Goal: Task Accomplishment & Management: Complete application form

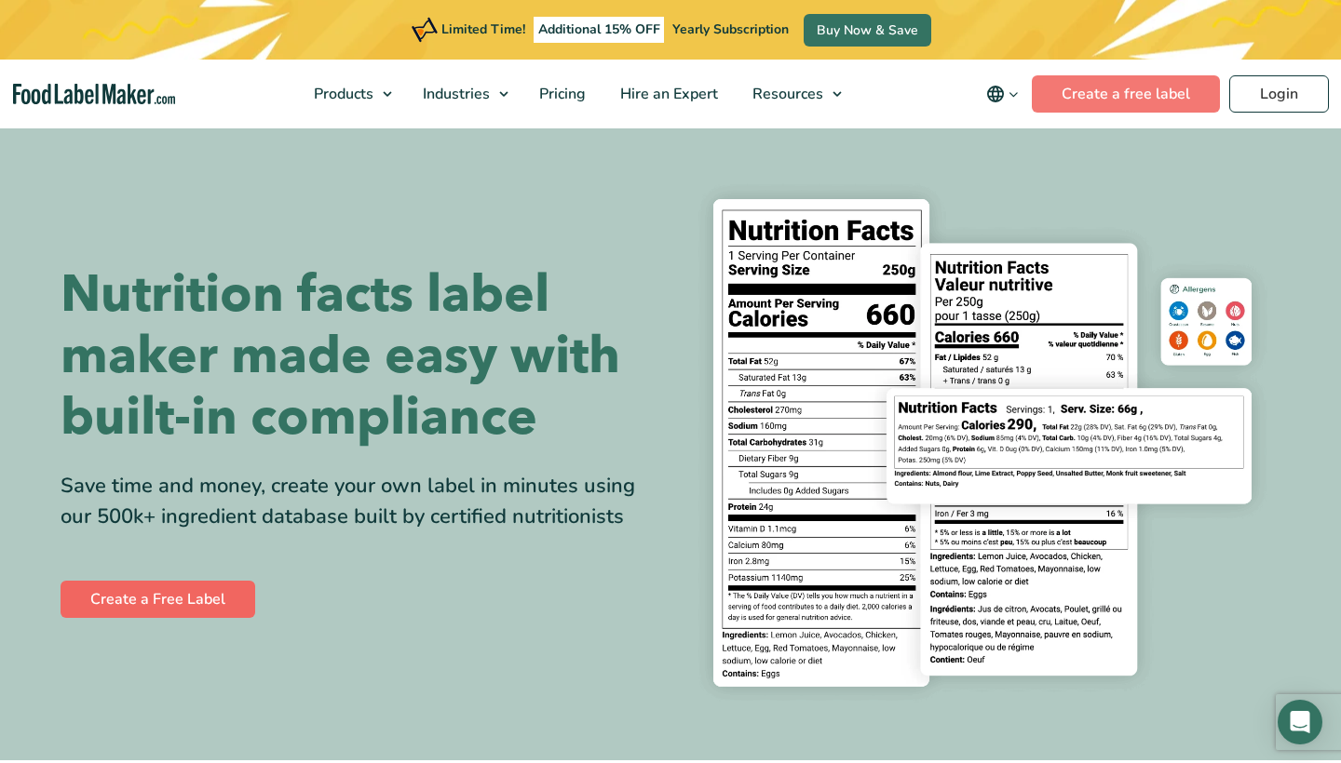
click at [195, 618] on link "Create a Free Label" at bounding box center [158, 599] width 195 height 37
click at [582, 92] on span "Pricing" at bounding box center [560, 94] width 54 height 20
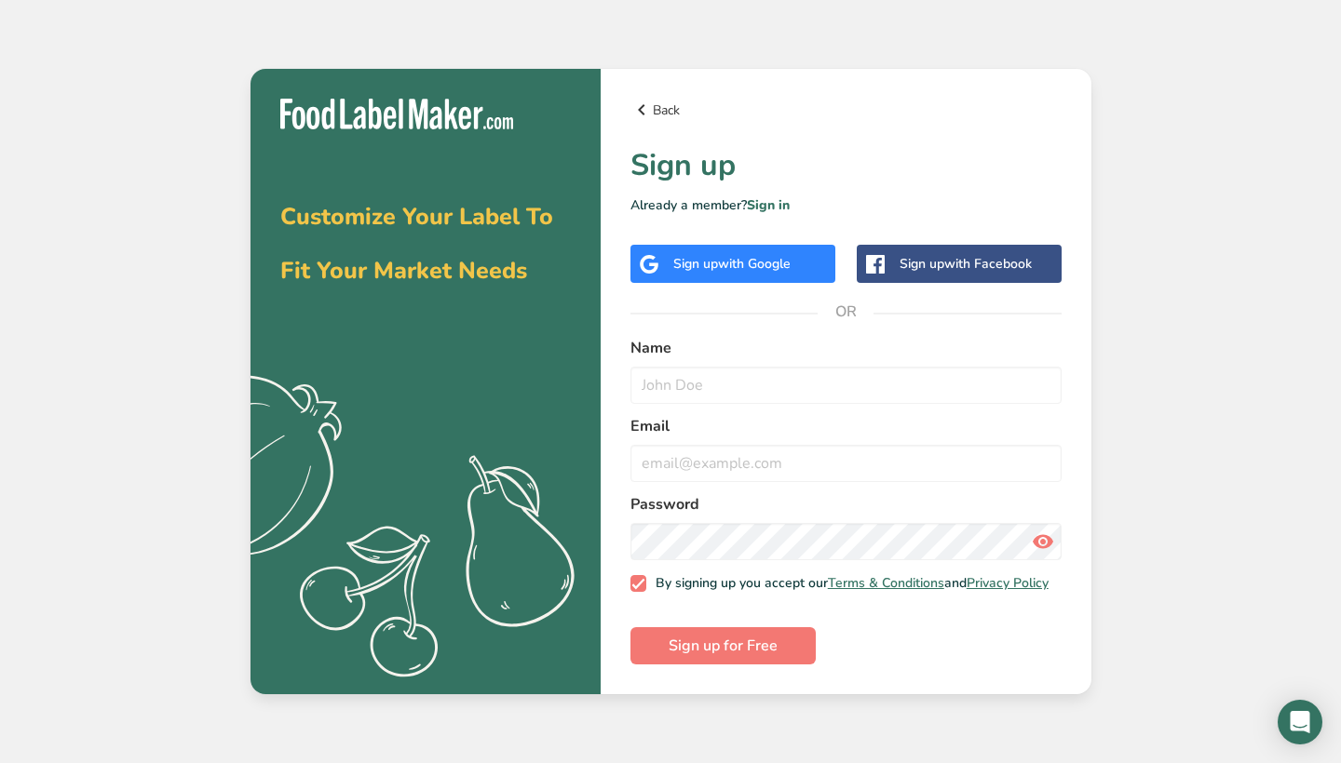
click at [654, 101] on link "Back" at bounding box center [845, 110] width 431 height 22
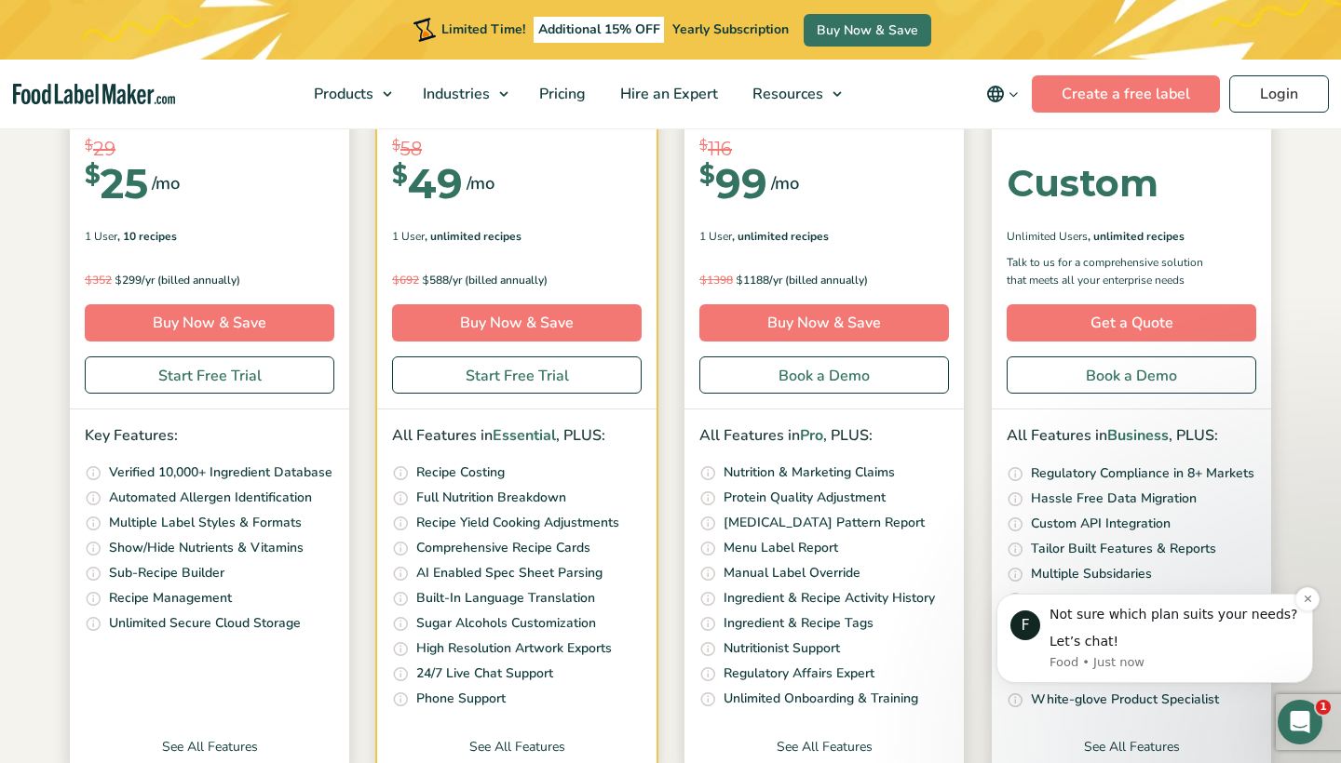
click at [1060, 612] on div "Not sure which plan suits your needs?" at bounding box center [1173, 615] width 249 height 19
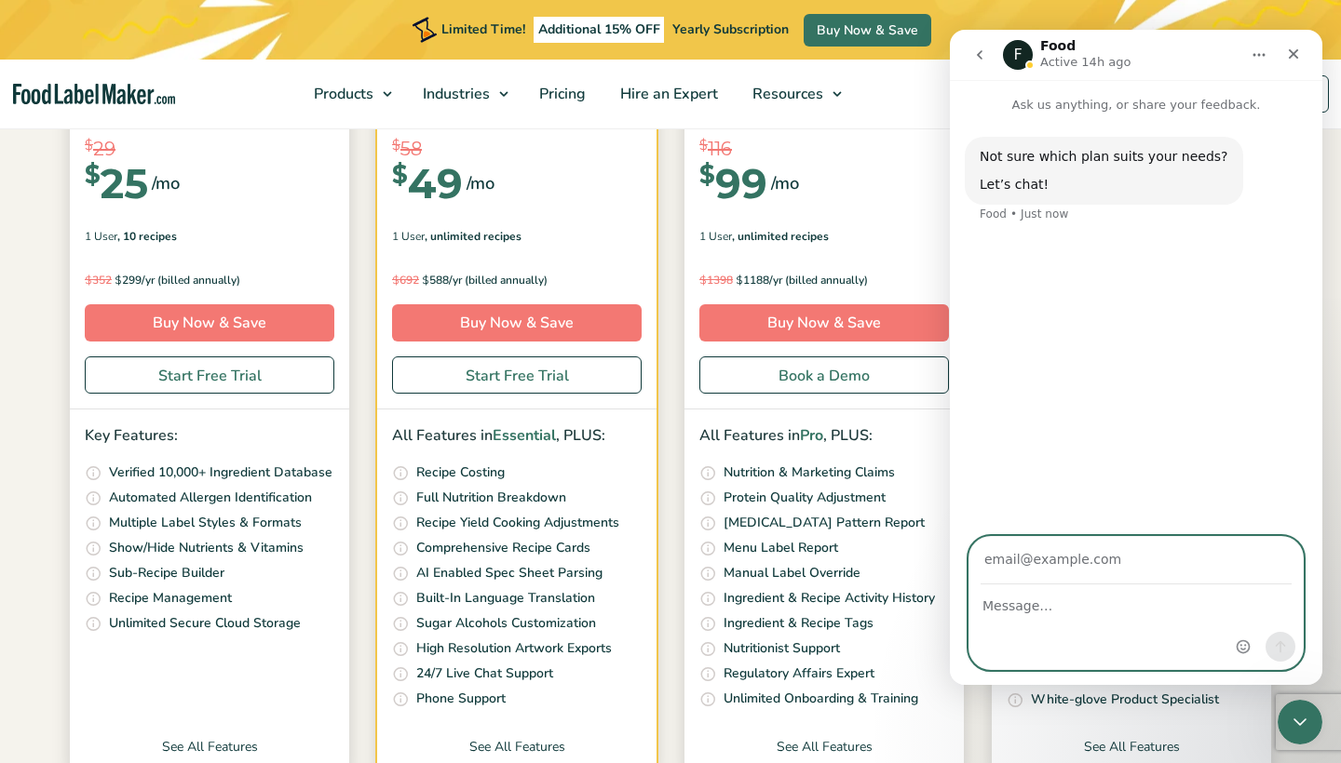
click at [1067, 612] on textarea "Message…" at bounding box center [1135, 602] width 333 height 32
click at [1067, 565] on input "Your email" at bounding box center [1135, 560] width 311 height 47
type input "[EMAIL_ADDRESS][DOMAIN_NAME]"
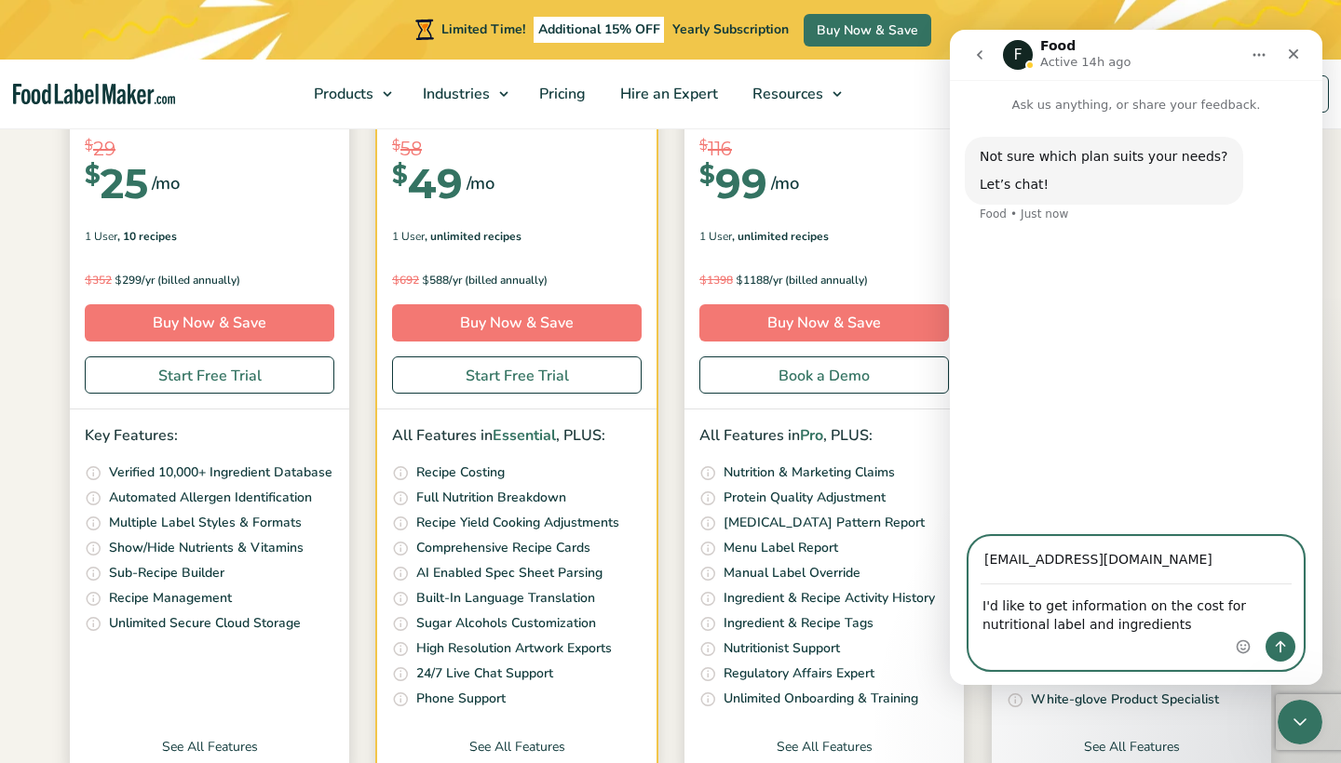
type textarea "I'd like to get information on the cost for nutritional label and ingredients."
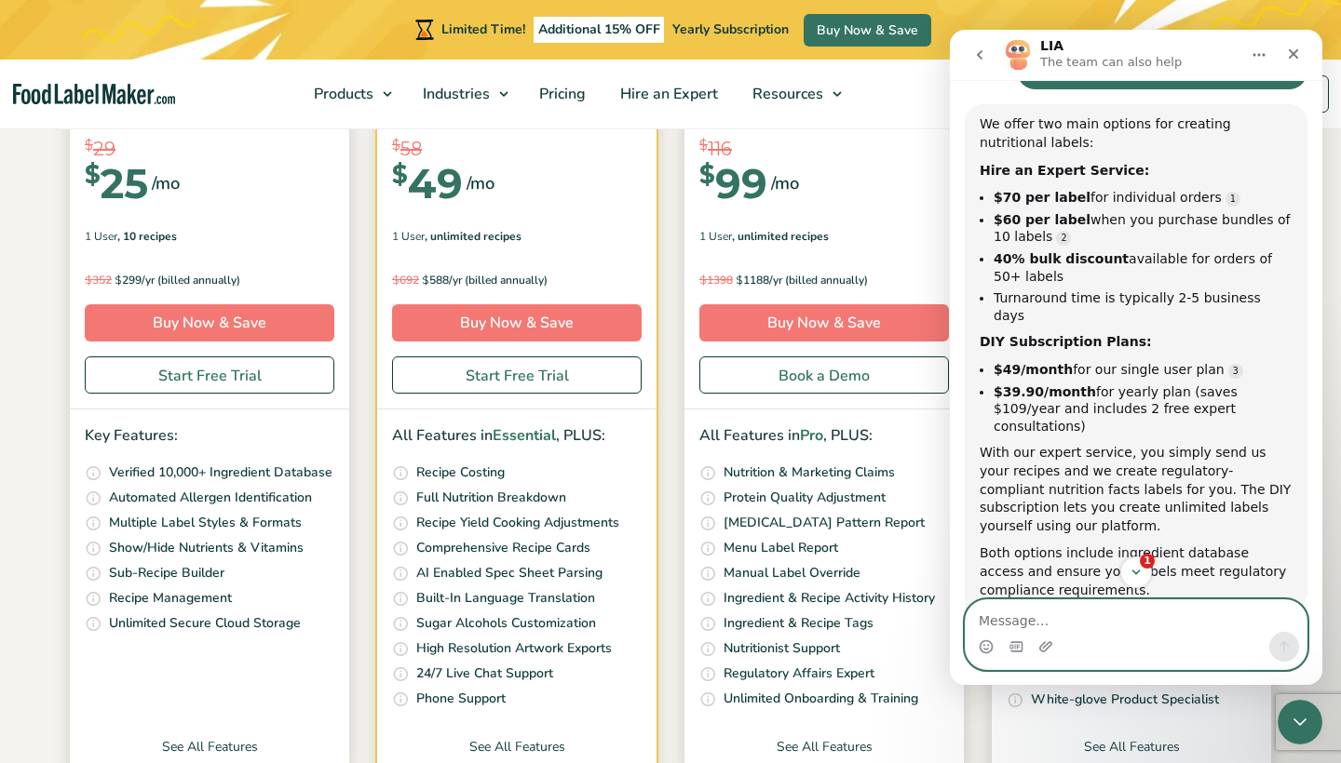
click at [1026, 630] on textarea "Message…" at bounding box center [1135, 616] width 341 height 32
type textarea "H"
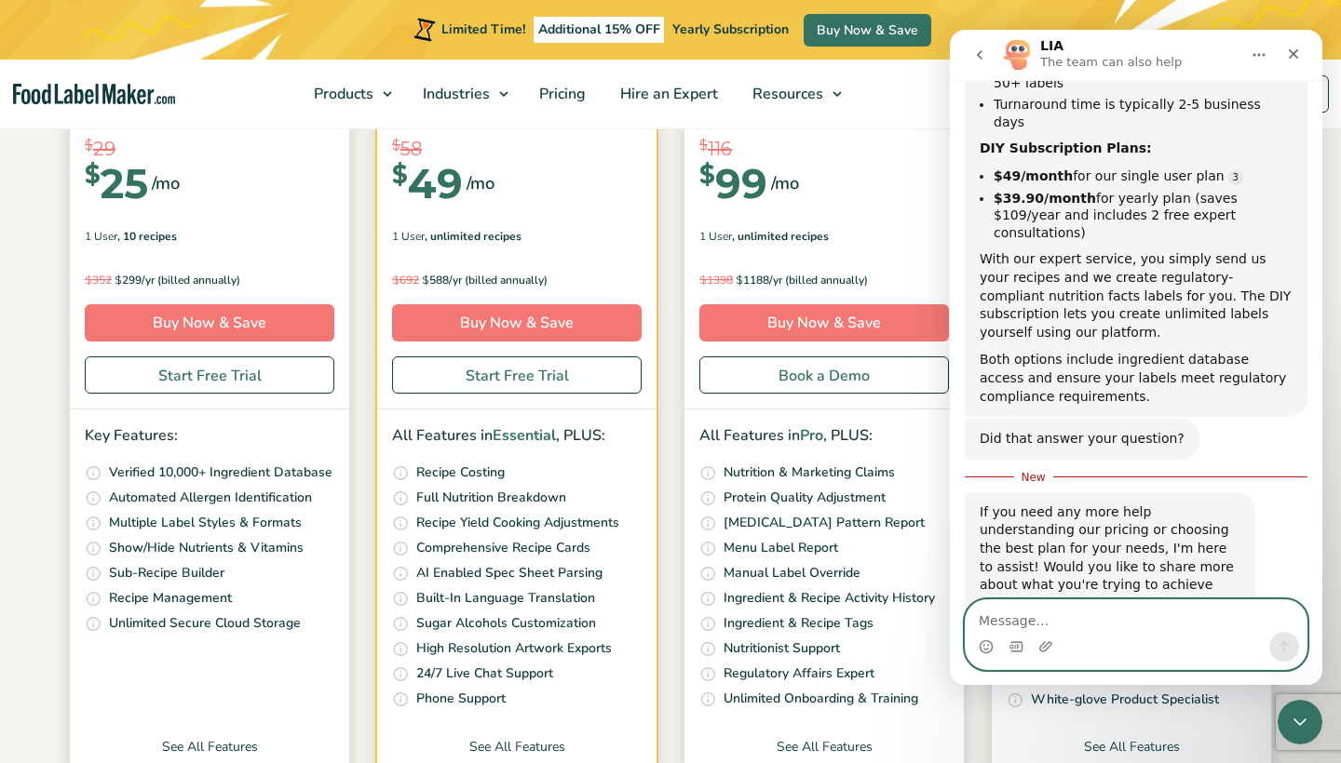
scroll to position [379, 0]
type textarea "I'd like to add them to my products."
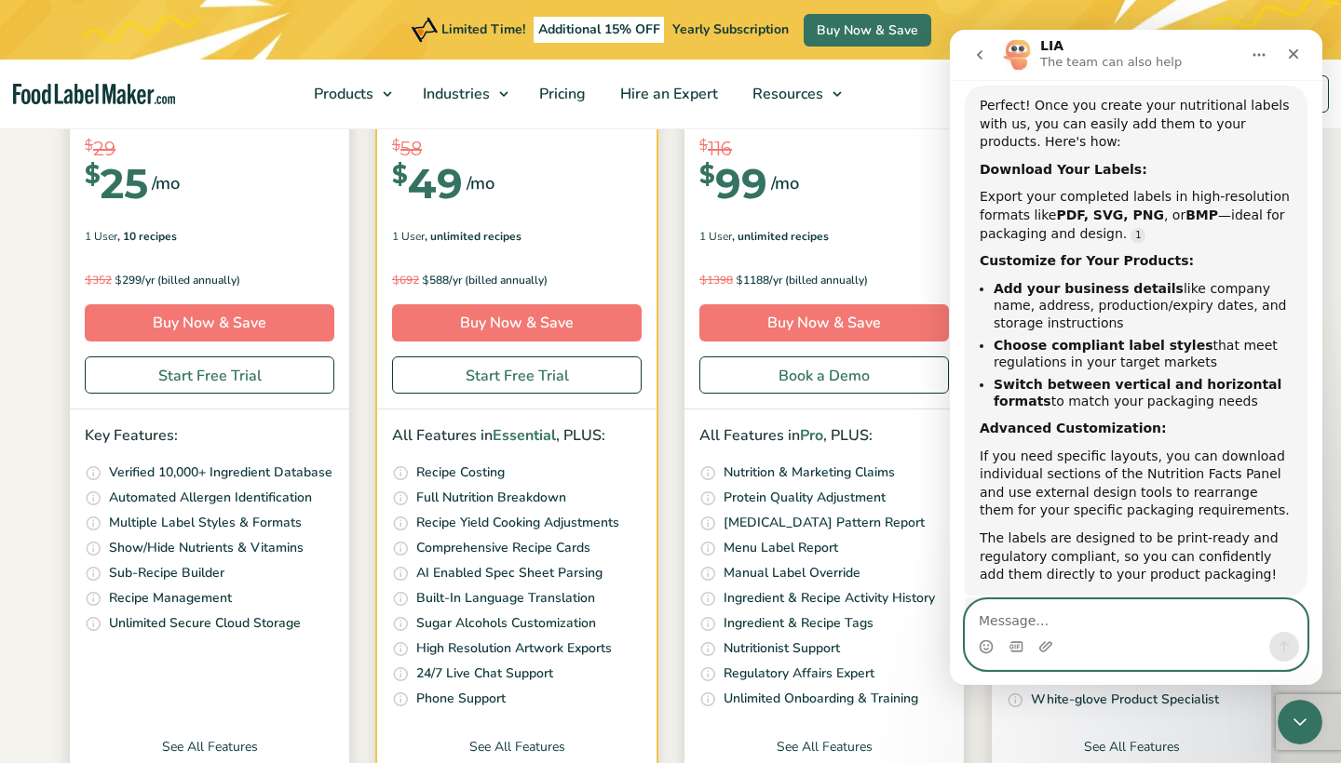
scroll to position [0, 0]
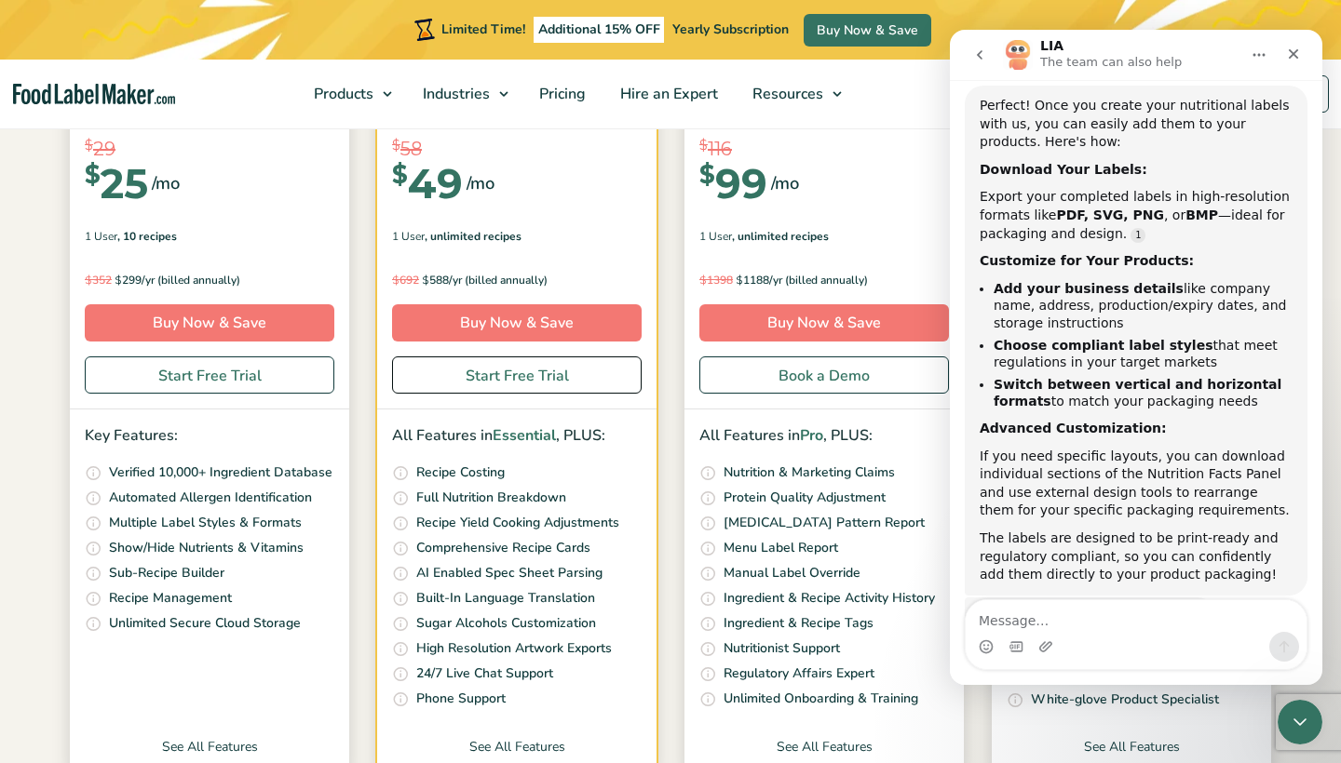
click at [584, 375] on link "Start Free Trial" at bounding box center [516, 375] width 249 height 37
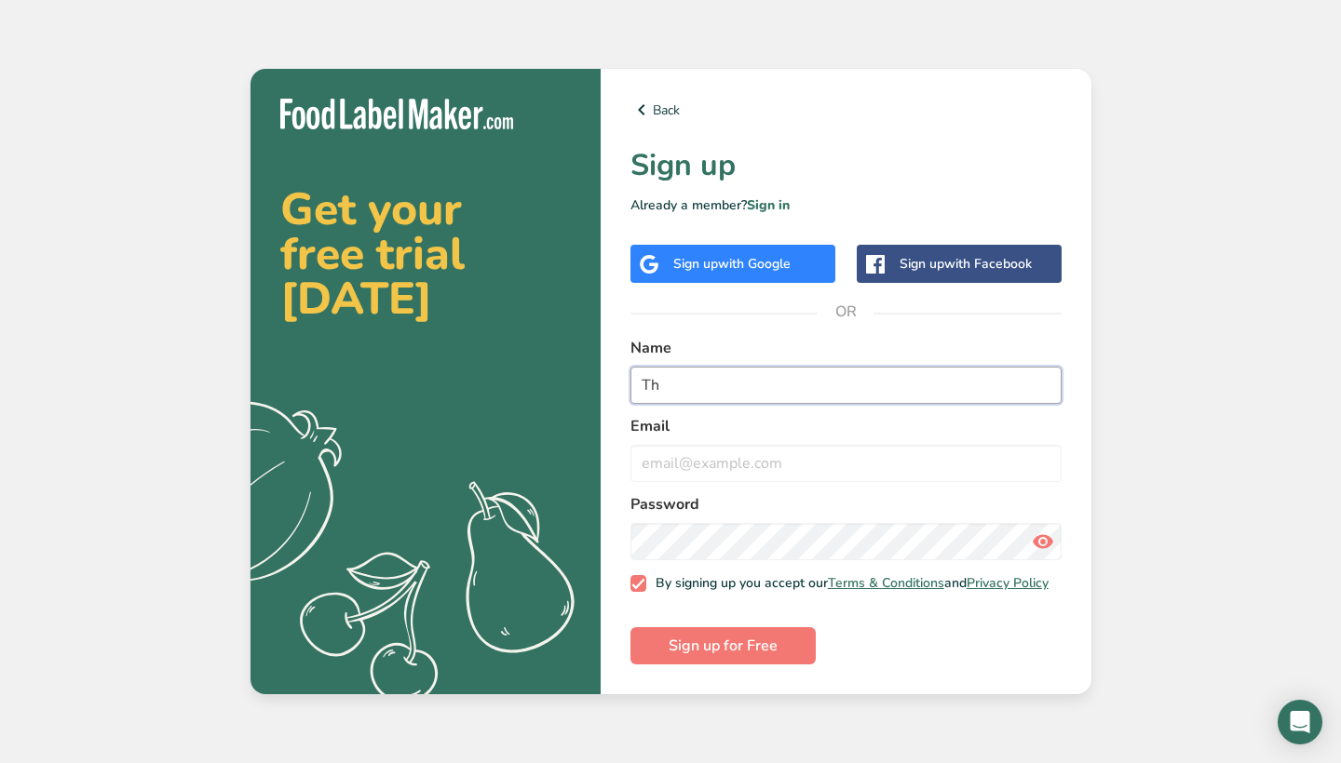
type input "T"
type input "[PERSON_NAME]"
type input "[EMAIL_ADDRESS][DOMAIN_NAME]"
click at [938, 646] on form "Name [PERSON_NAME] Email [EMAIL_ADDRESS][DOMAIN_NAME] Password By signing up yo…" at bounding box center [845, 501] width 431 height 328
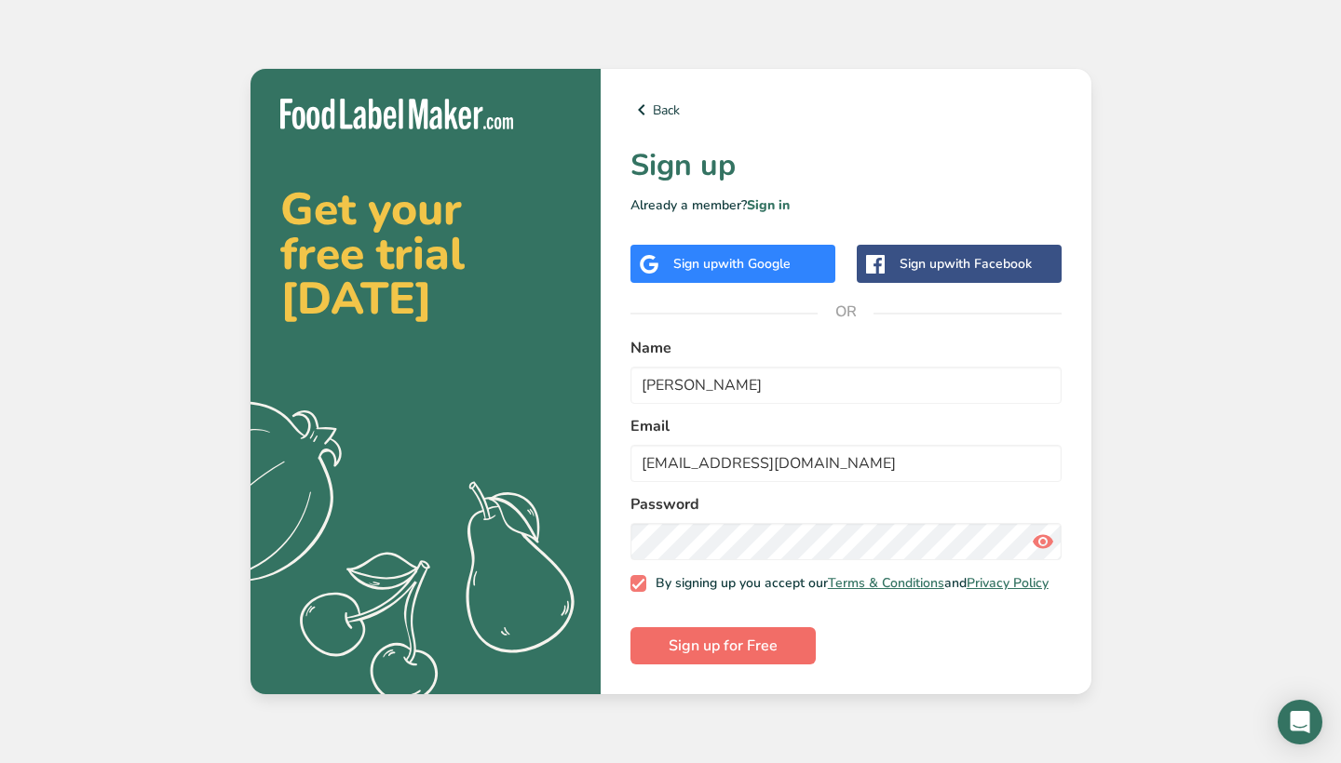
click at [790, 644] on button "Sign up for Free" at bounding box center [722, 645] width 185 height 37
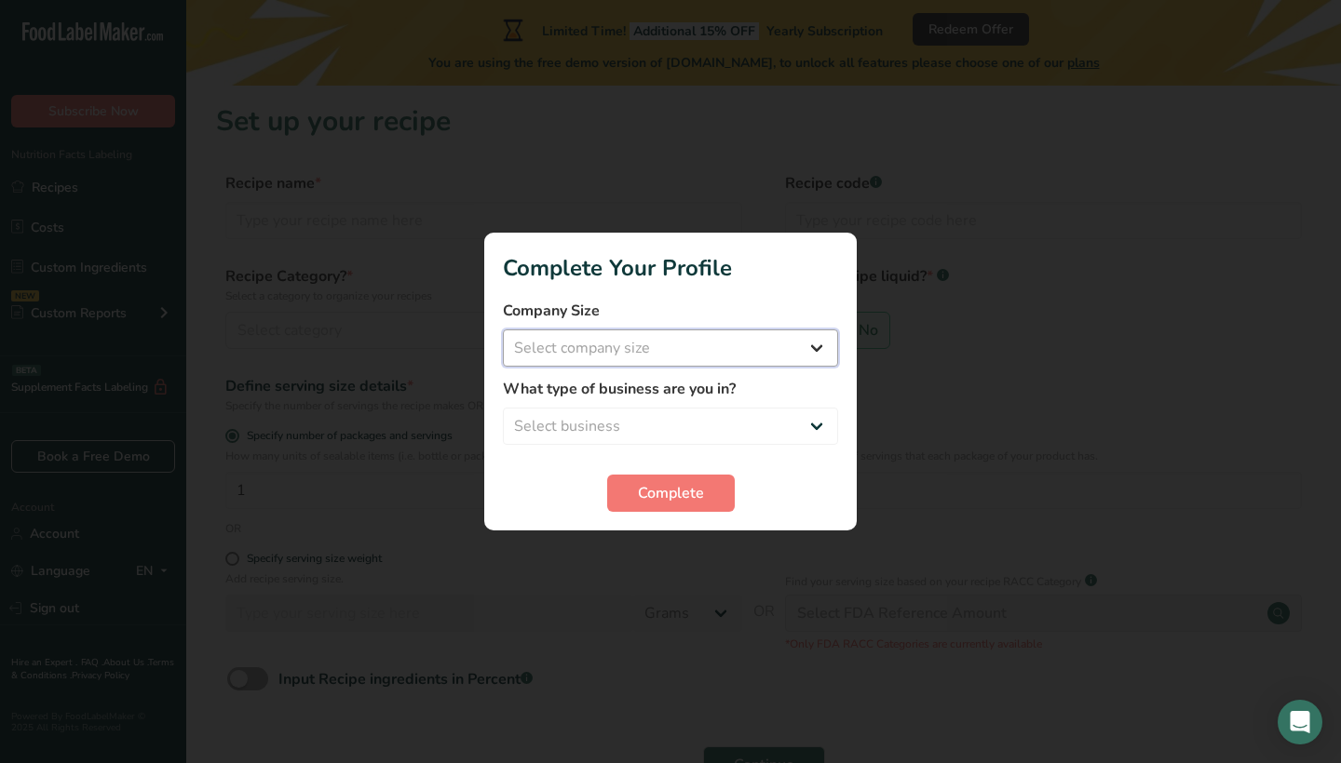
select select "1"
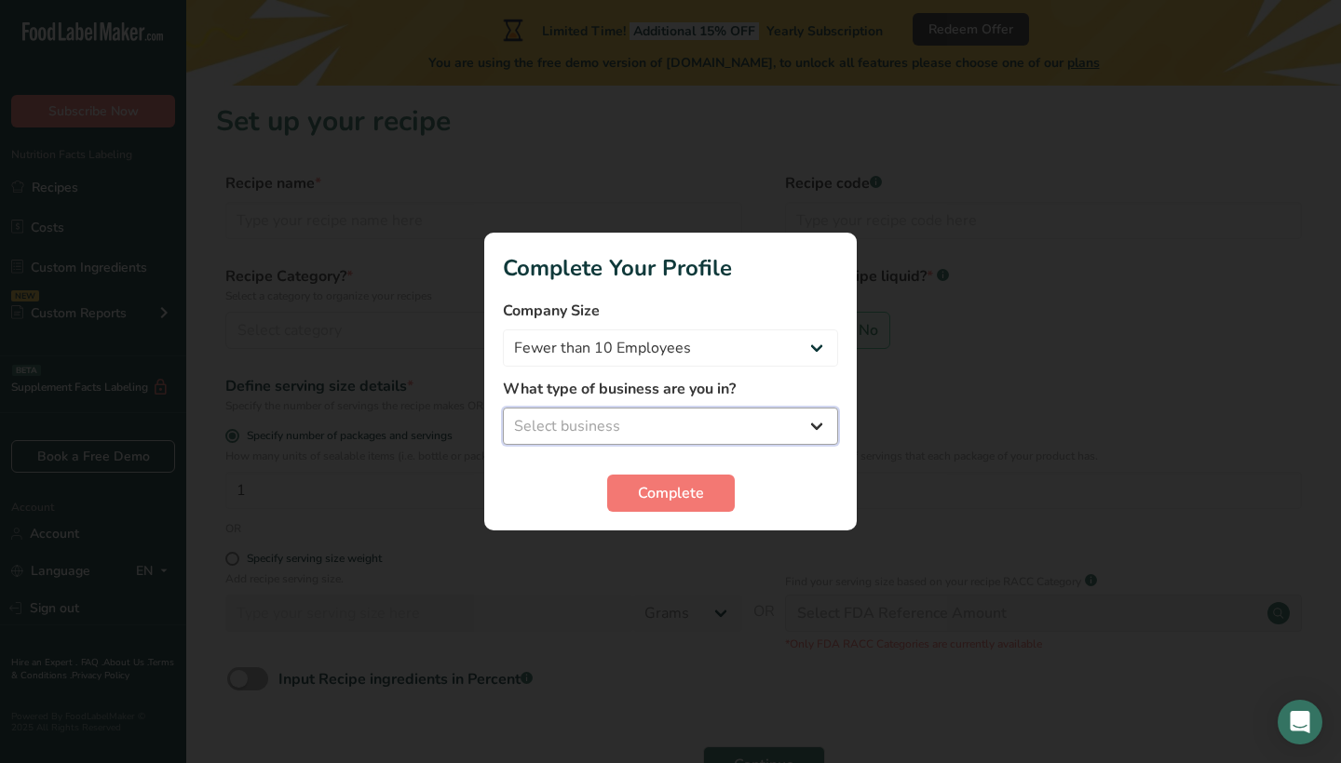
select select "2"
click at [634, 503] on button "Complete" at bounding box center [671, 493] width 128 height 37
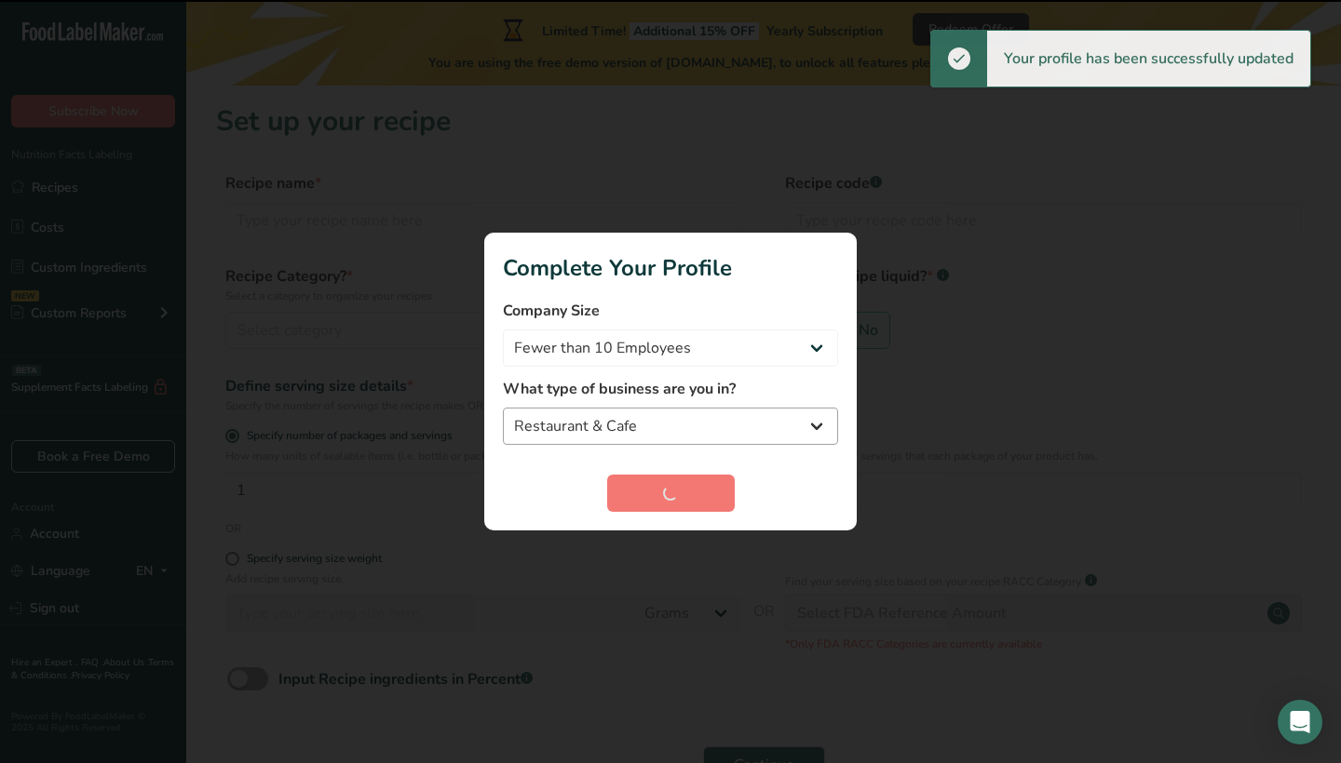
click at [629, 408] on div "What type of business are you in? Packaged Food Manufacturer Restaurant & Cafe …" at bounding box center [670, 411] width 335 height 67
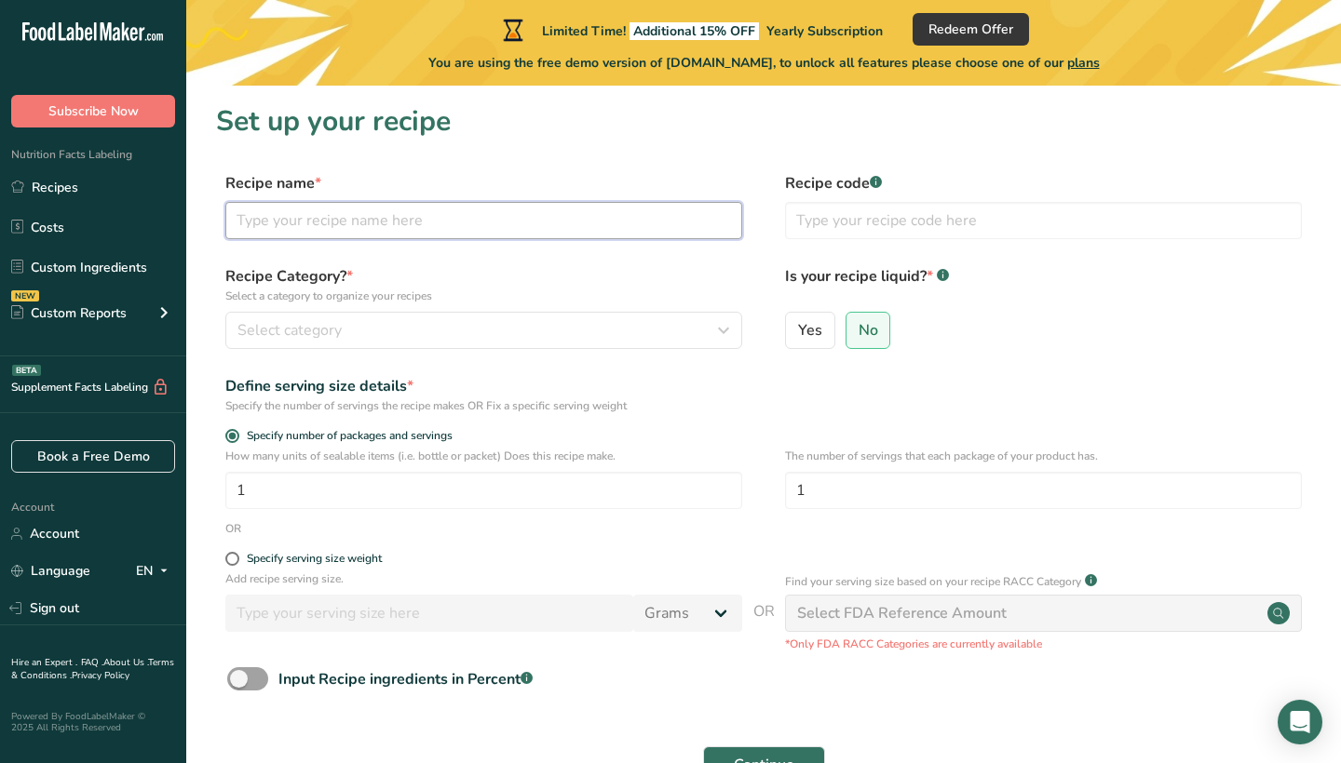
click at [440, 219] on input "text" at bounding box center [483, 220] width 517 height 37
type input "Original Michelada Mix"
click at [412, 321] on div "Select category" at bounding box center [477, 330] width 481 height 22
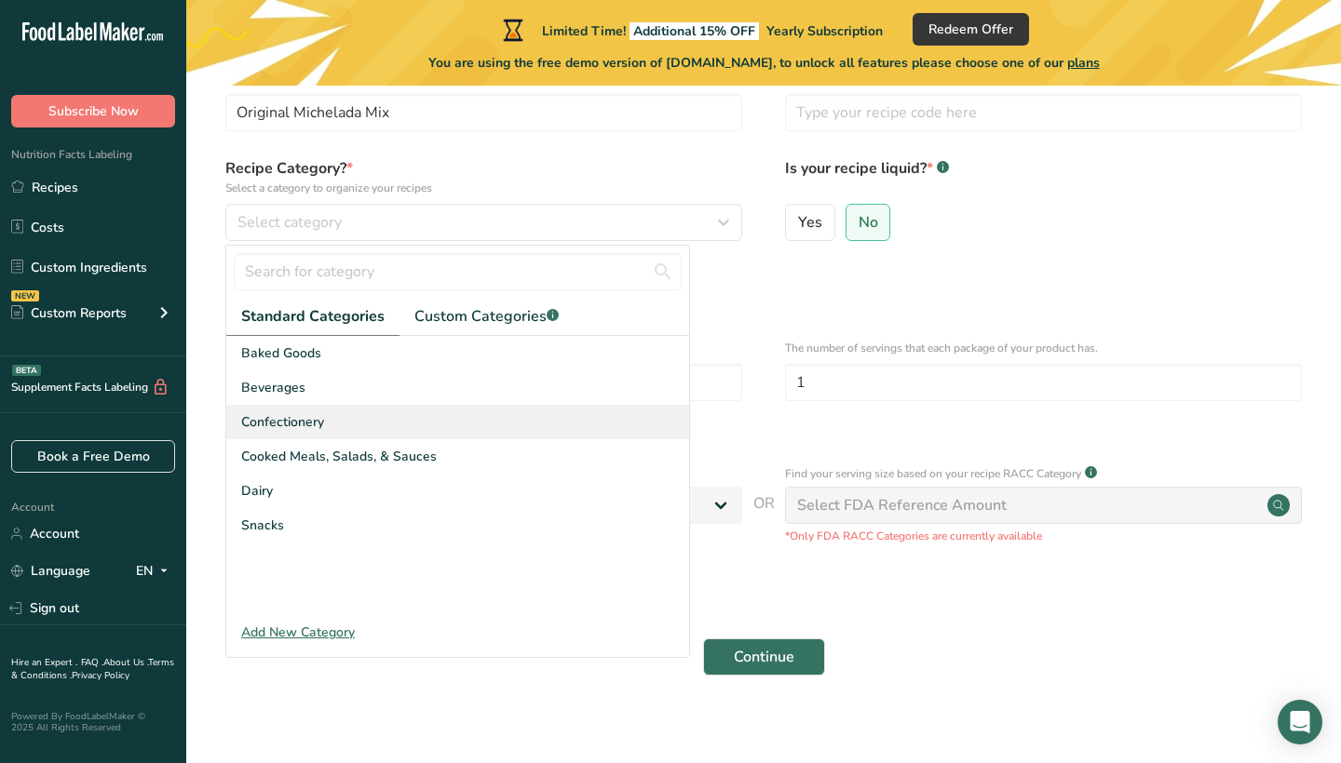
scroll to position [110, 0]
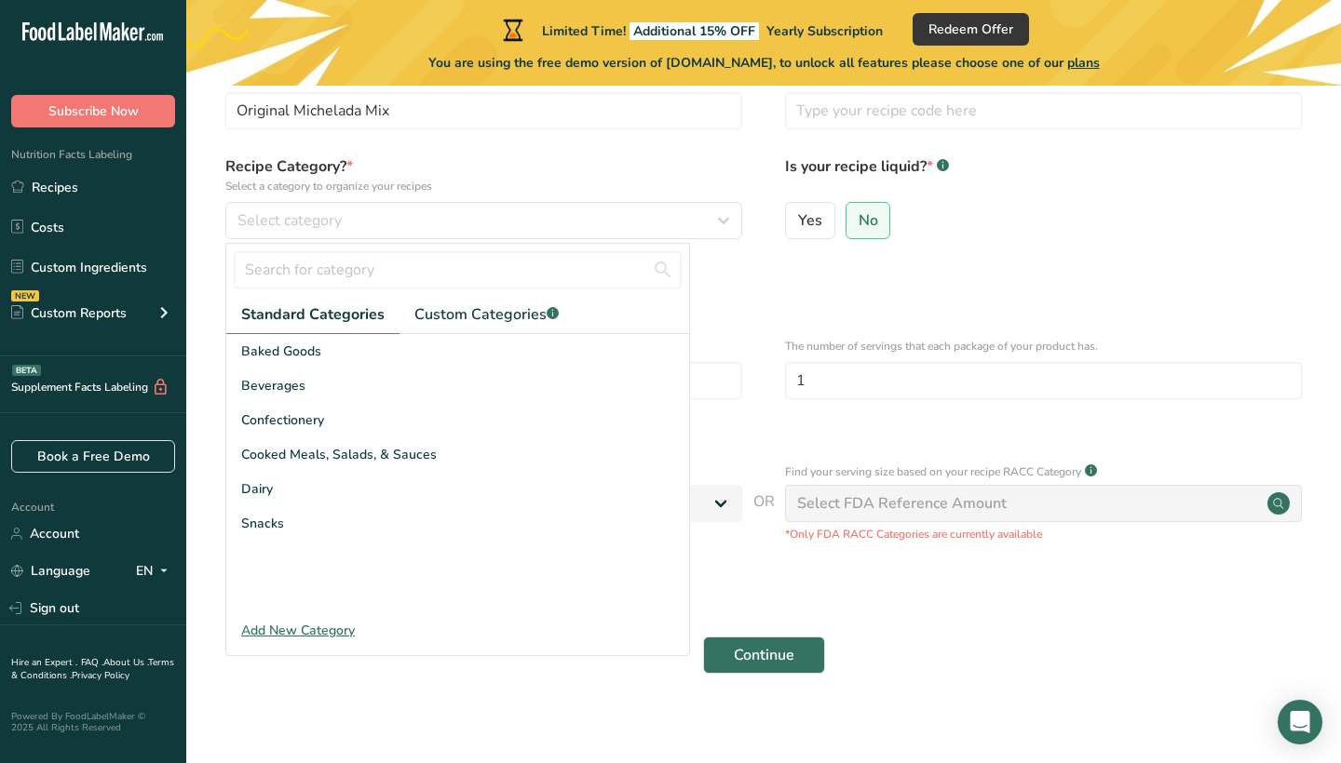
click at [321, 628] on div "Add New Category" at bounding box center [457, 631] width 463 height 20
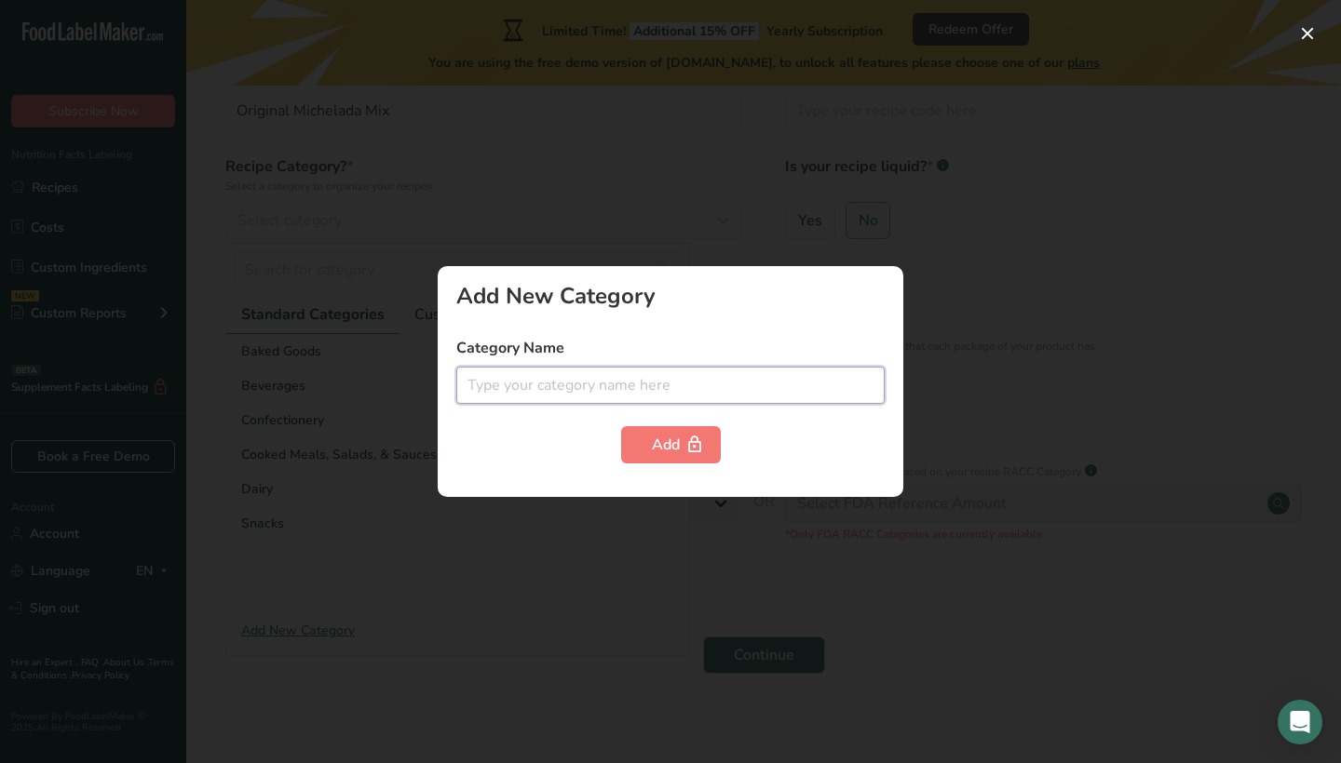
click at [532, 378] on input "text" at bounding box center [670, 385] width 428 height 37
type input "Michelada Mix"
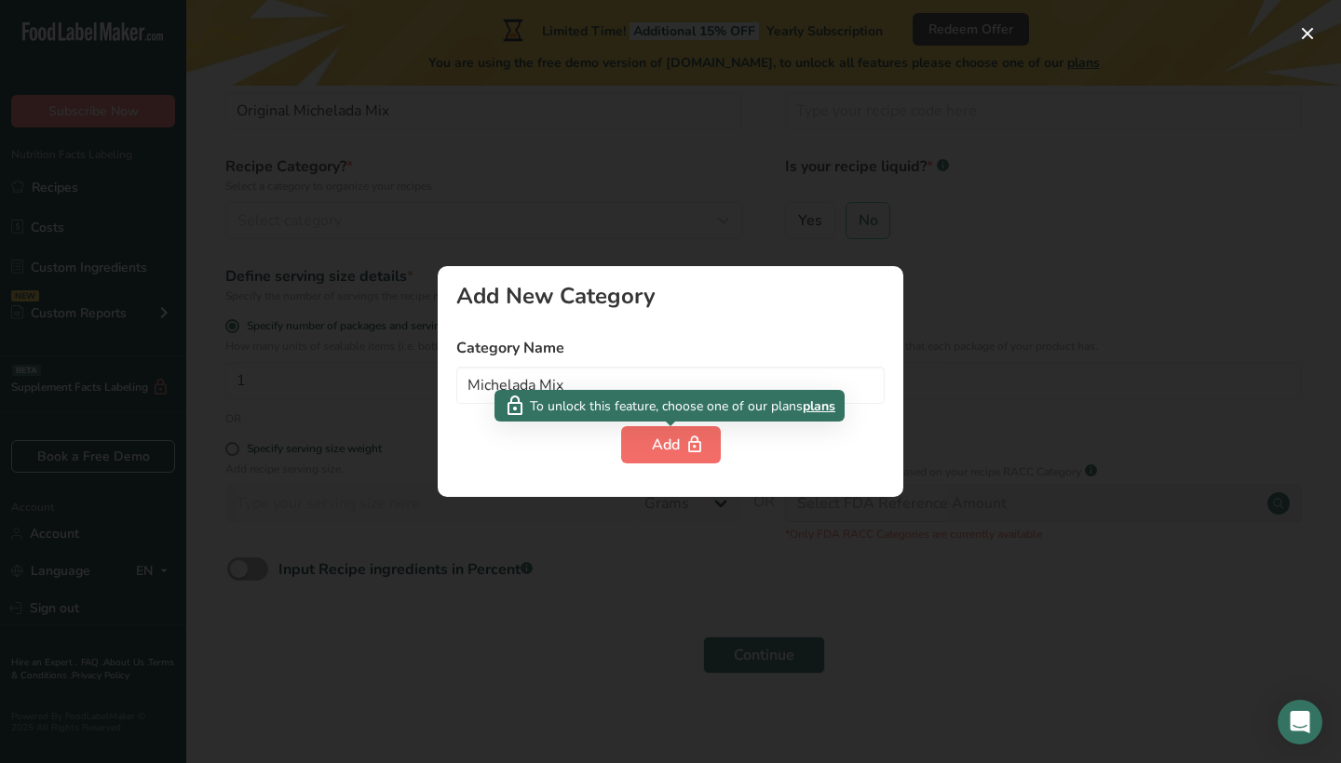
click at [659, 451] on div "Add" at bounding box center [671, 445] width 38 height 22
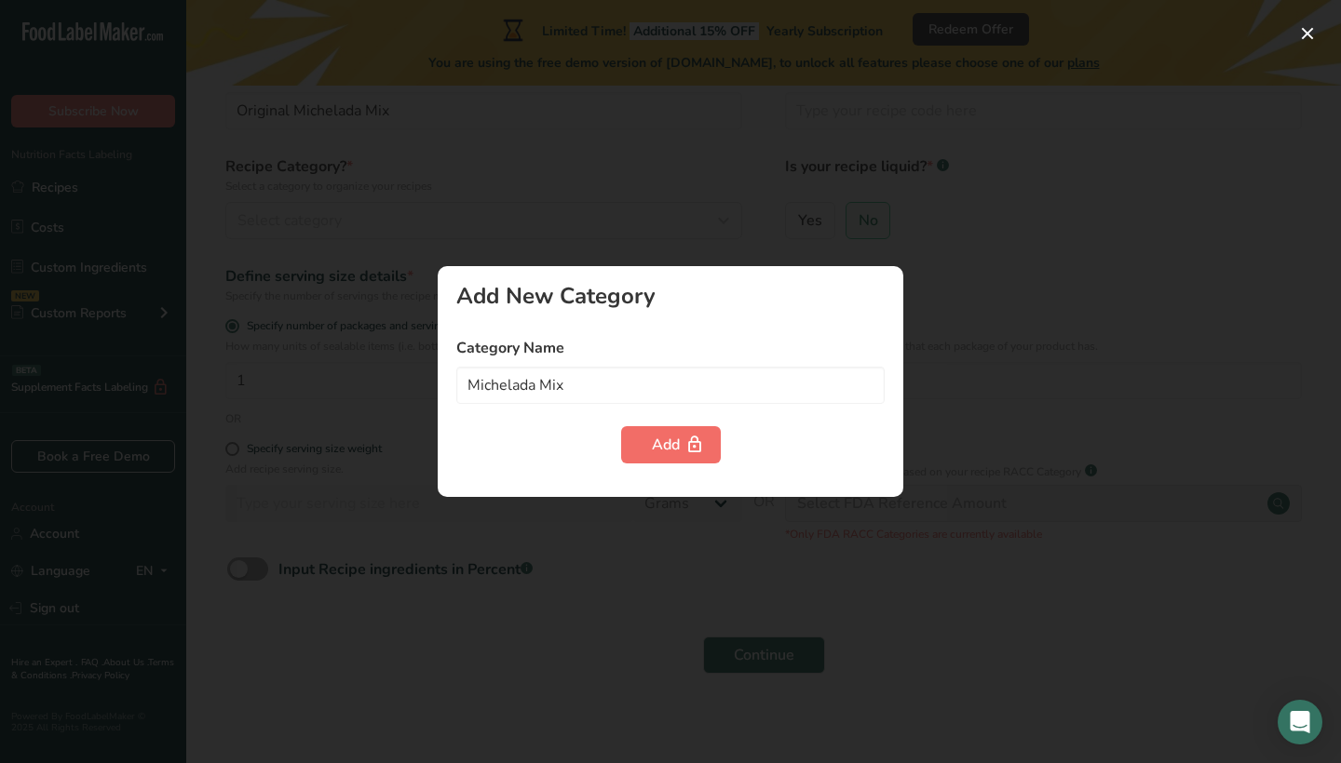
click at [686, 447] on icon "button" at bounding box center [694, 445] width 19 height 29
click at [685, 372] on input "Michelada Mix" at bounding box center [670, 385] width 428 height 37
click at [539, 429] on div "Add" at bounding box center [670, 444] width 428 height 37
click at [555, 521] on div at bounding box center [670, 381] width 1341 height 763
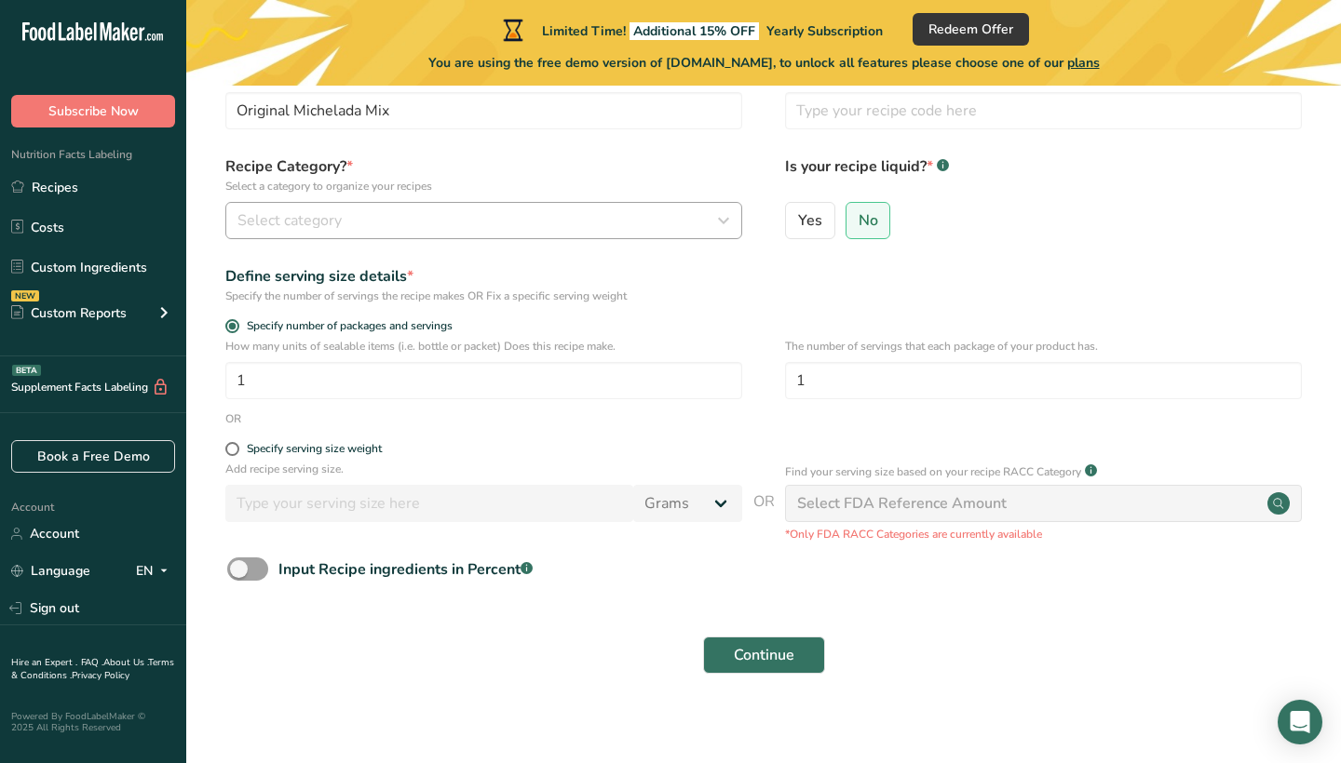
click at [492, 233] on button "Select category" at bounding box center [483, 220] width 517 height 37
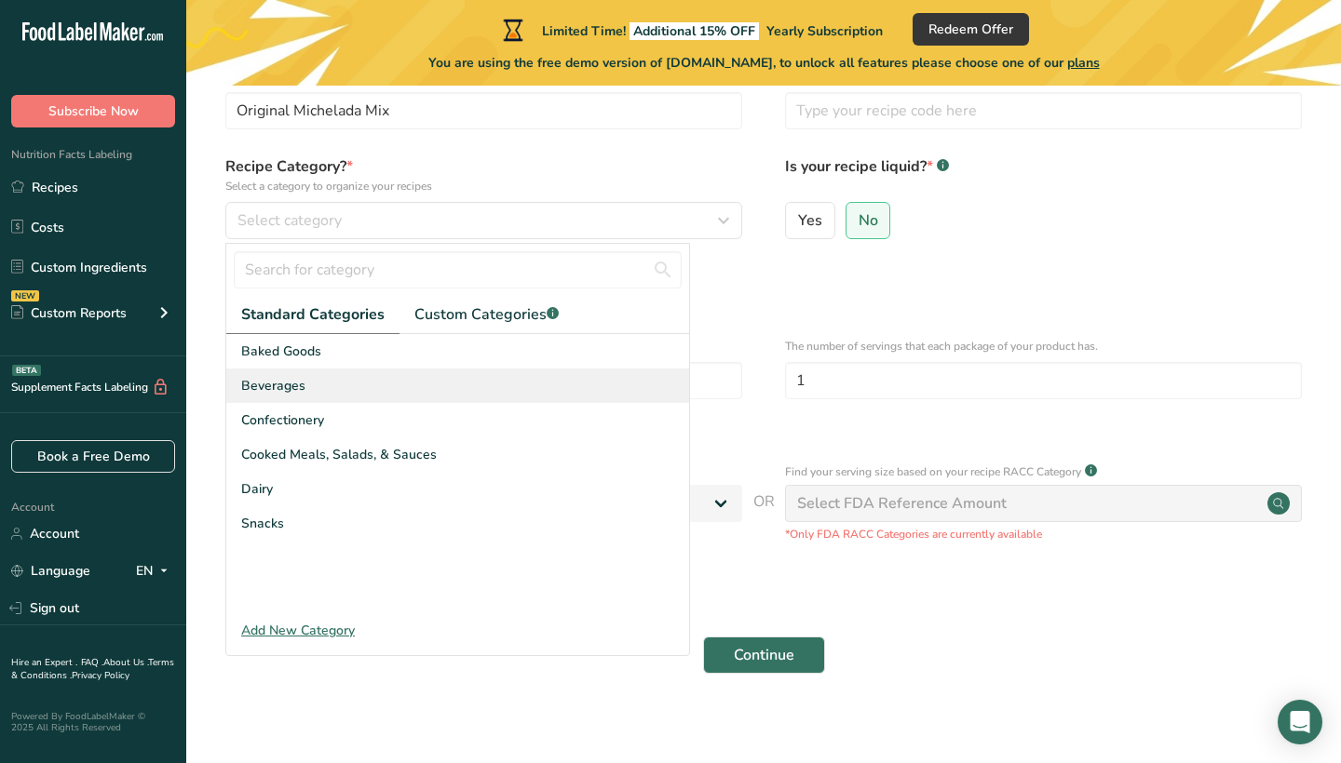
click at [425, 383] on div "Beverages" at bounding box center [457, 386] width 463 height 34
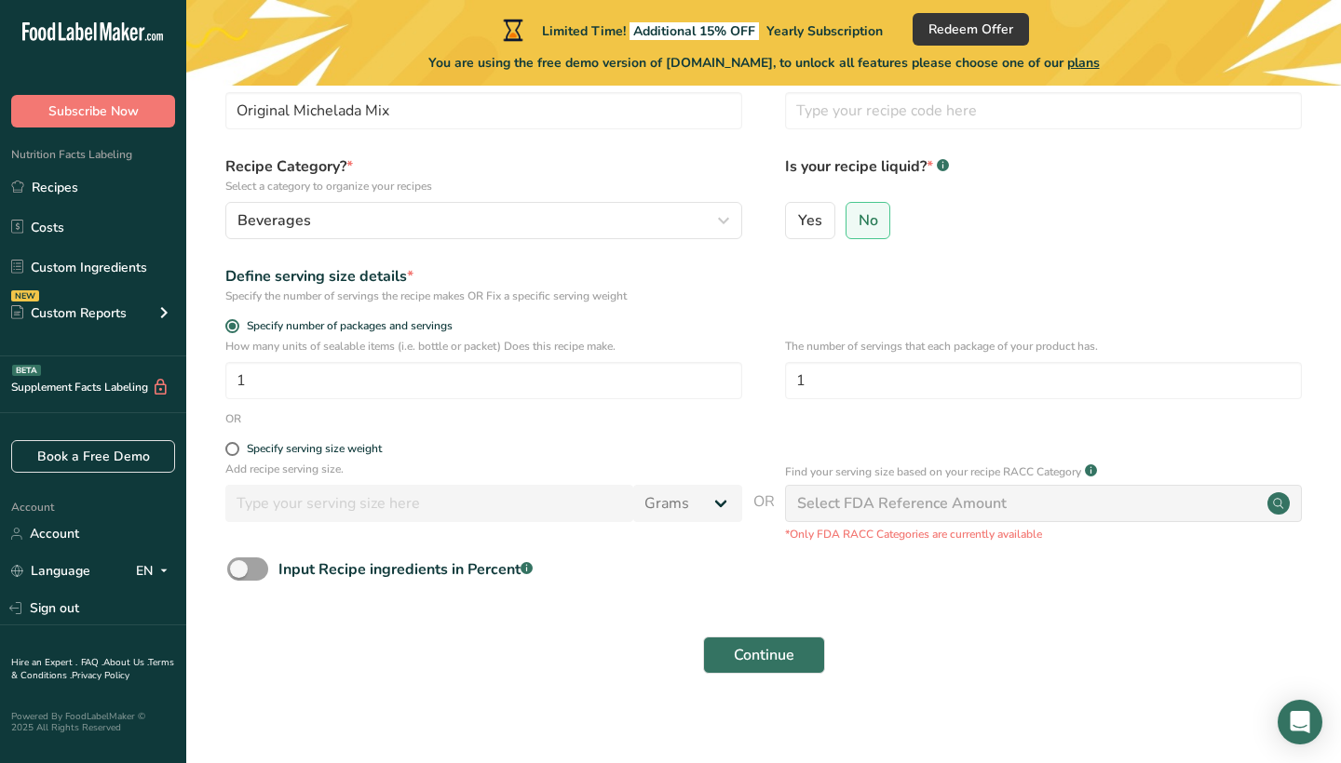
scroll to position [0, 0]
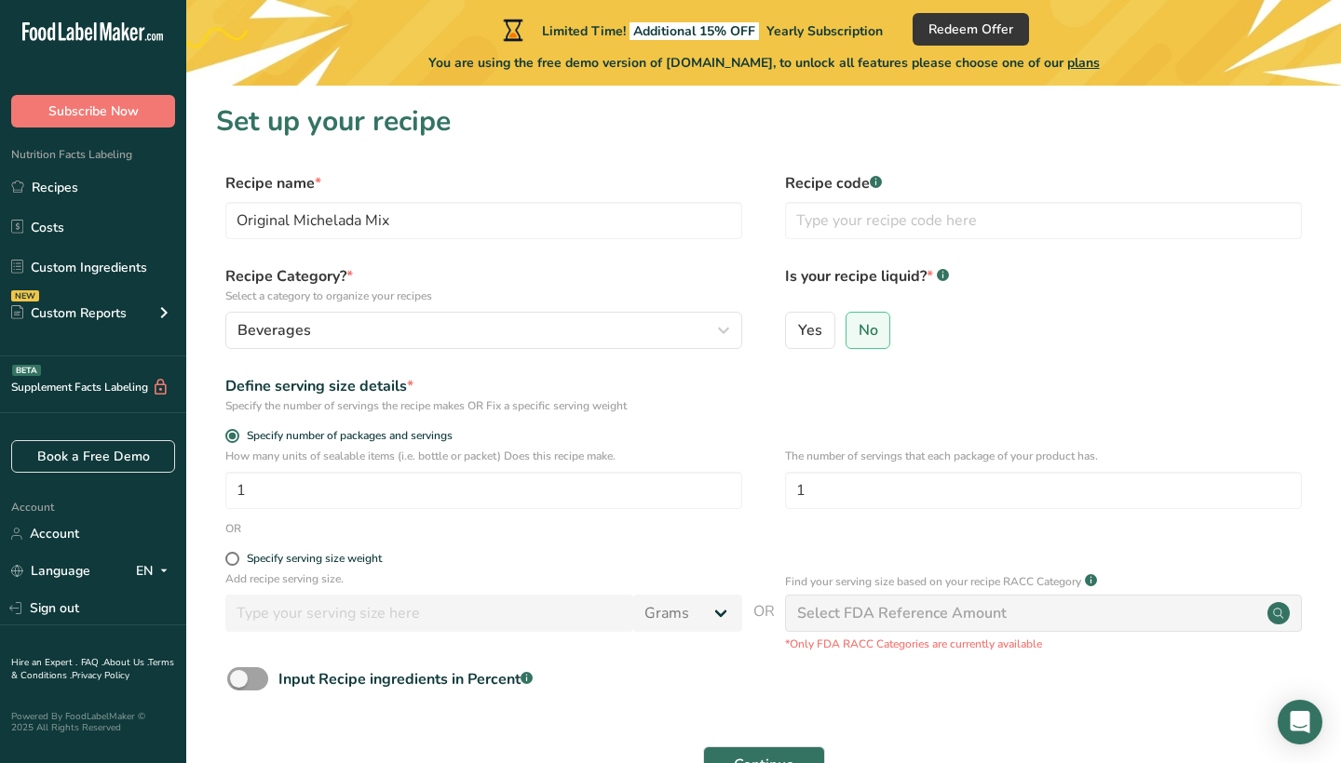
click at [798, 350] on div "Yes" at bounding box center [810, 336] width 50 height 48
click at [802, 330] on span "Yes" at bounding box center [810, 330] width 24 height 19
click at [798, 330] on input "Yes" at bounding box center [792, 330] width 12 height 12
radio input "true"
radio input "false"
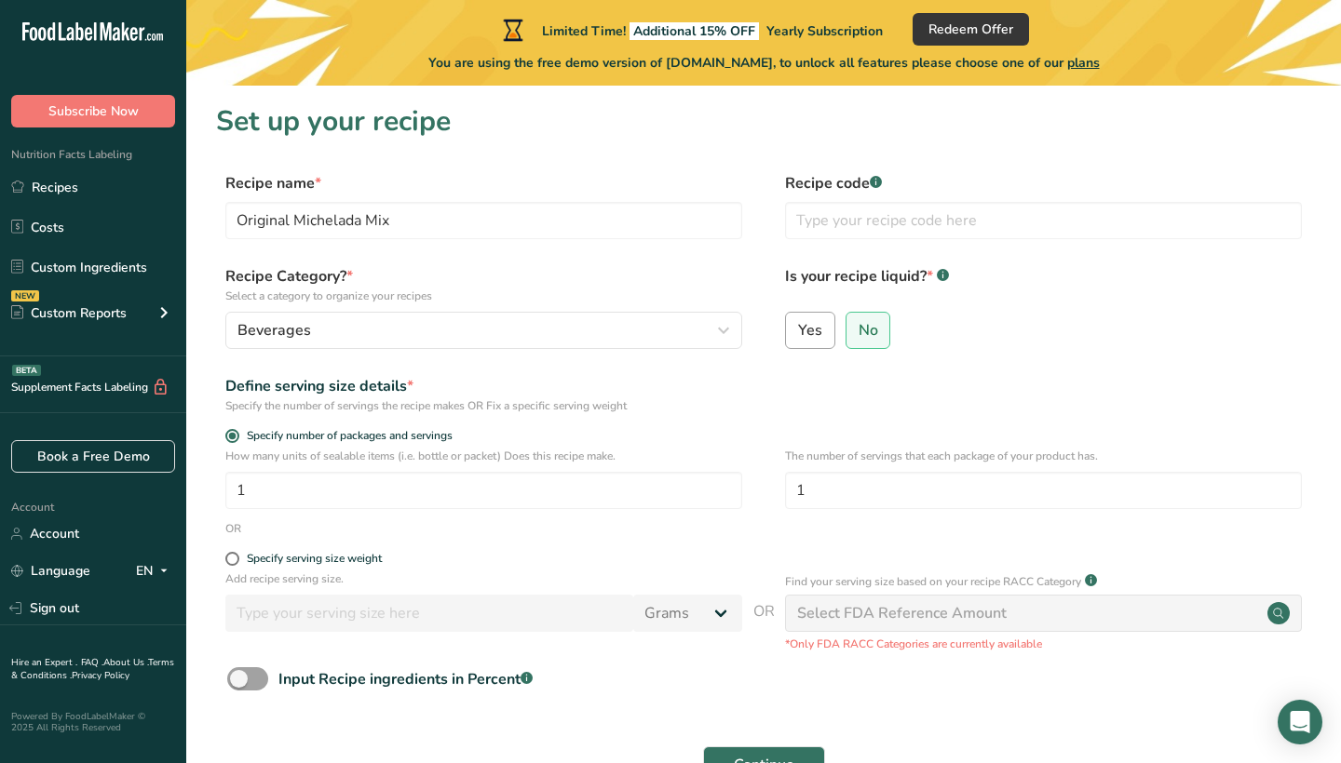
select select "22"
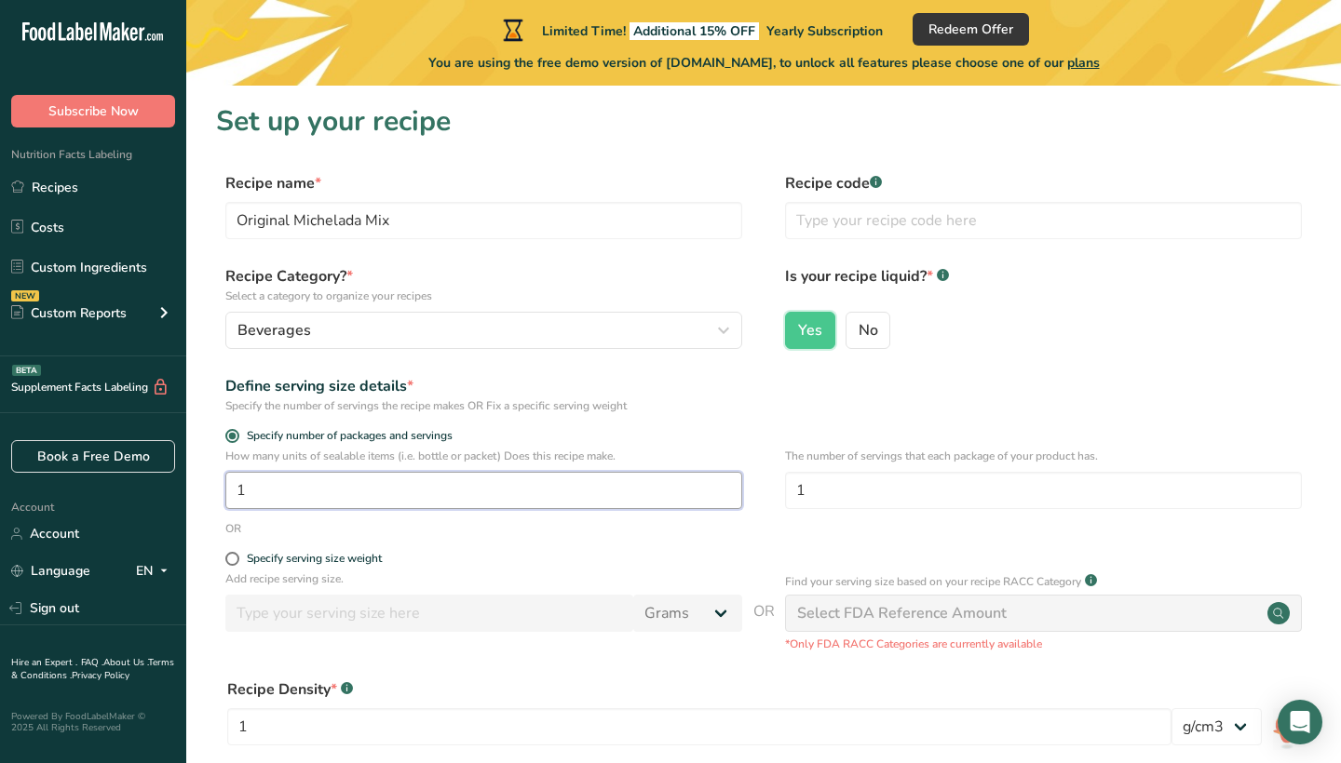
click at [514, 476] on input "1" at bounding box center [483, 490] width 517 height 37
click at [483, 498] on input "1" at bounding box center [483, 490] width 517 height 37
type input "12"
click at [240, 556] on span "Specify serving size weight" at bounding box center [310, 559] width 142 height 14
click at [237, 556] on input "Specify serving size weight" at bounding box center [231, 559] width 12 height 12
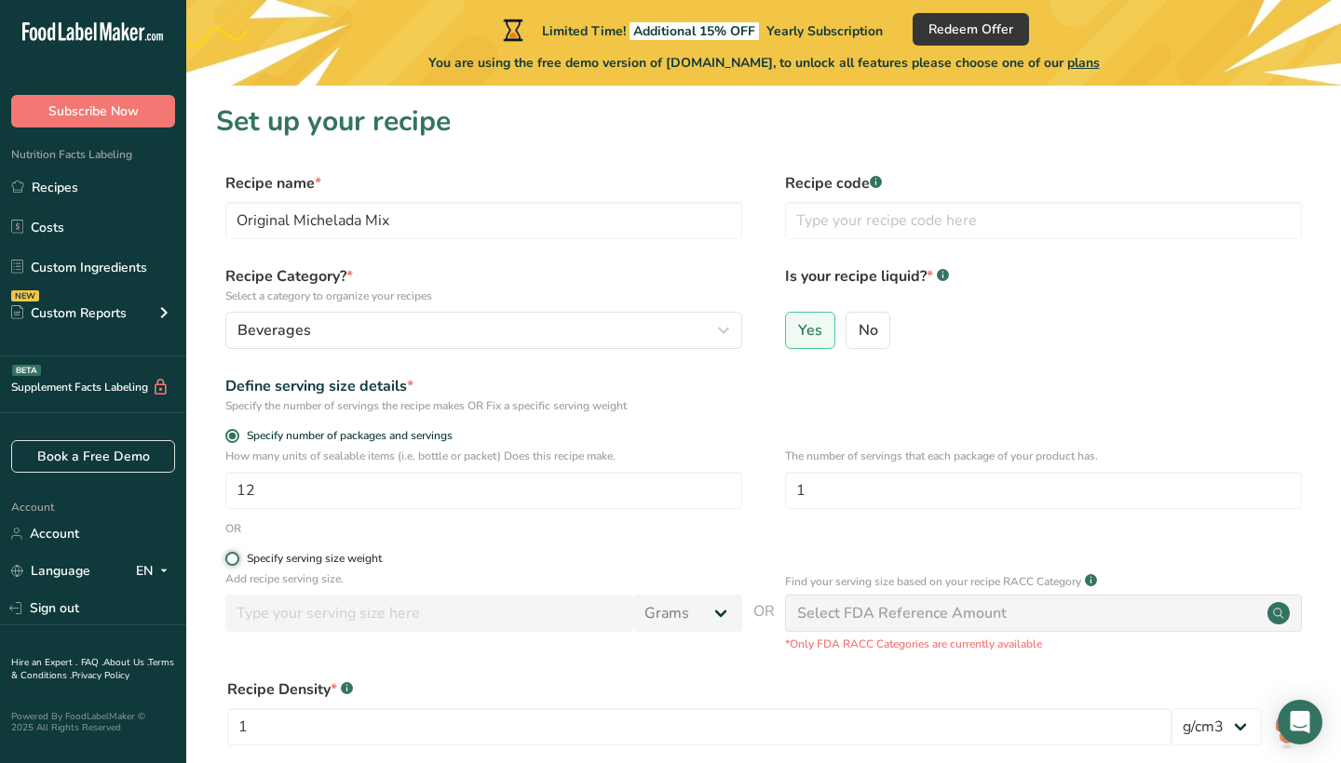
radio input "true"
radio input "false"
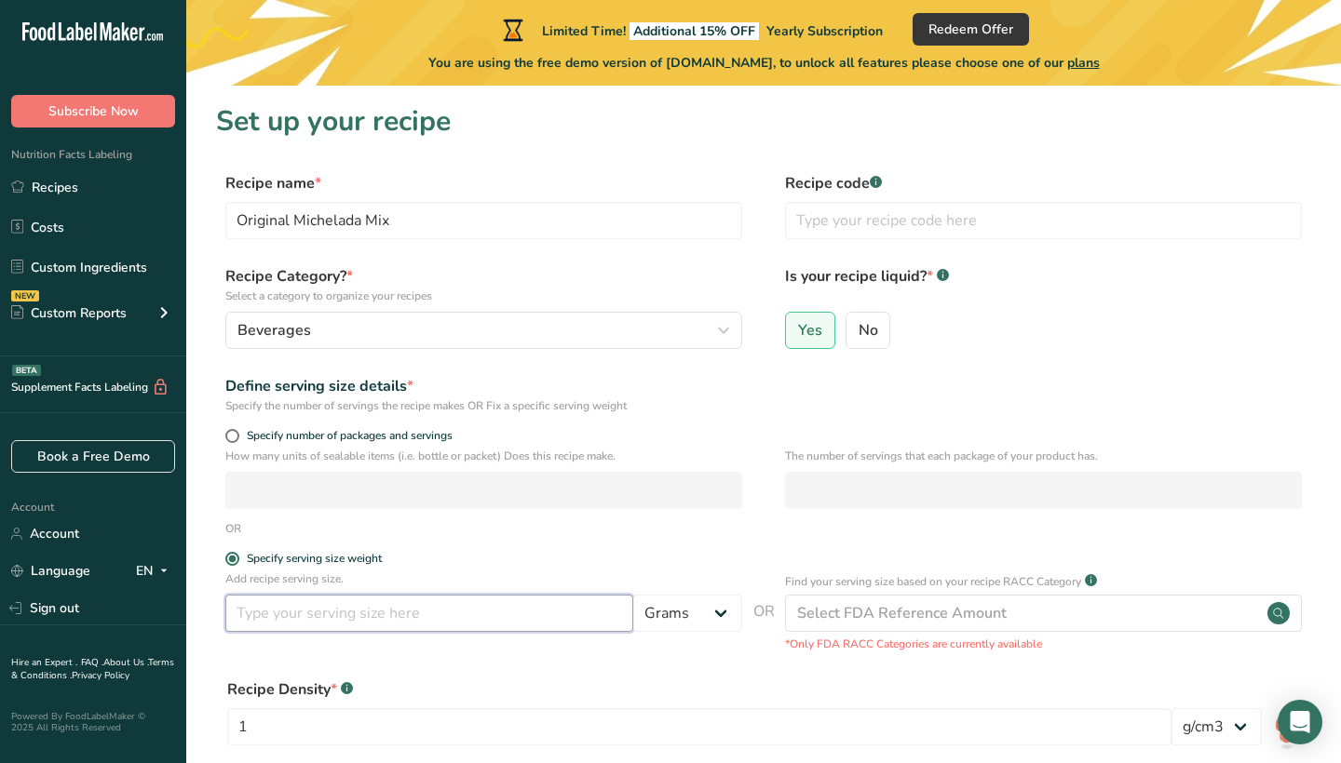
click at [302, 614] on input "number" at bounding box center [429, 613] width 408 height 37
type input "8"
select select "5"
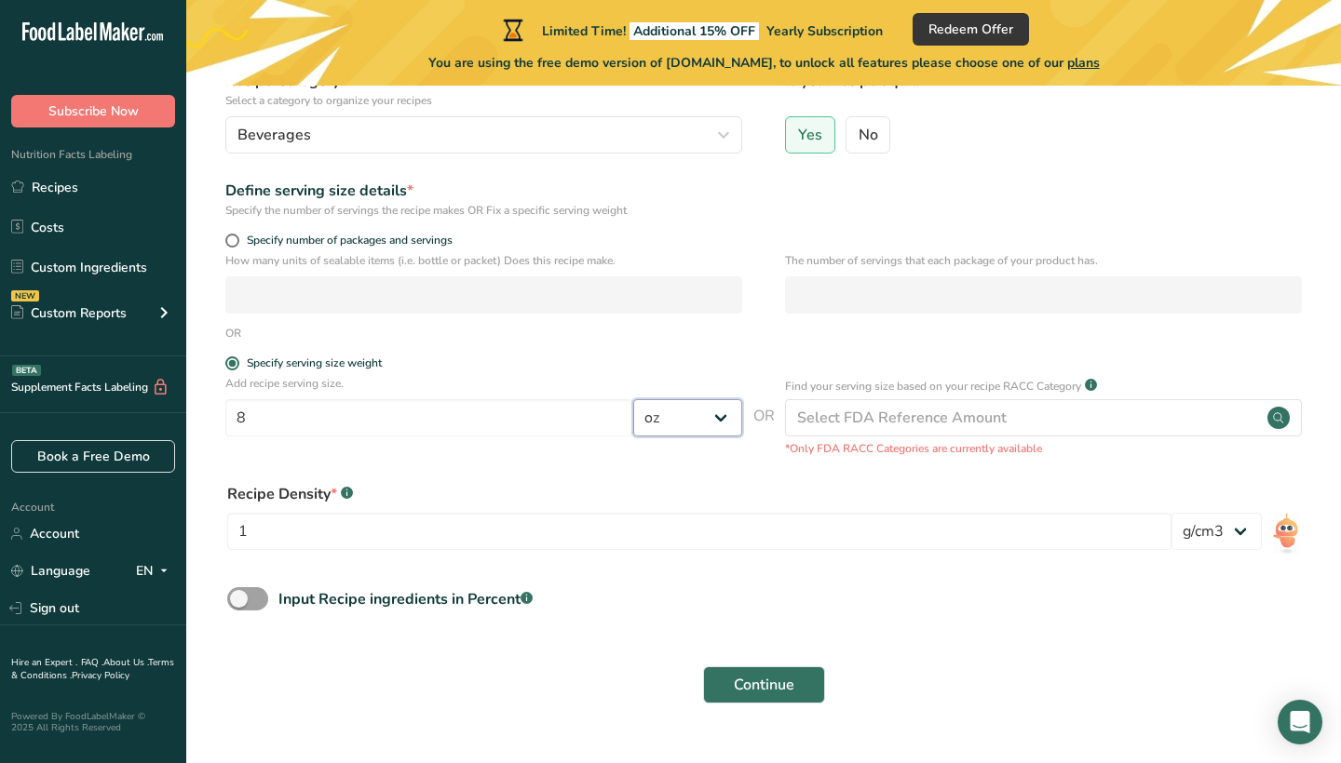
scroll to position [219, 0]
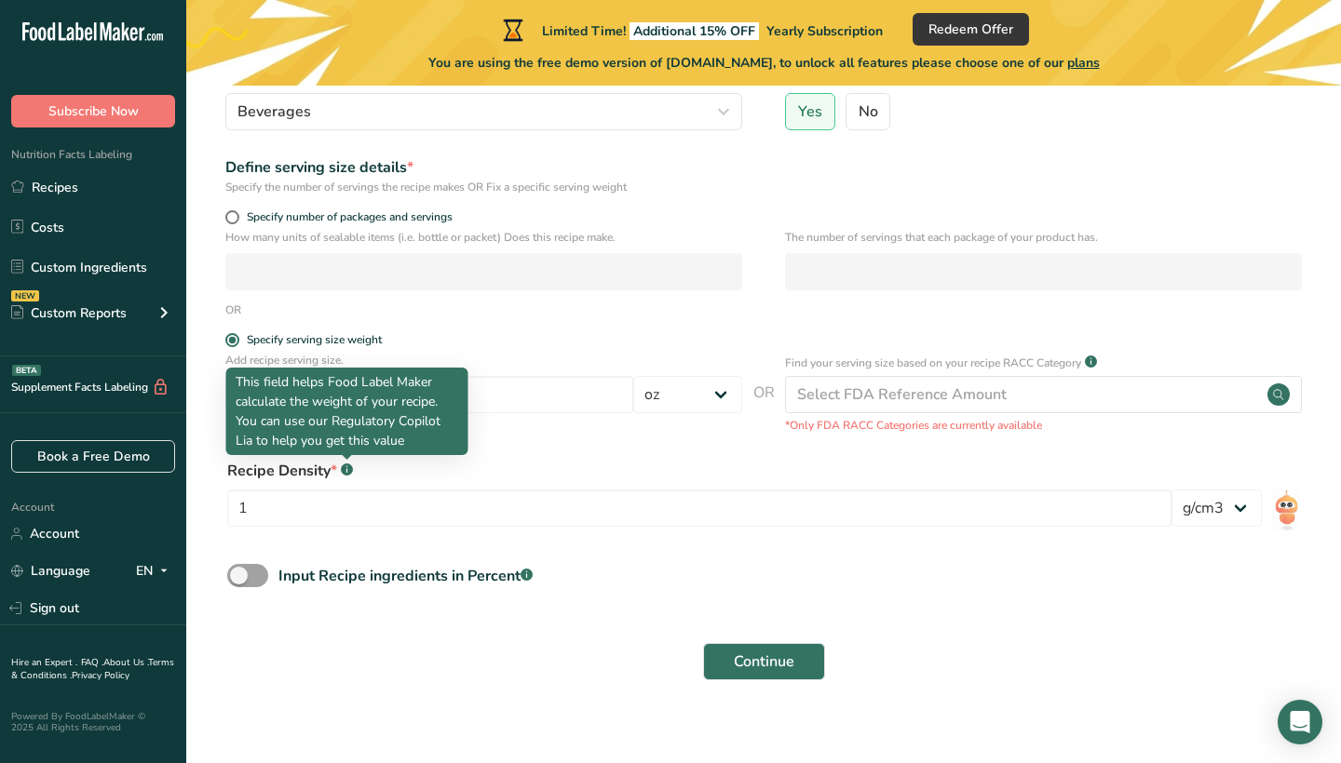
click at [347, 472] on icon at bounding box center [346, 470] width 1 height 5
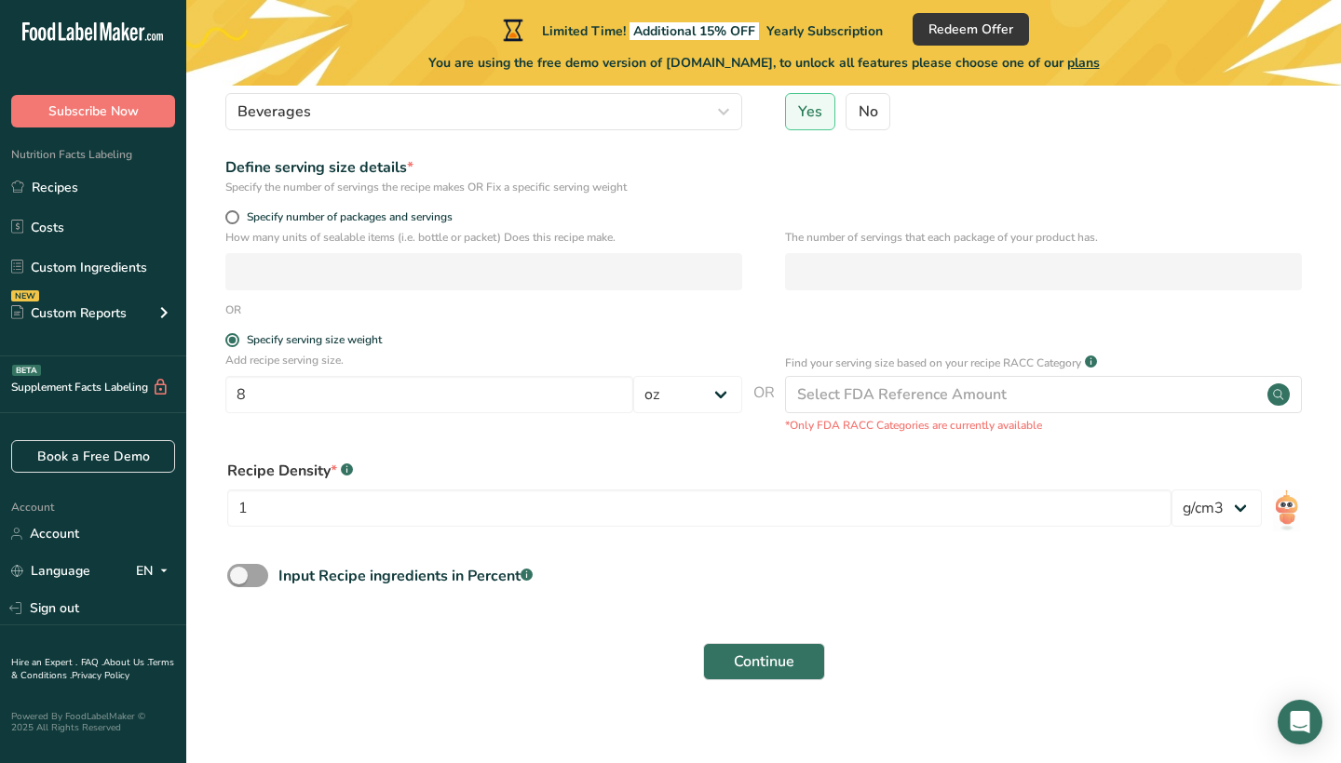
click at [347, 472] on icon at bounding box center [346, 470] width 1 height 5
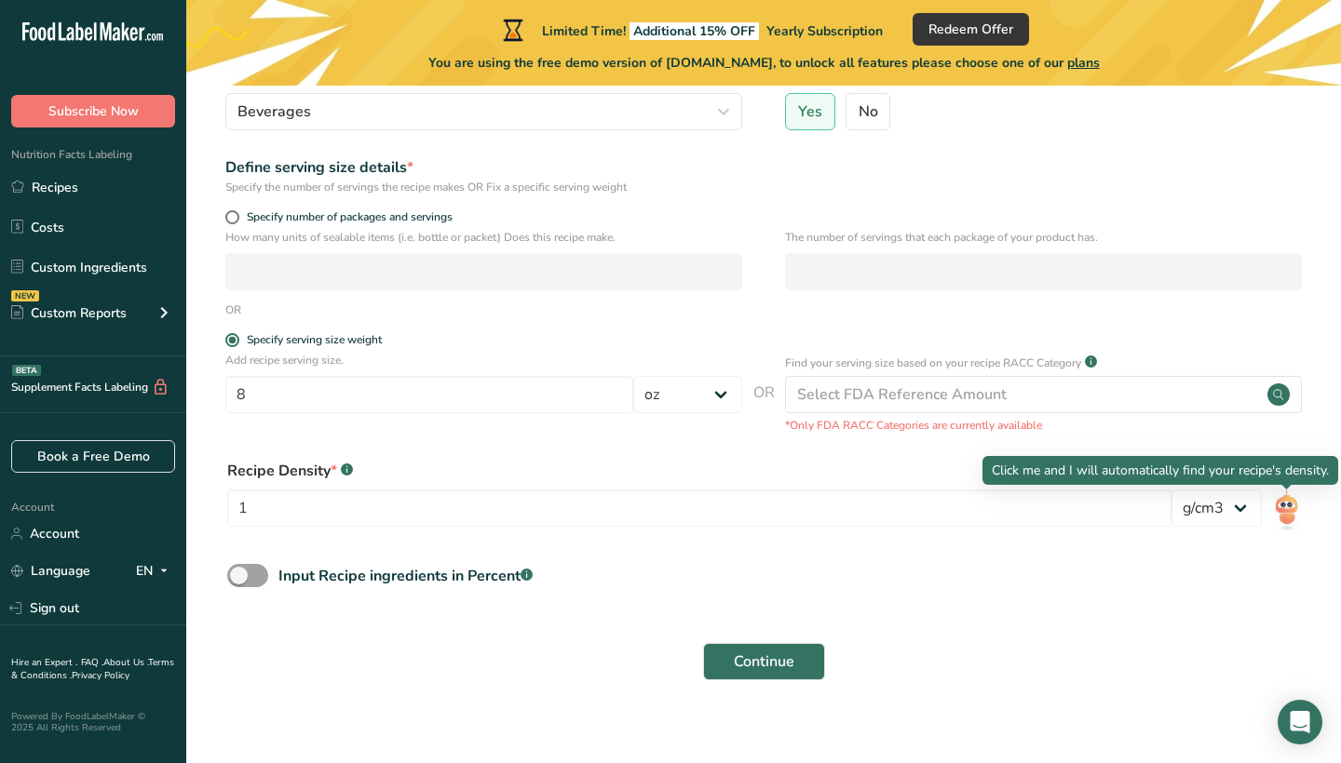
click at [1277, 504] on img at bounding box center [1286, 511] width 27 height 42
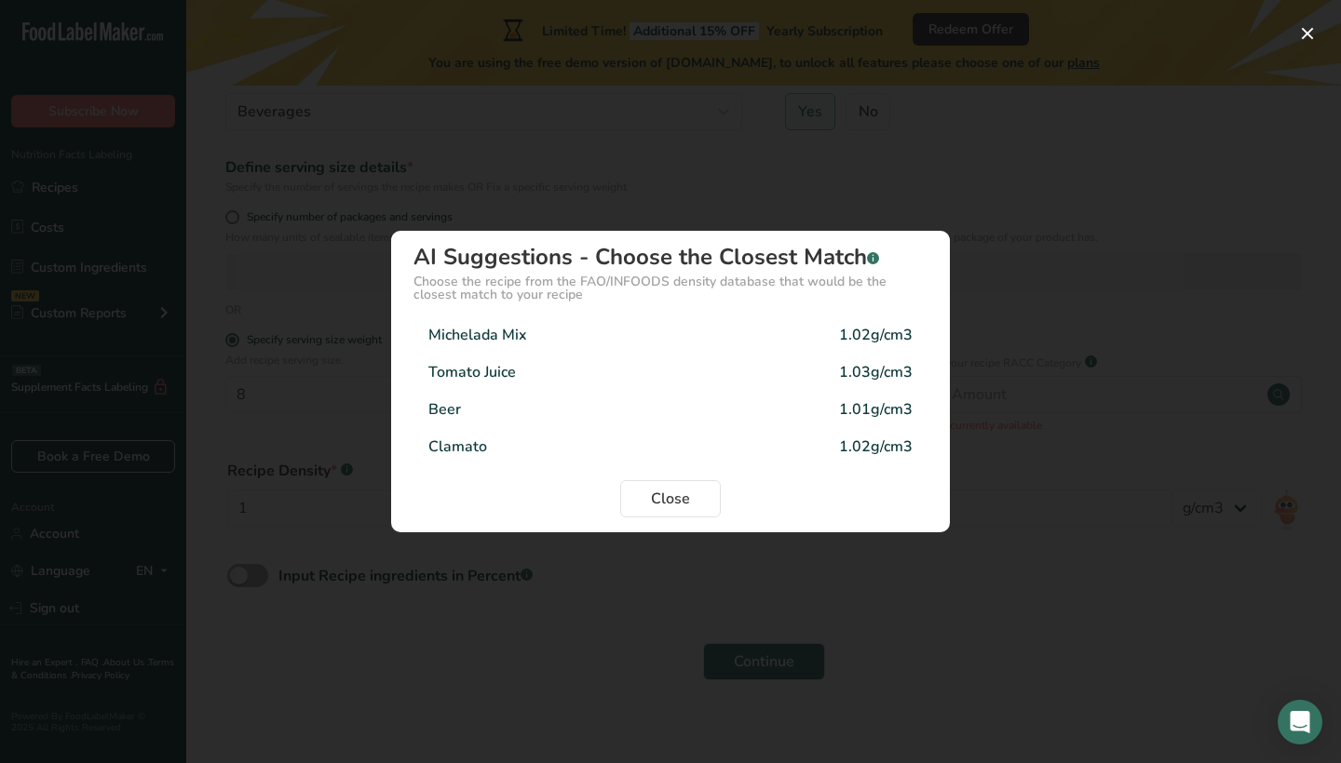
click at [586, 332] on div "Michelada Mix 1.02g/cm3" at bounding box center [670, 335] width 514 height 37
type input "1.02"
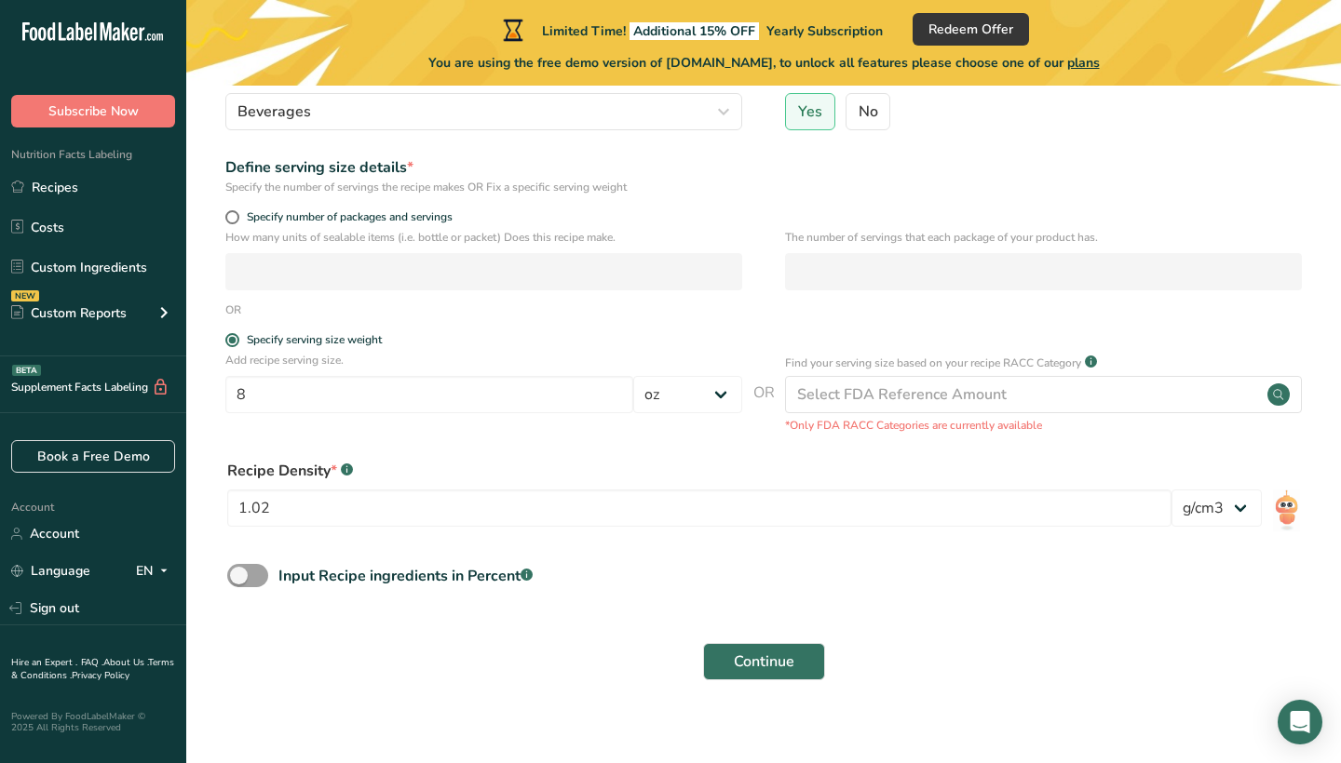
scroll to position [209, 0]
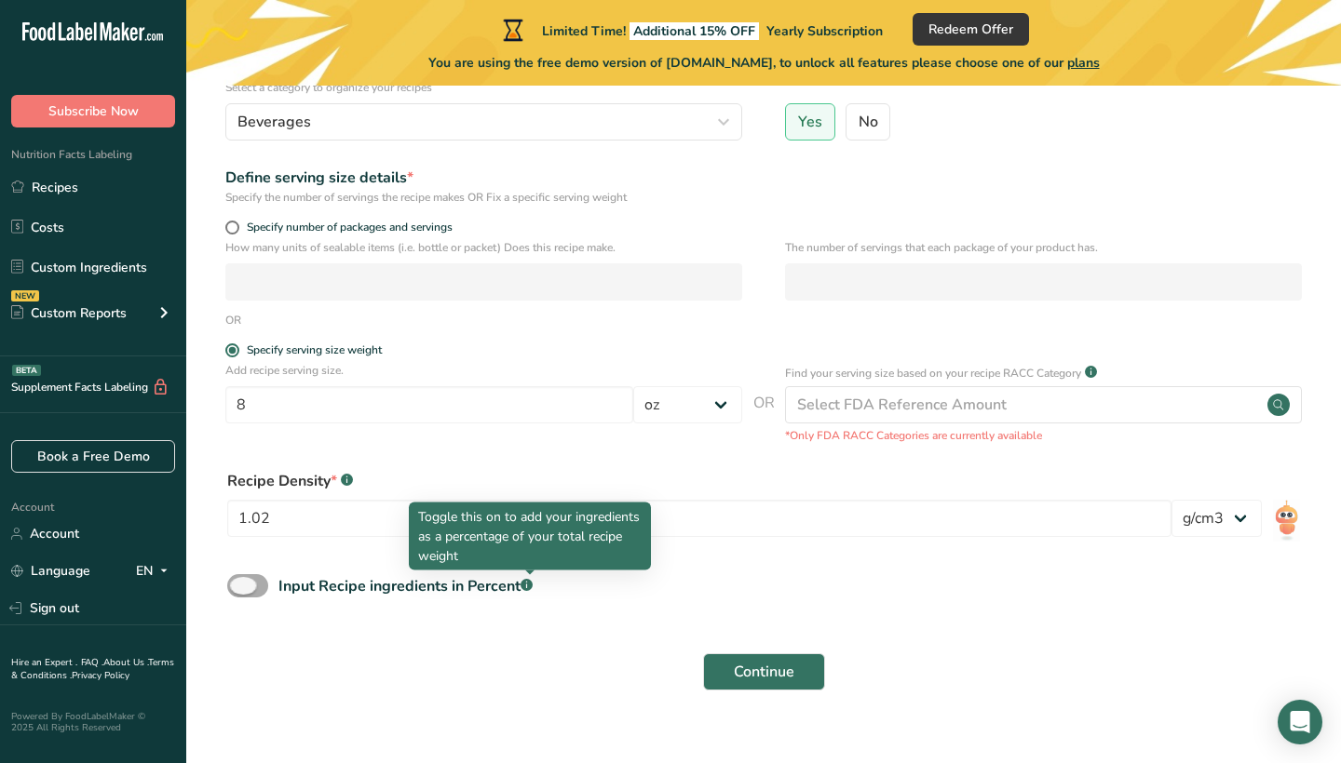
click at [529, 586] on rect at bounding box center [526, 585] width 12 height 12
click at [239, 586] on input "Input Recipe ingredients in Percent .a-a{fill:#347362;}.b-a{fill:#fff;}" at bounding box center [233, 586] width 12 height 12
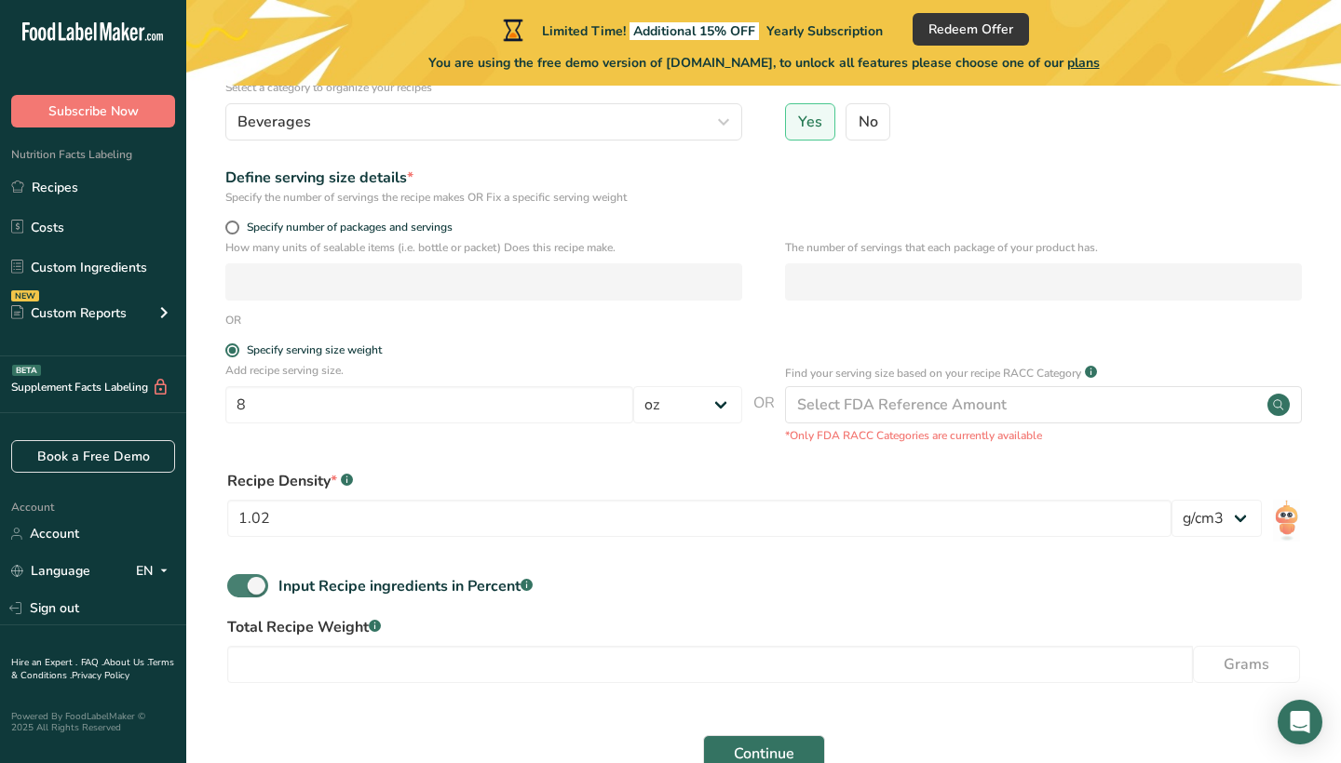
click at [529, 586] on rect at bounding box center [526, 585] width 12 height 12
click at [239, 586] on input "Input Recipe ingredients in Percent .a-a{fill:#347362;}.b-a{fill:#fff;}" at bounding box center [233, 586] width 12 height 12
checkbox input "false"
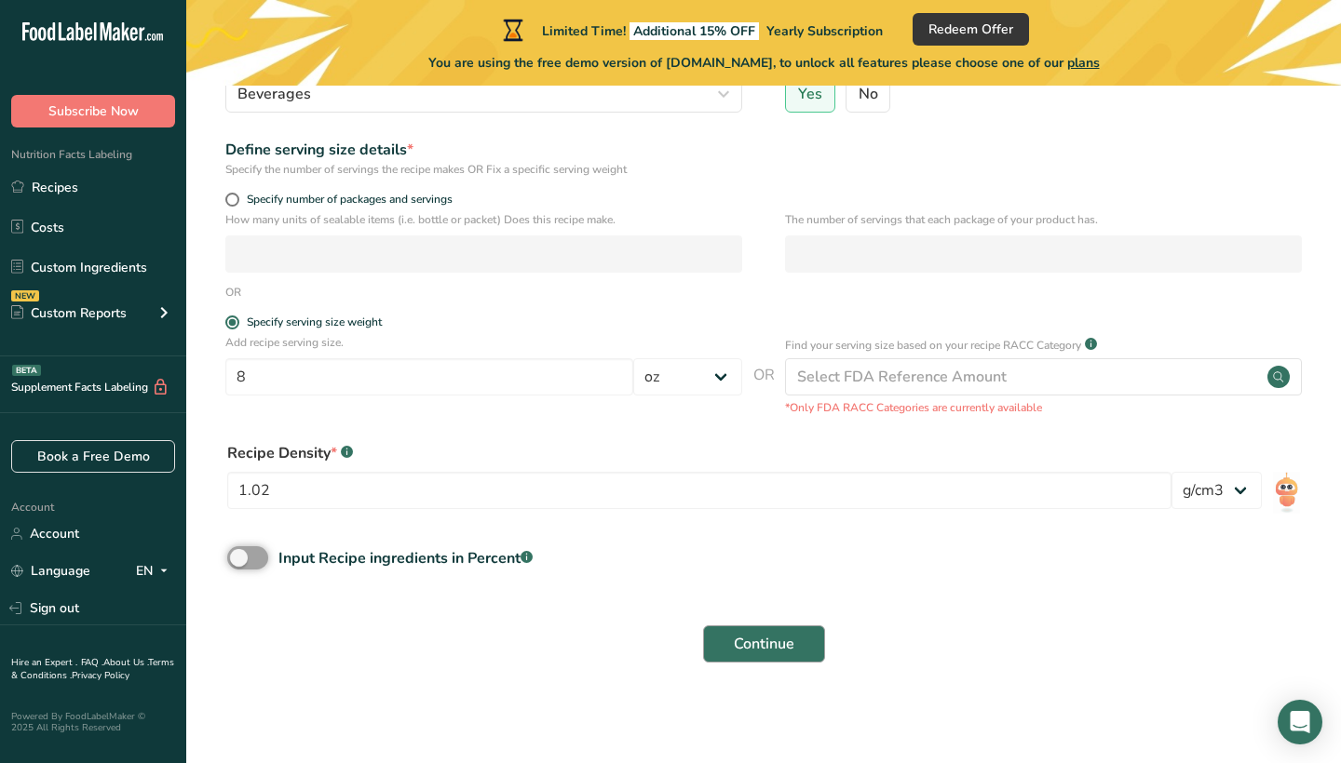
scroll to position [236, 0]
click at [749, 648] on span "Continue" at bounding box center [764, 645] width 61 height 22
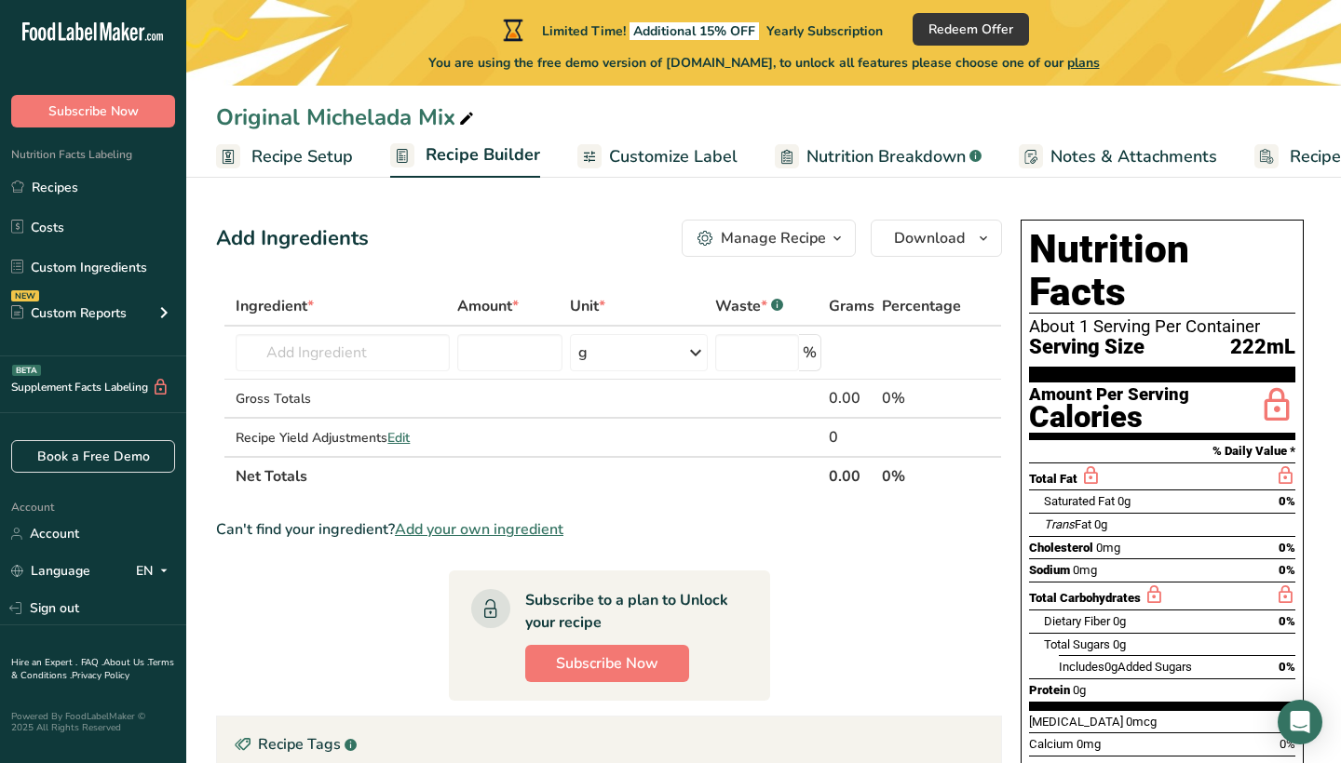
click at [690, 167] on span "Customize Label" at bounding box center [673, 156] width 128 height 25
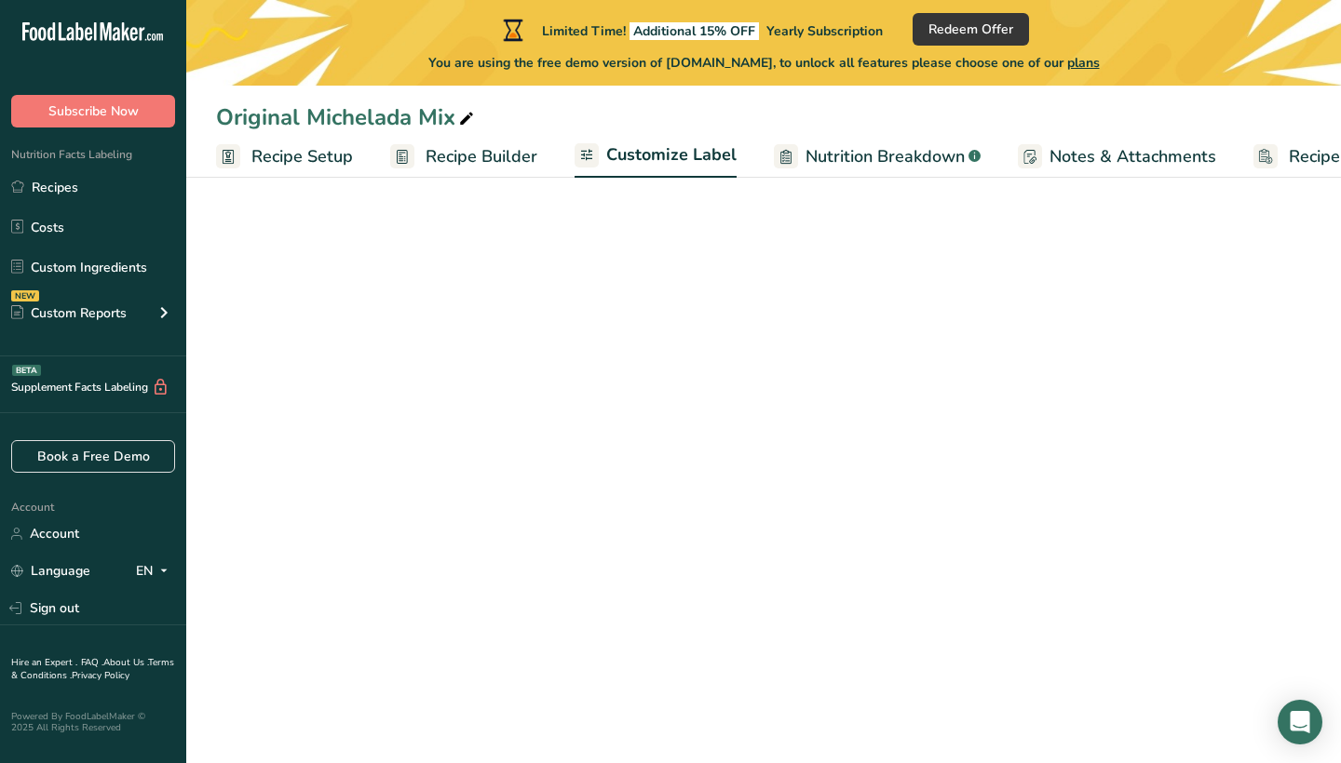
scroll to position [0, 91]
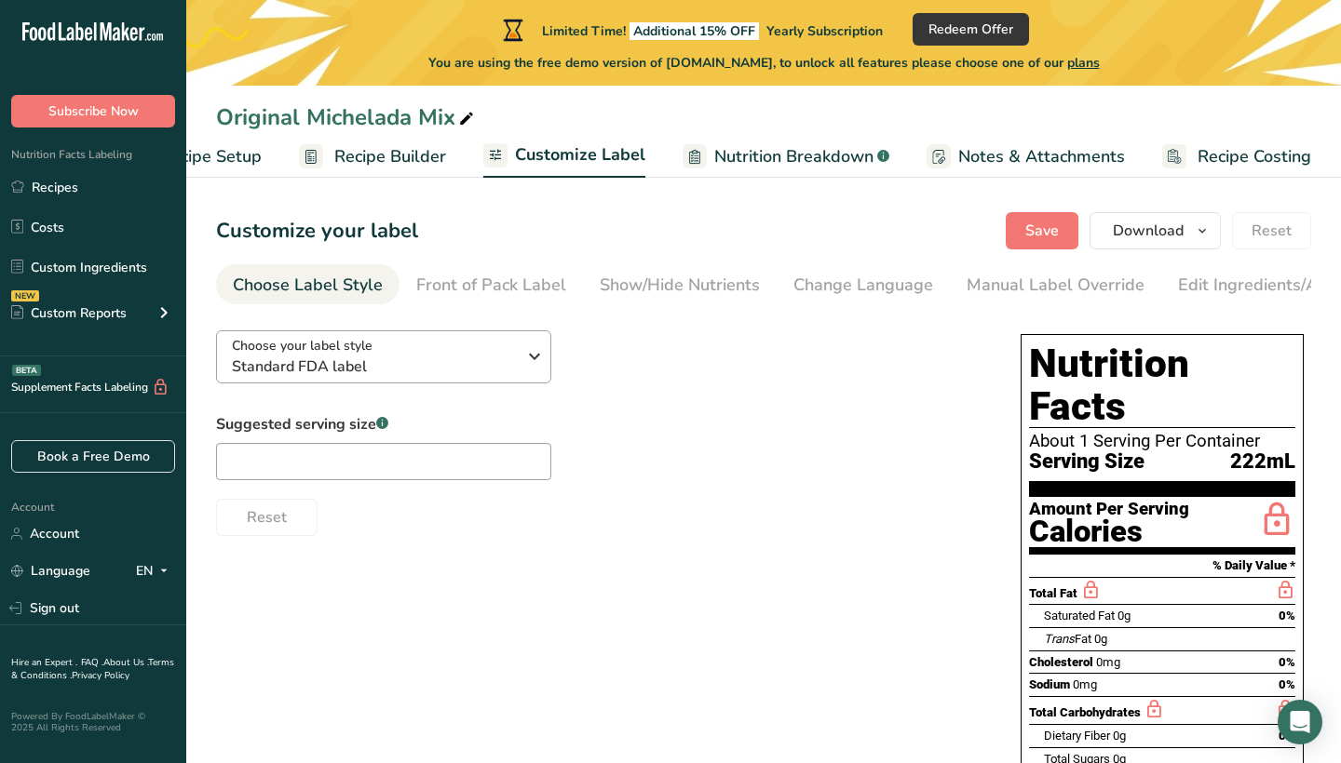
click at [513, 334] on button "Choose your label style Standard FDA label" at bounding box center [383, 356] width 335 height 53
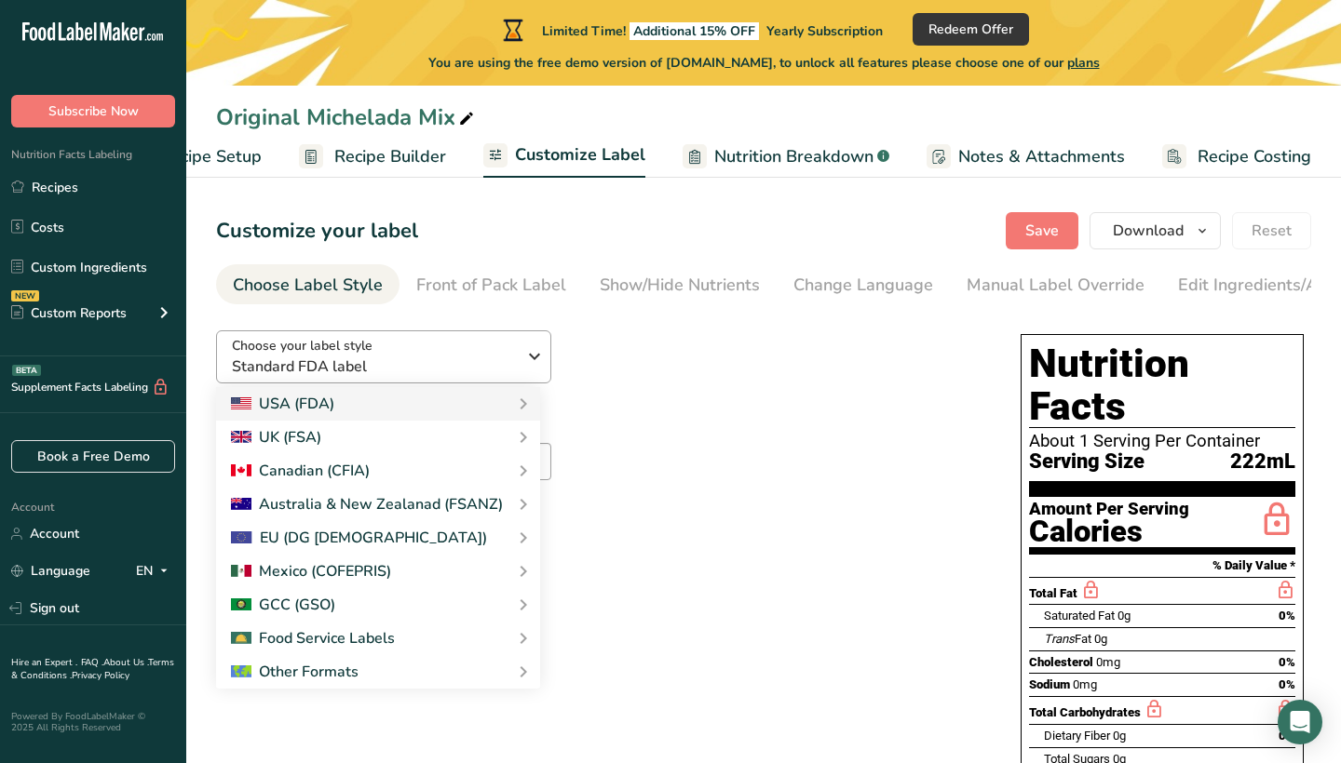
click at [513, 334] on button "Choose your label style Standard FDA label" at bounding box center [383, 356] width 335 height 53
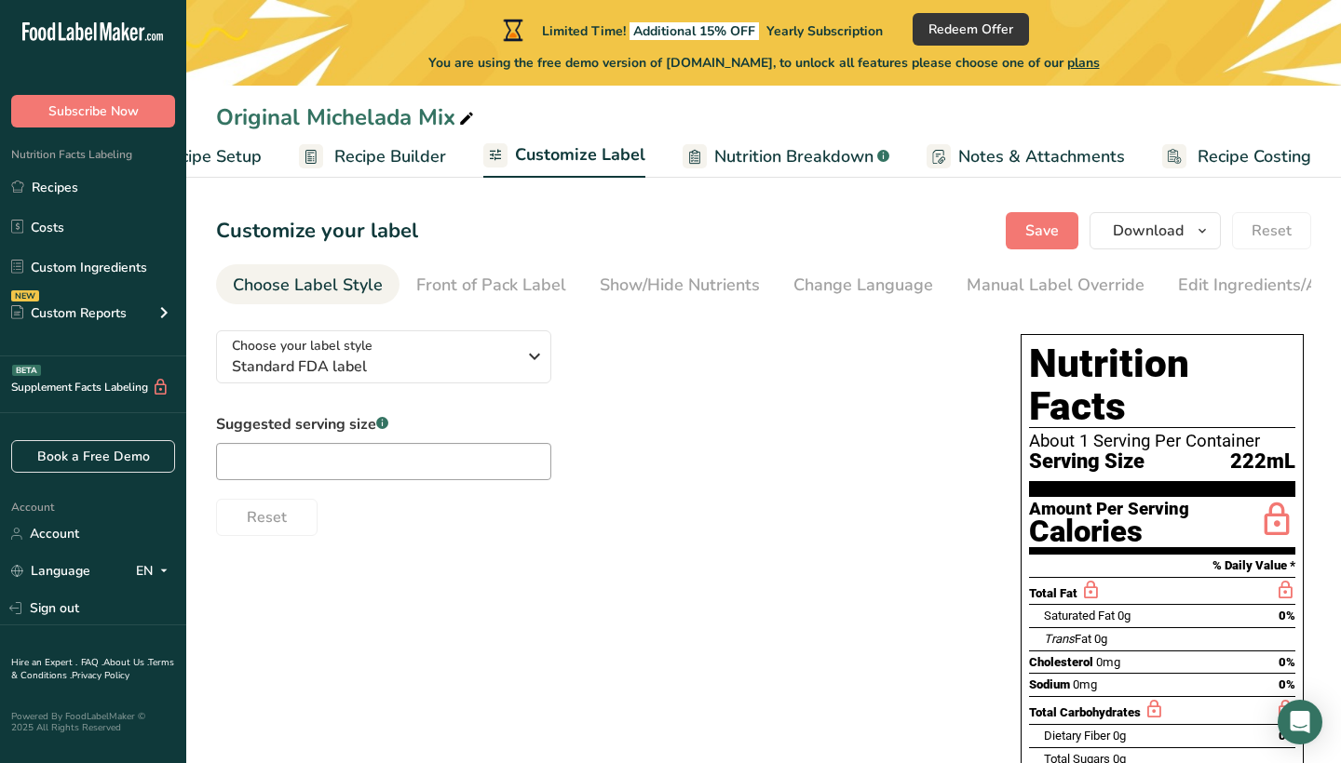
click at [719, 169] on link "Nutrition Breakdown .a-a{fill:#347362;}.b-a{fill:#fff;}" at bounding box center [785, 157] width 207 height 42
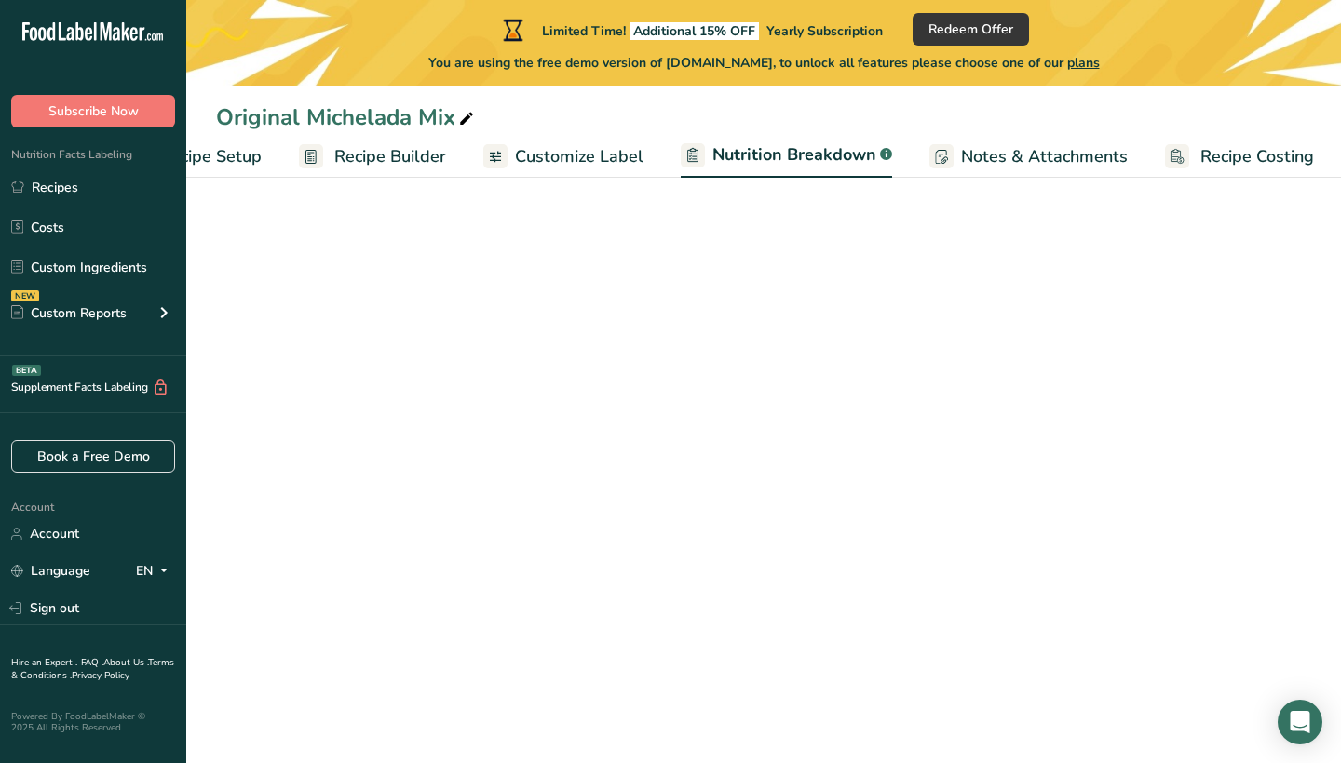
scroll to position [0, 93]
select select "Calories"
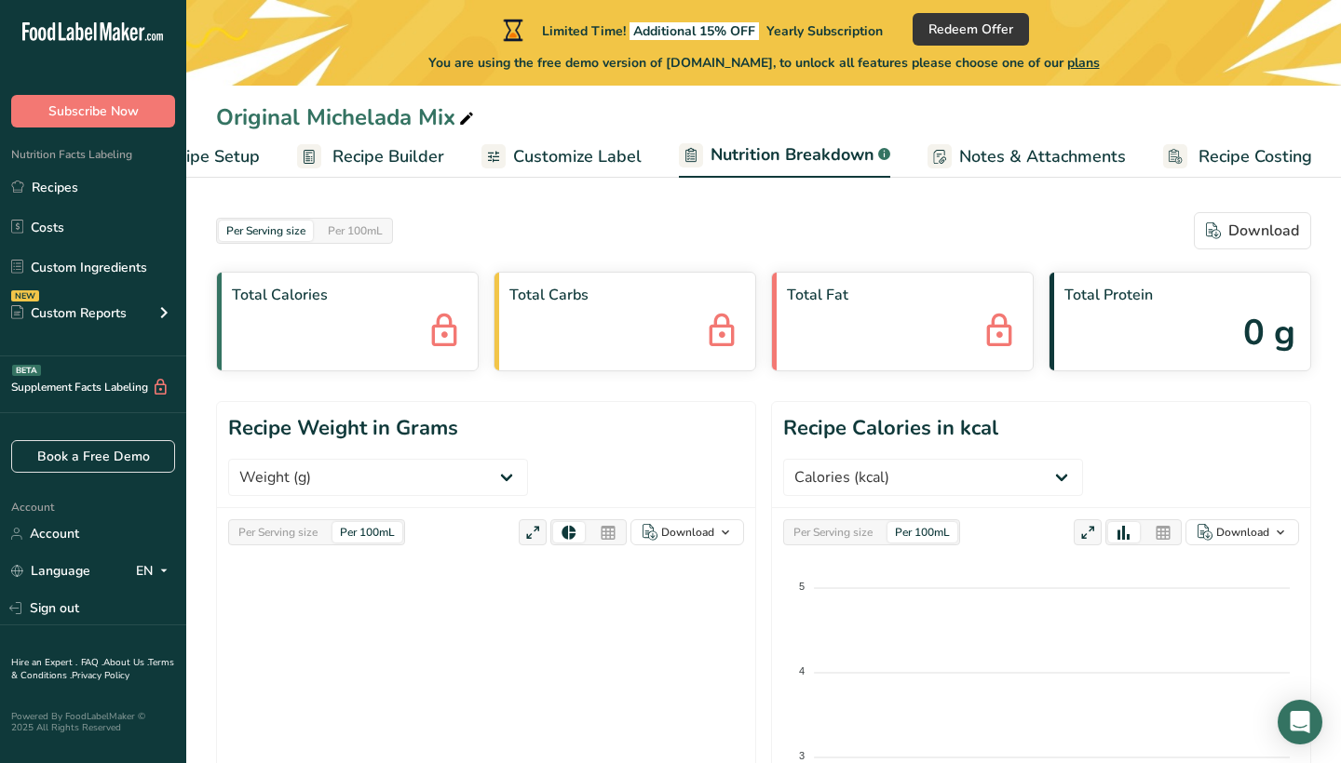
click at [377, 163] on span "Recipe Builder" at bounding box center [388, 156] width 112 height 25
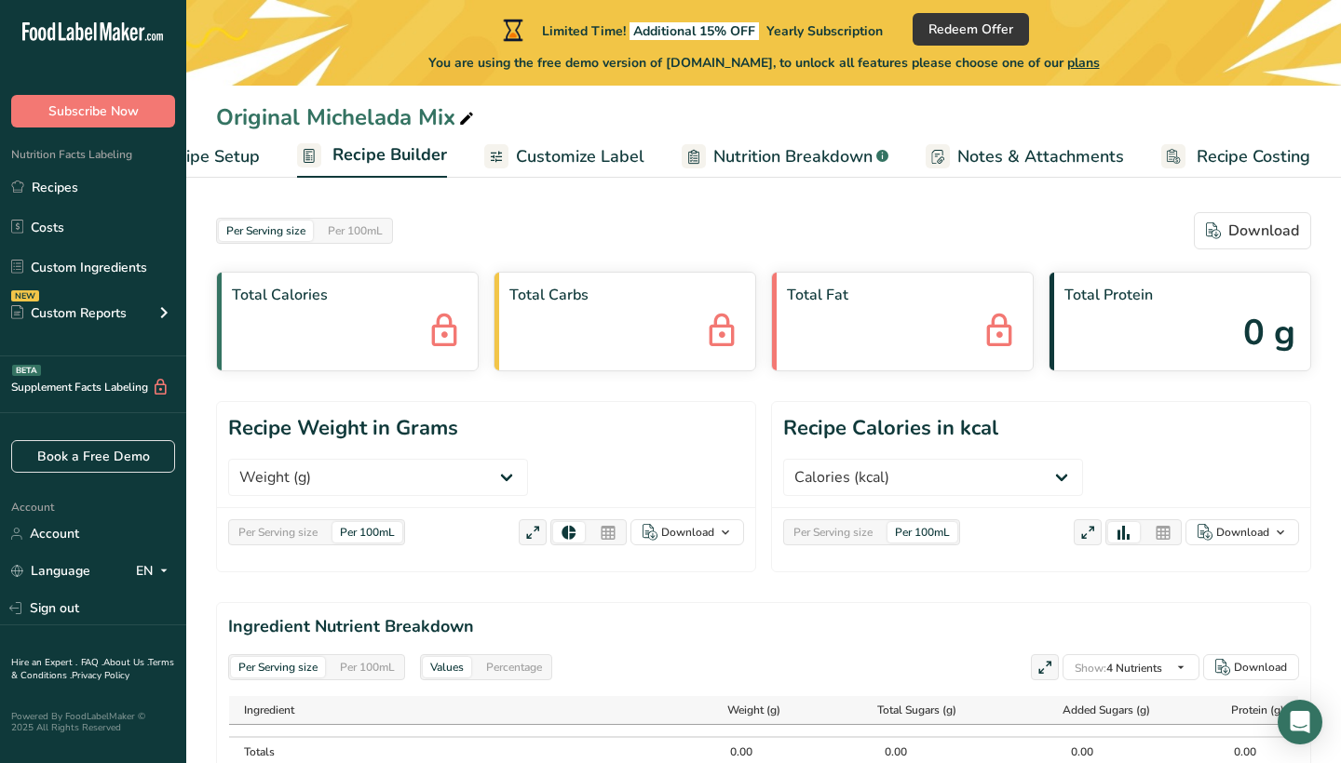
scroll to position [0, 91]
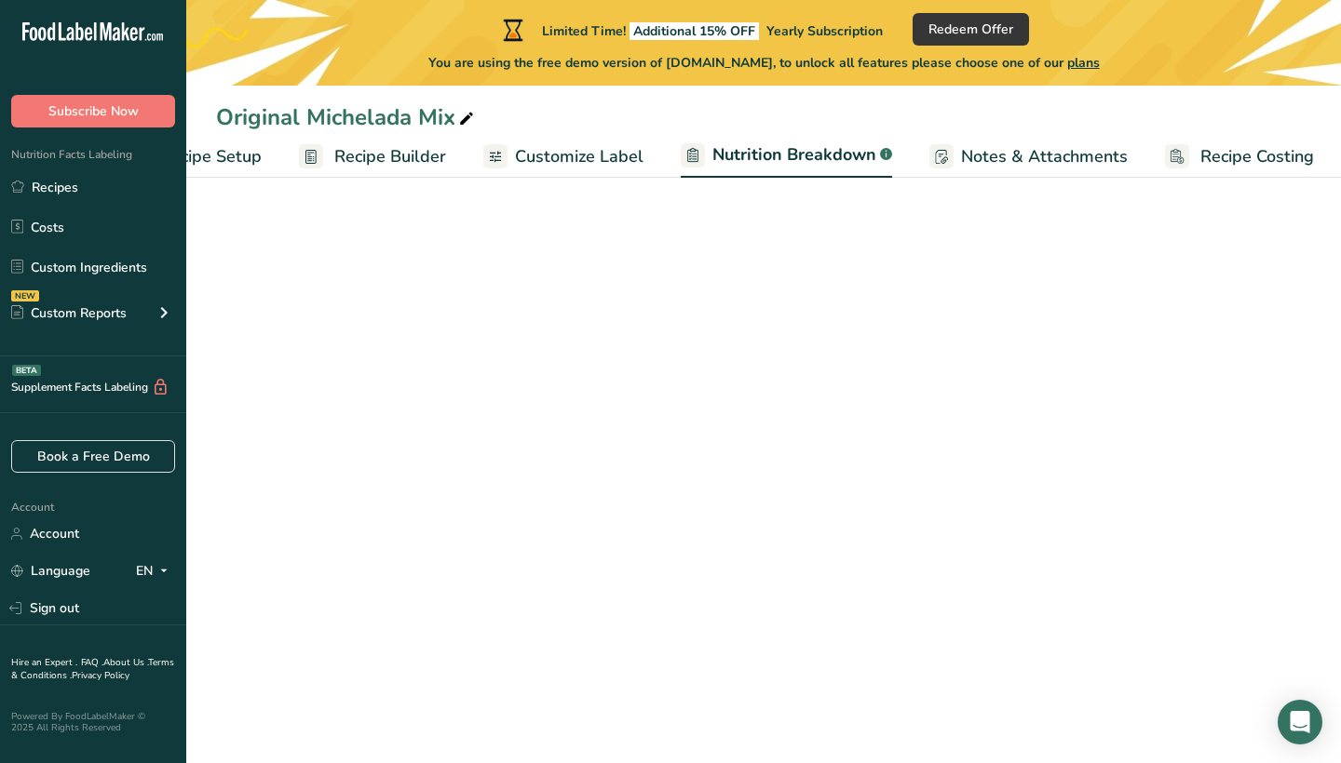
select select "Calories"
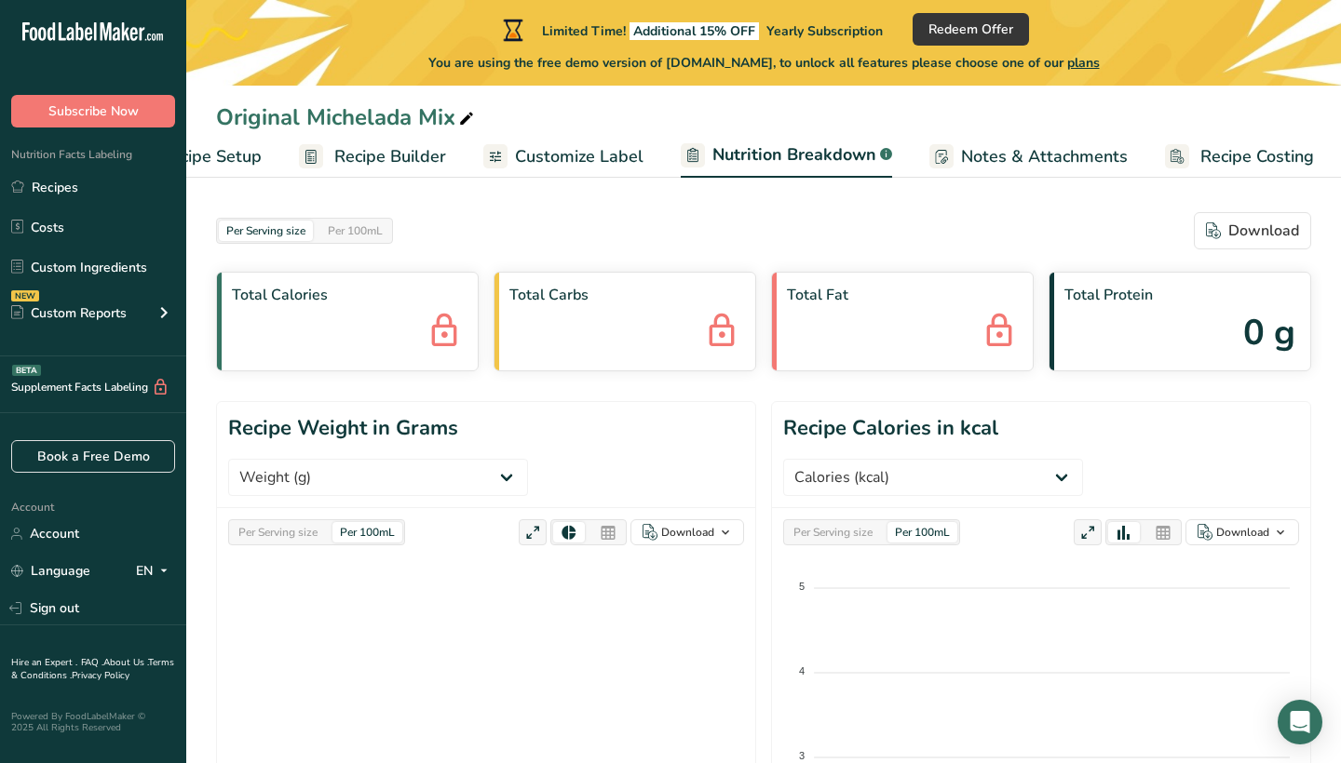
click at [241, 149] on span "Recipe Setup" at bounding box center [210, 156] width 101 height 25
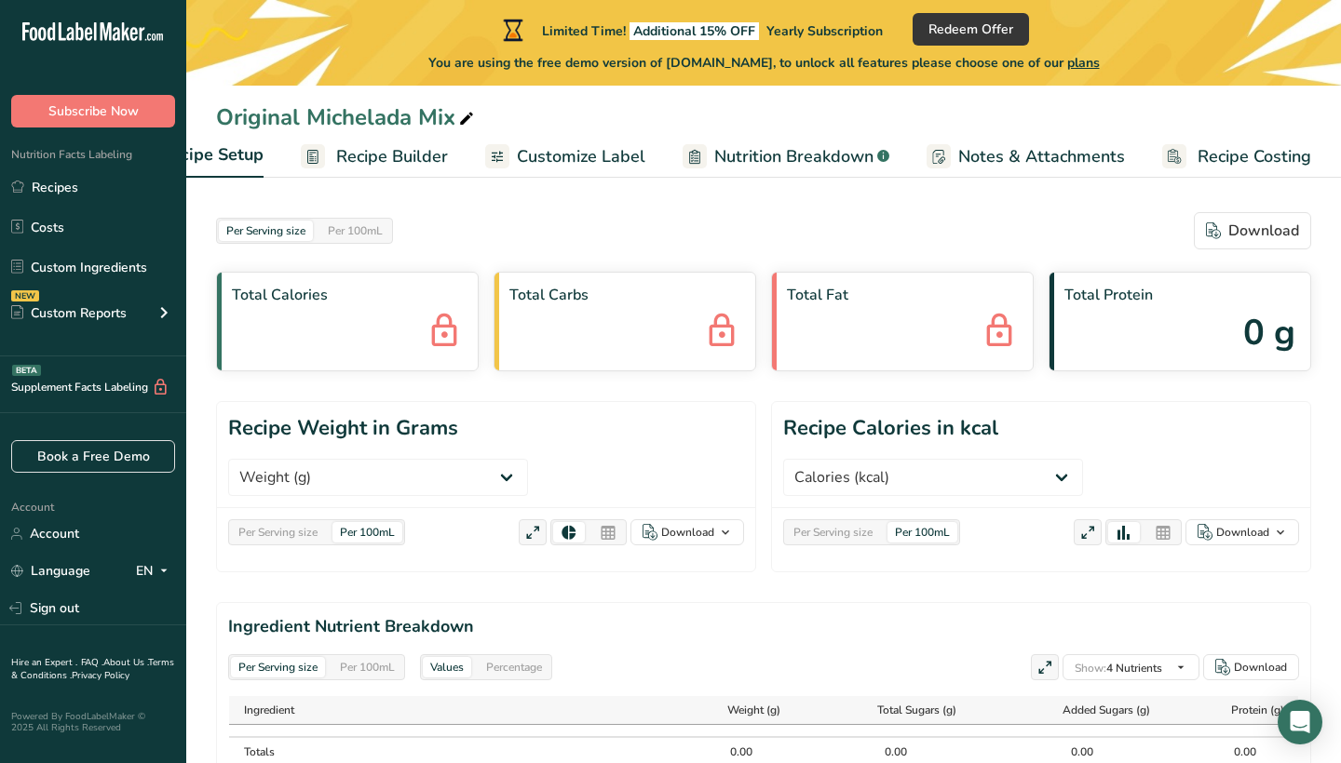
scroll to position [0, 7]
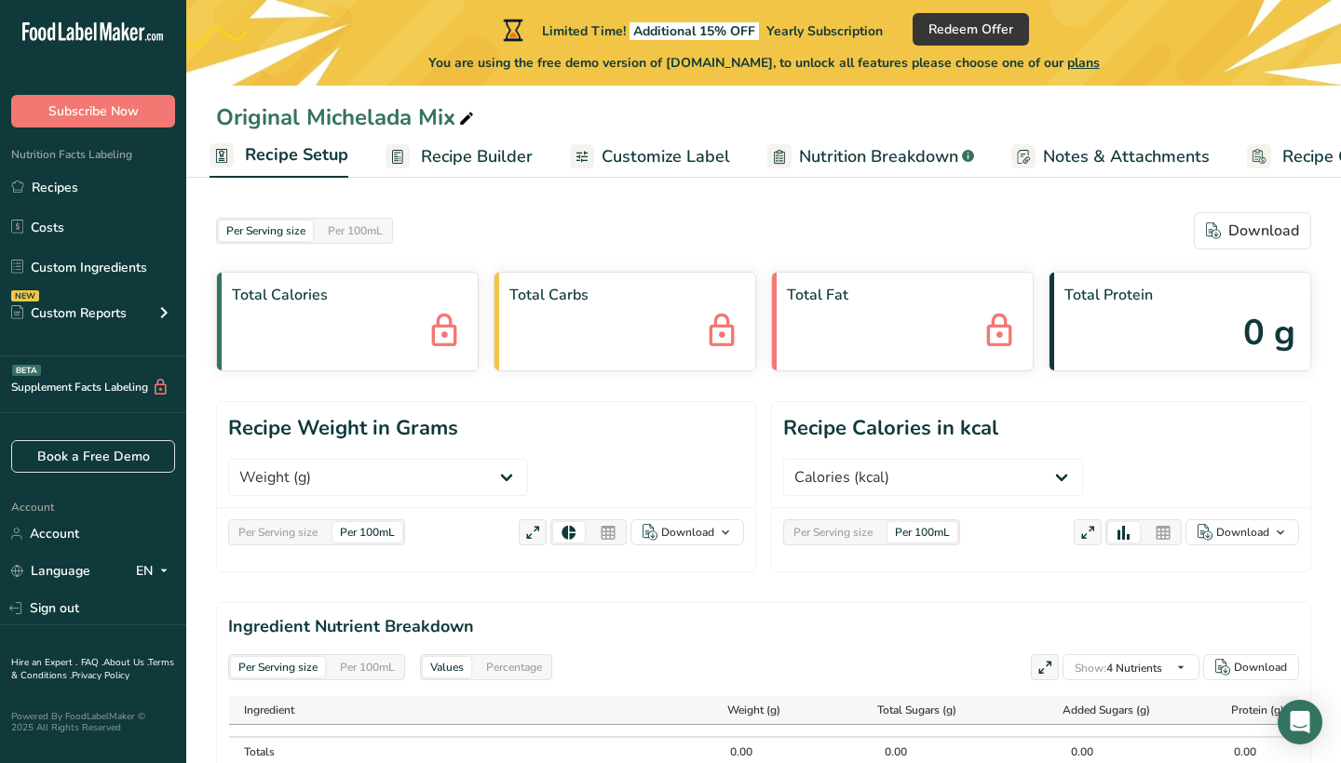
select select "5"
select select "22"
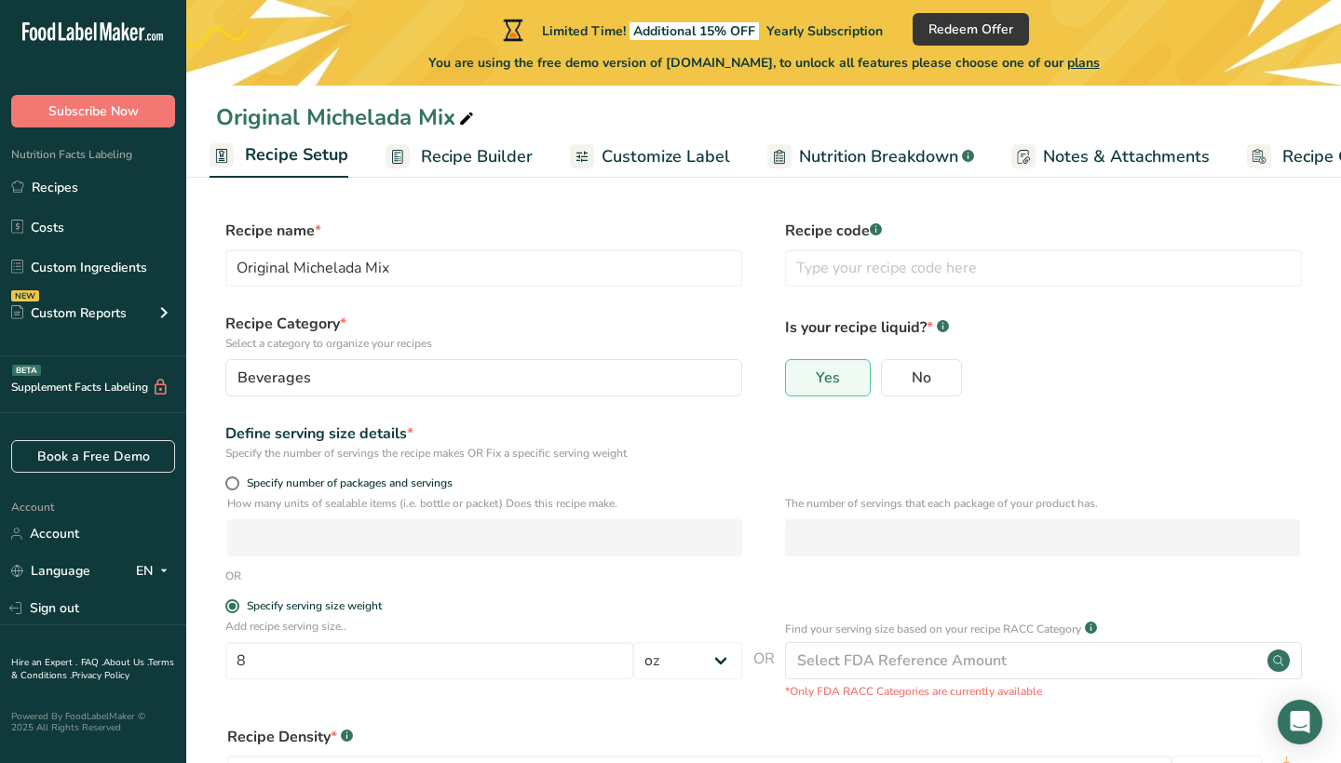
scroll to position [0, 0]
click at [509, 152] on span "Recipe Builder" at bounding box center [477, 156] width 112 height 25
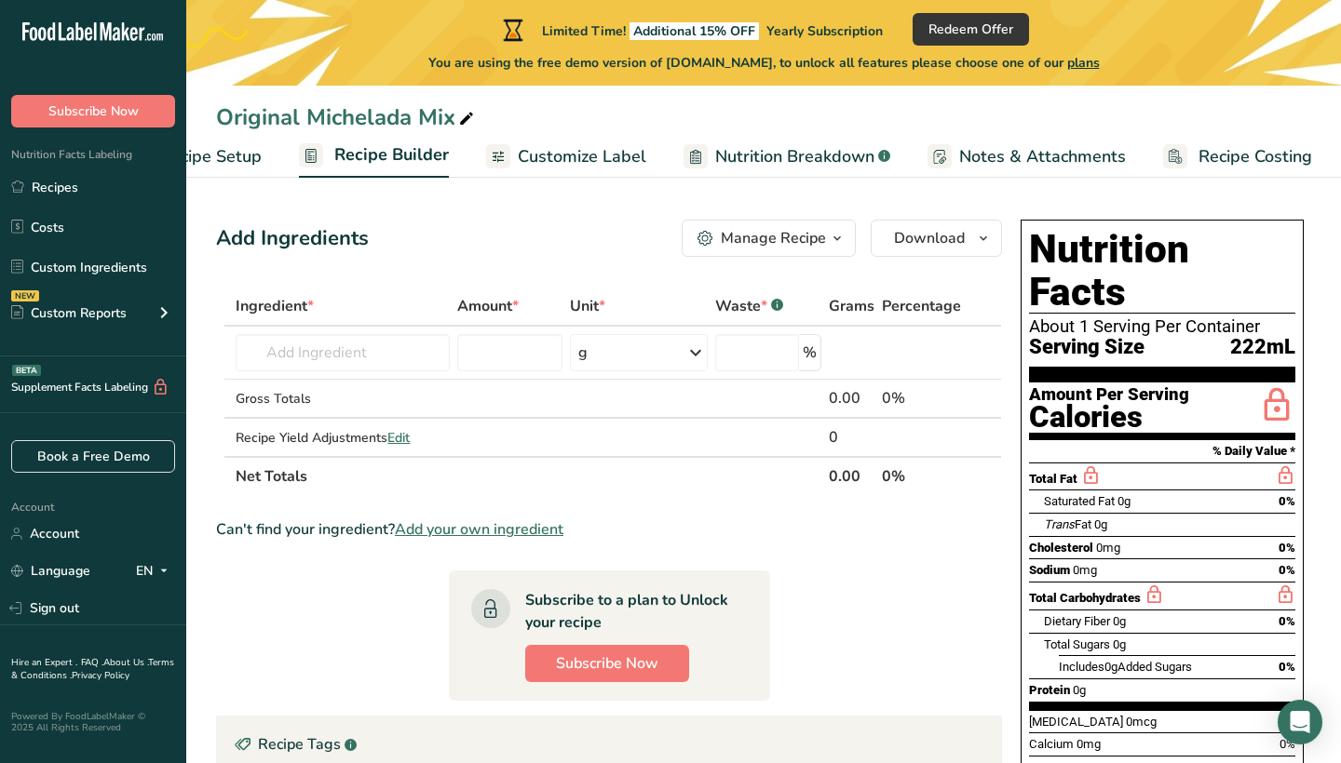
click at [232, 165] on span "Recipe Setup" at bounding box center [210, 156] width 101 height 25
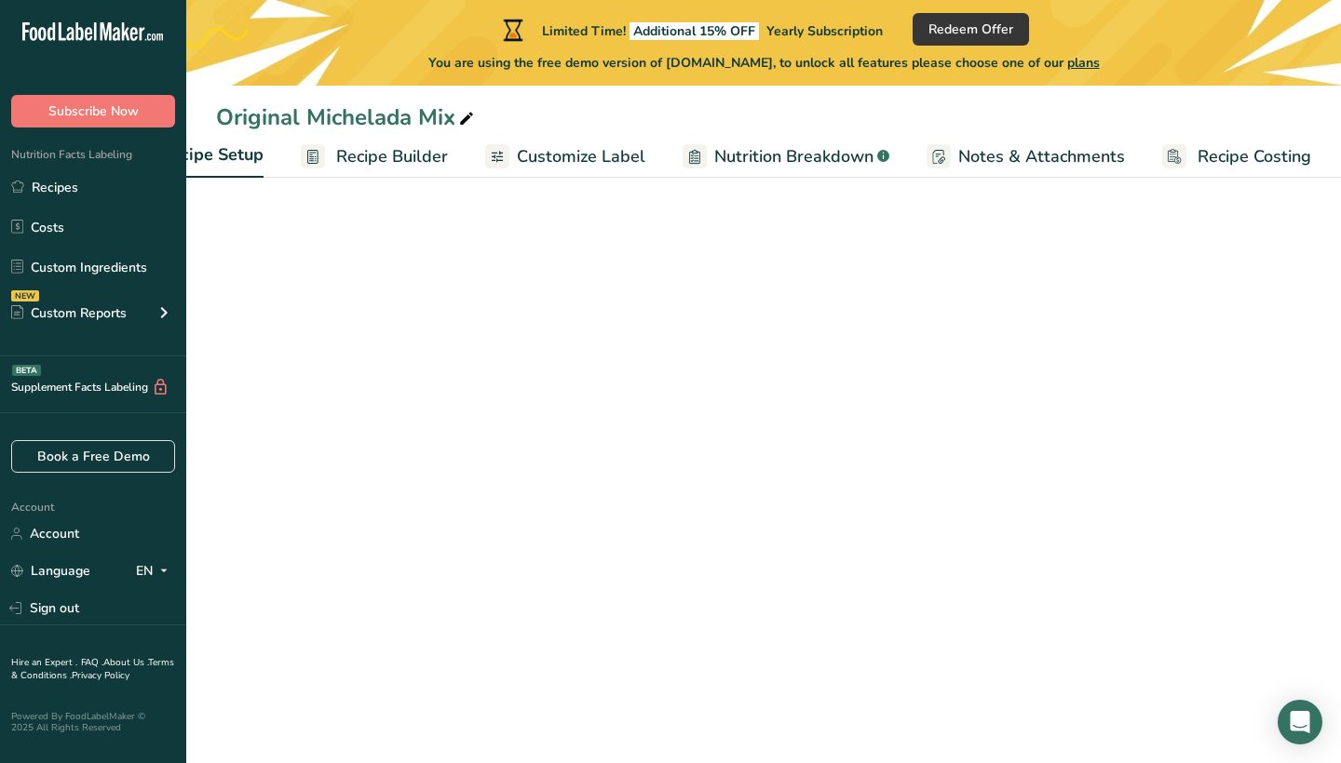
scroll to position [0, 7]
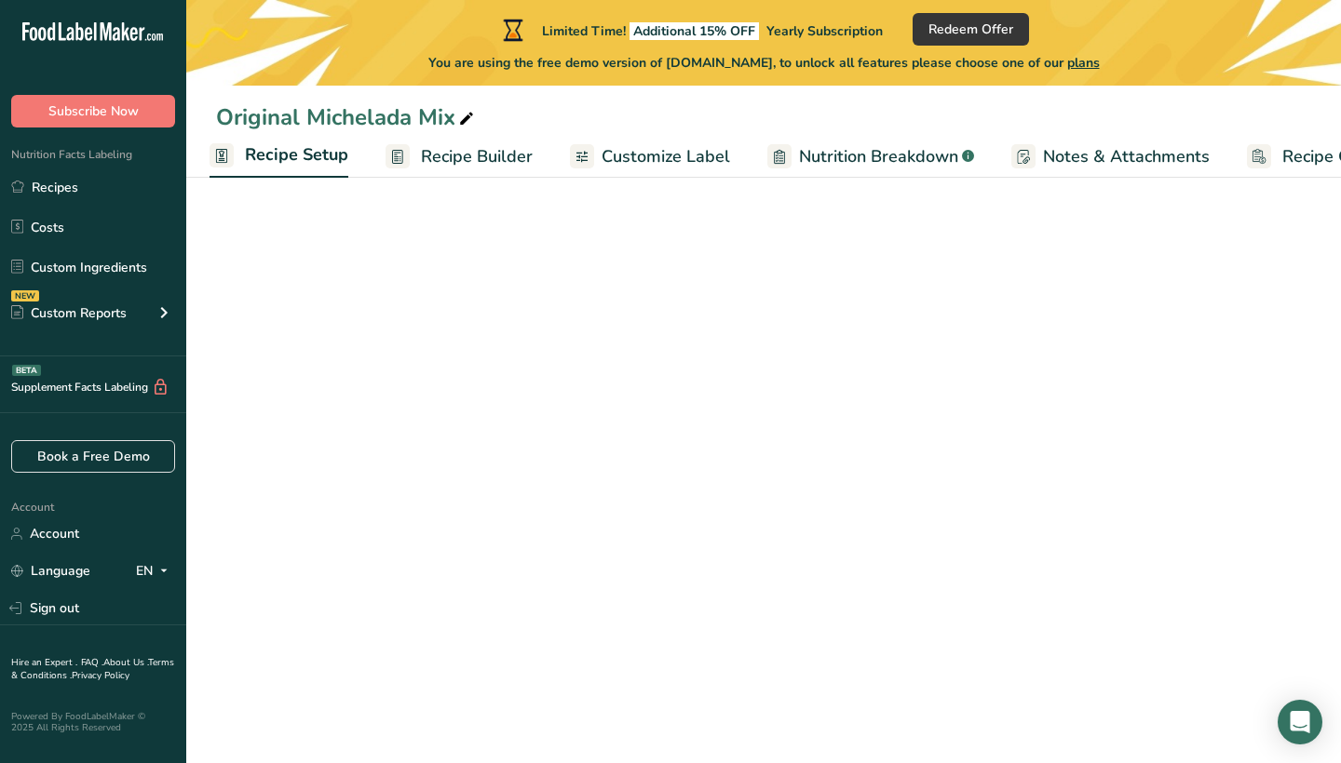
select select "5"
select select "22"
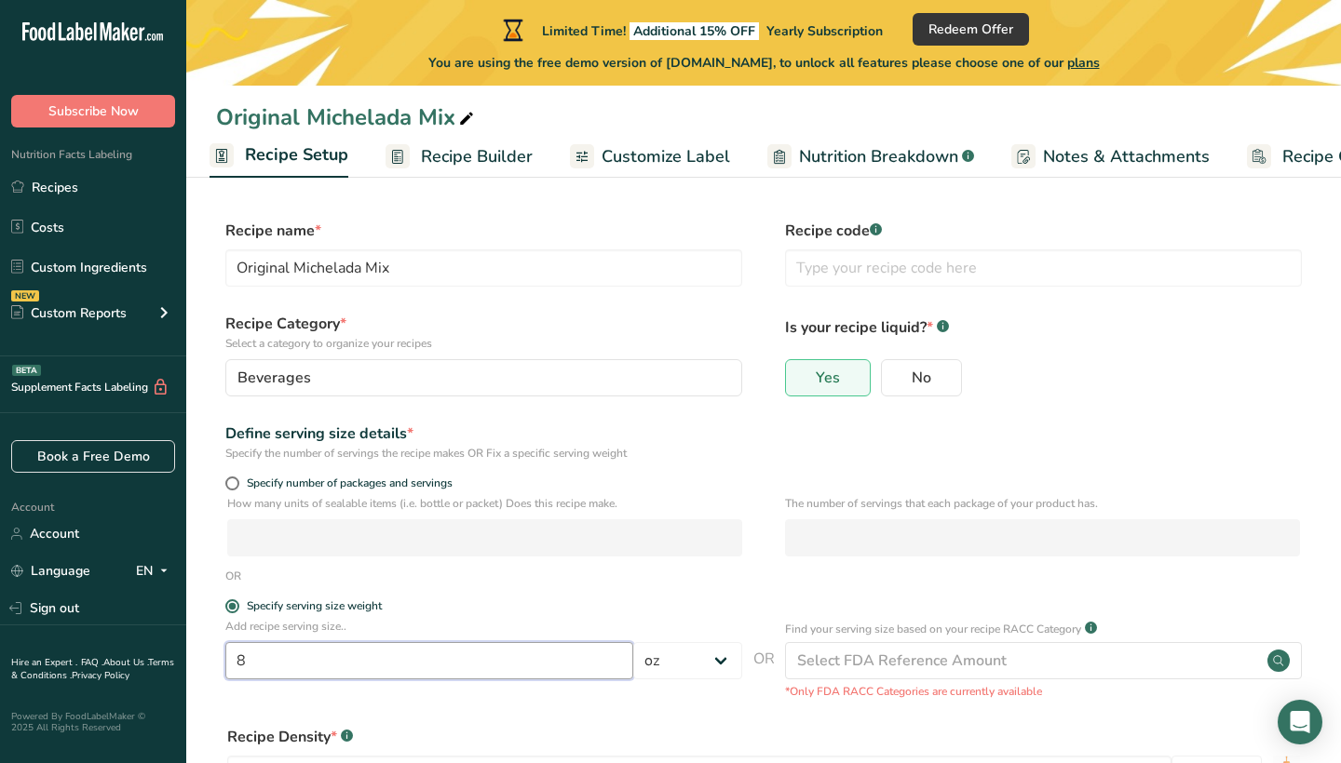
click at [324, 644] on input "8" at bounding box center [429, 660] width 408 height 37
click at [327, 653] on input "8" at bounding box center [429, 660] width 408 height 37
type input "32"
click at [344, 573] on div "OR" at bounding box center [763, 576] width 1095 height 17
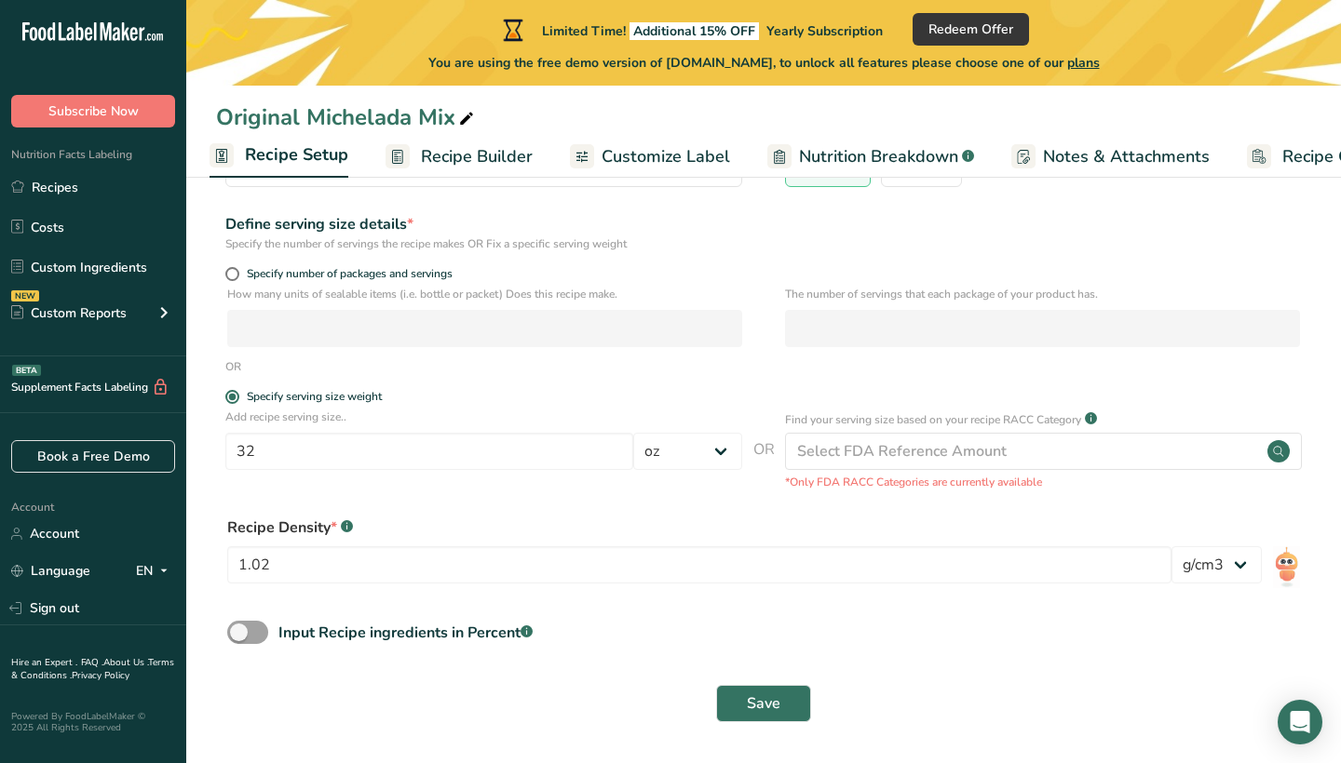
scroll to position [209, 0]
click at [769, 702] on span "Save" at bounding box center [764, 705] width 34 height 22
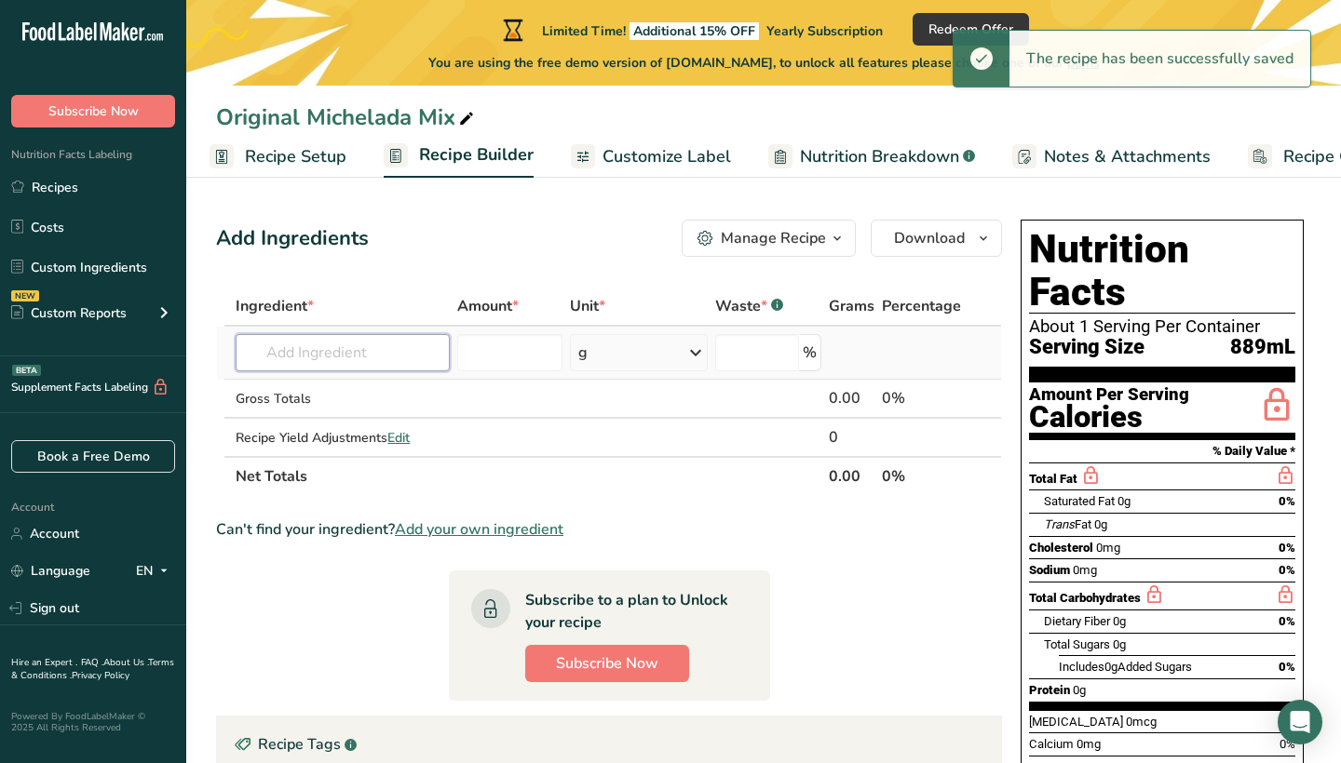
click at [358, 362] on input "text" at bounding box center [343, 352] width 214 height 37
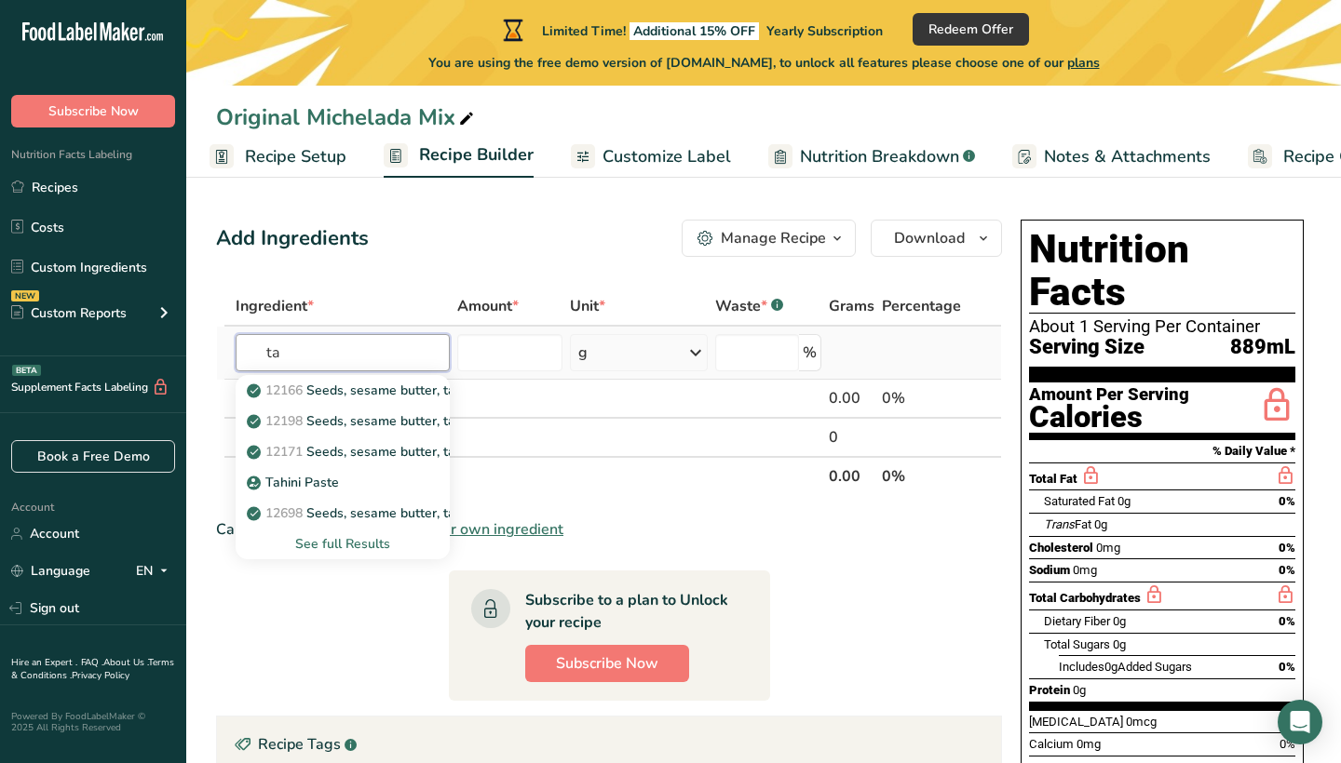
type input "t"
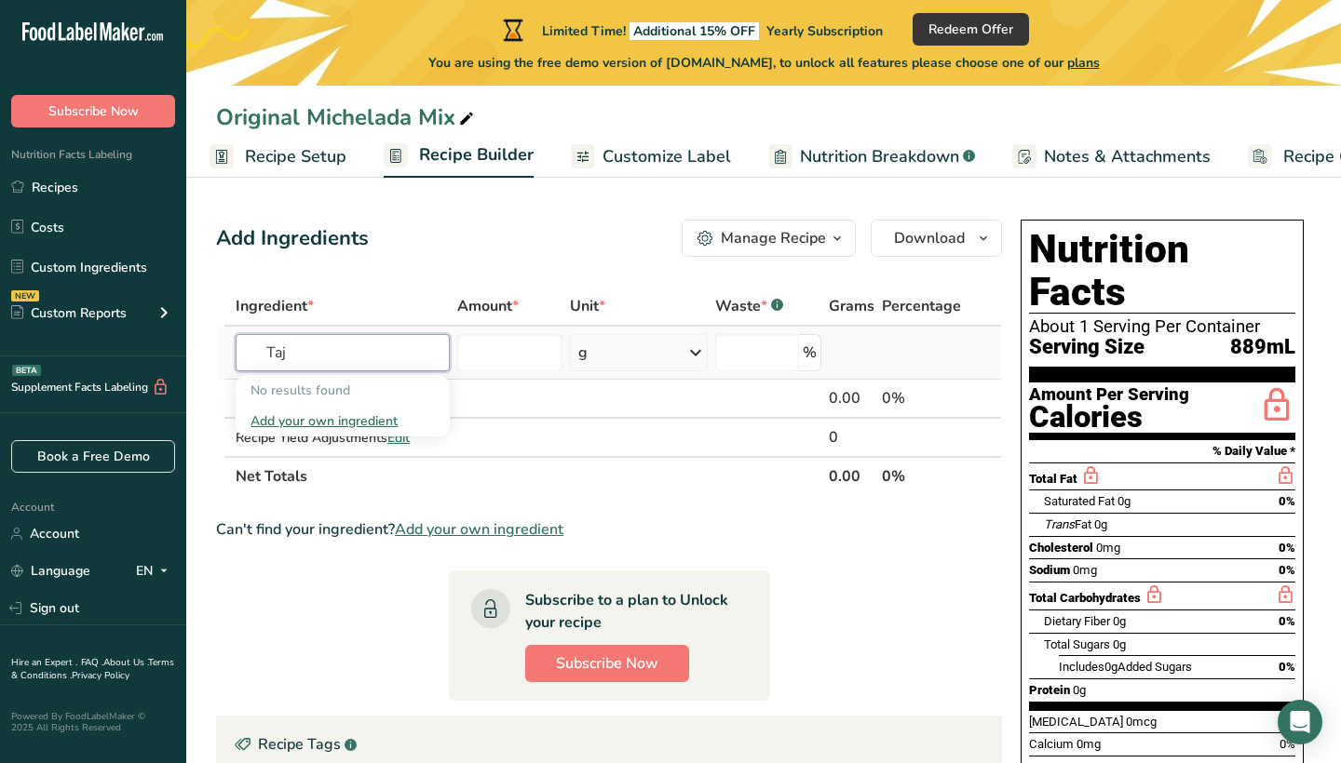
type input "Taj"
click at [346, 422] on div "Add your own ingredient" at bounding box center [342, 421] width 184 height 20
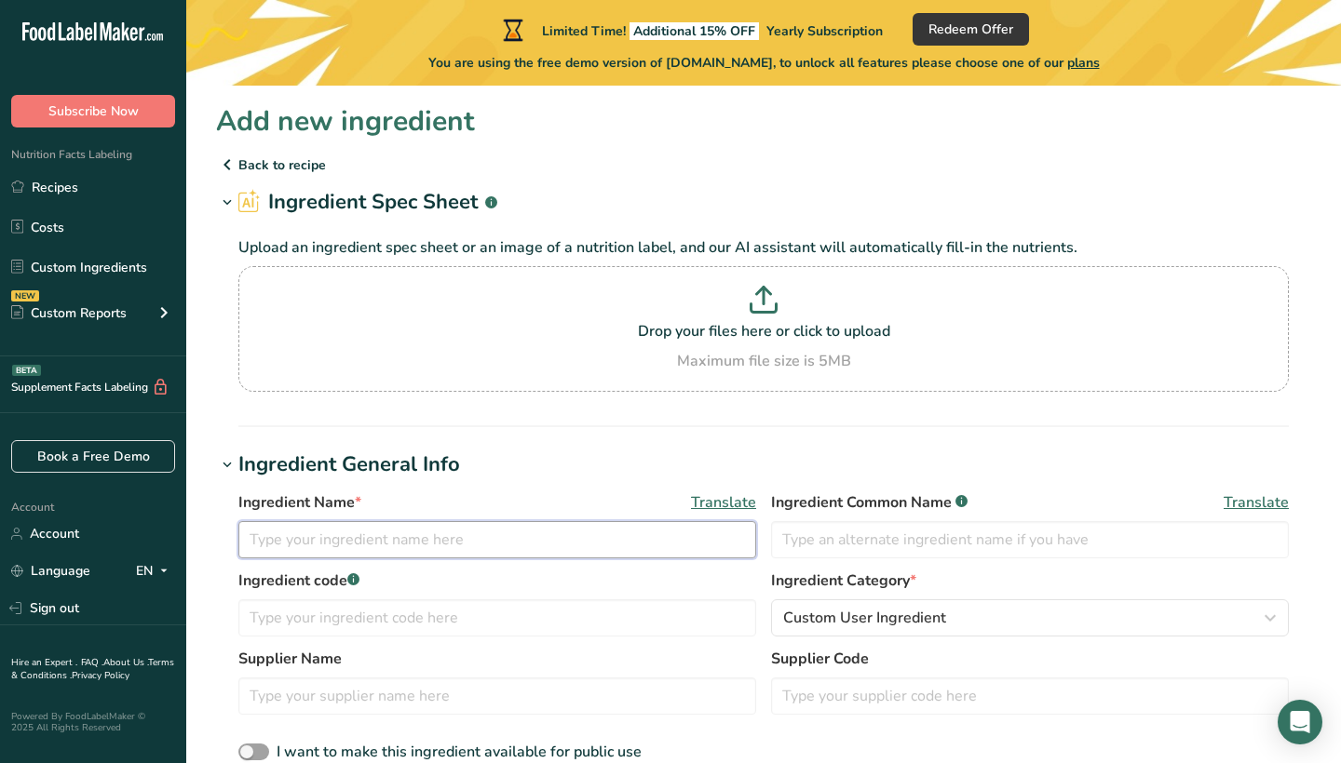
click at [338, 530] on input "text" at bounding box center [497, 539] width 518 height 37
type input "t"
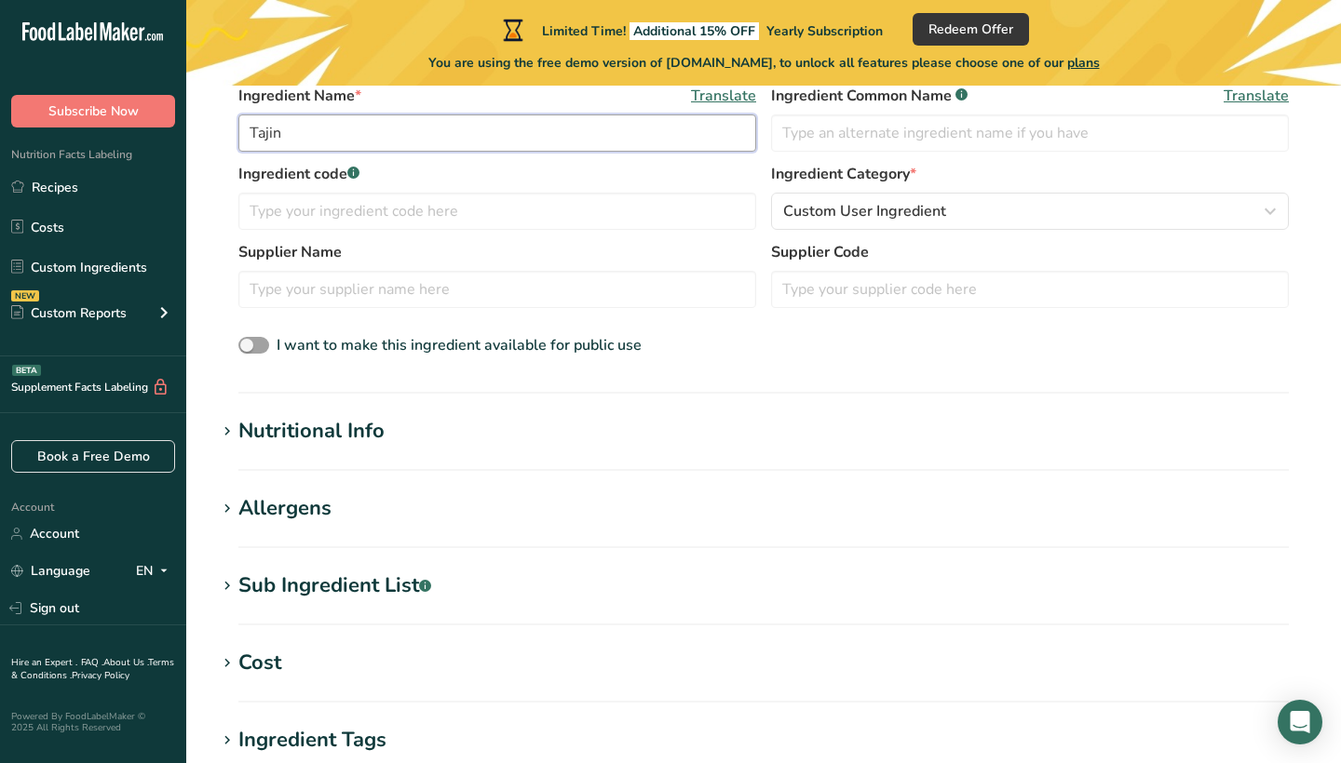
scroll to position [443, 0]
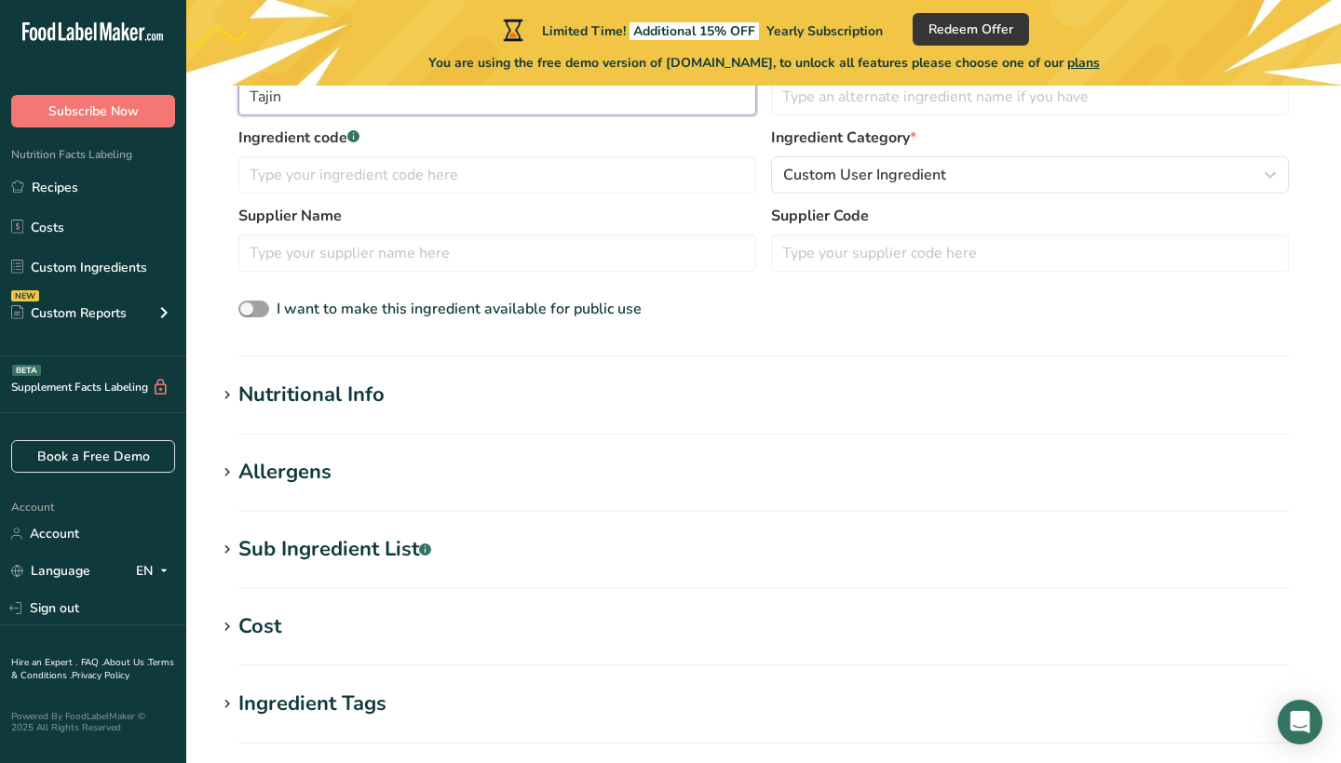
type input "Tajin"
click at [356, 430] on section "Nutritional Info Serving Size .a-a{fill:#347362;}.b-a{fill:#fff;} Add ingredien…" at bounding box center [763, 407] width 1095 height 55
click at [357, 403] on div "Nutritional Info" at bounding box center [311, 395] width 146 height 31
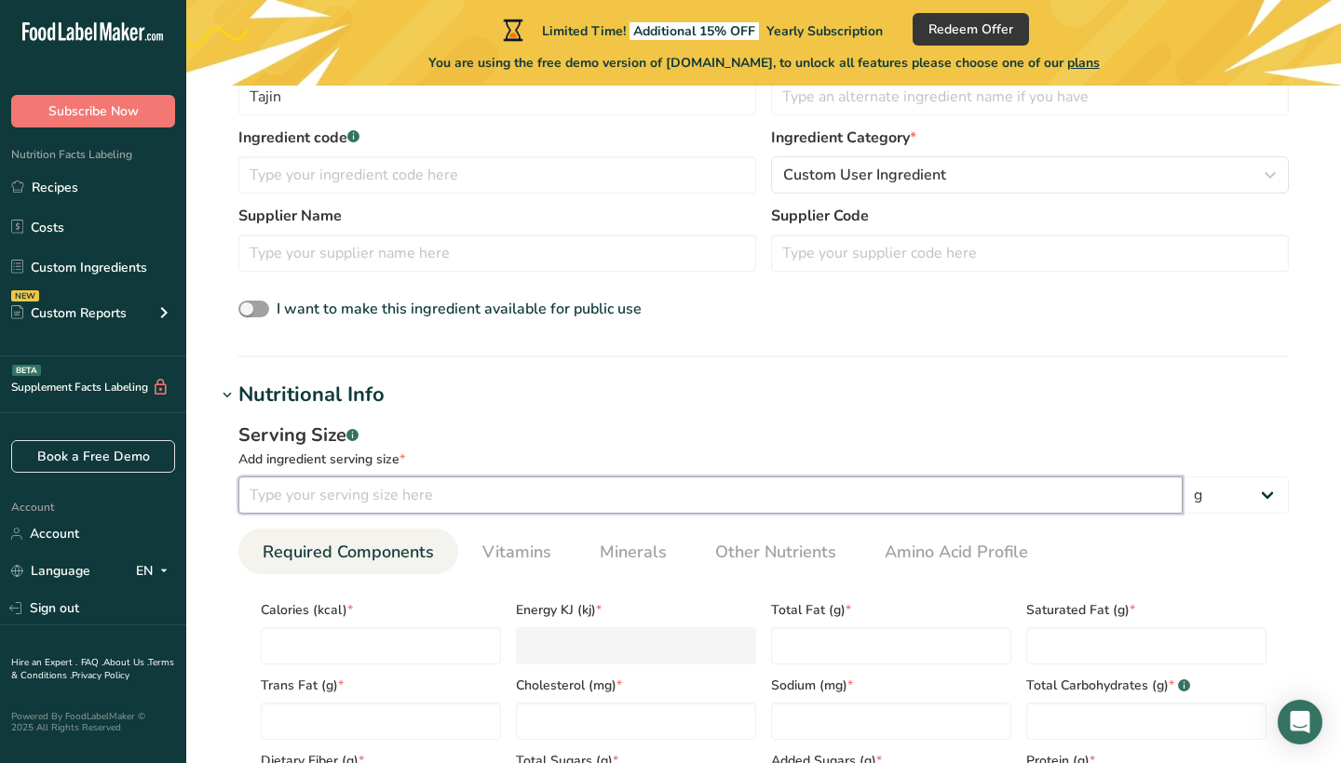
click at [356, 495] on input "number" at bounding box center [710, 495] width 944 height 37
type input "3"
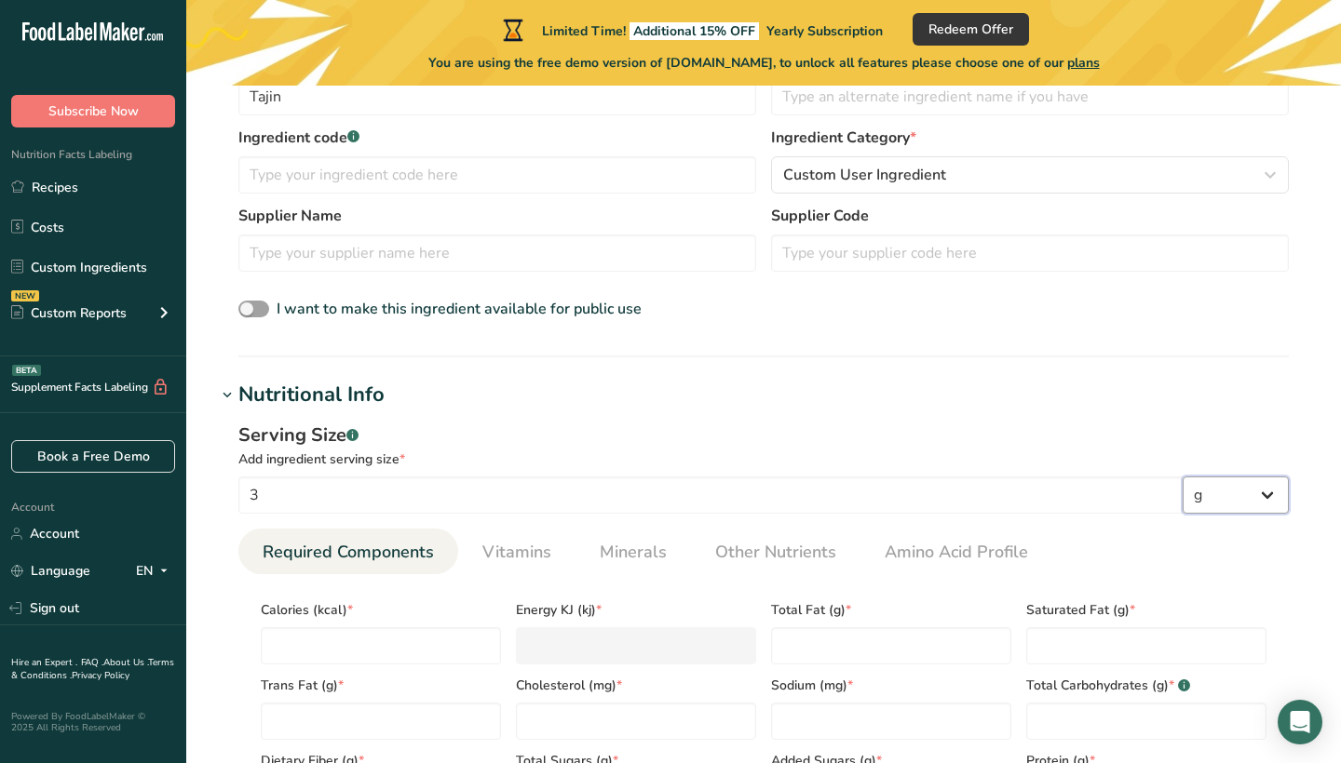
select select "5"
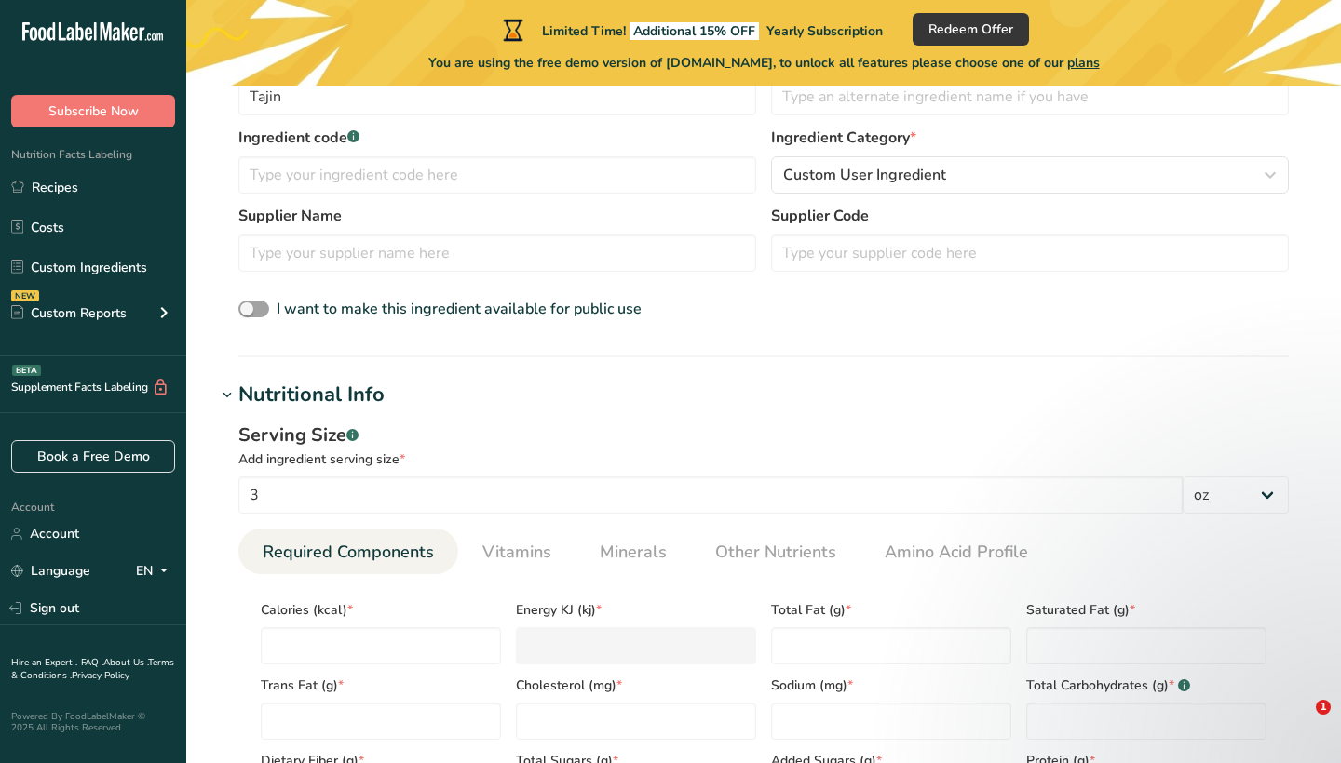
click at [1025, 378] on section "Add new ingredient Back to recipe Ingredient Spec Sheet .a-a{fill:#347362;}.b-a…" at bounding box center [763, 569] width 1154 height 1853
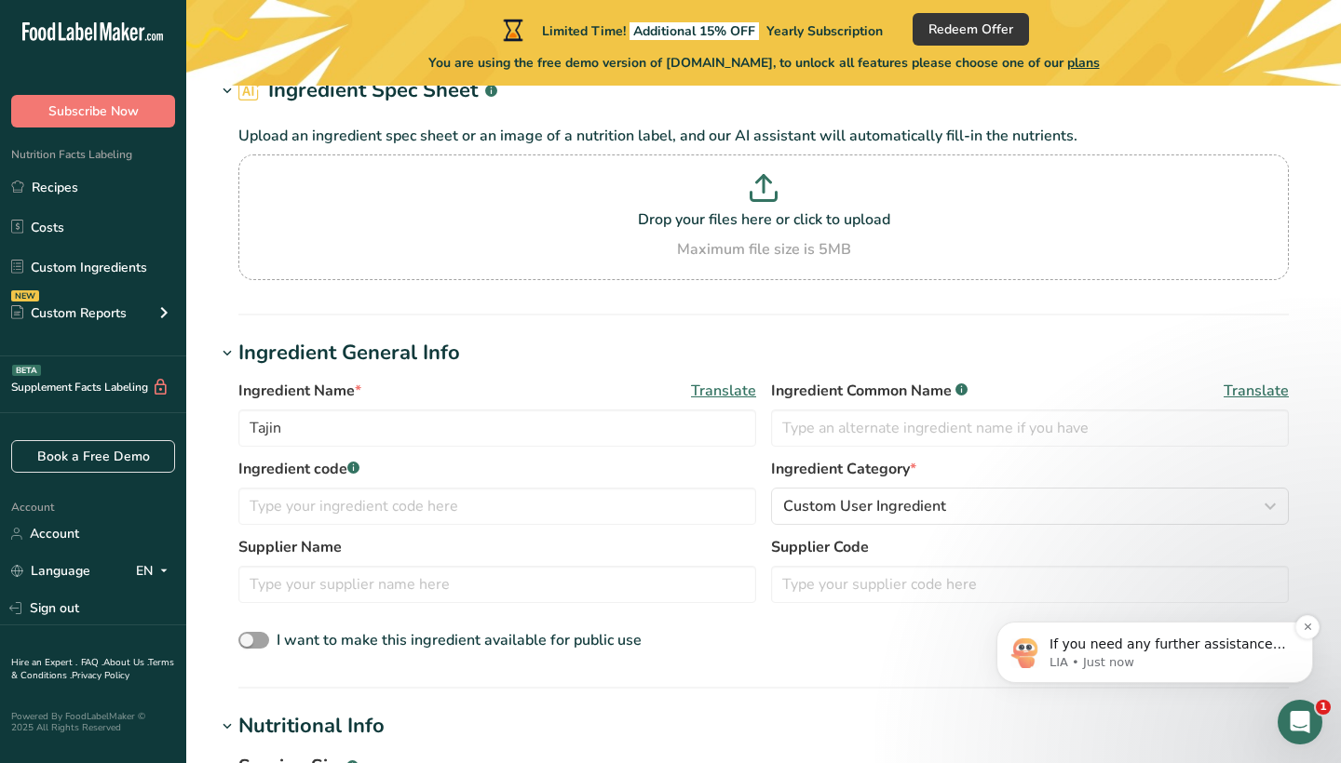
scroll to position [4, 0]
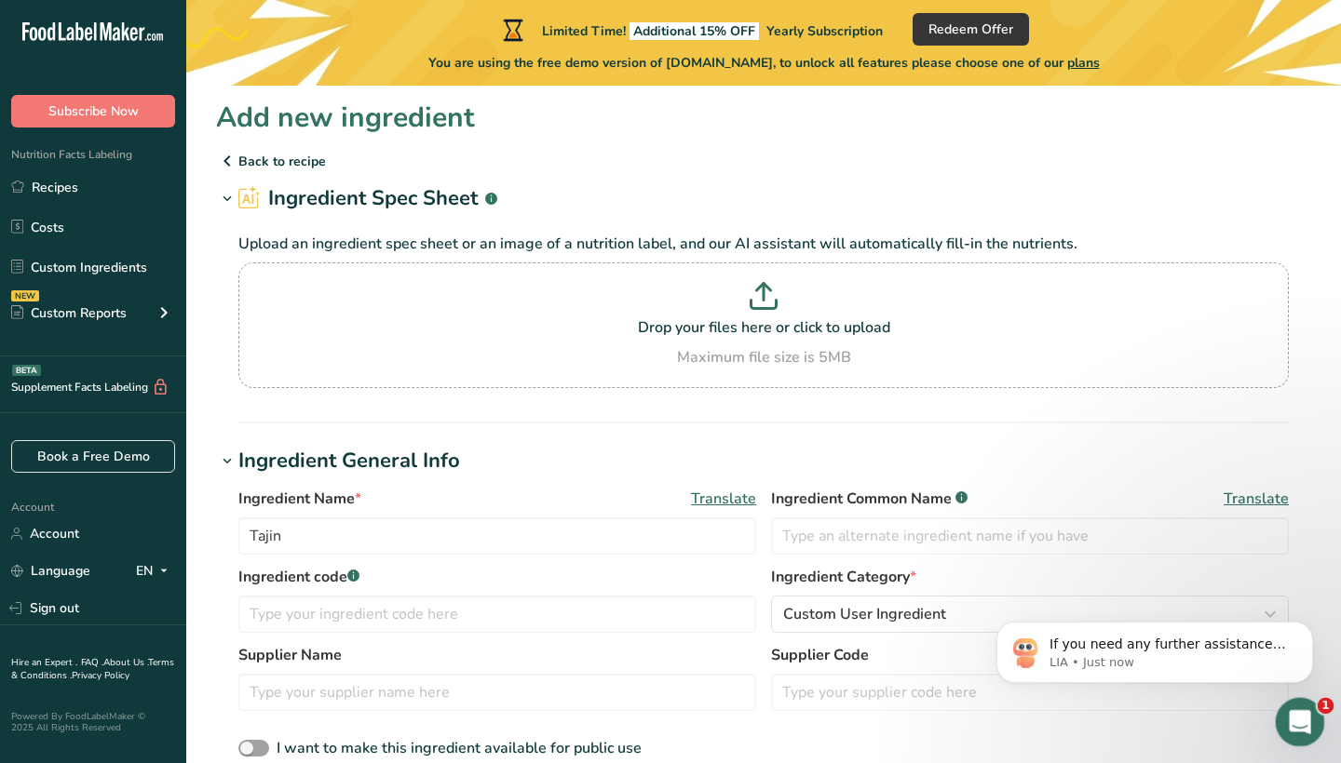
click at [1292, 724] on icon "Open Intercom Messenger" at bounding box center [1297, 720] width 31 height 31
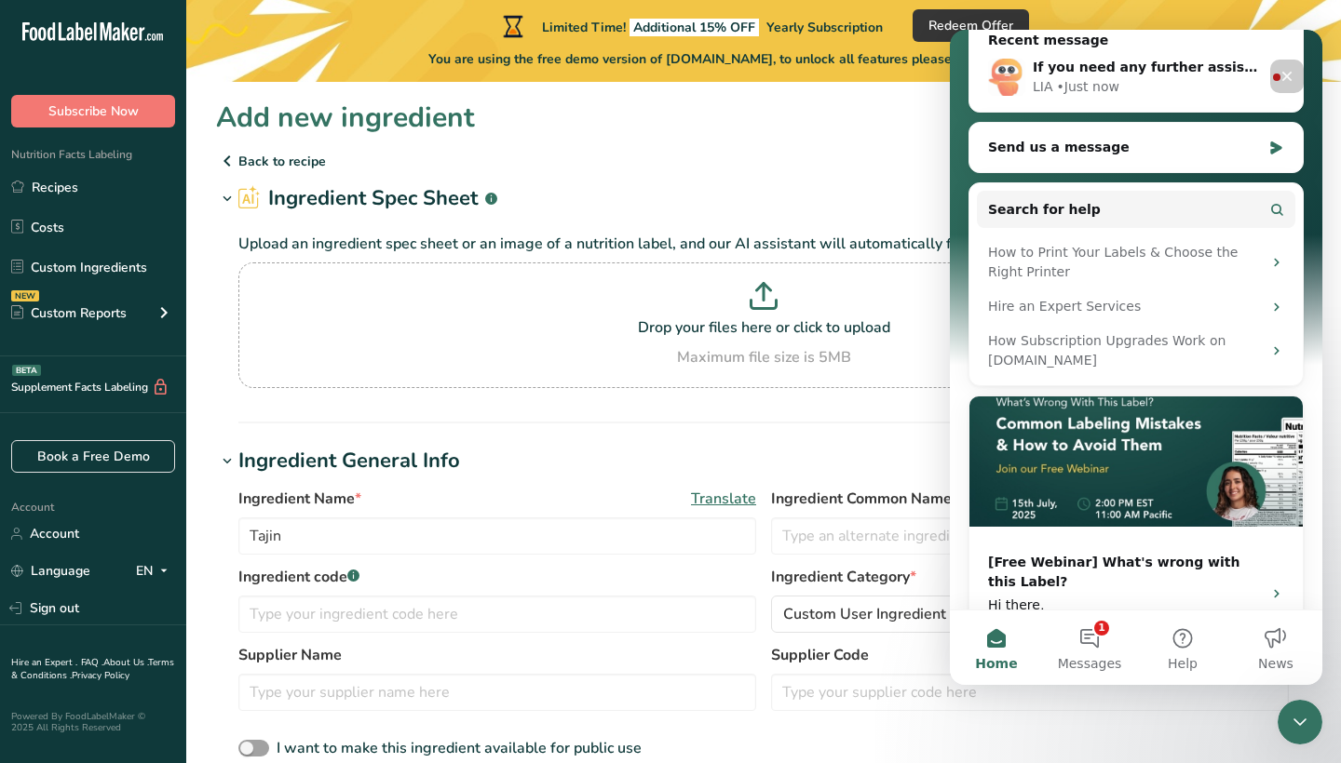
scroll to position [264, 0]
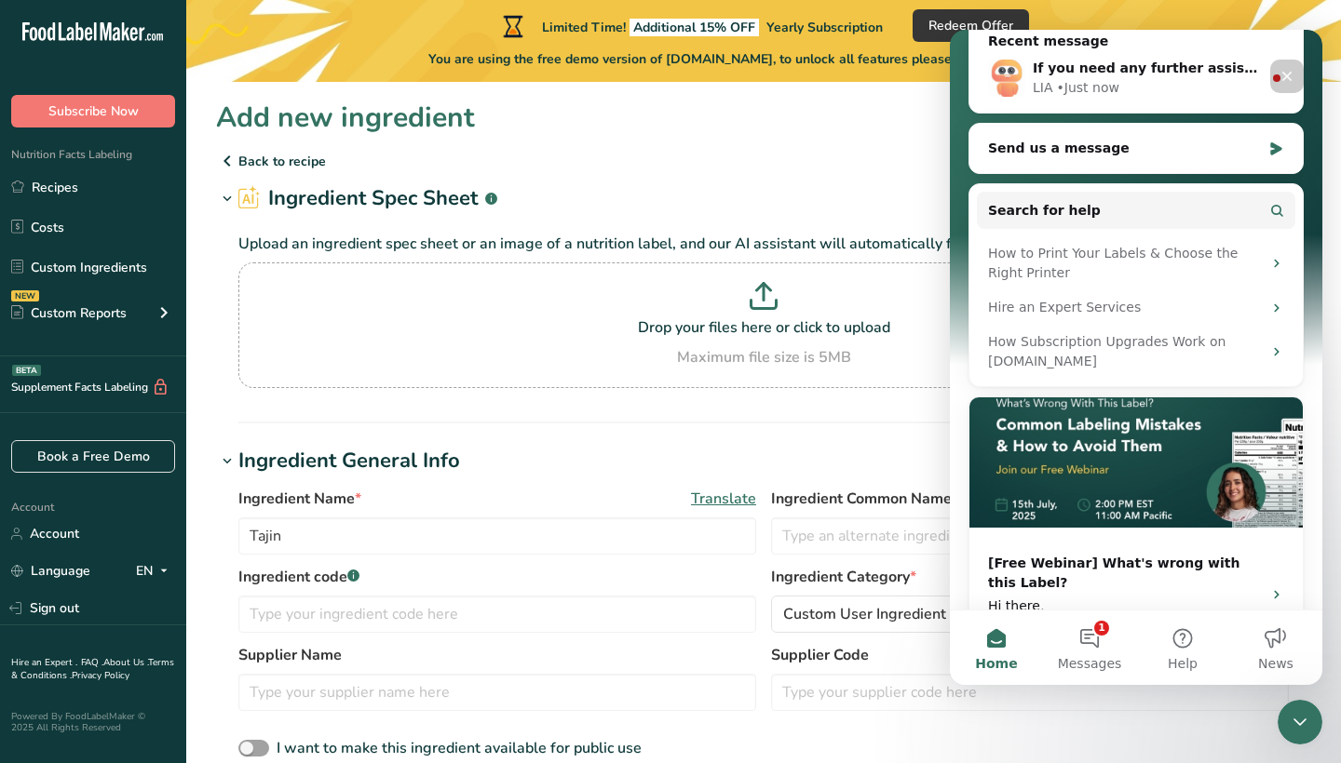
click at [828, 165] on p "Back to recipe" at bounding box center [763, 161] width 1095 height 22
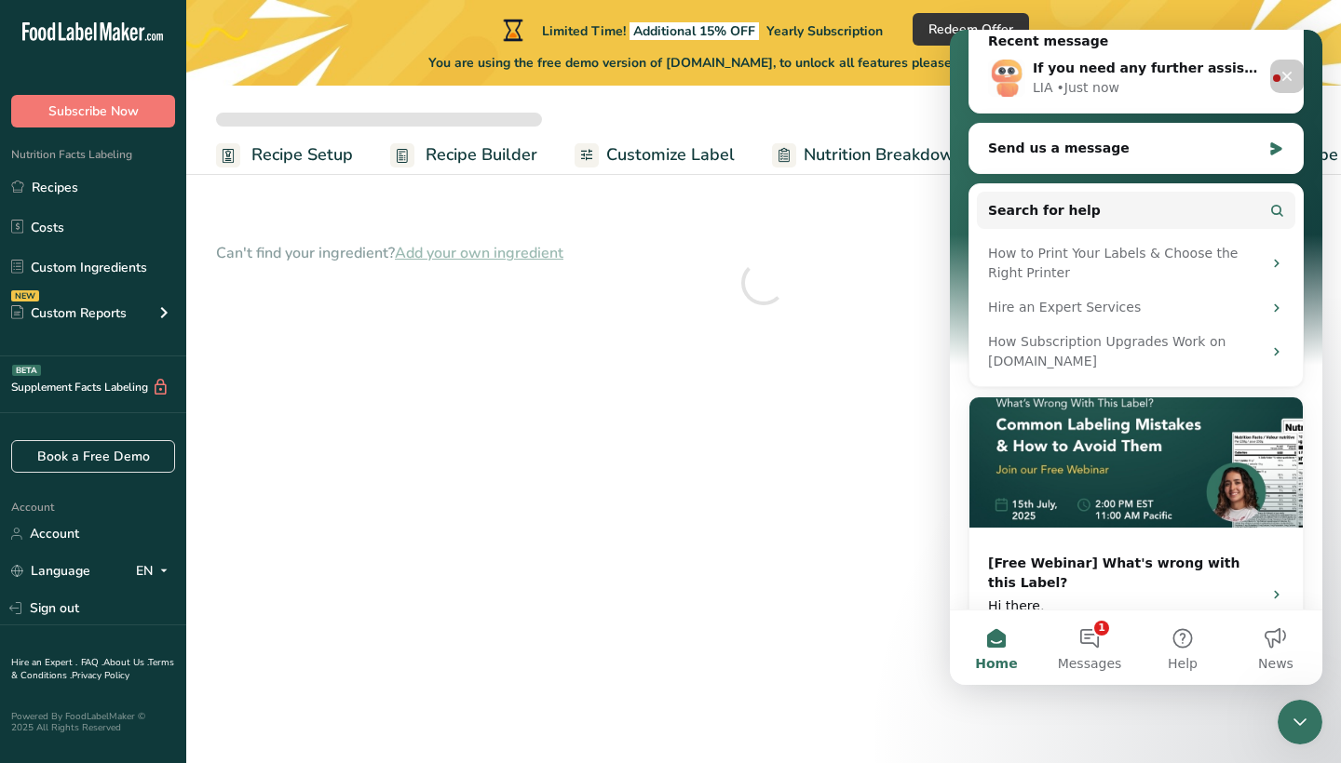
click at [466, 162] on span "Recipe Builder" at bounding box center [481, 154] width 112 height 25
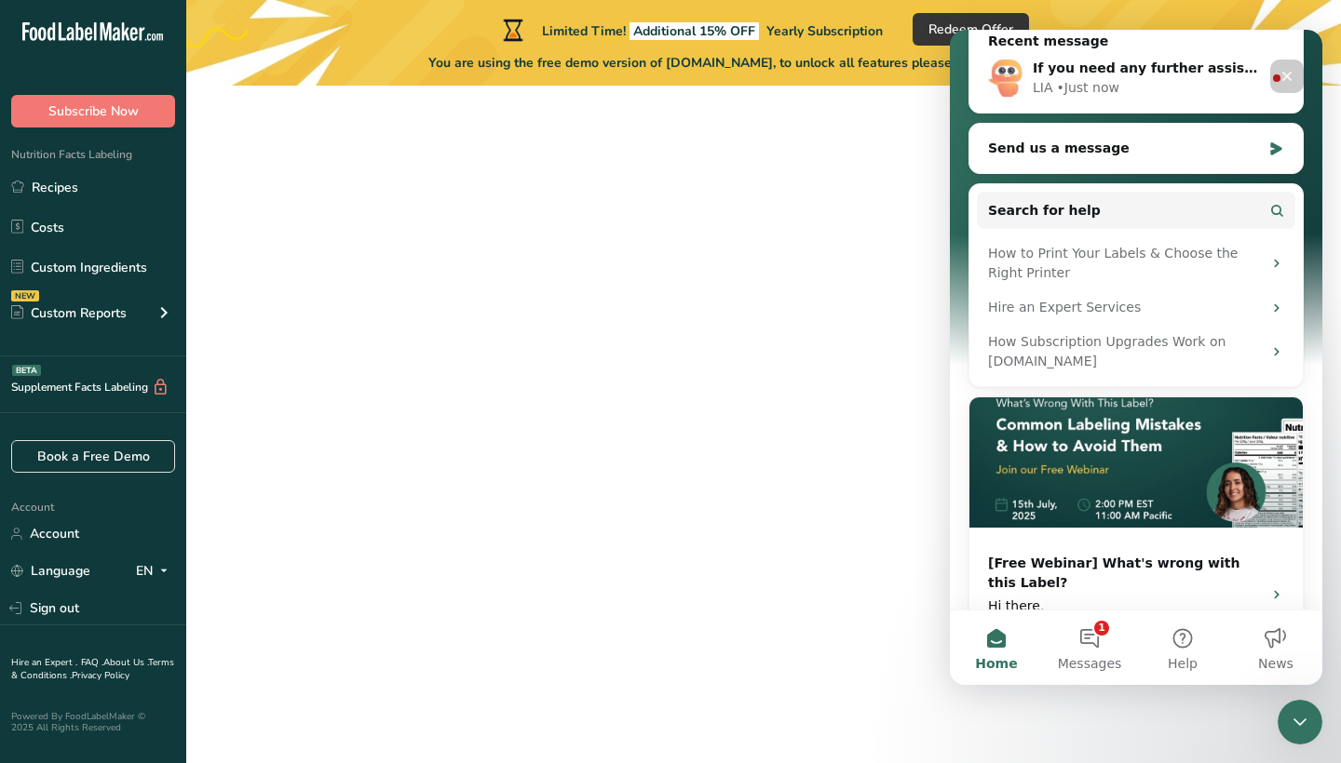
scroll to position [0, 89]
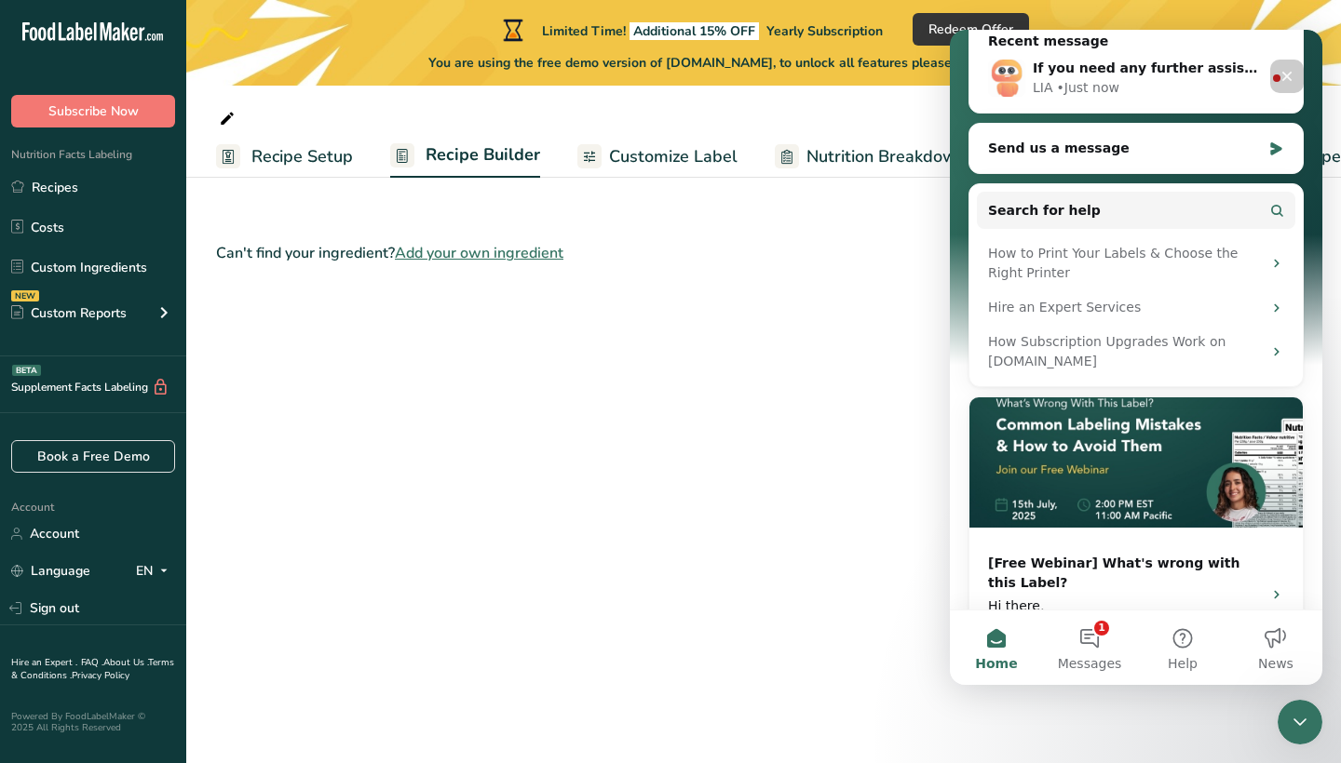
click at [342, 157] on span "Recipe Setup" at bounding box center [301, 156] width 101 height 25
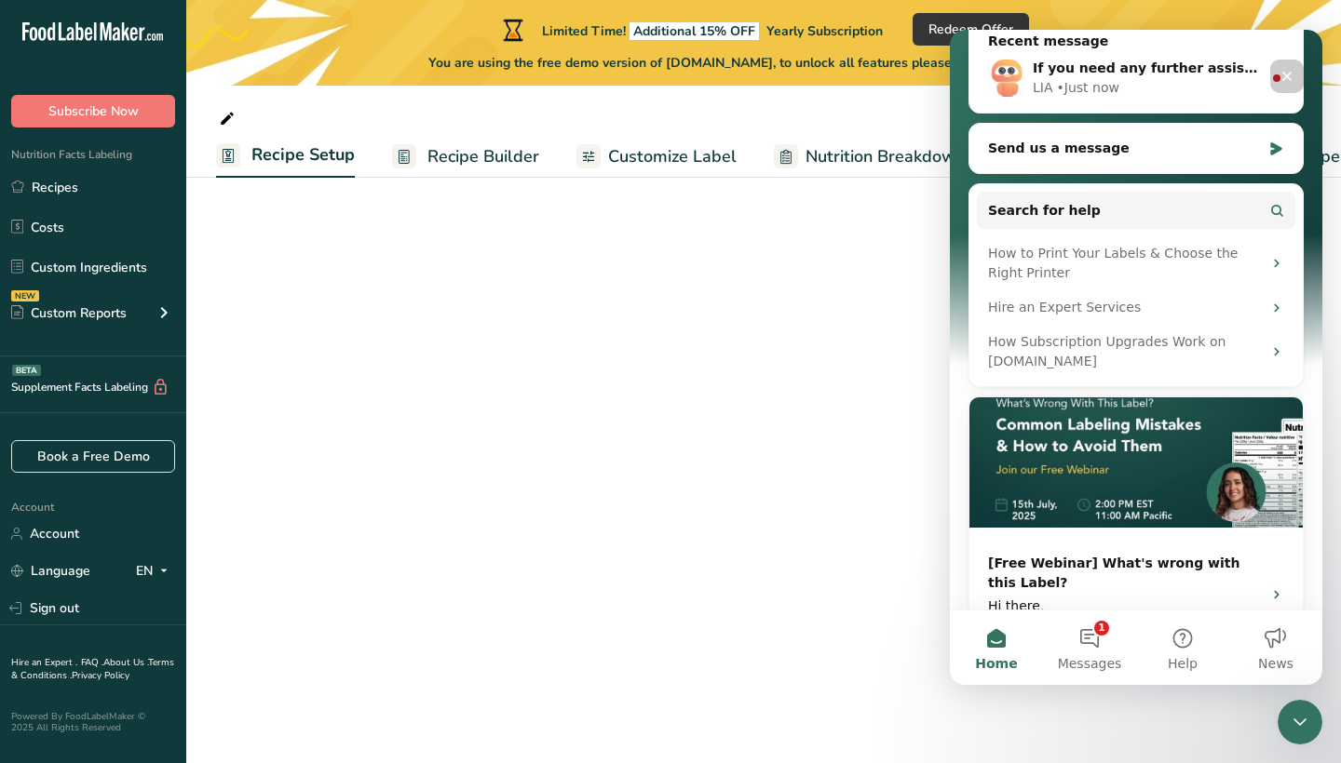
scroll to position [0, 7]
select select
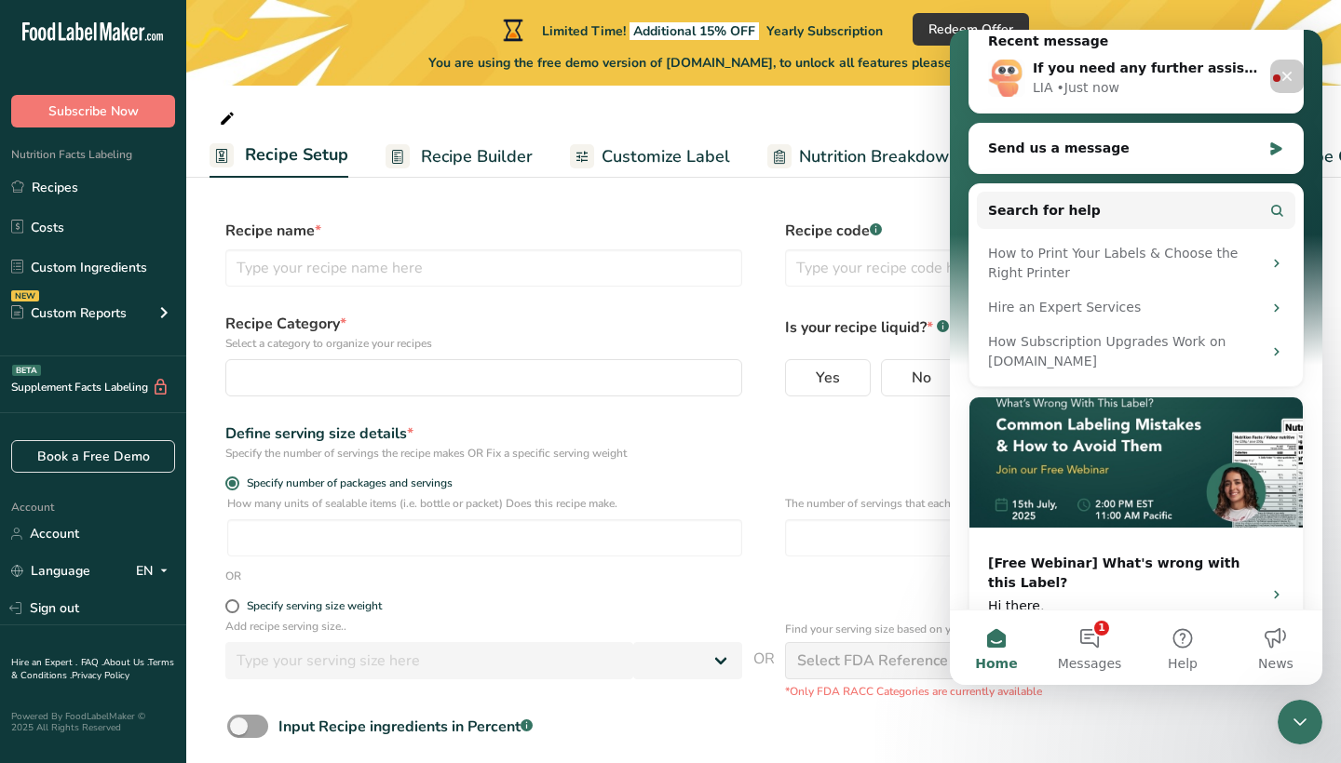
scroll to position [0, 0]
click at [1300, 78] on div "Close" at bounding box center [1287, 77] width 34 height 34
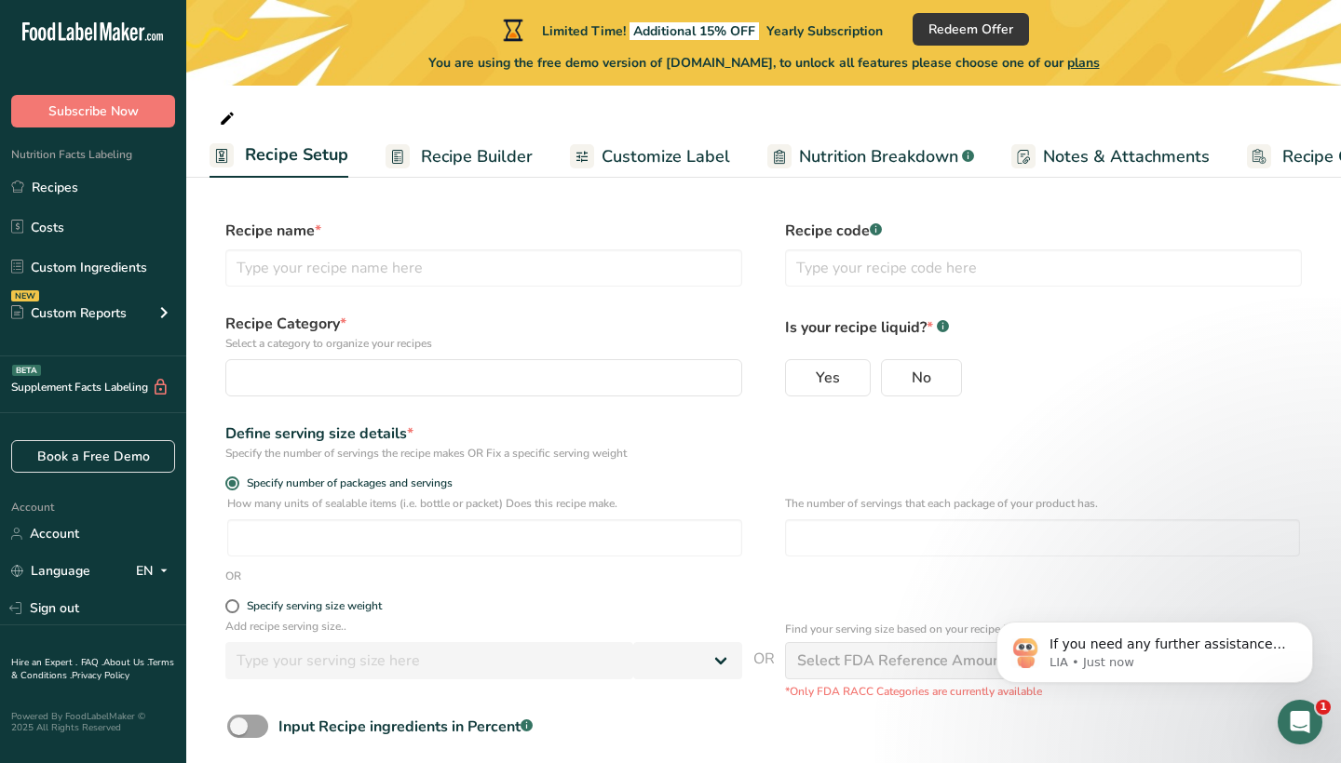
click at [462, 165] on span "Recipe Builder" at bounding box center [477, 156] width 112 height 25
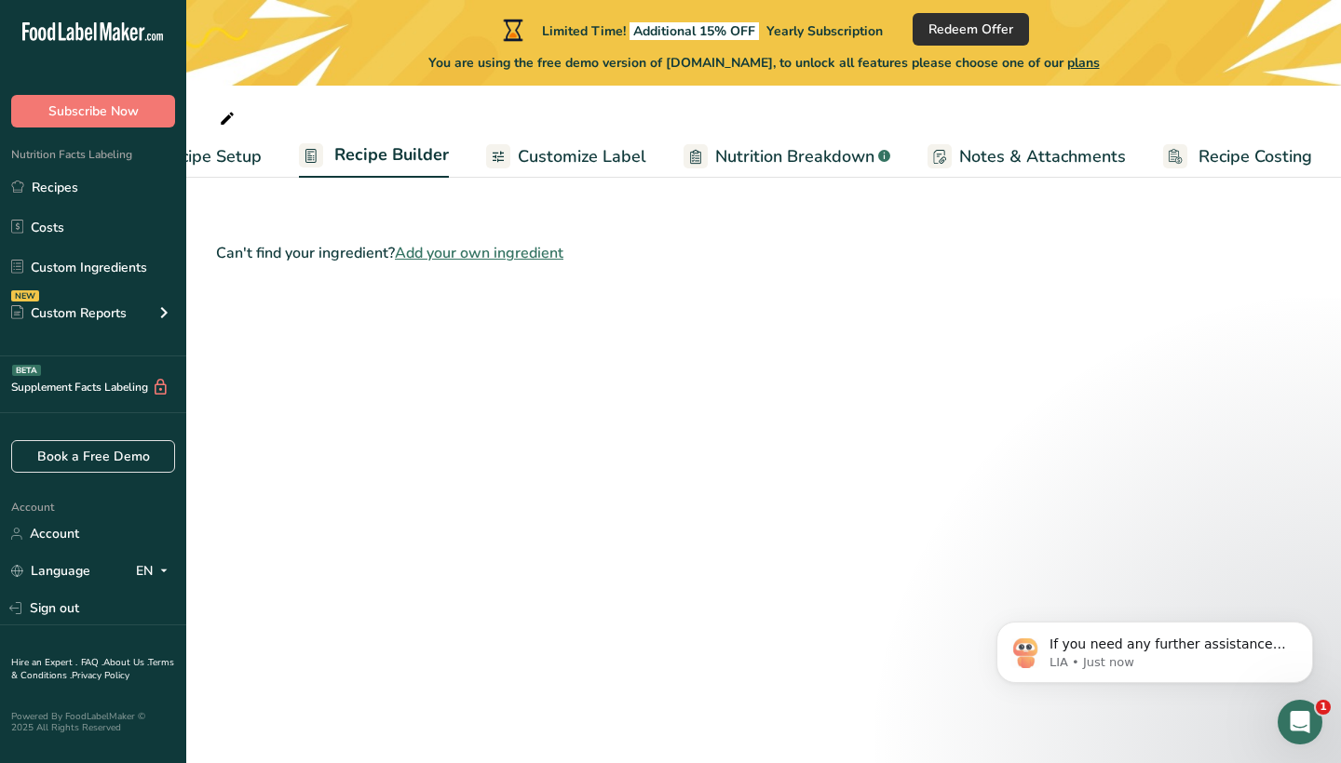
click at [989, 20] on span "Redeem Offer" at bounding box center [970, 30] width 85 height 20
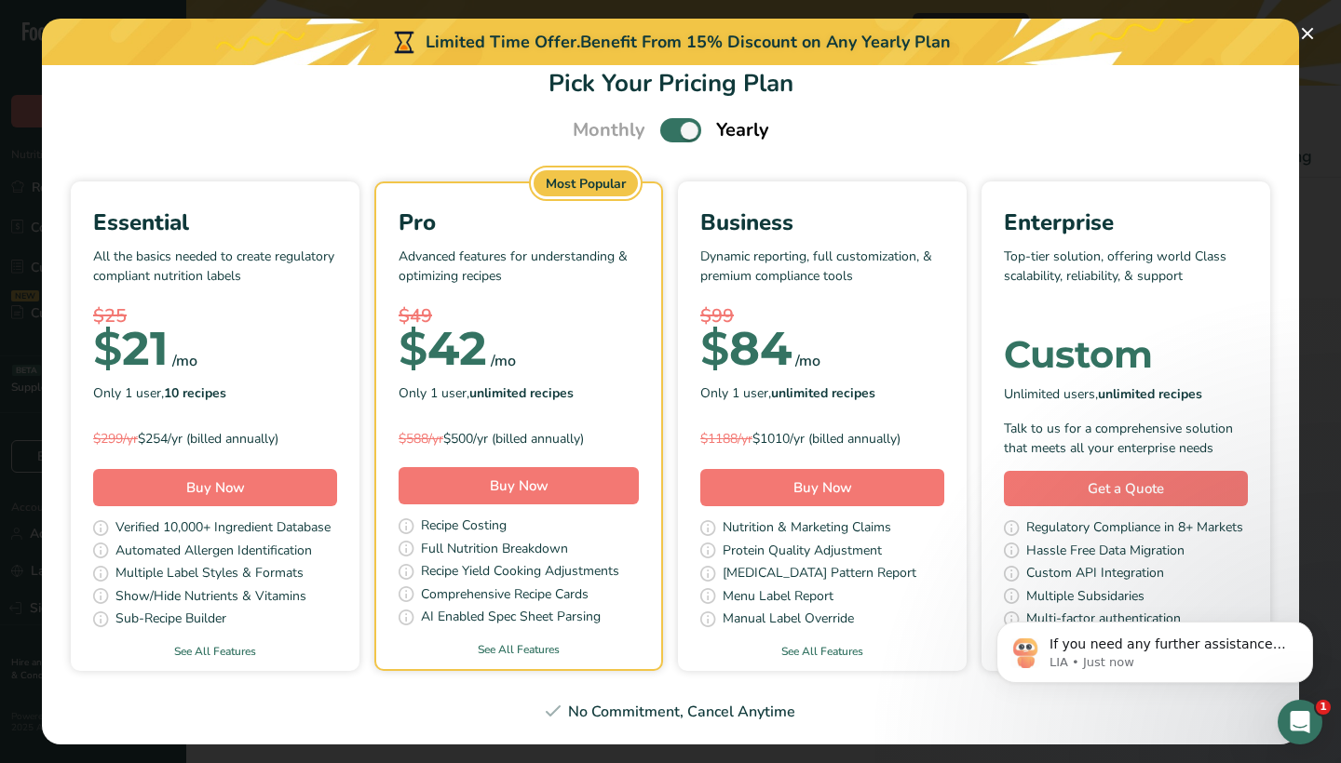
scroll to position [28, 0]
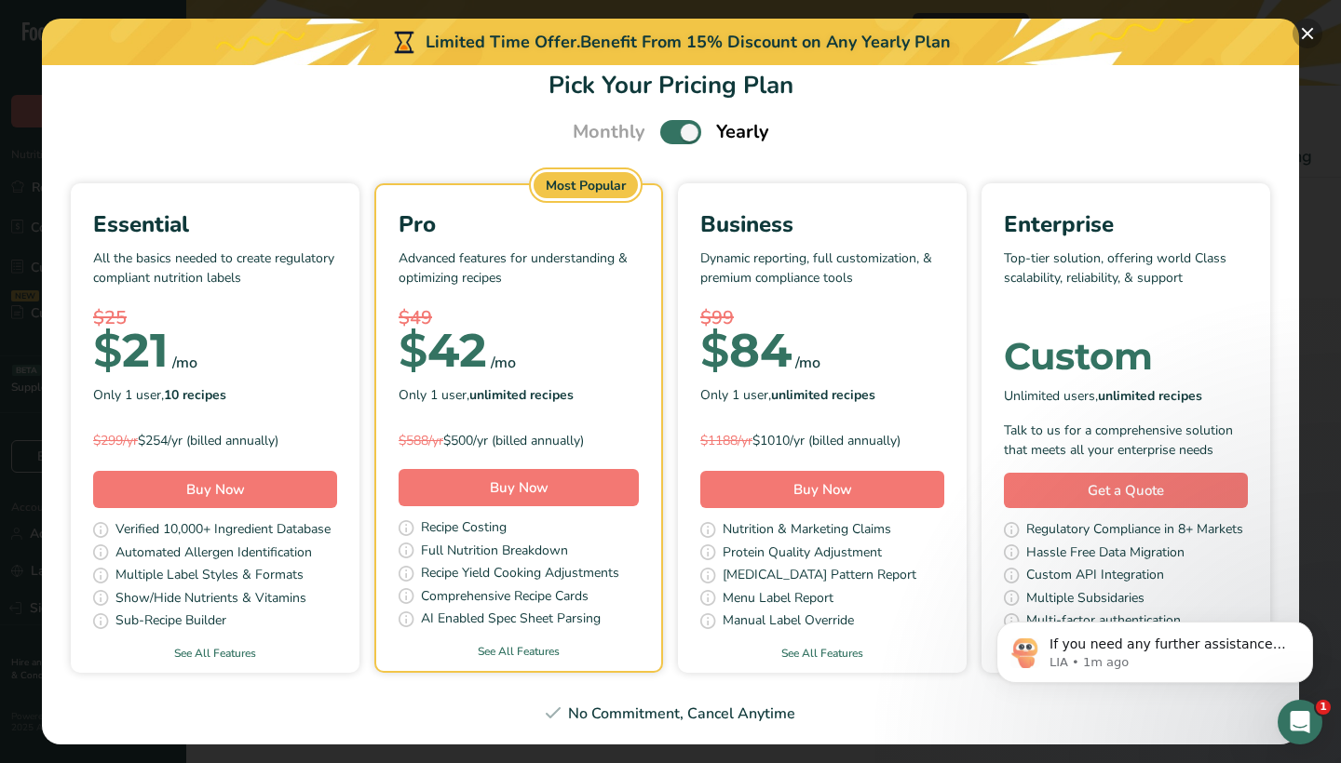
click at [1308, 35] on button "Pick Your Pricing Plan Modal" at bounding box center [1307, 34] width 30 height 30
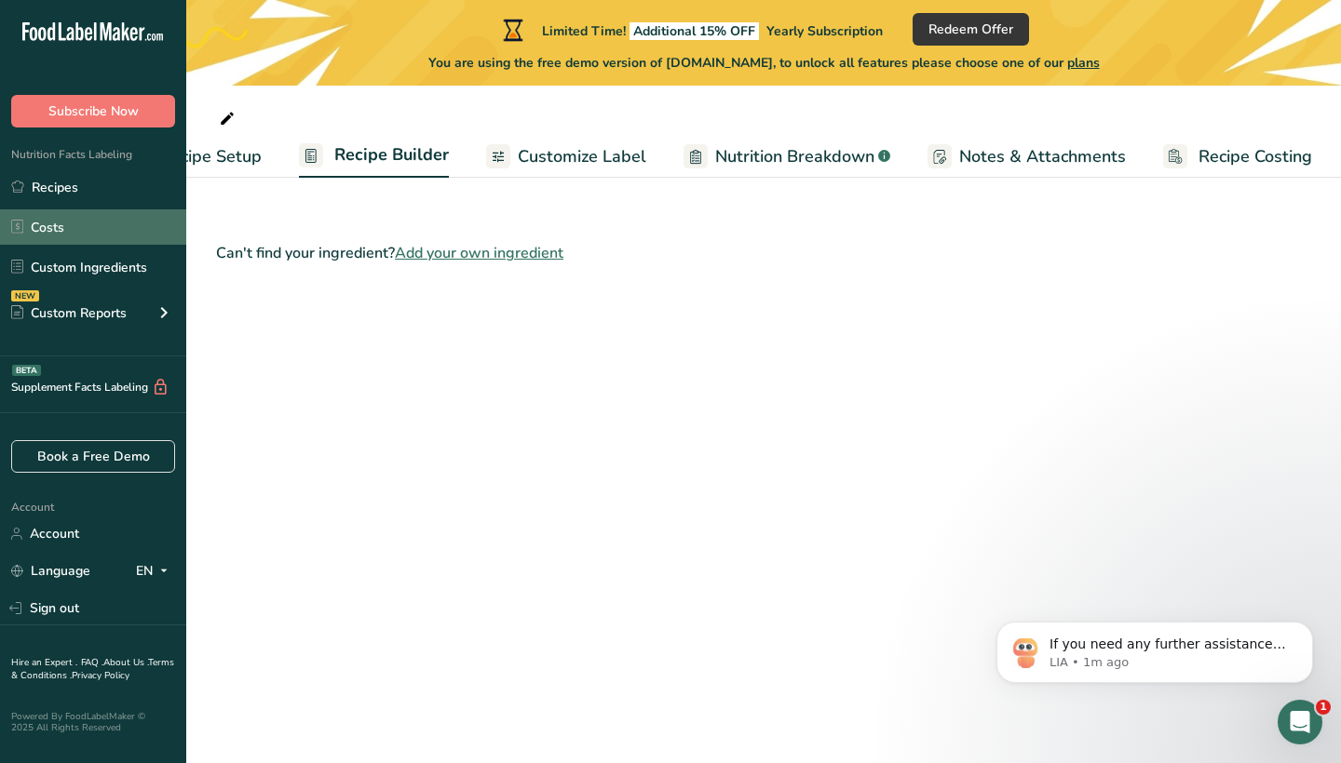
click at [45, 239] on link "Costs" at bounding box center [93, 226] width 186 height 35
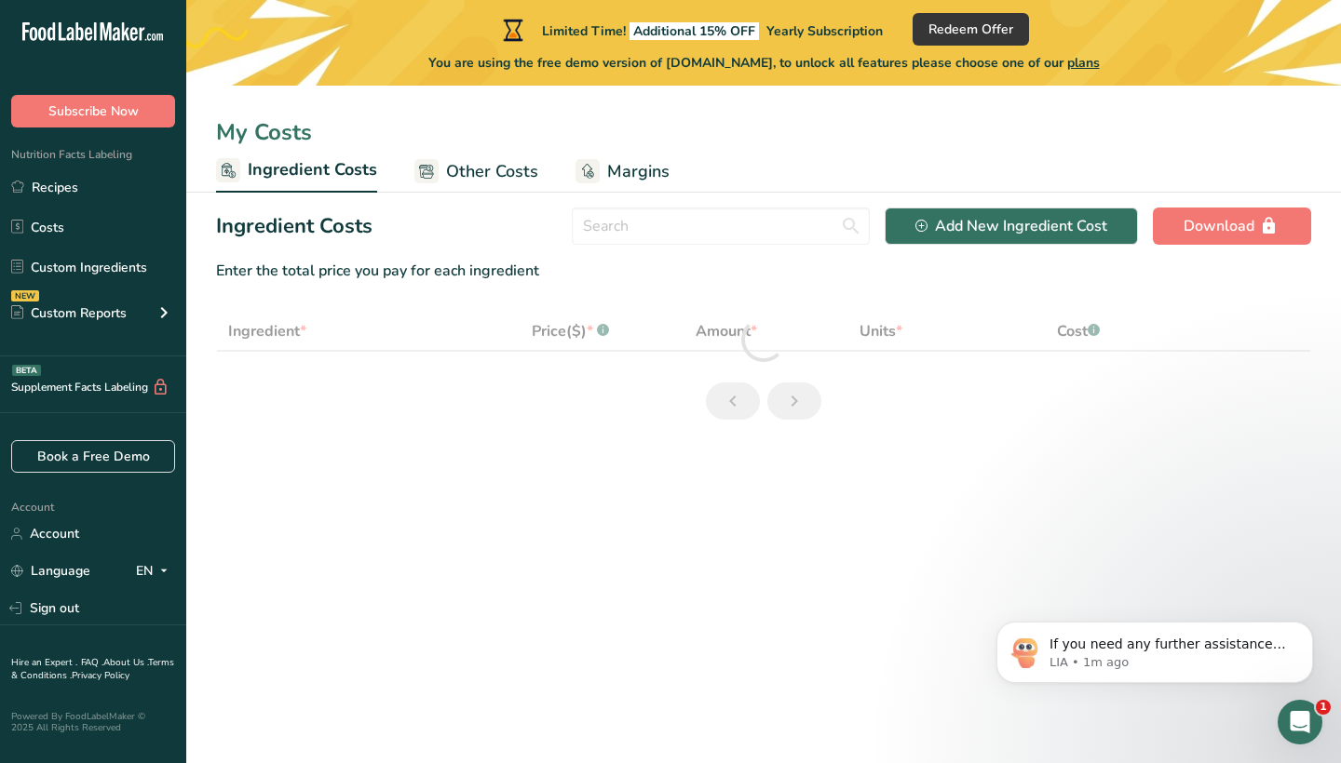
select select "1"
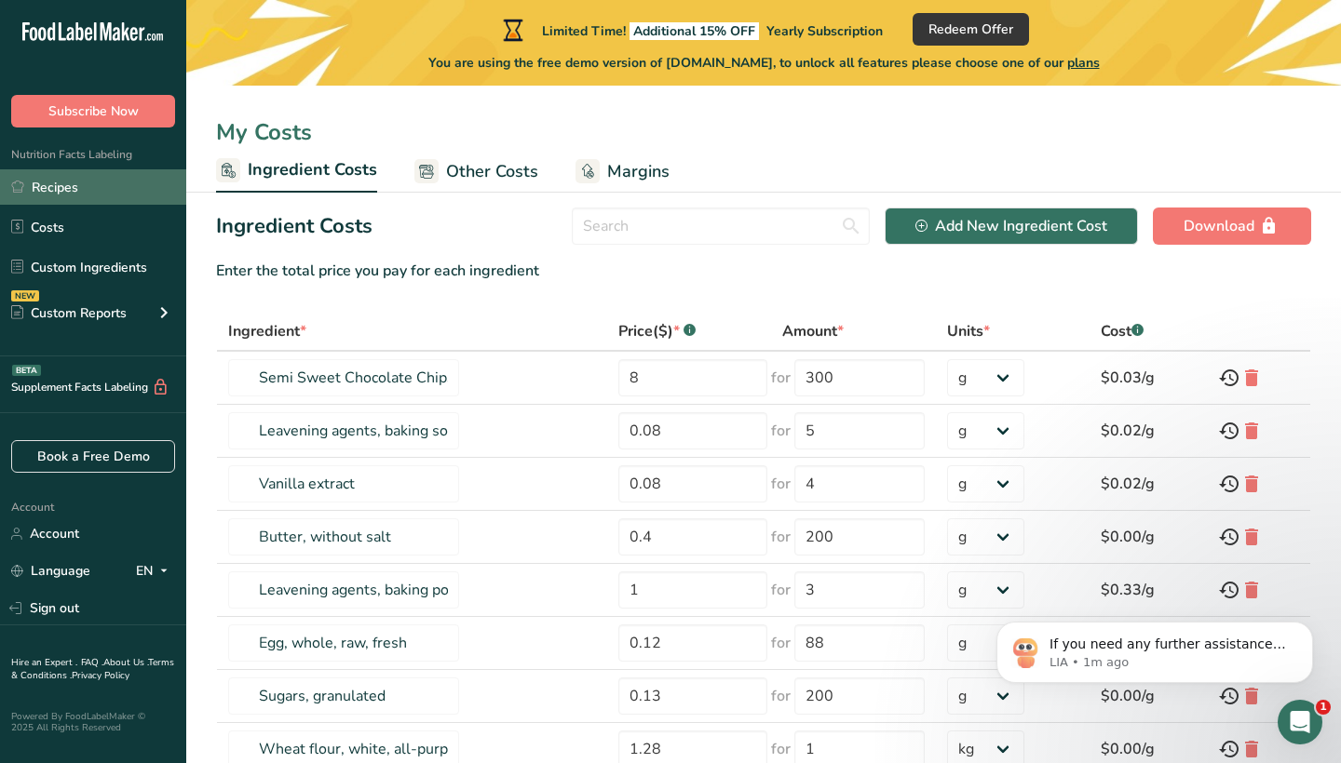
click at [88, 184] on link "Recipes" at bounding box center [93, 186] width 186 height 35
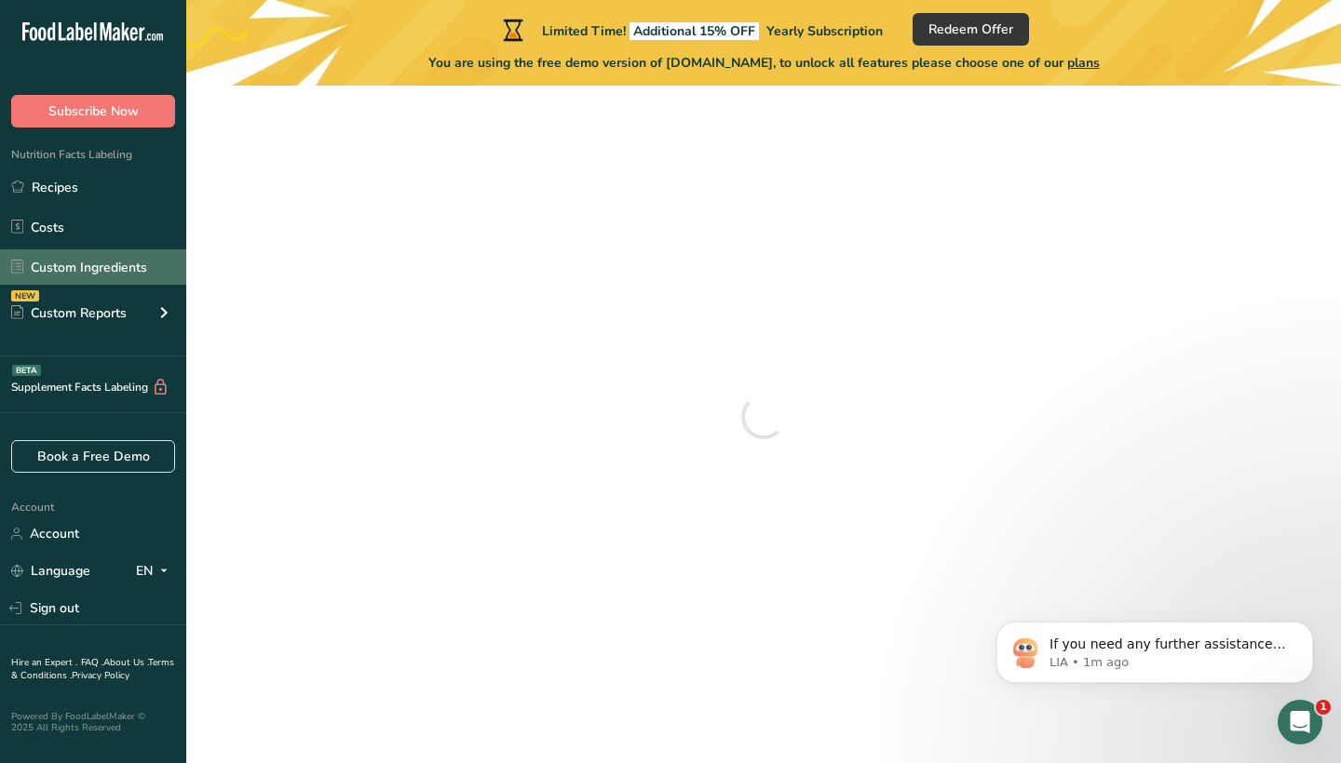
click at [93, 284] on link "Custom Ingredients" at bounding box center [93, 266] width 186 height 35
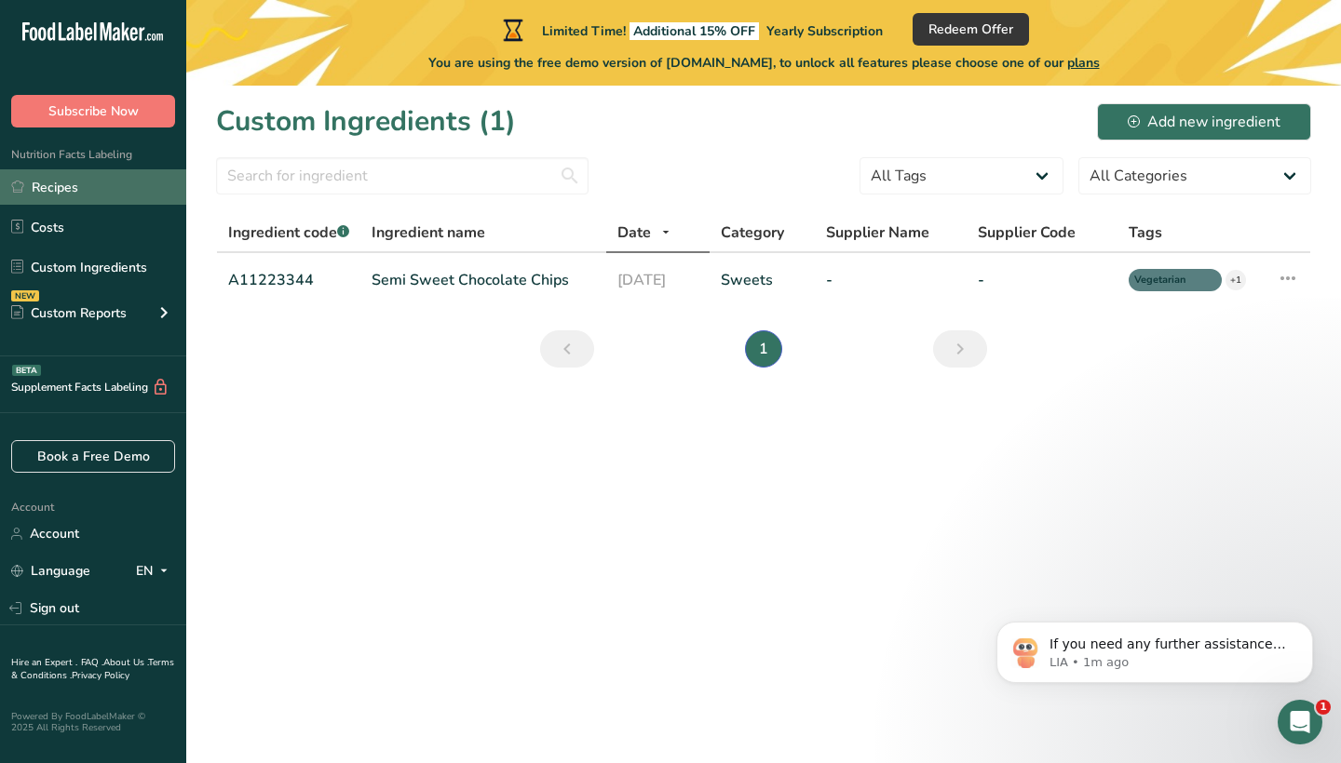
click at [87, 200] on link "Recipes" at bounding box center [93, 186] width 186 height 35
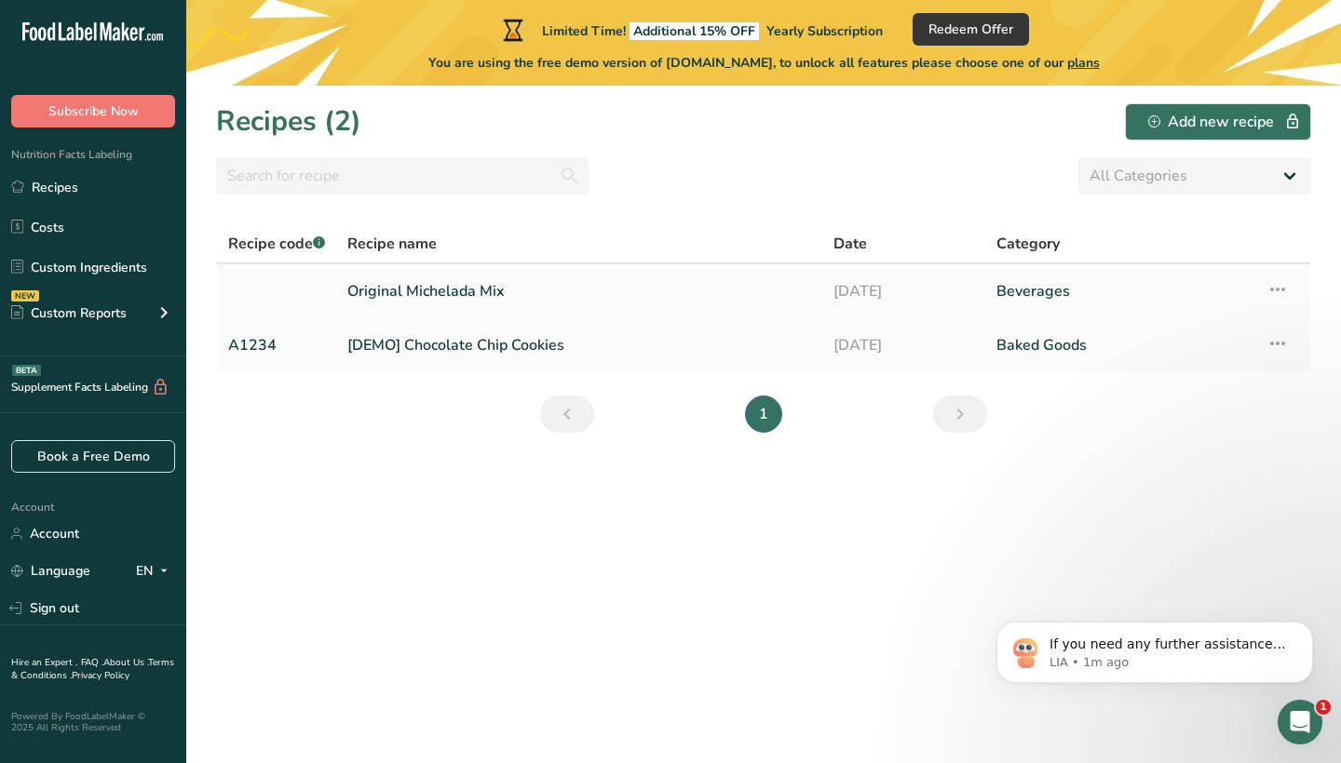
click at [480, 289] on link "Original Michelada Mix" at bounding box center [579, 291] width 464 height 39
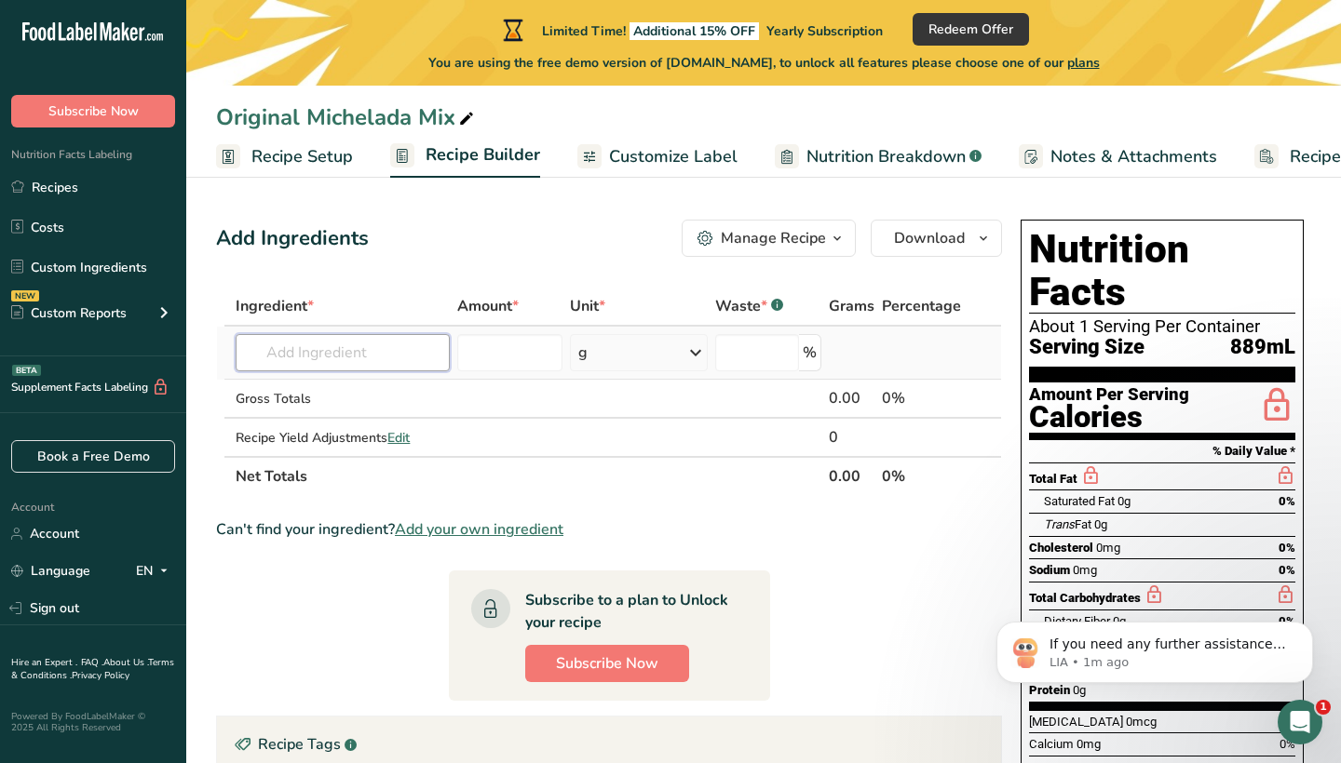
click at [405, 345] on input "text" at bounding box center [343, 352] width 214 height 37
type input "T"
type input "Black Pepper"
click at [393, 418] on p "2030 Spices, pepper, black" at bounding box center [337, 421] width 174 height 20
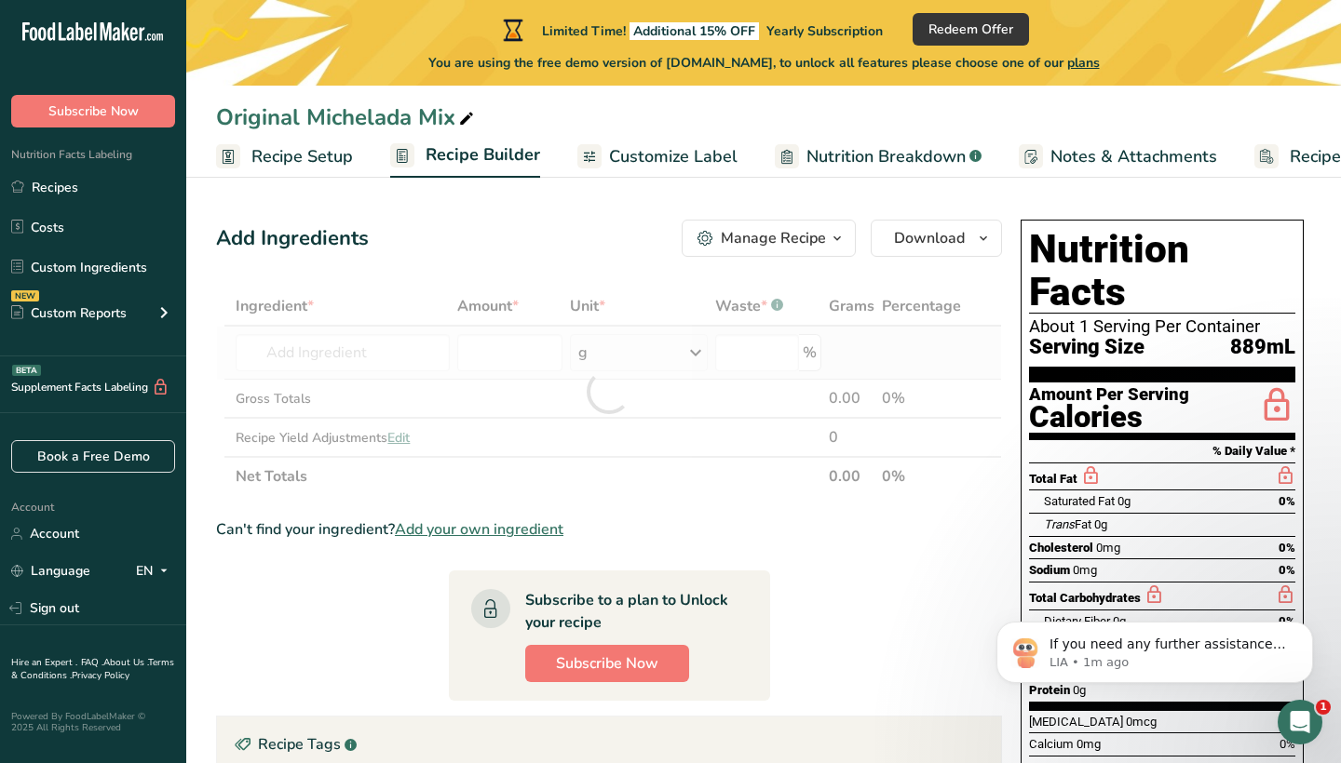
type input "Spices, pepper, black"
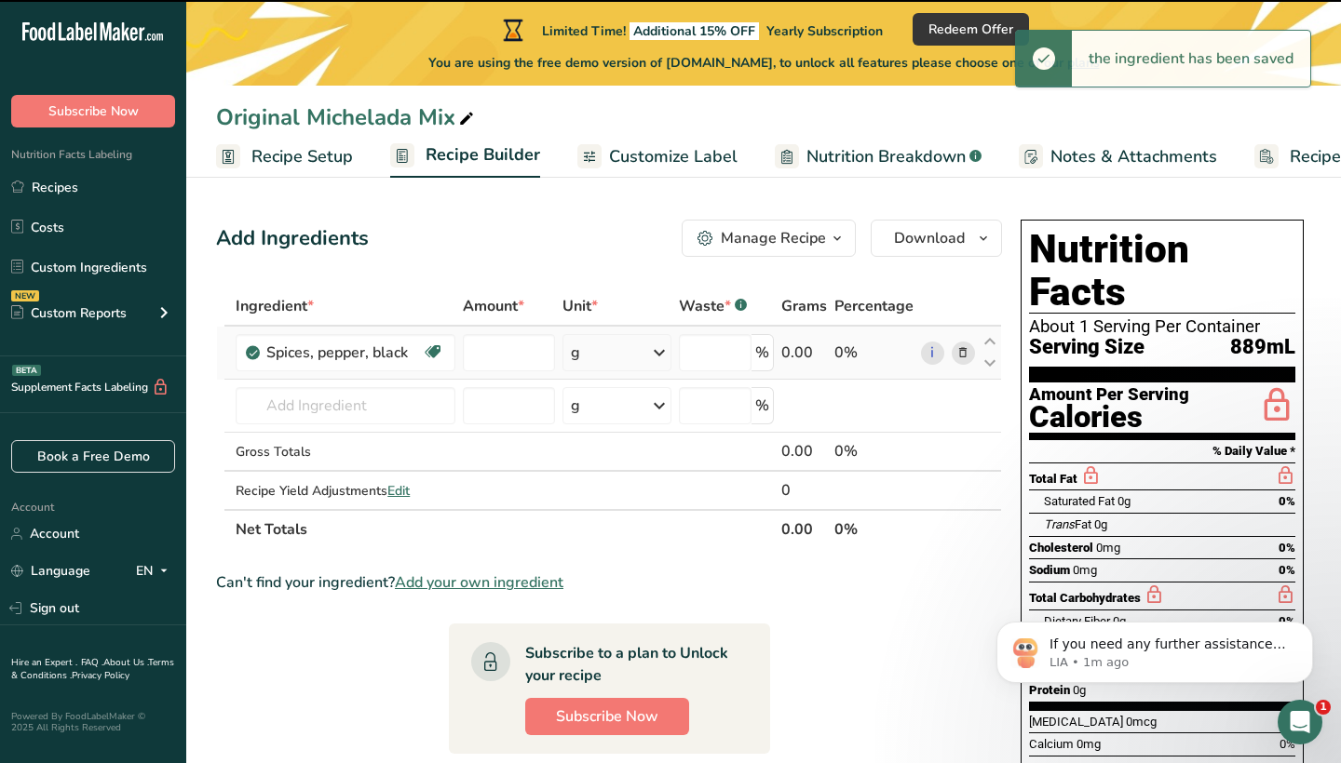
type input "0"
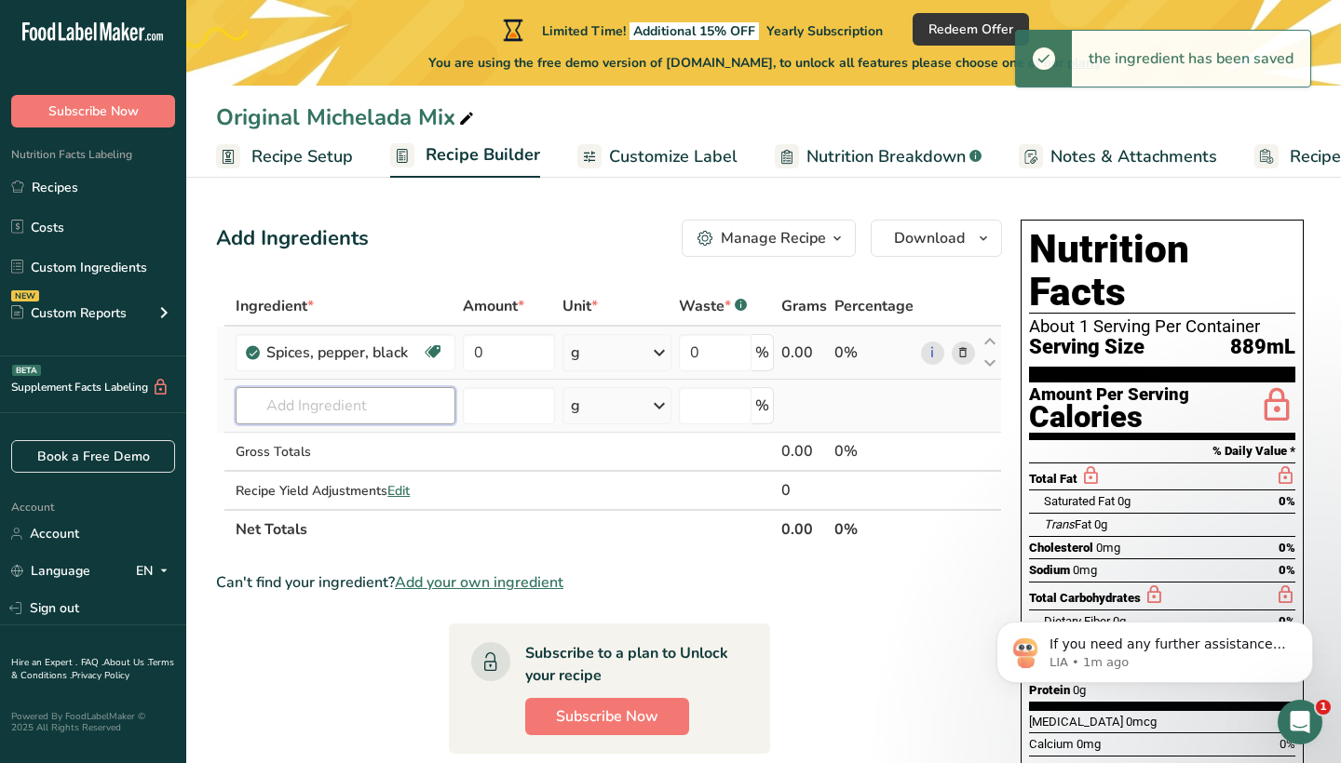
click at [385, 410] on input "text" at bounding box center [346, 405] width 220 height 37
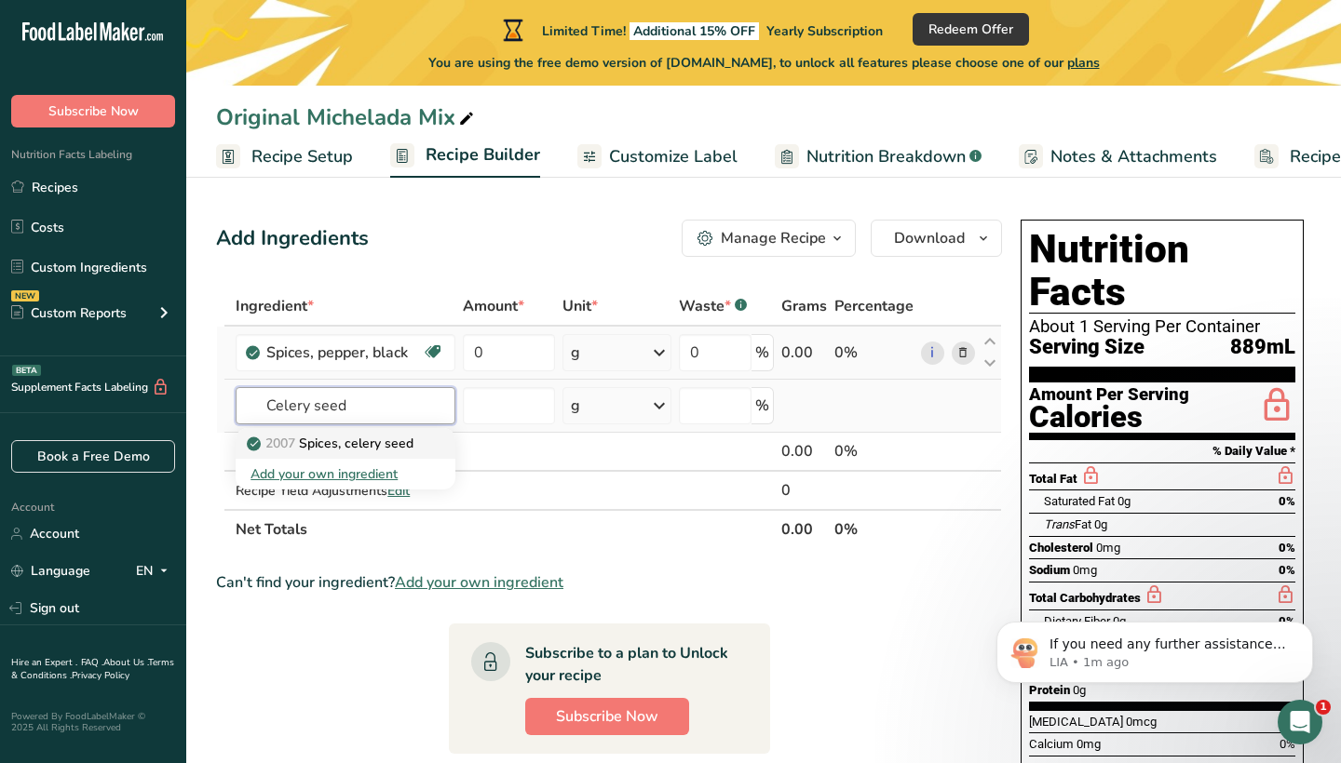
type input "Celery seed"
click at [385, 442] on p "2007 Spices, celery seed" at bounding box center [331, 444] width 163 height 20
type input "Spices, celery seed"
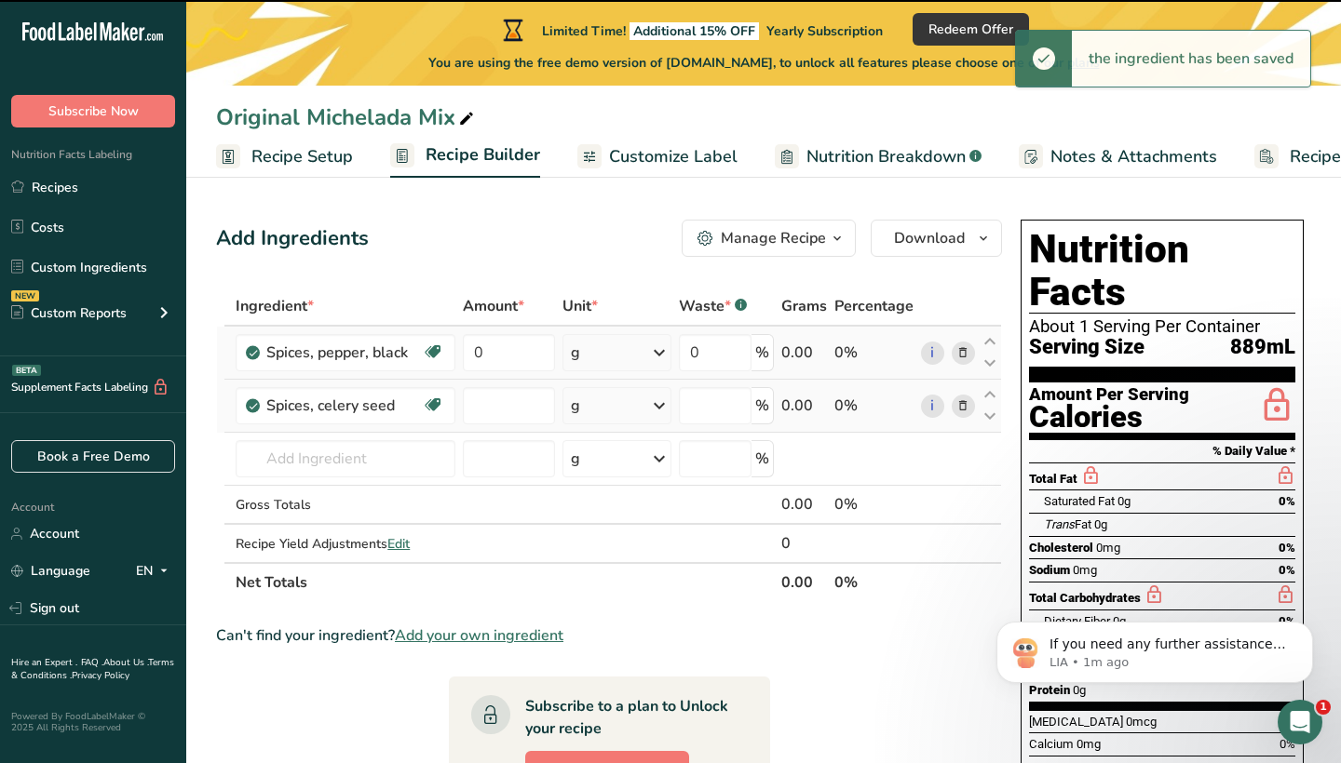
type input "0"
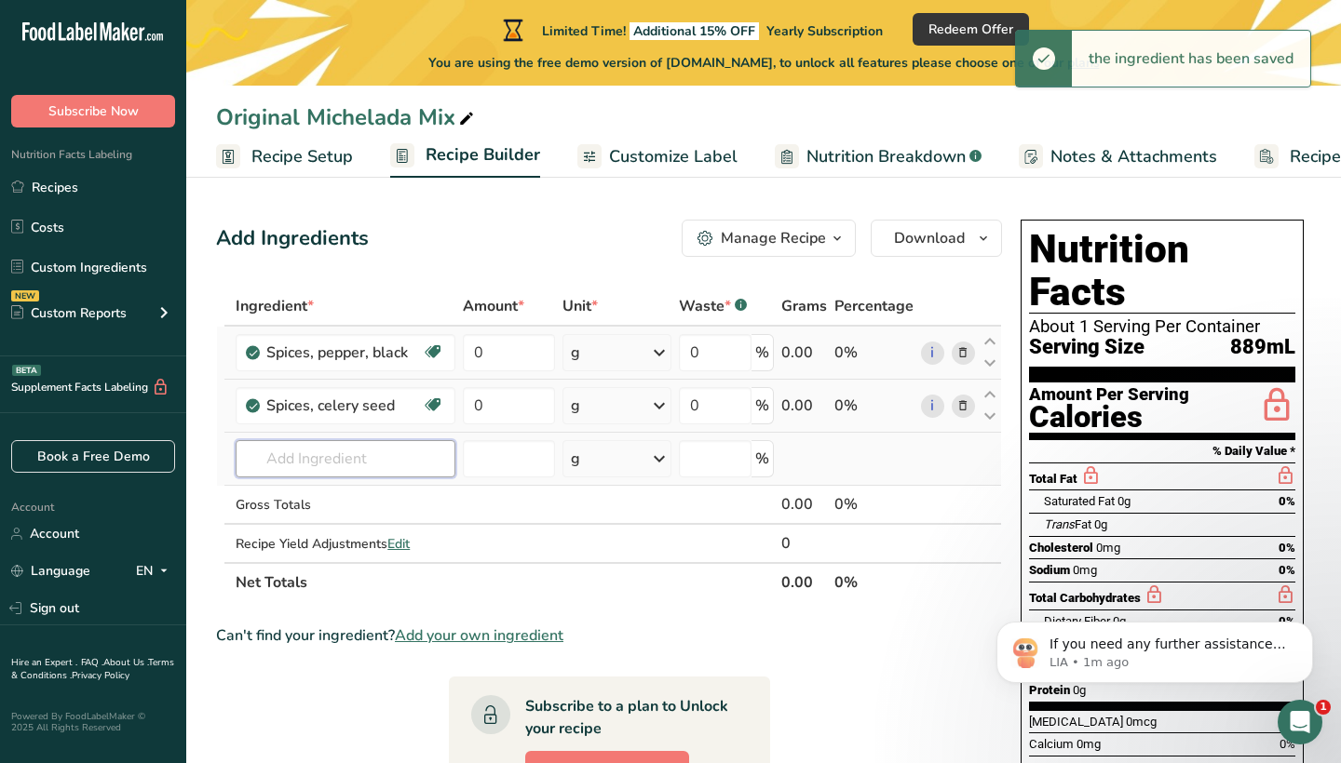
click at [362, 450] on input "text" at bounding box center [346, 458] width 220 height 37
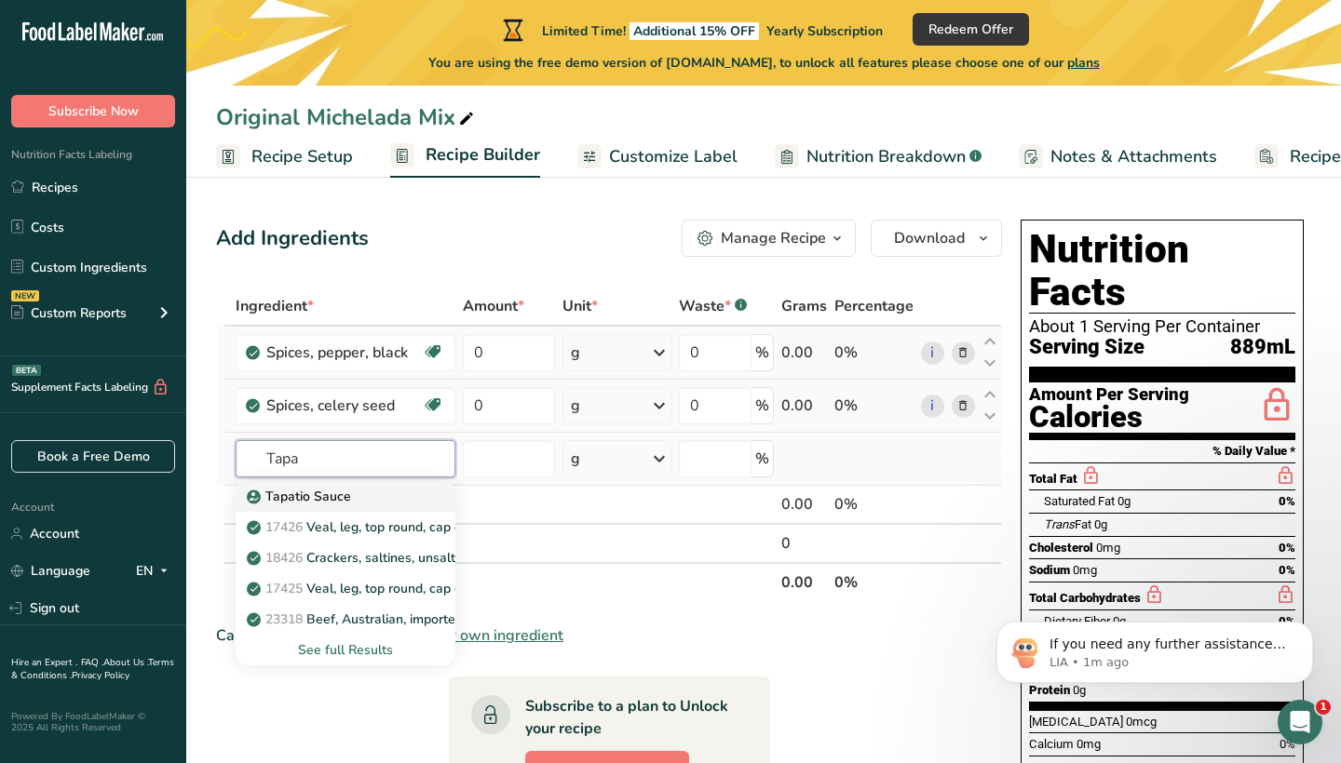
type input "Tapa"
click at [345, 498] on p "Tapatio Sauce" at bounding box center [300, 497] width 101 height 20
type input "Tapatio Sauce"
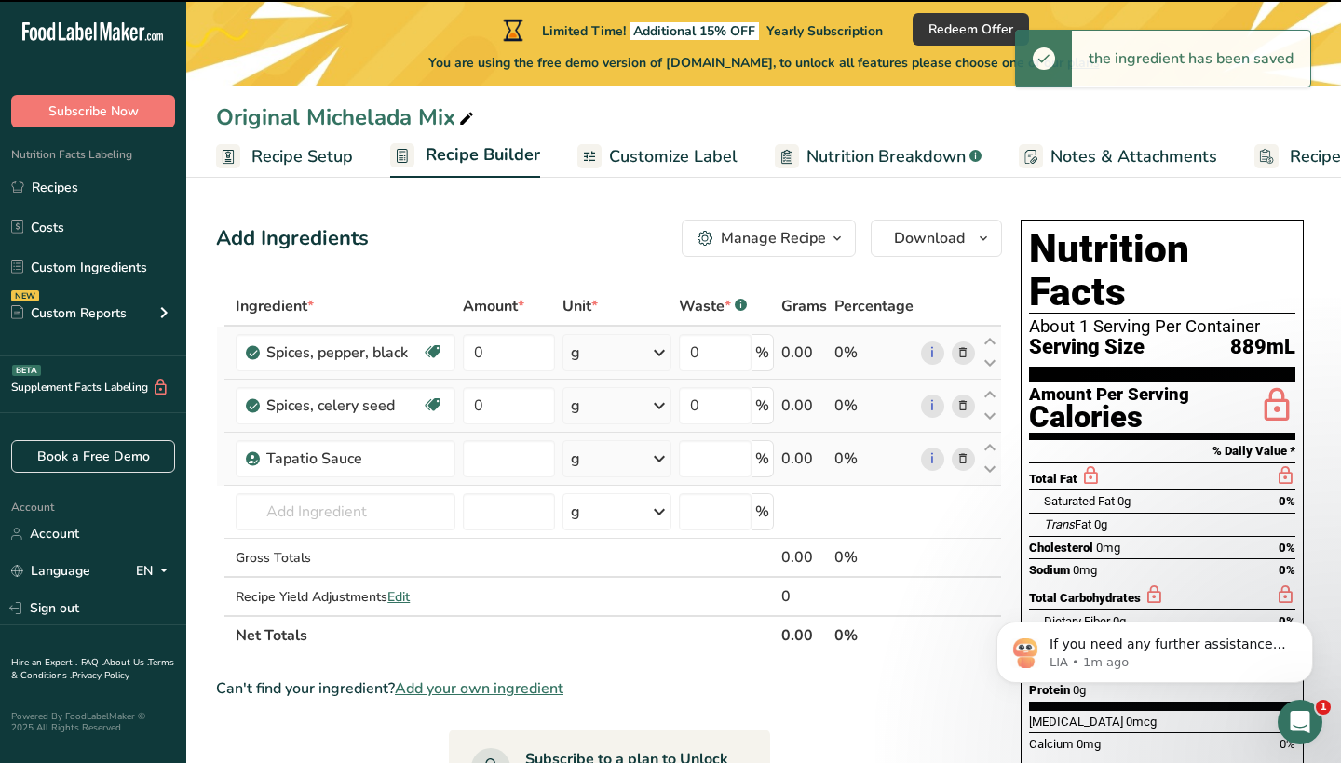
type input "0"
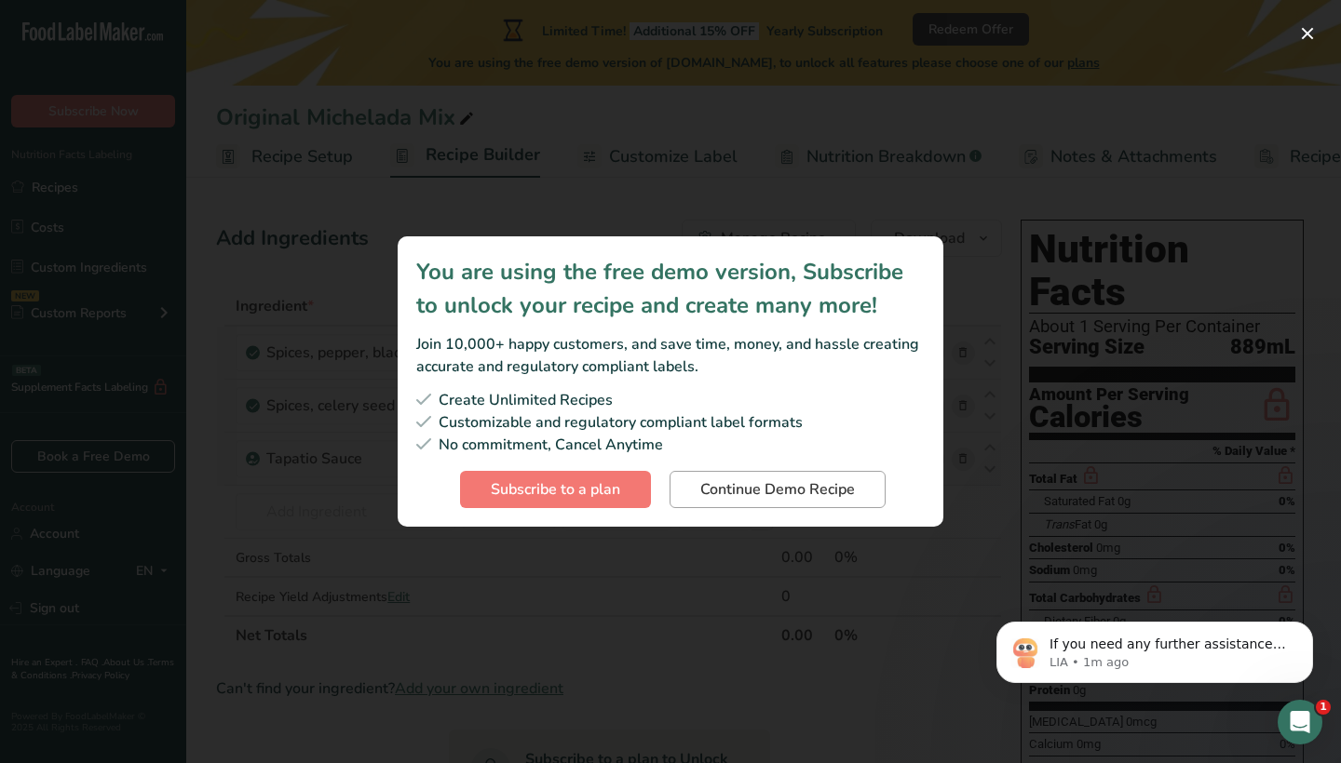
click at [701, 481] on span "Continue Demo Recipe" at bounding box center [777, 489] width 155 height 22
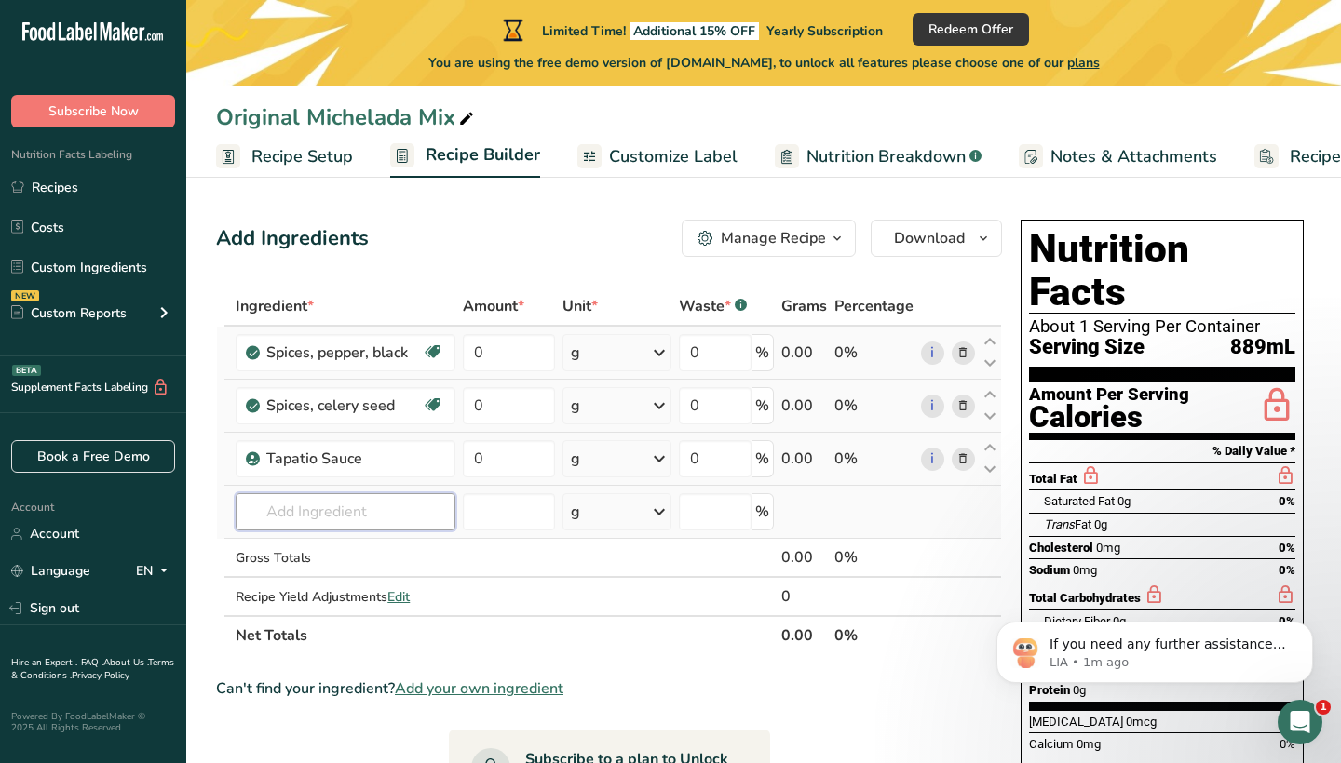
click at [417, 514] on input "text" at bounding box center [346, 511] width 220 height 37
type input "w"
type input "Worse"
drag, startPoint x: 417, startPoint y: 514, endPoint x: 398, endPoint y: 547, distance: 38.3
click at [398, 547] on p "6971 Sauce, worcestershire" at bounding box center [413, 550] width 327 height 20
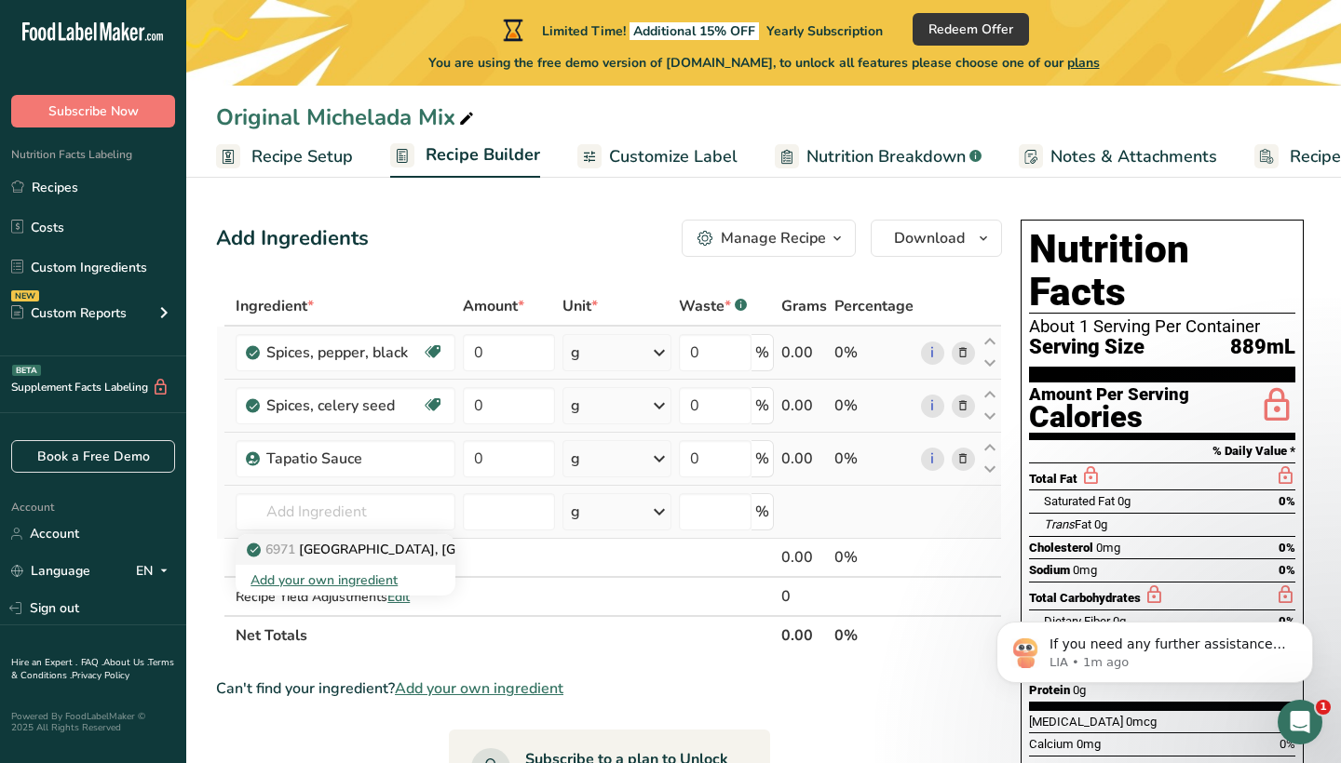
type input "Sauce, worcestershire"
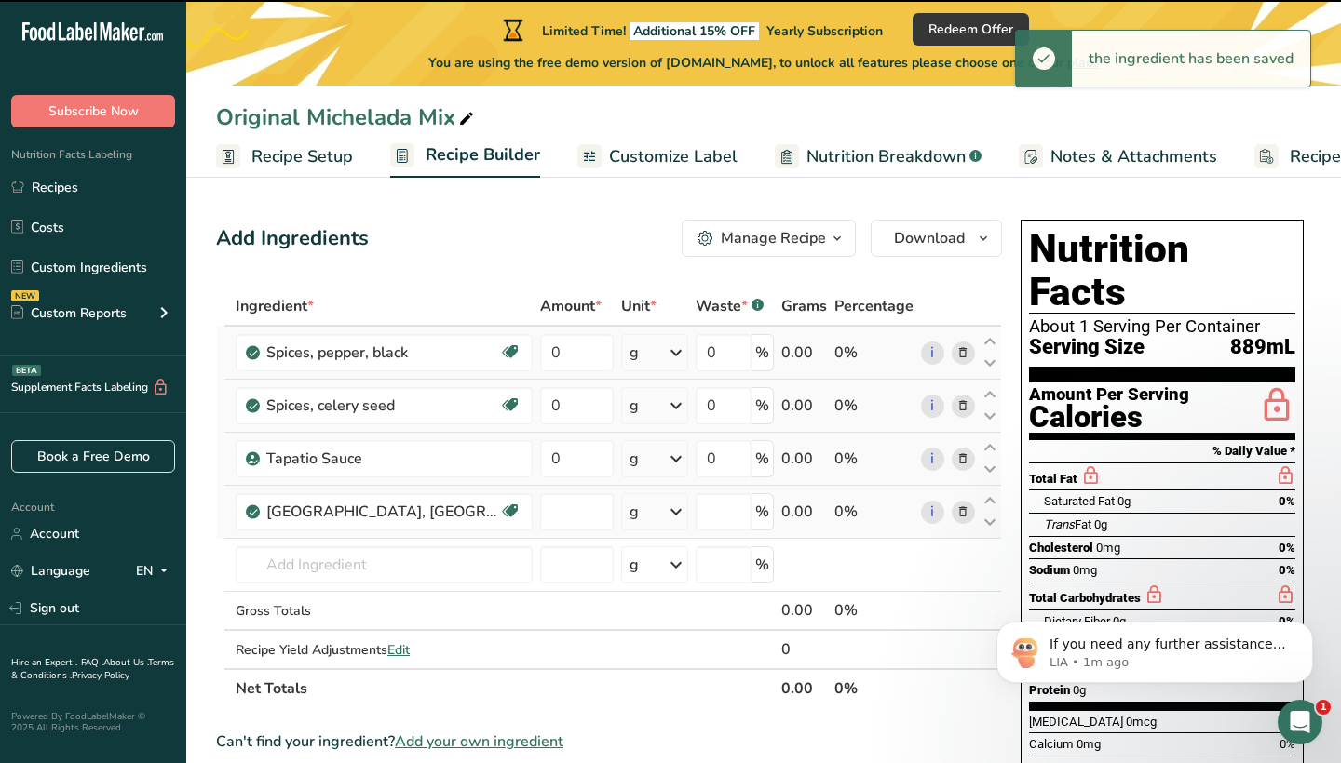
type input "0"
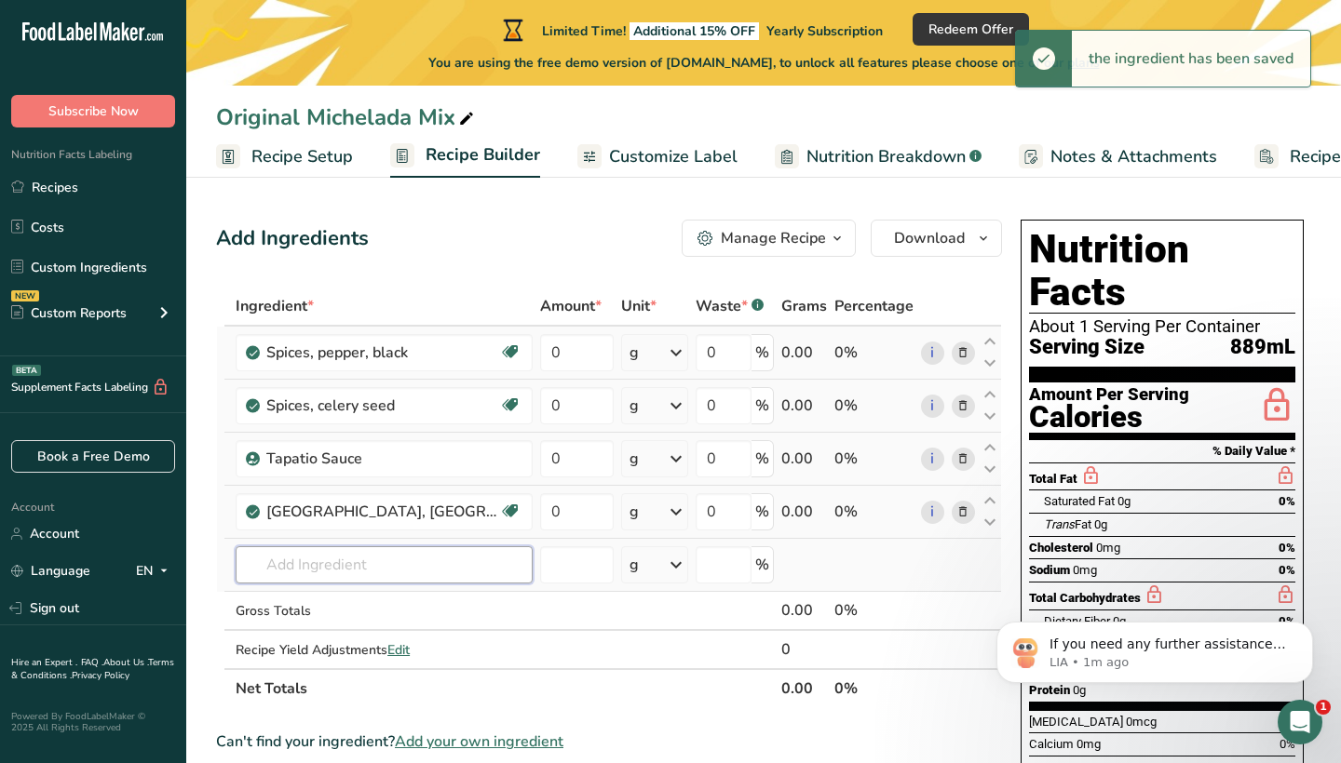
click at [341, 559] on input "text" at bounding box center [384, 564] width 297 height 37
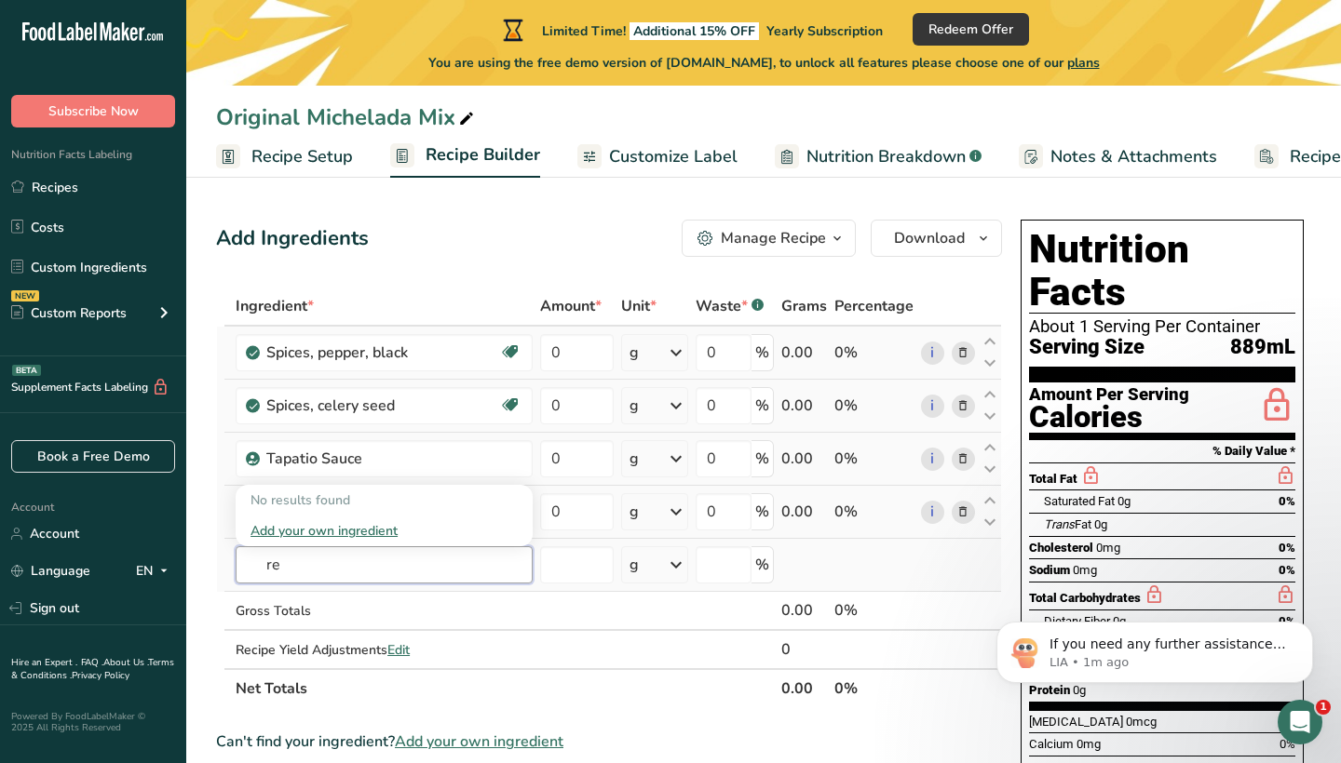
type input "r"
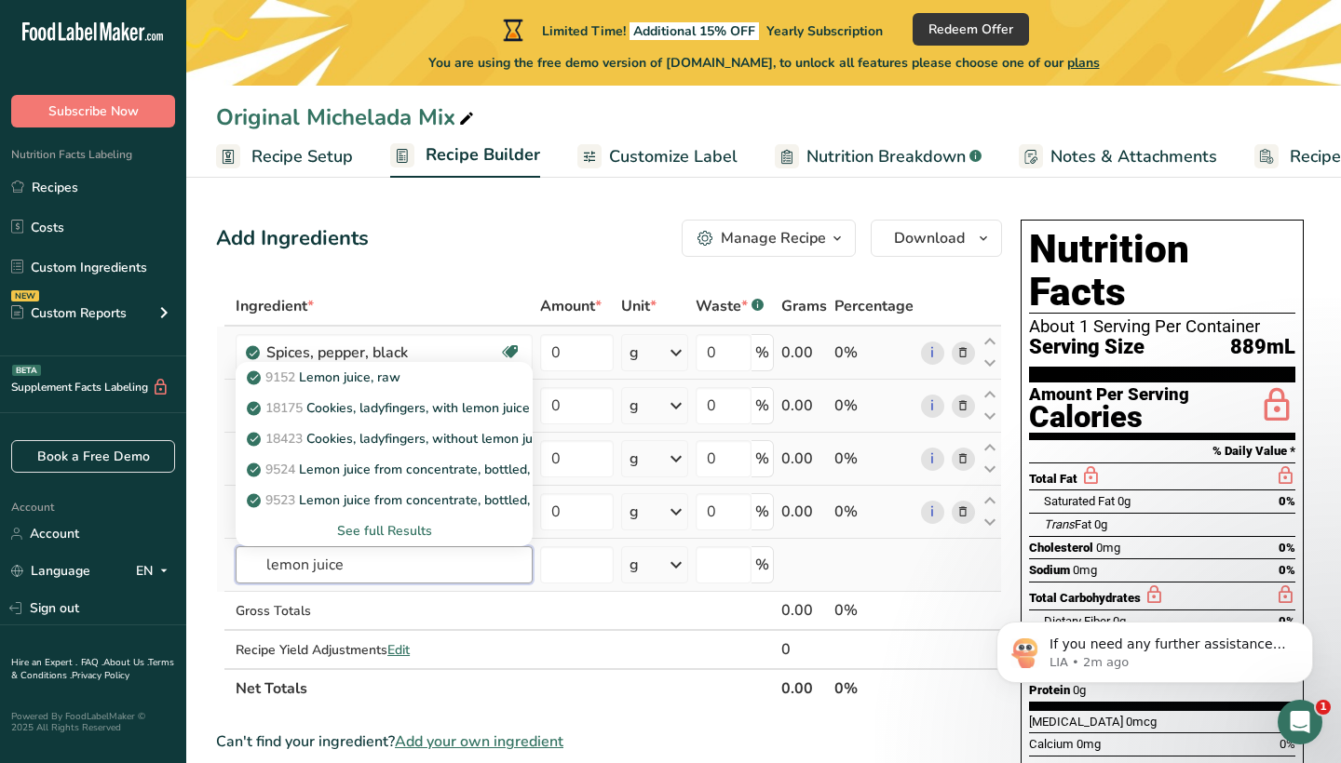
type input "lemon juice"
click at [356, 533] on div "See full Results" at bounding box center [383, 531] width 267 height 20
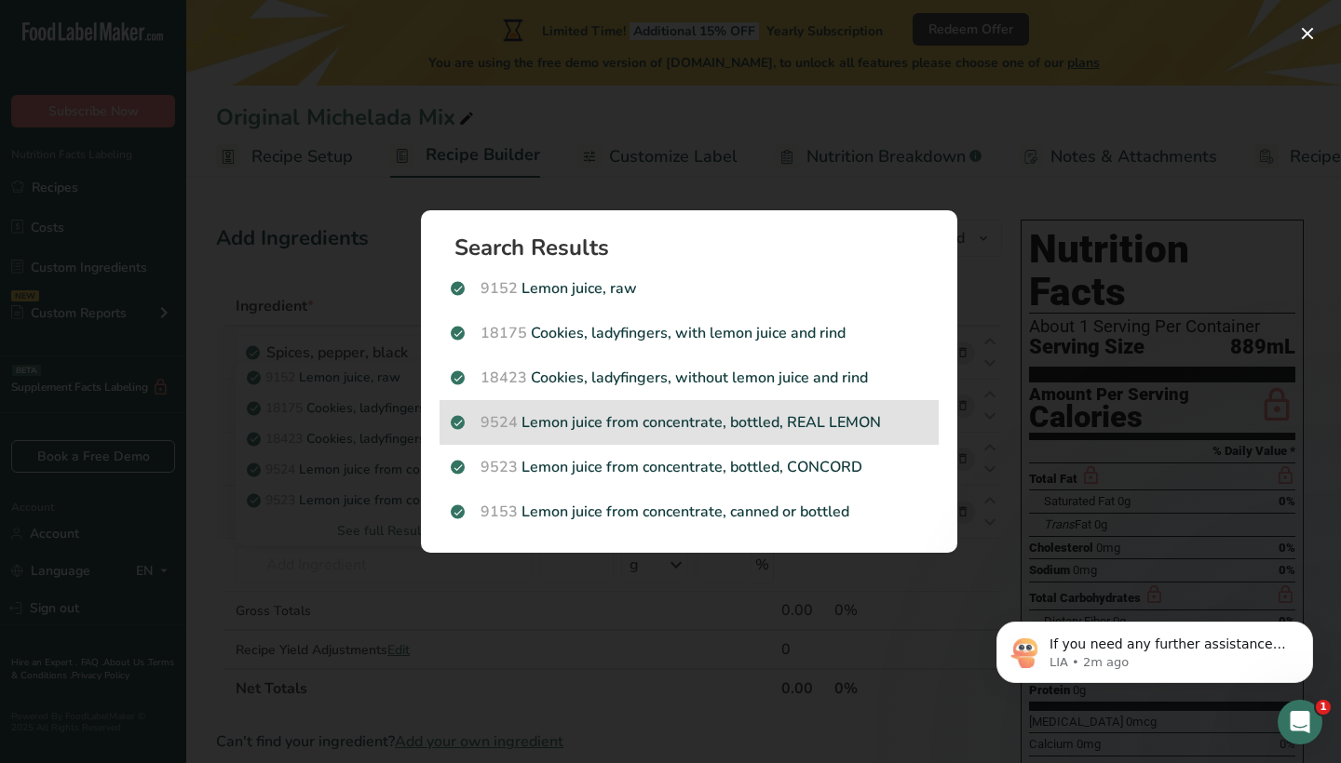
click at [775, 417] on p "9524 Lemon juice from concentrate, bottled, REAL LEMON" at bounding box center [689, 422] width 477 height 22
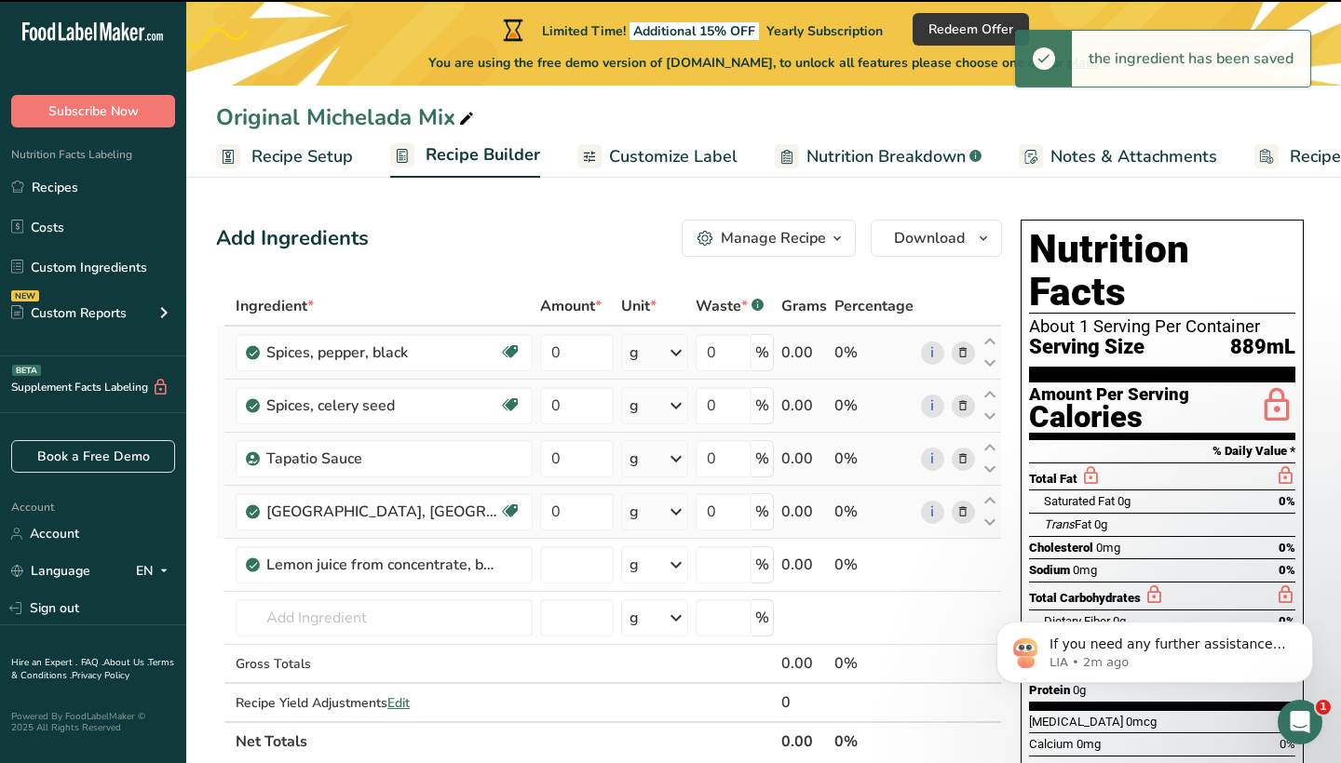
type input "0"
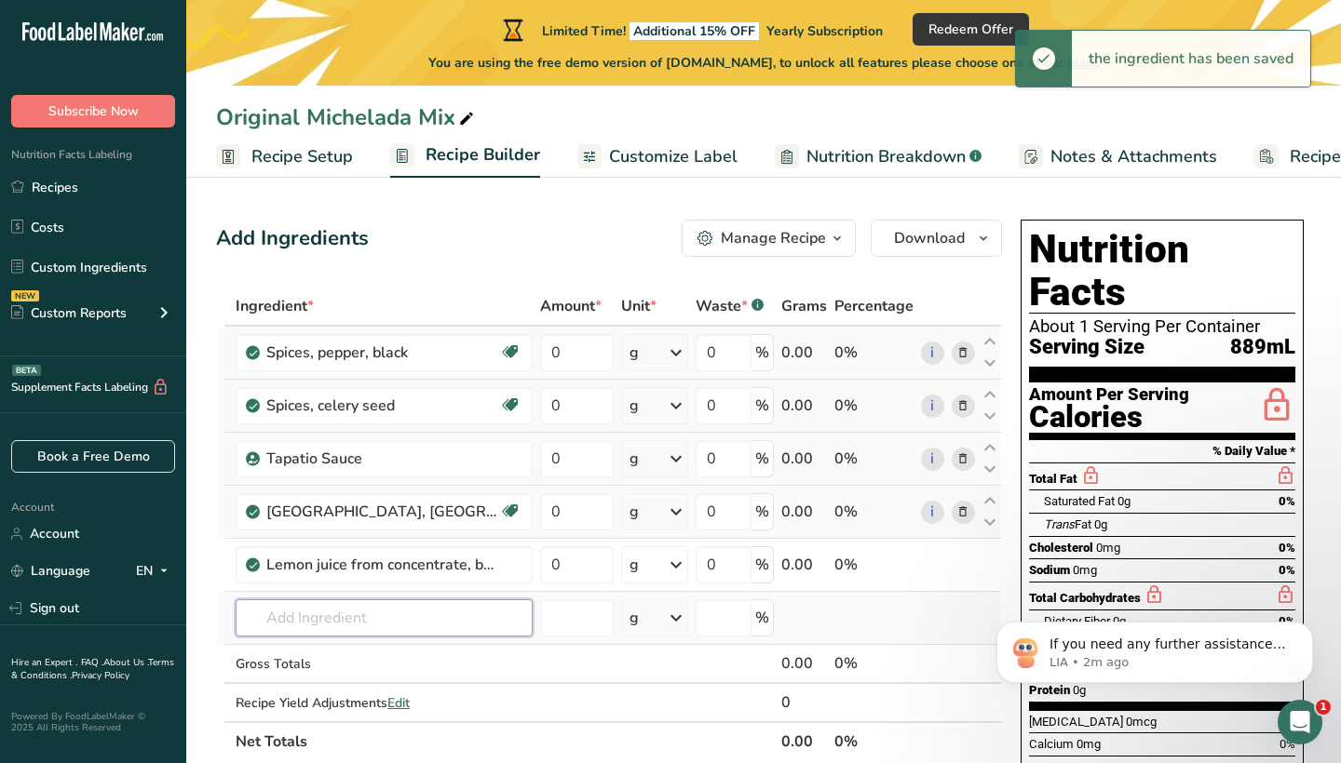
click at [346, 618] on input "text" at bounding box center [384, 618] width 297 height 37
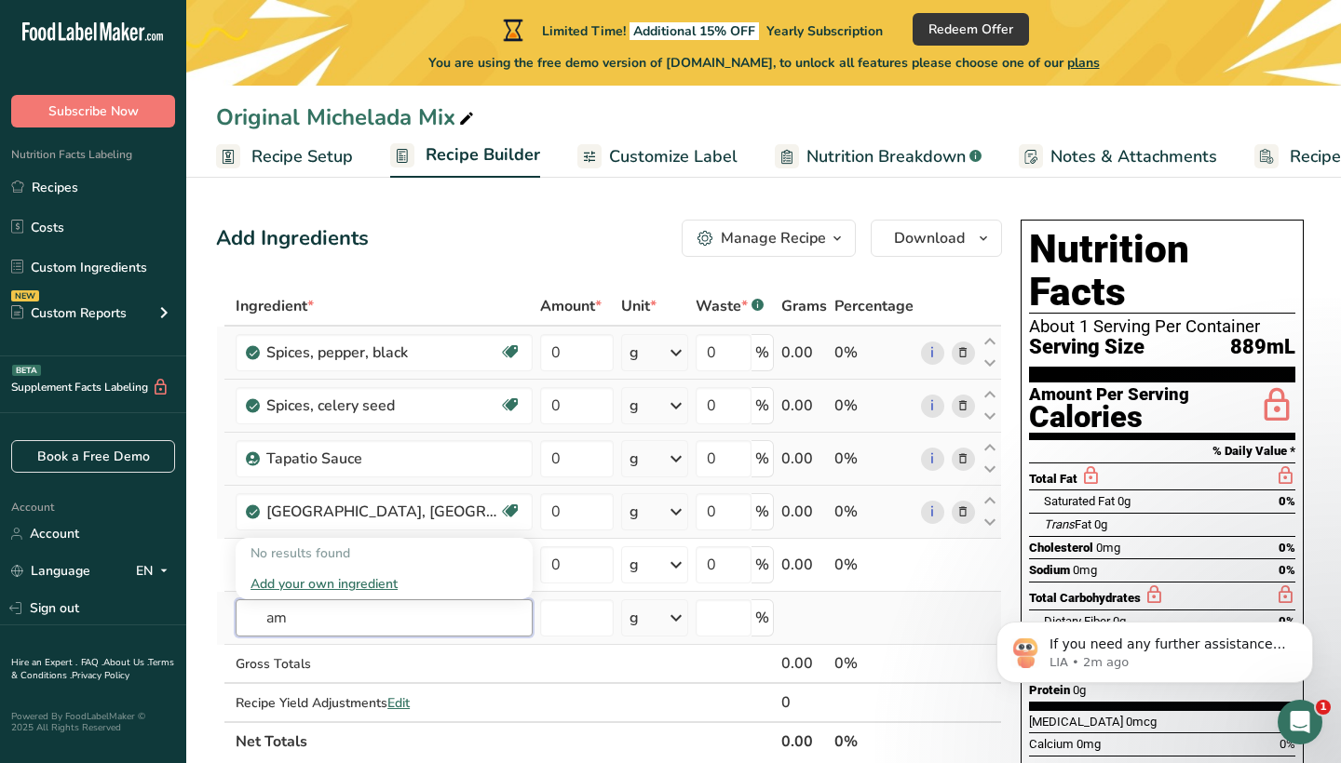
type input "a"
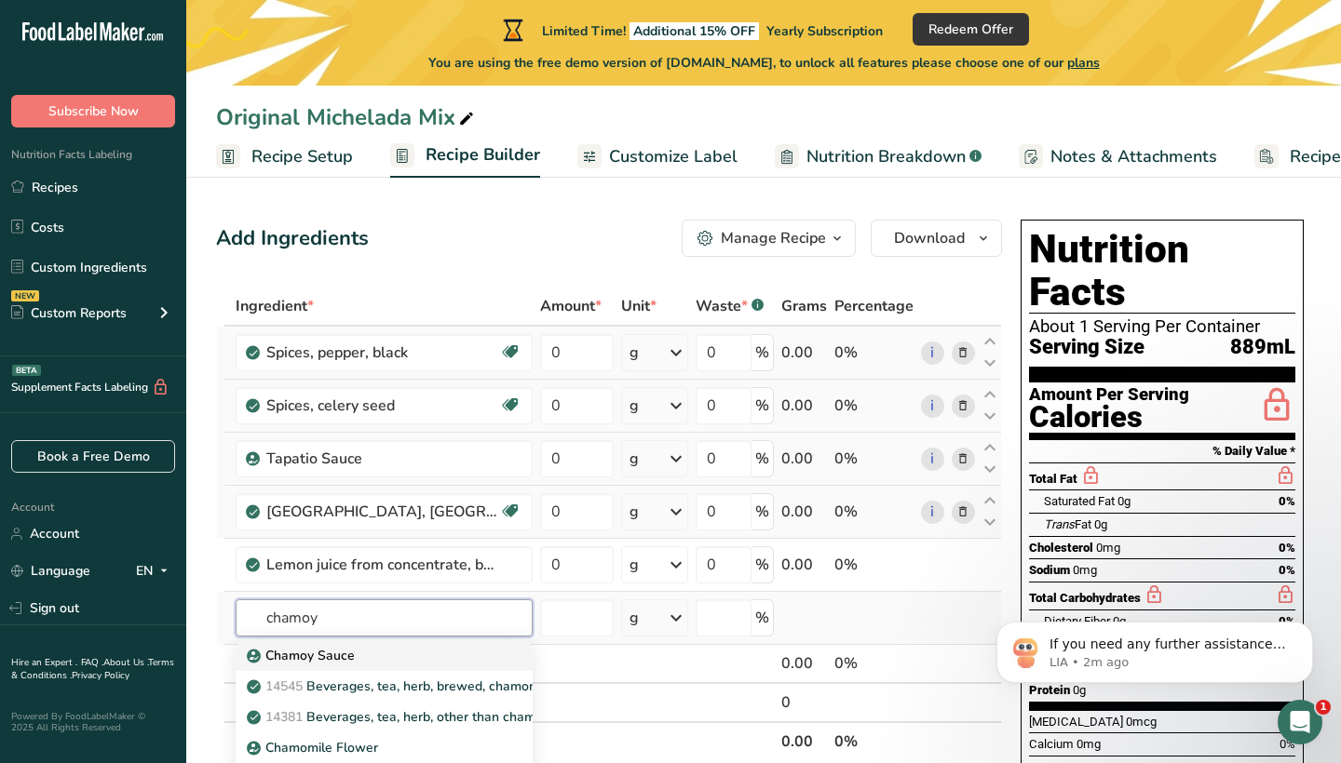
type input "chamoy"
click at [350, 655] on p "Chamoy Sauce" at bounding box center [302, 656] width 104 height 20
type input "Chamoy Sauce"
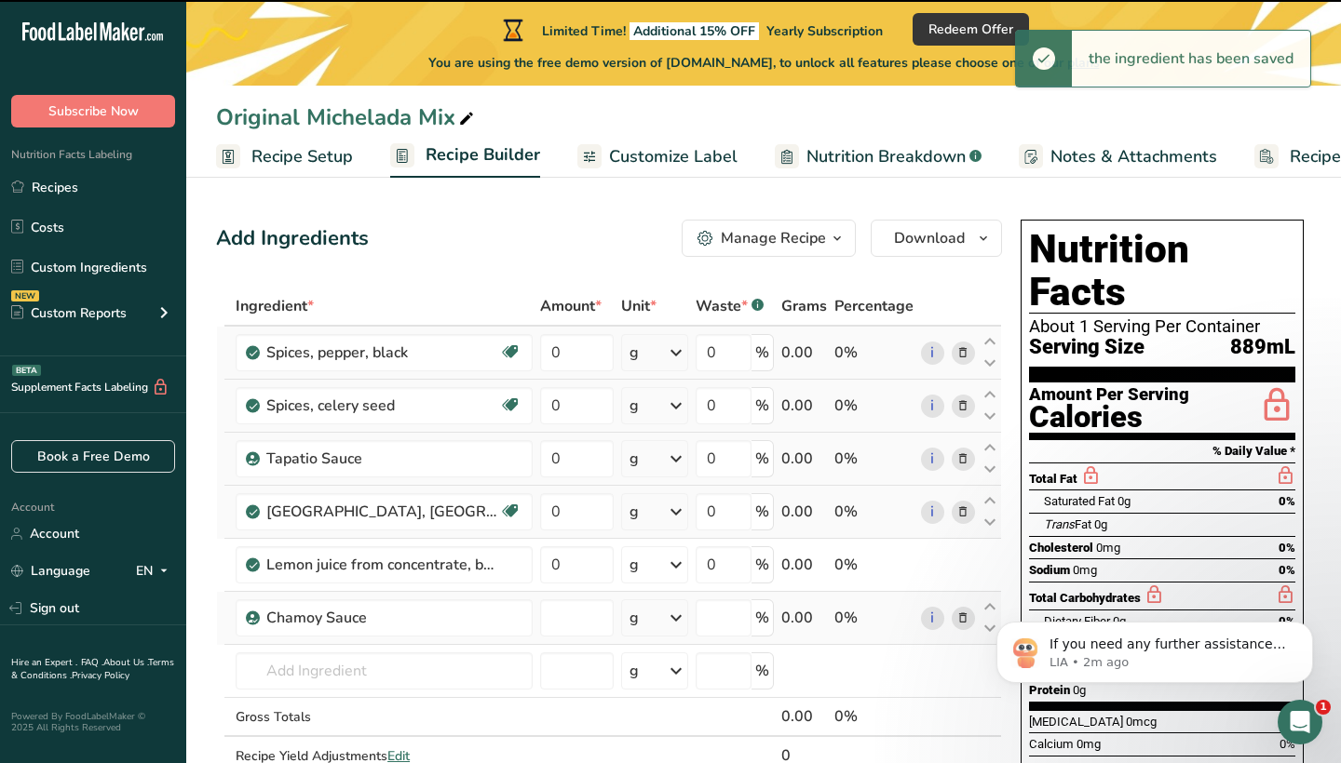
type input "0"
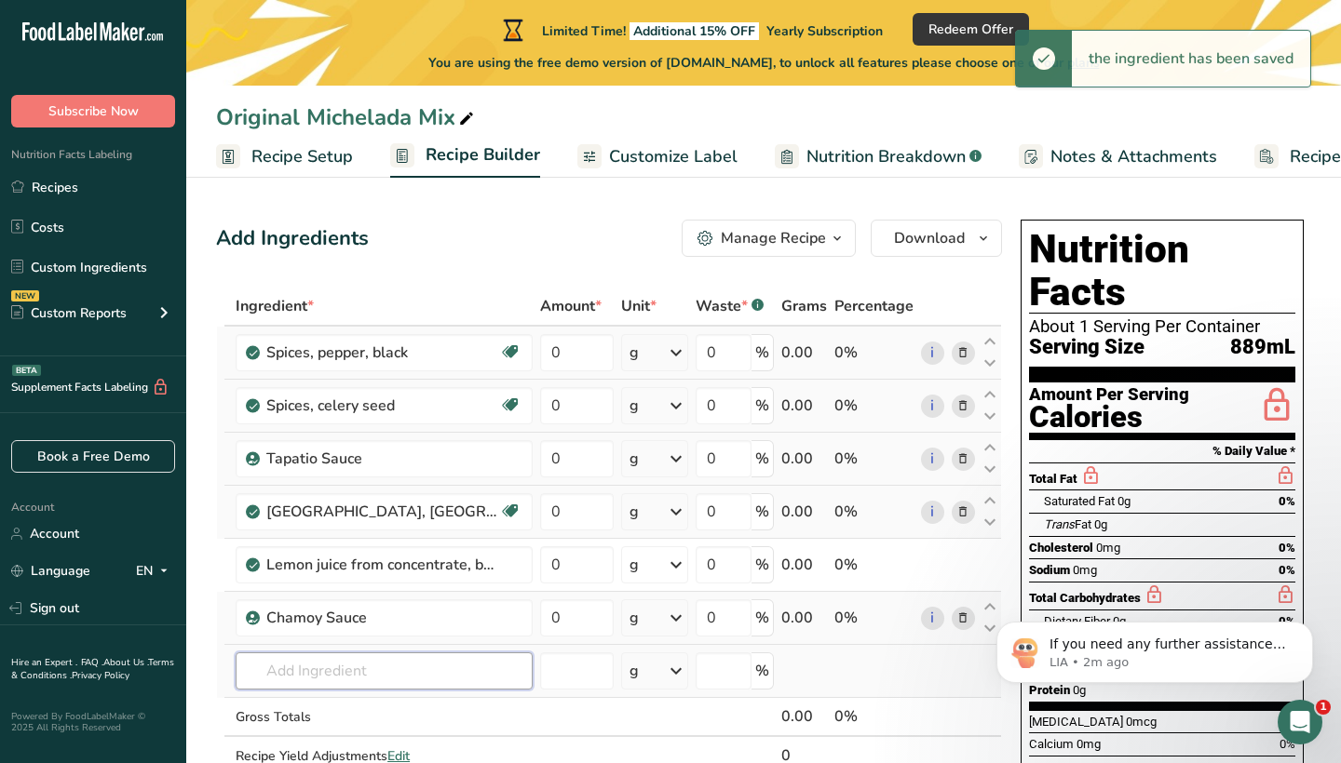
click at [342, 687] on input "text" at bounding box center [384, 671] width 297 height 37
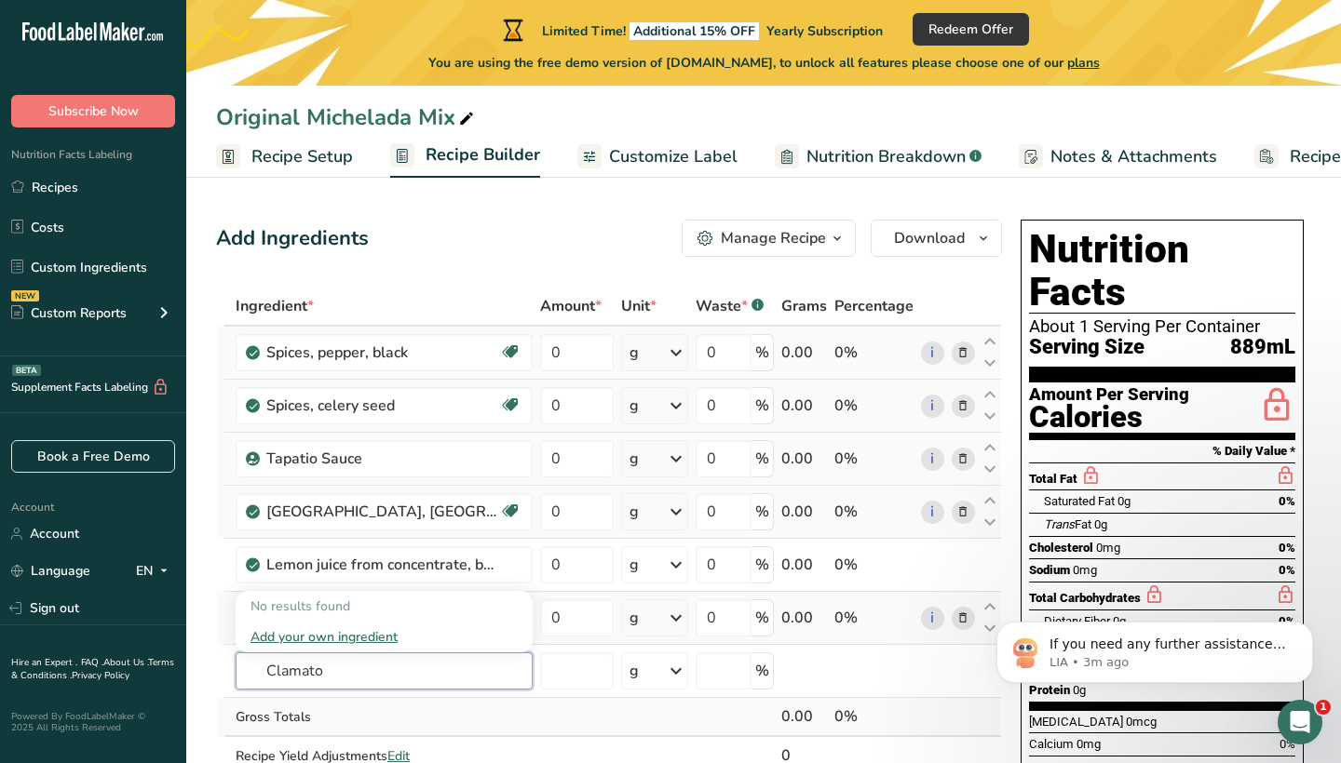
type input "Clamato"
click at [411, 721] on div "Gross Totals" at bounding box center [384, 717] width 297 height 20
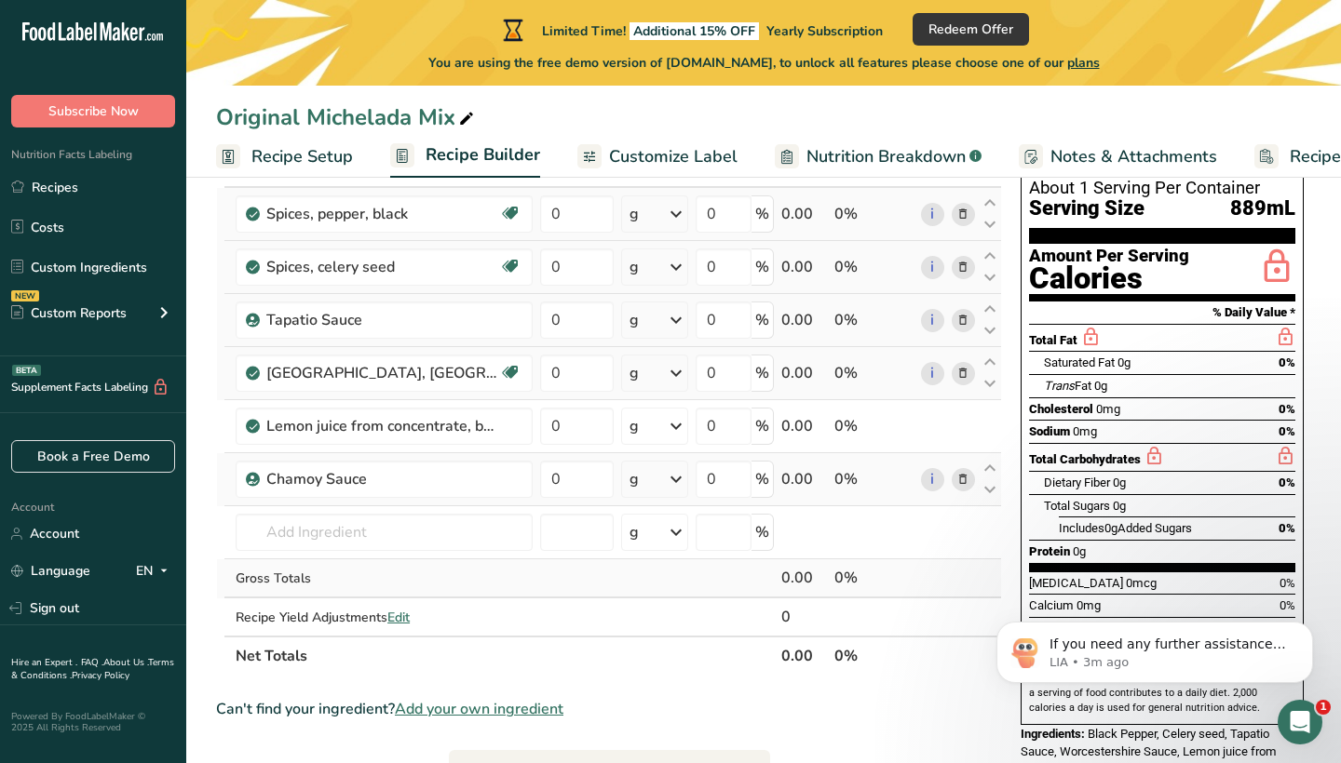
scroll to position [140, 0]
click at [375, 540] on input "text" at bounding box center [384, 531] width 297 height 37
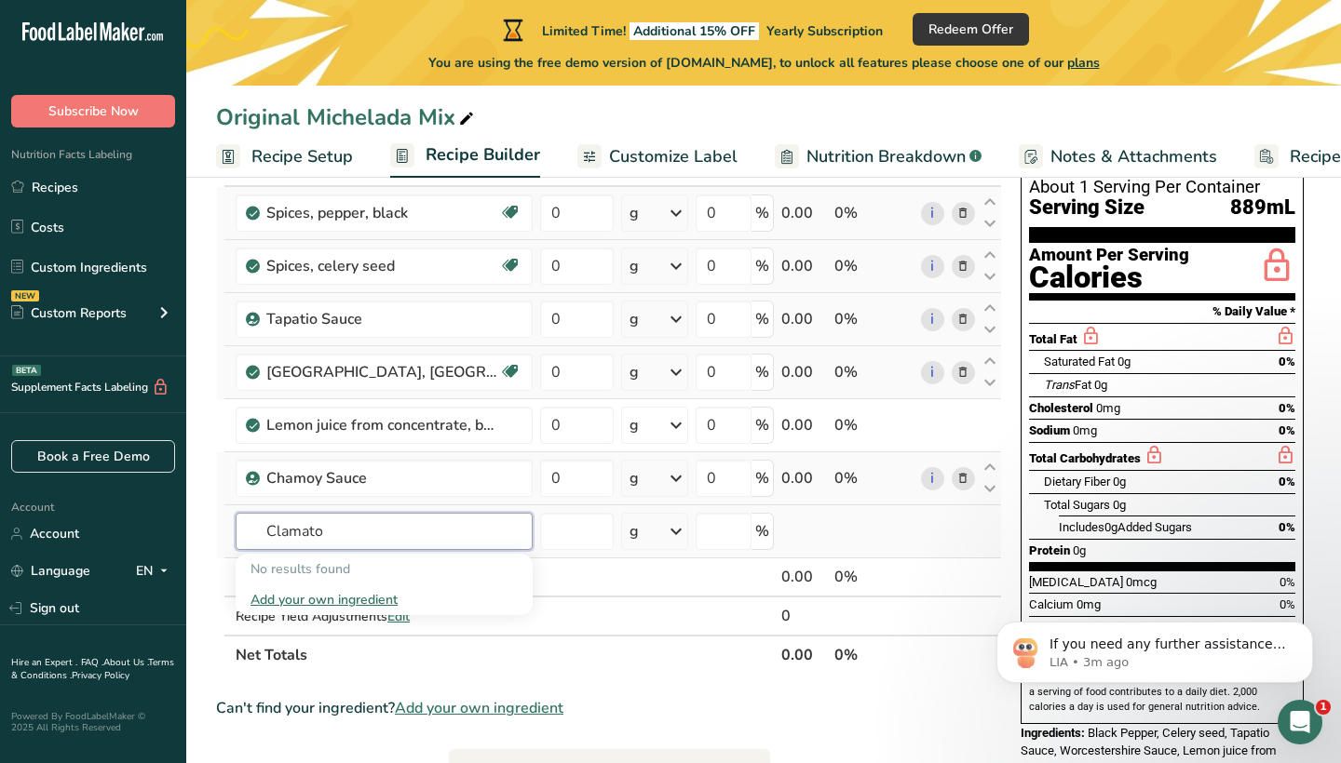
type input "Clamato"
click at [351, 597] on div "Add your own ingredient" at bounding box center [383, 600] width 267 height 20
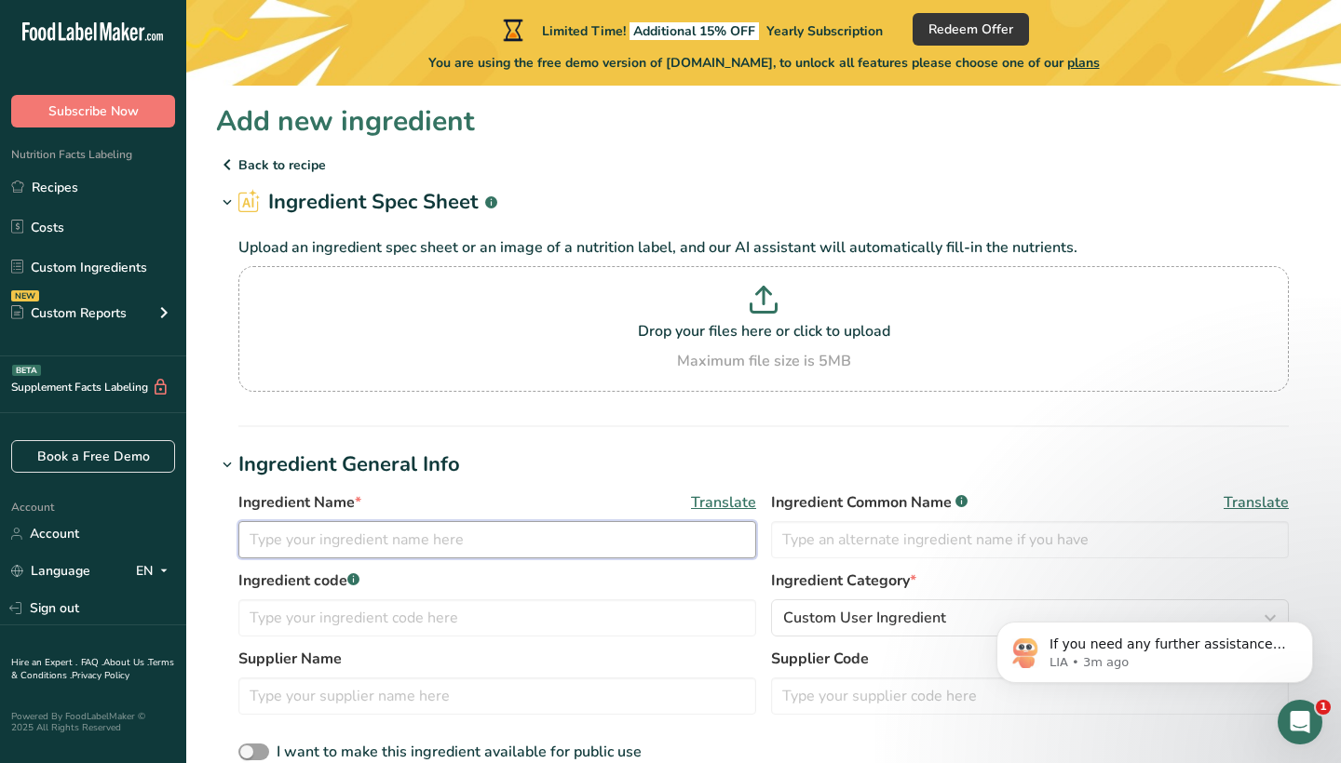
click at [441, 527] on input "text" at bounding box center [497, 539] width 518 height 37
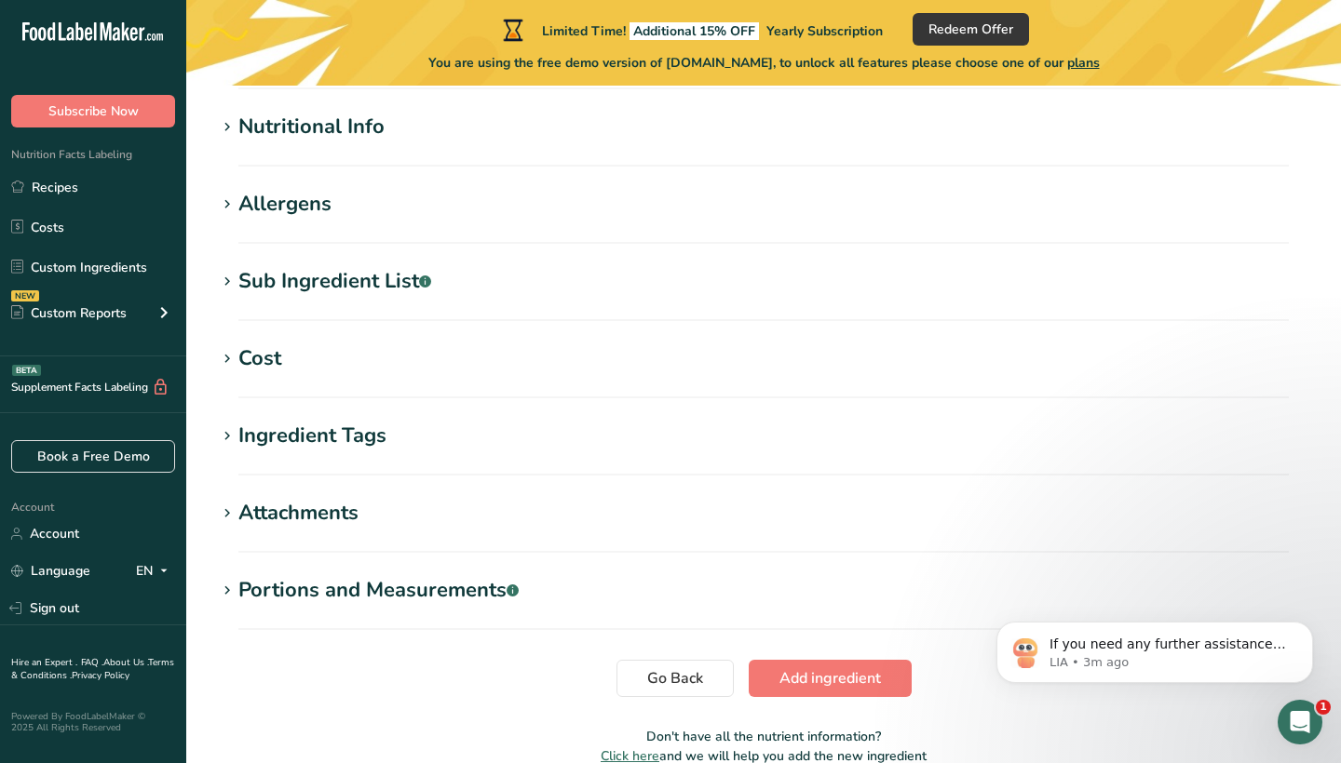
scroll to position [712, 0]
type input "Clamato"
click at [467, 575] on div "Portions and Measurements .a-a{fill:#347362;}.b-a{fill:#fff;}" at bounding box center [378, 589] width 280 height 31
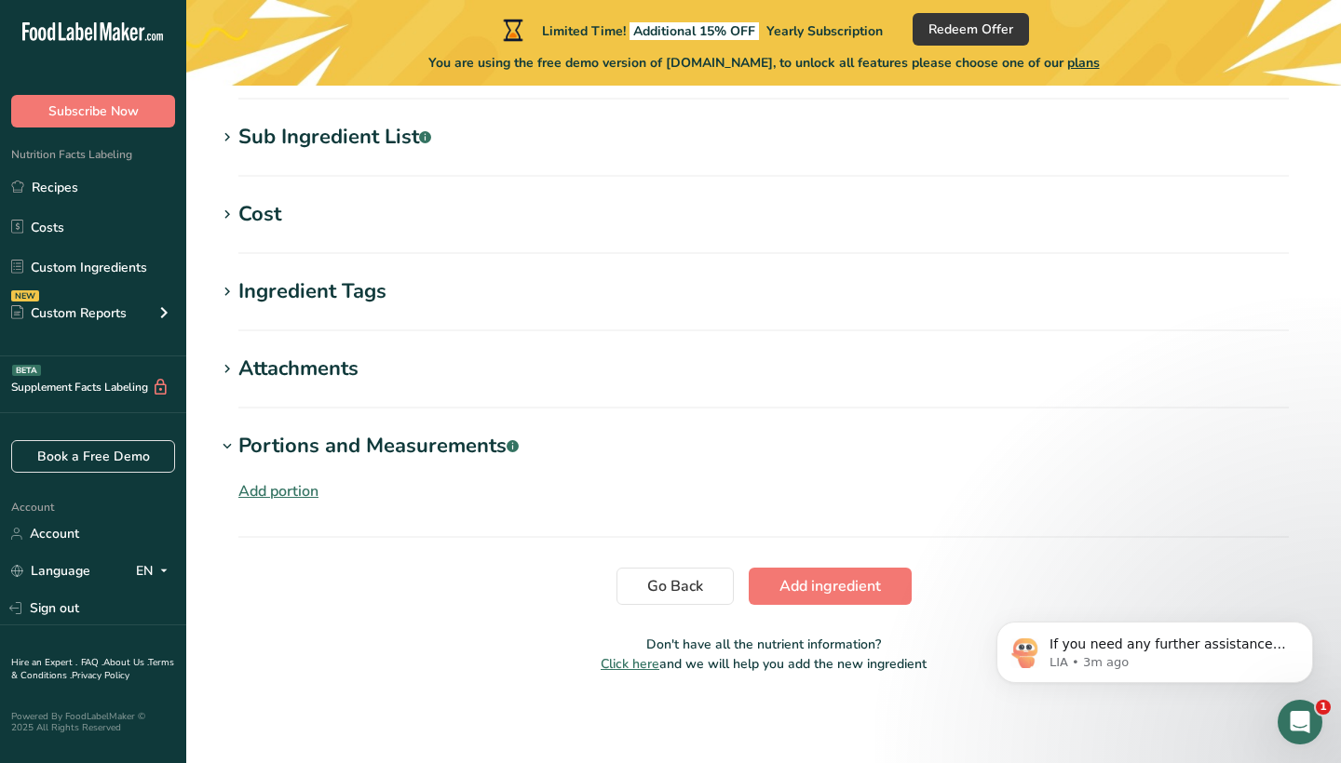
scroll to position [856, 0]
click at [268, 491] on div "Add portion" at bounding box center [278, 491] width 80 height 22
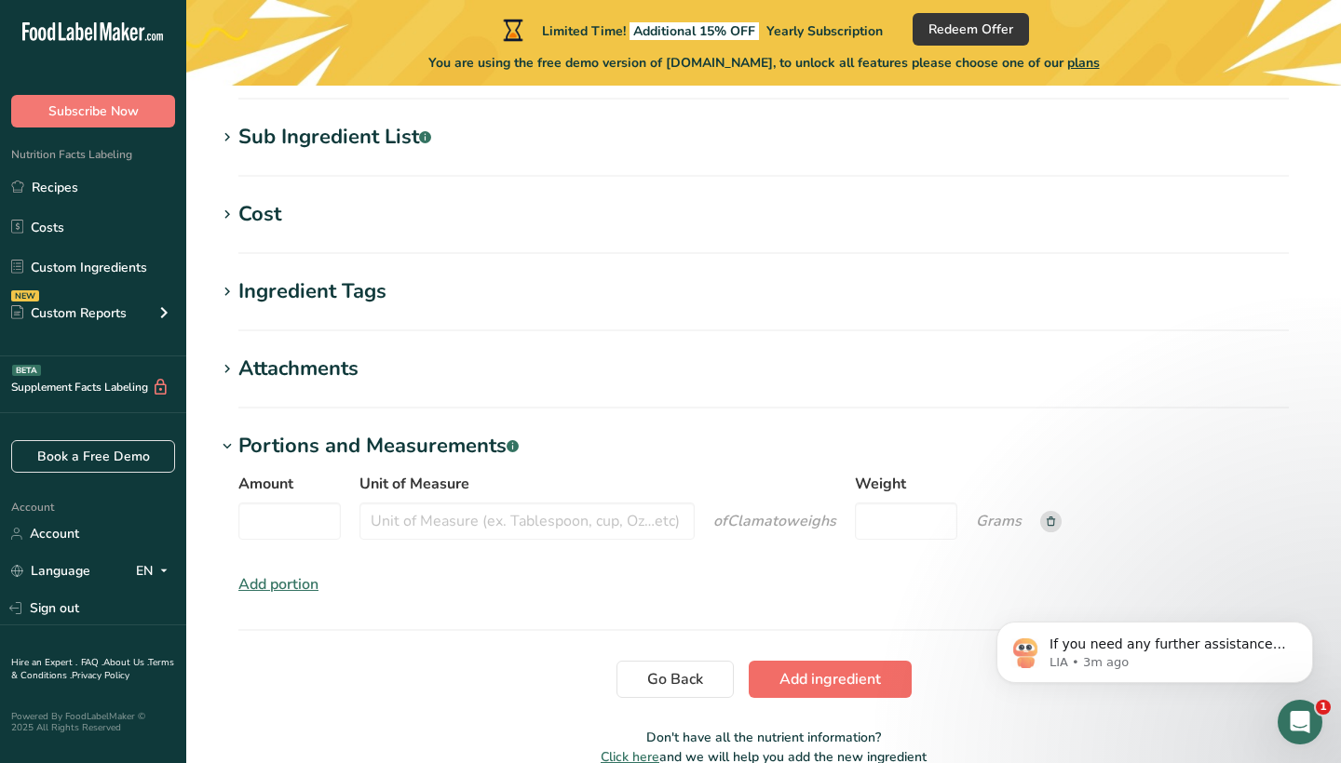
click at [794, 688] on span "Add ingredient" at bounding box center [829, 679] width 101 height 22
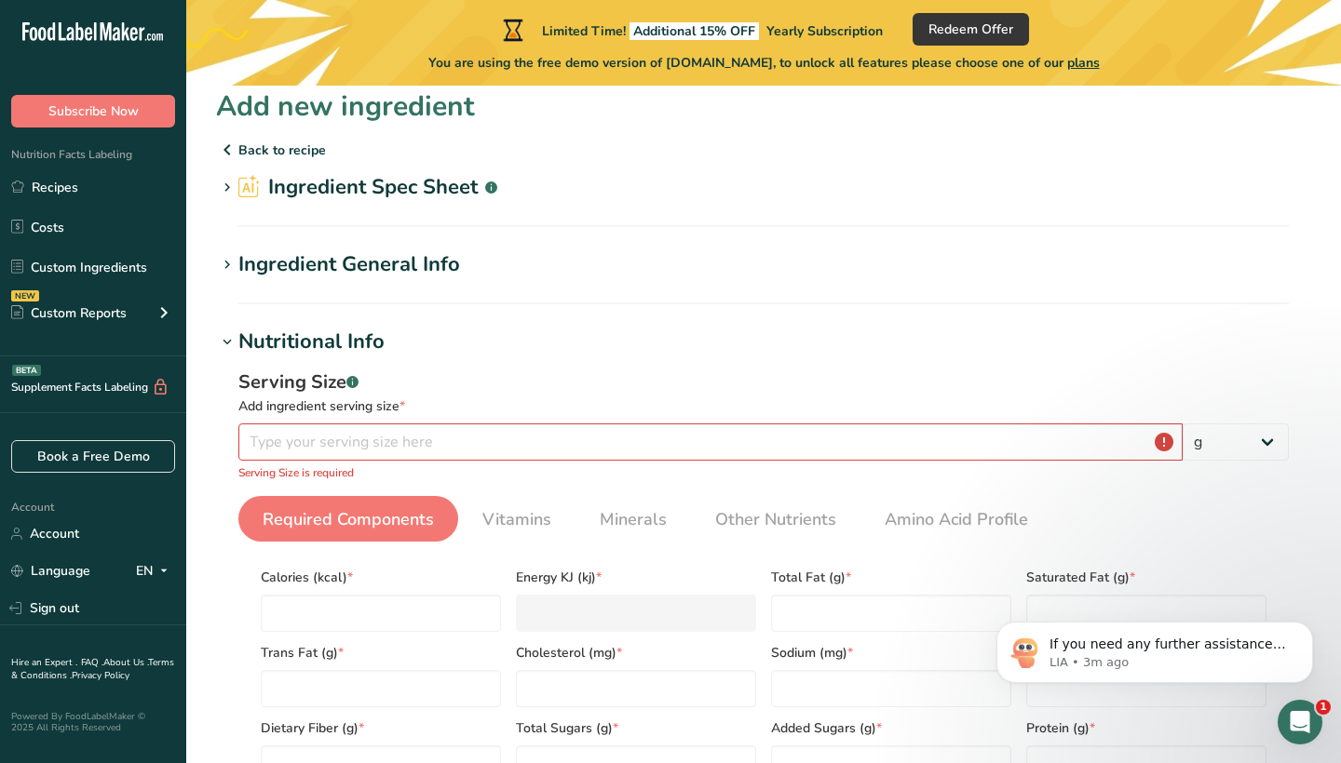
scroll to position [24, 0]
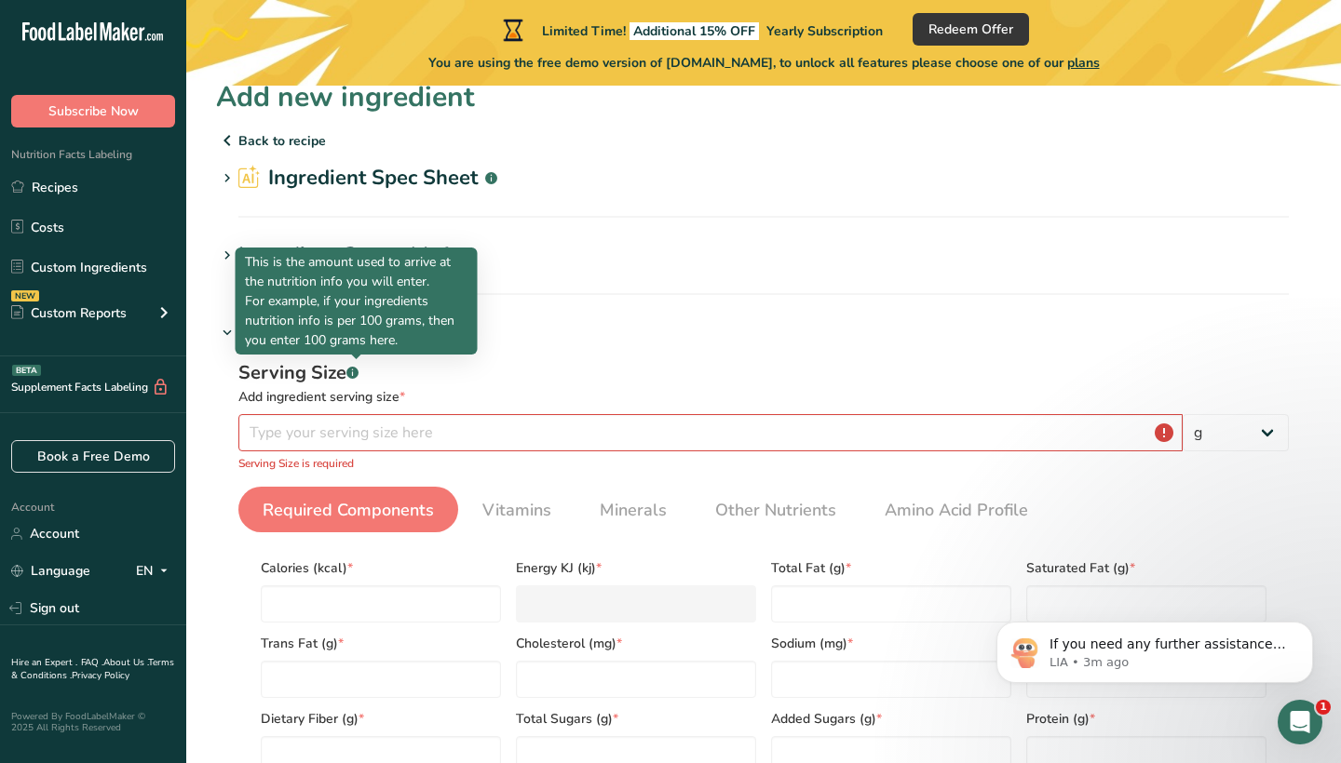
click at [355, 374] on rect at bounding box center [352, 373] width 12 height 12
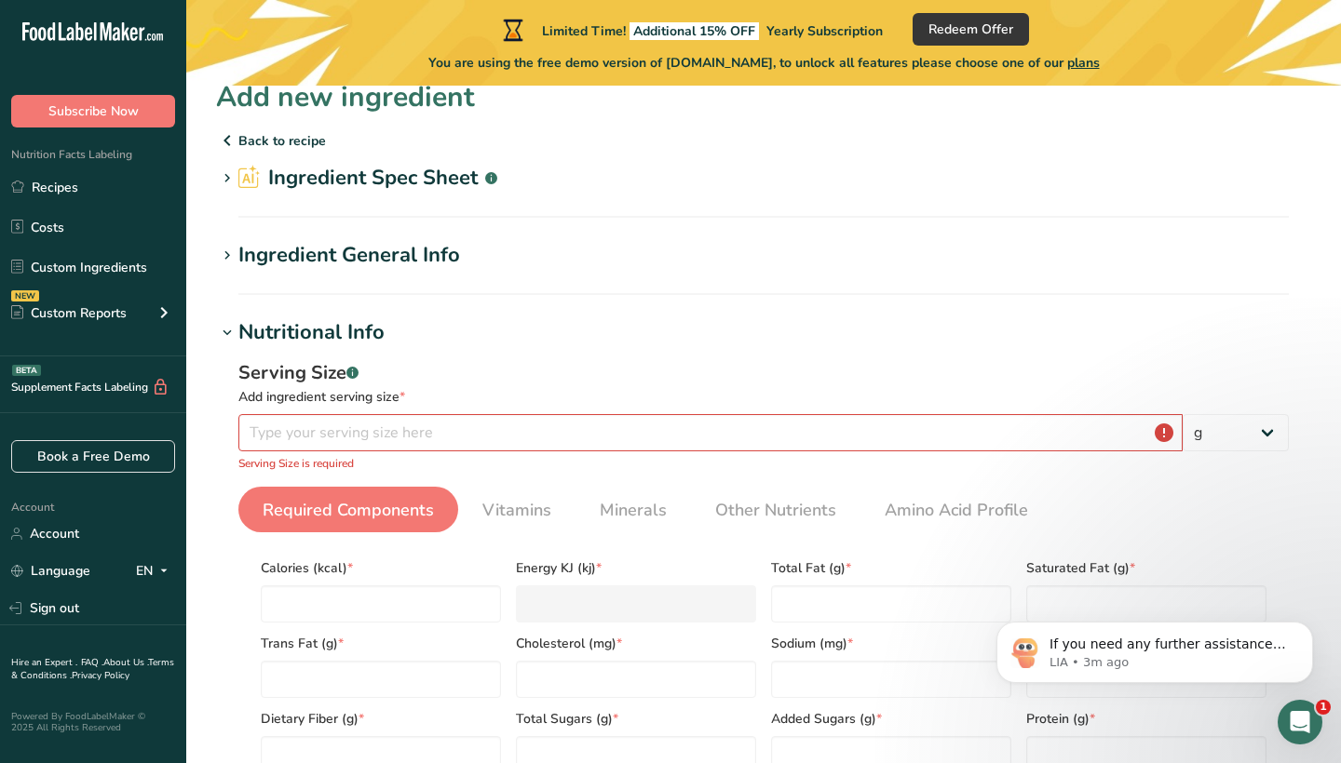
click at [355, 374] on rect at bounding box center [352, 373] width 12 height 12
click at [341, 427] on input "number" at bounding box center [710, 432] width 944 height 37
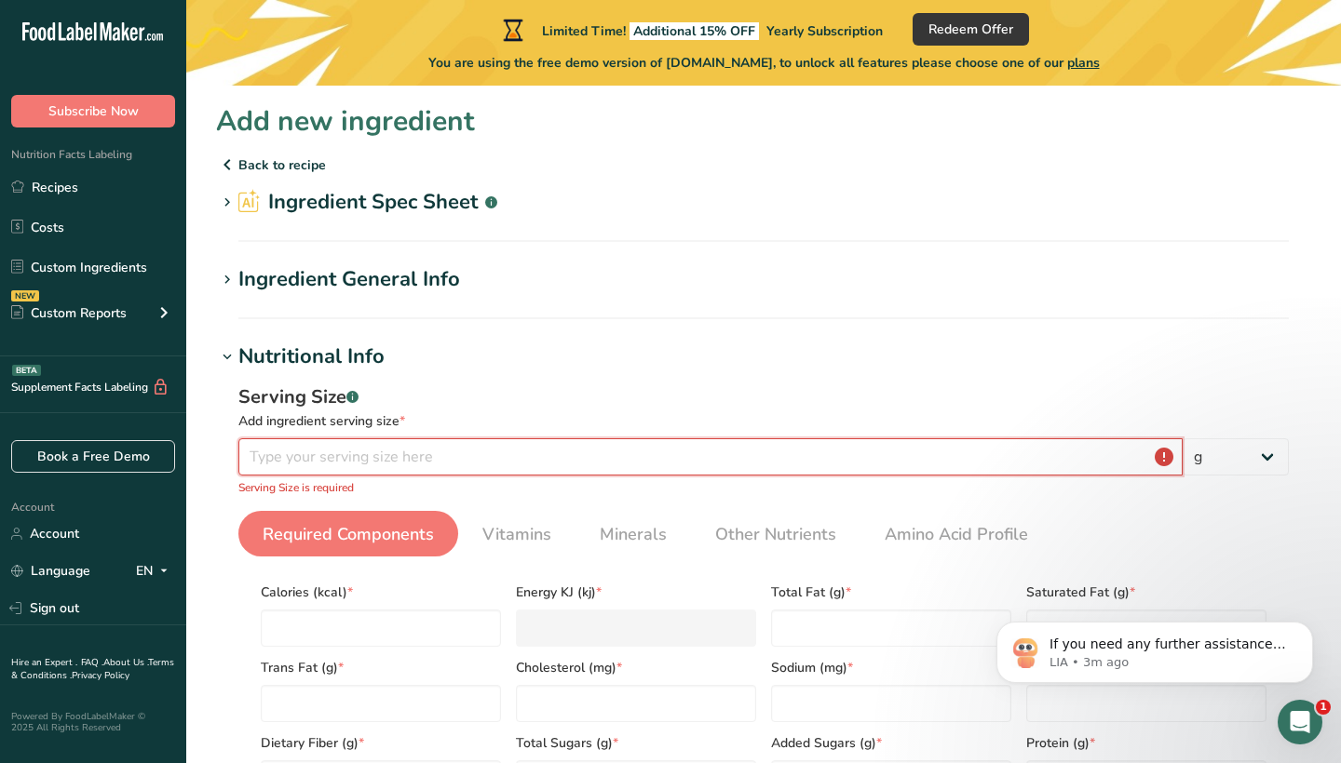
scroll to position [0, 0]
click at [283, 164] on p "Back to recipe" at bounding box center [763, 165] width 1095 height 22
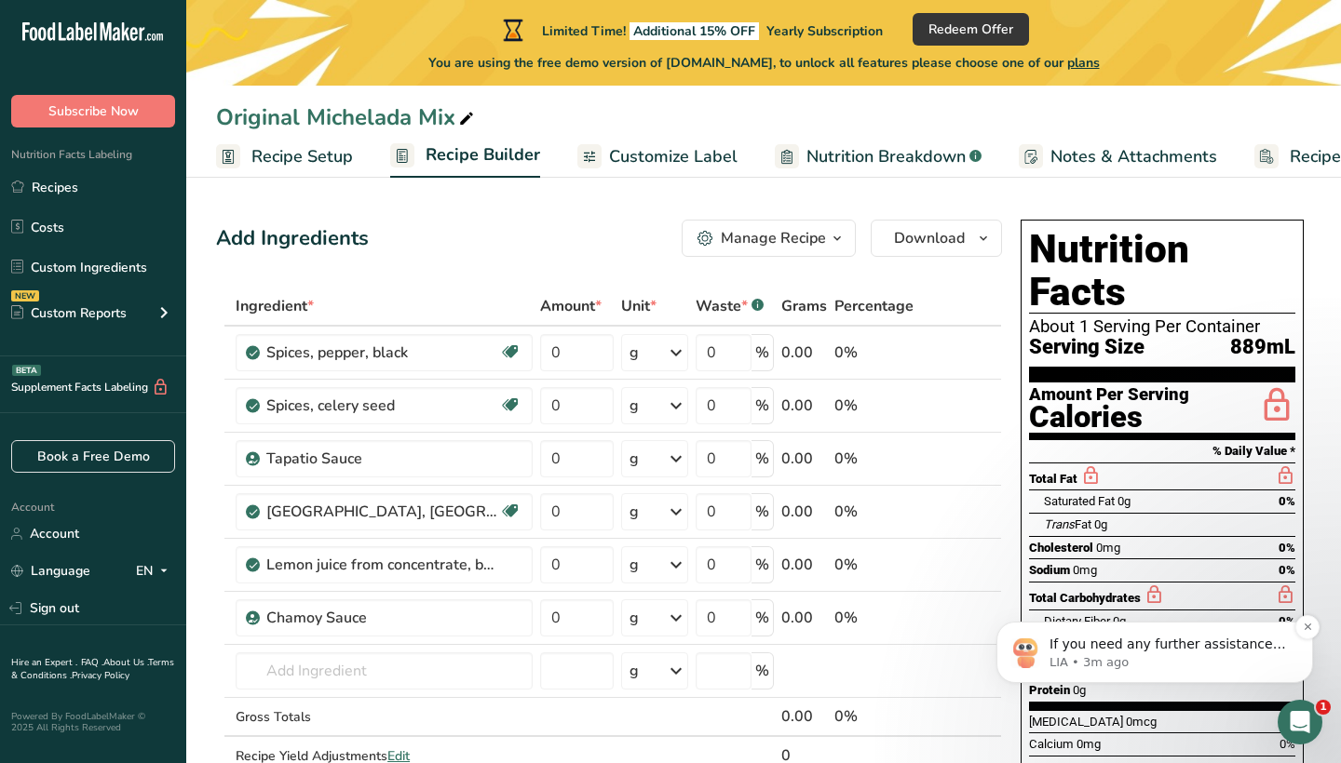
click at [1119, 647] on p "If you need any further assistance with adding nutritional labels to your produ…" at bounding box center [1169, 645] width 240 height 19
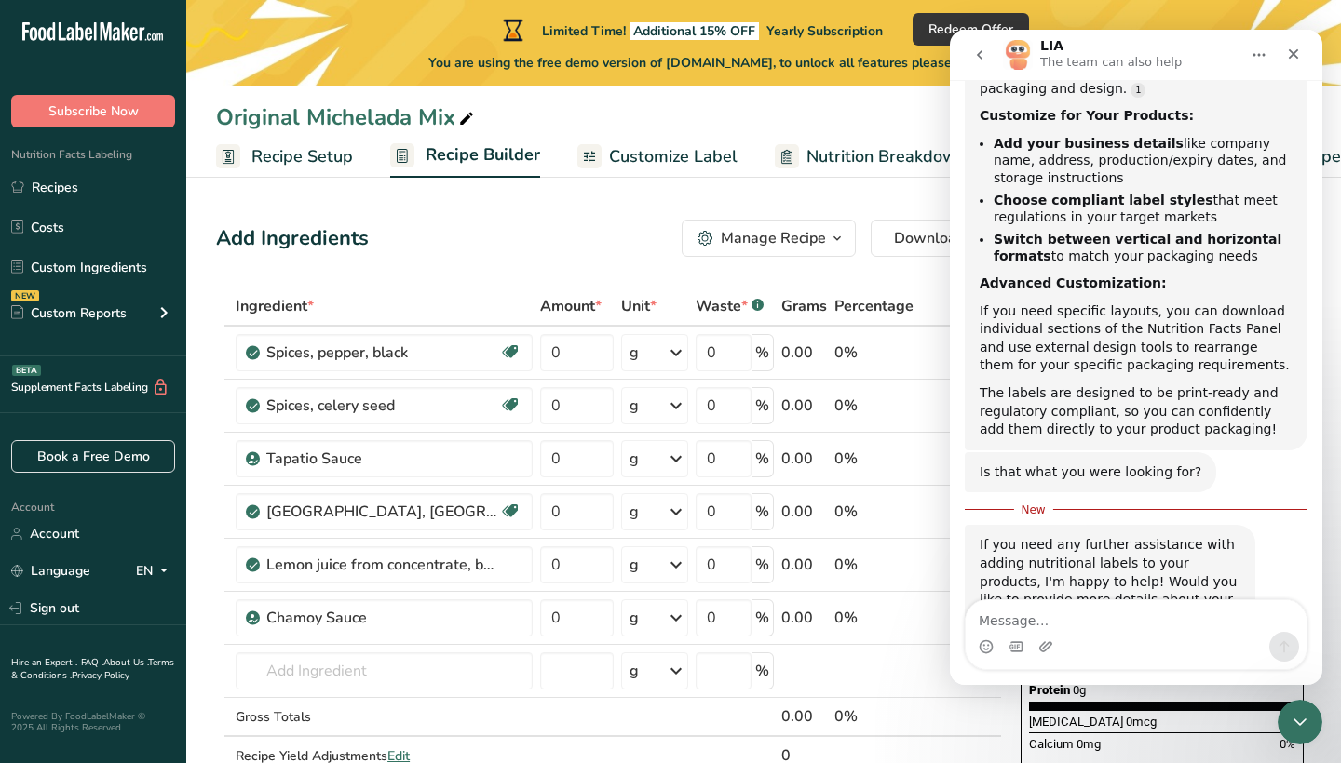
scroll to position [1101, 0]
click at [558, 468] on input "0" at bounding box center [577, 458] width 74 height 37
type input "1"
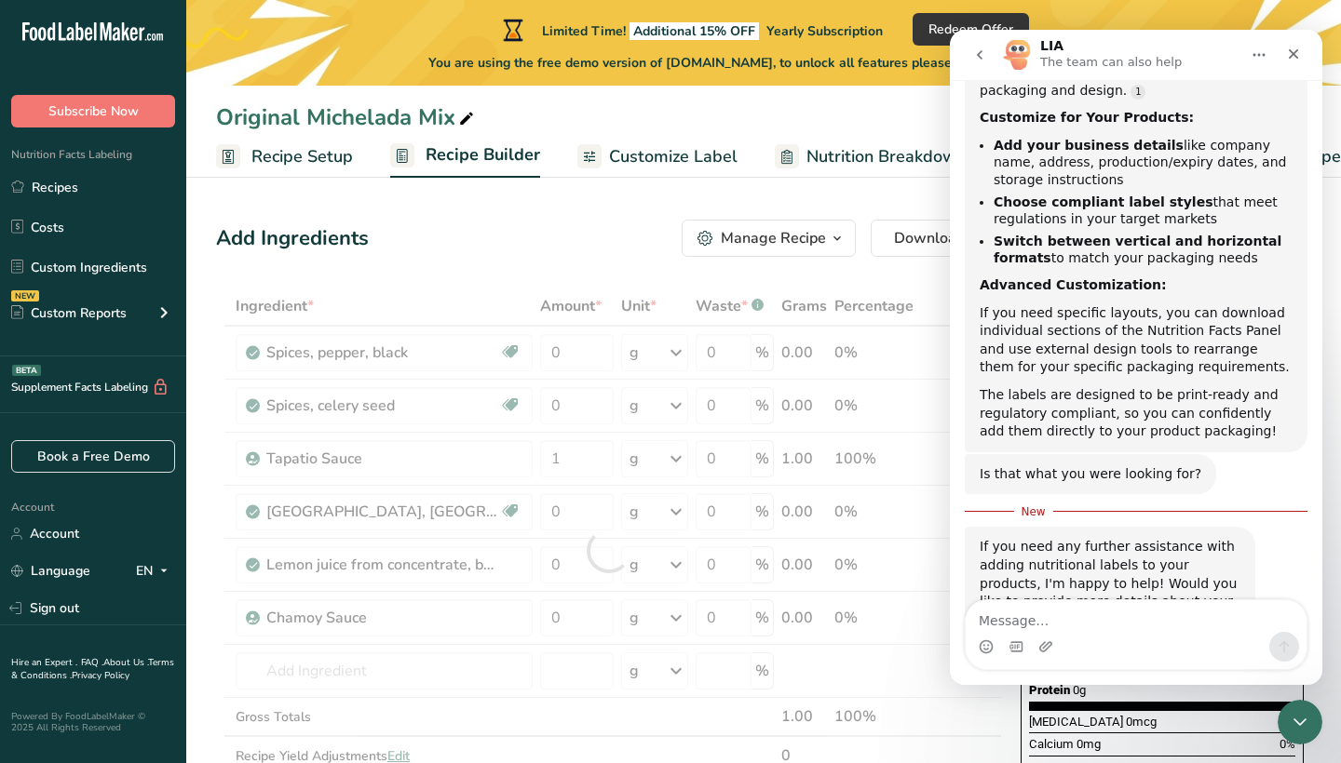
click at [655, 460] on div "Ingredient * Amount * Unit * Waste * .a-a{fill:#347362;}.b-a{fill:#fff;} Grams …" at bounding box center [609, 551] width 786 height 528
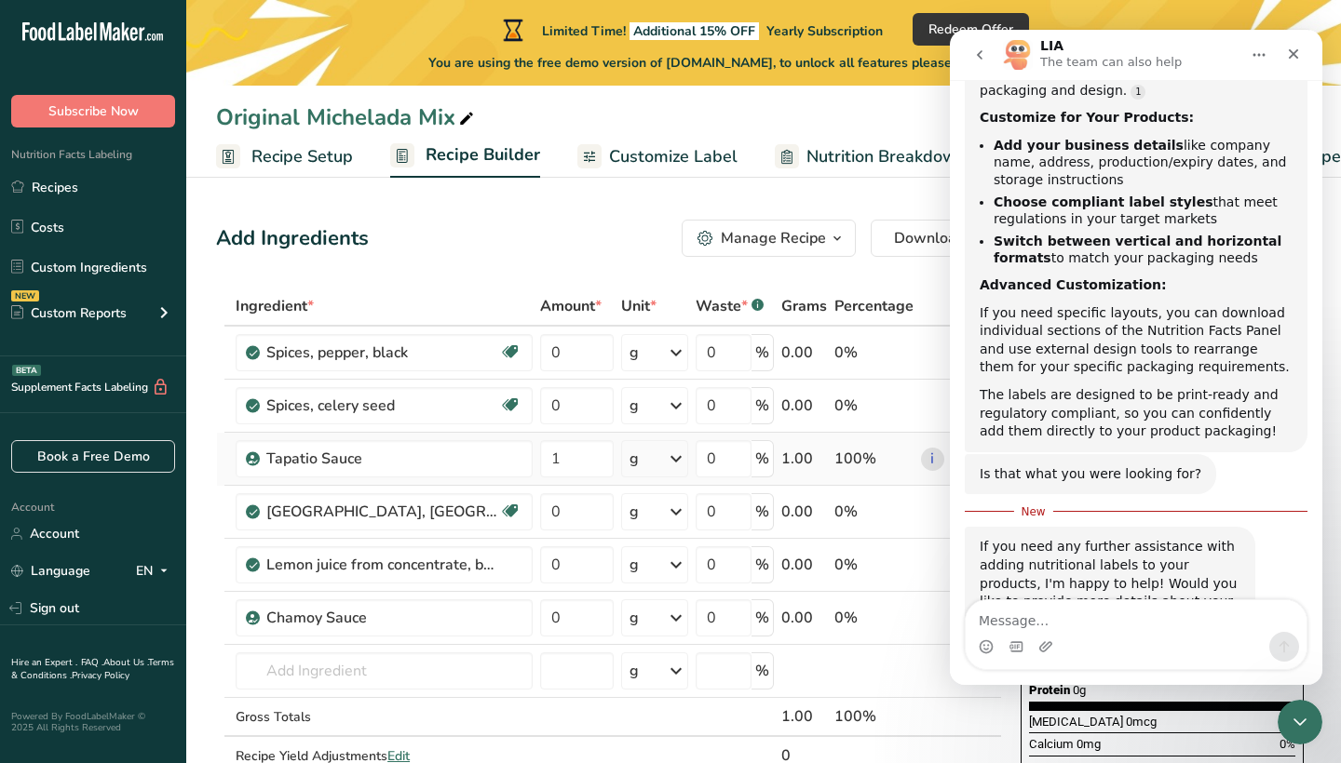
click at [665, 461] on icon at bounding box center [676, 459] width 22 height 34
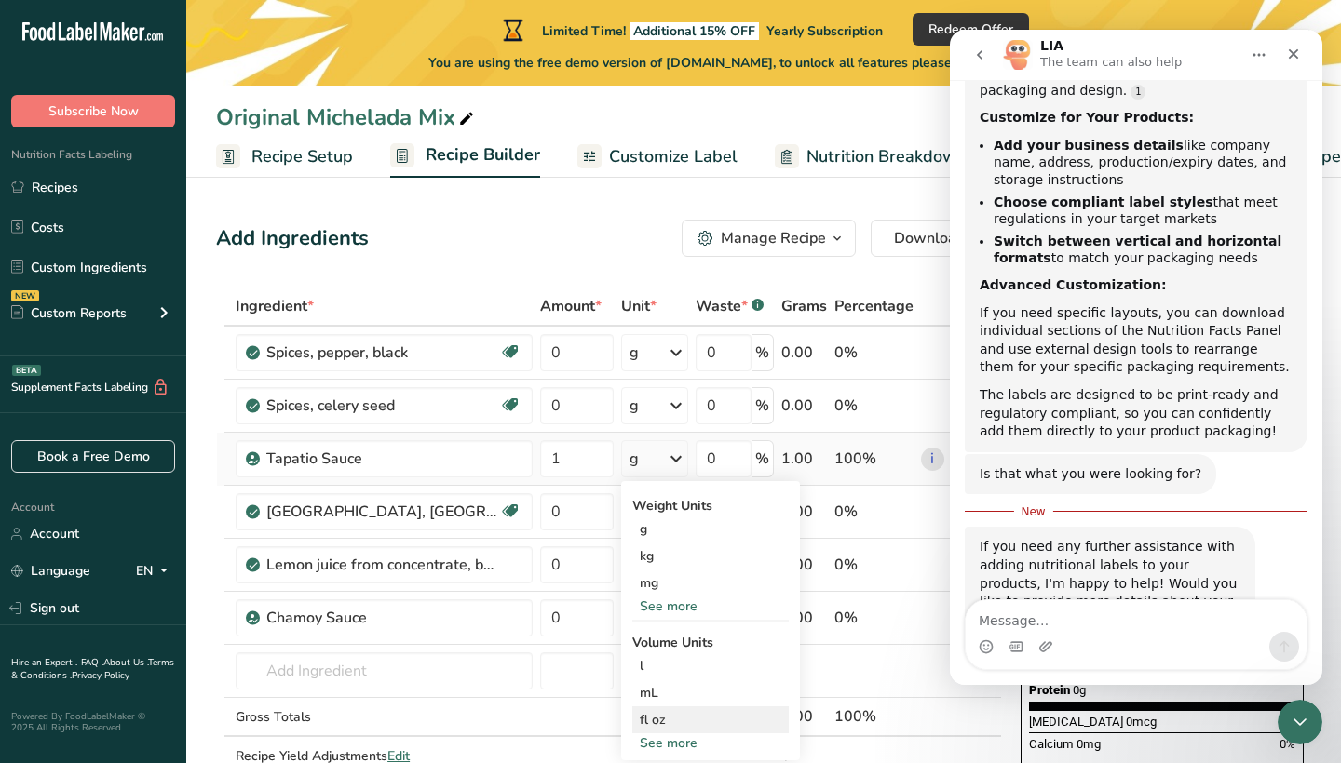
click at [649, 721] on div "fl oz" at bounding box center [710, 720] width 141 height 20
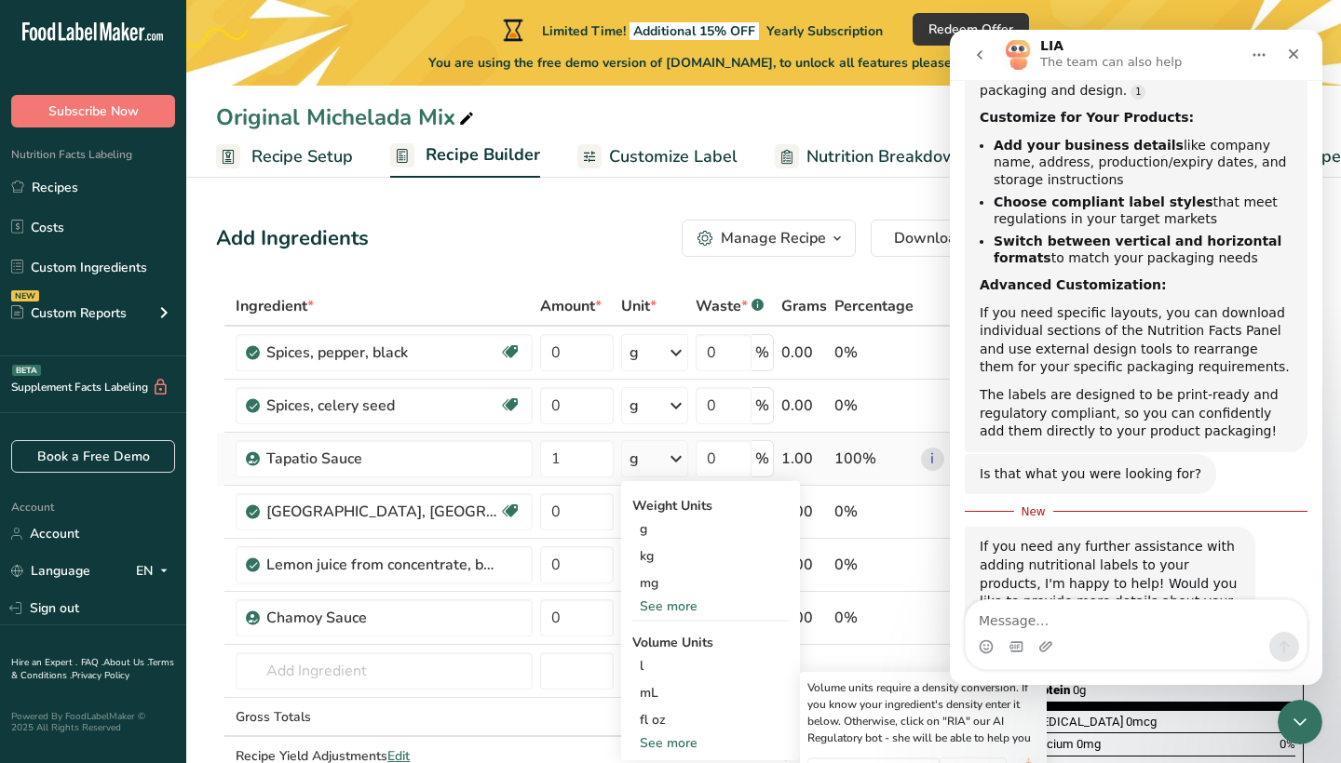
scroll to position [0, 0]
click at [655, 738] on div "See more" at bounding box center [710, 744] width 156 height 20
select select "22"
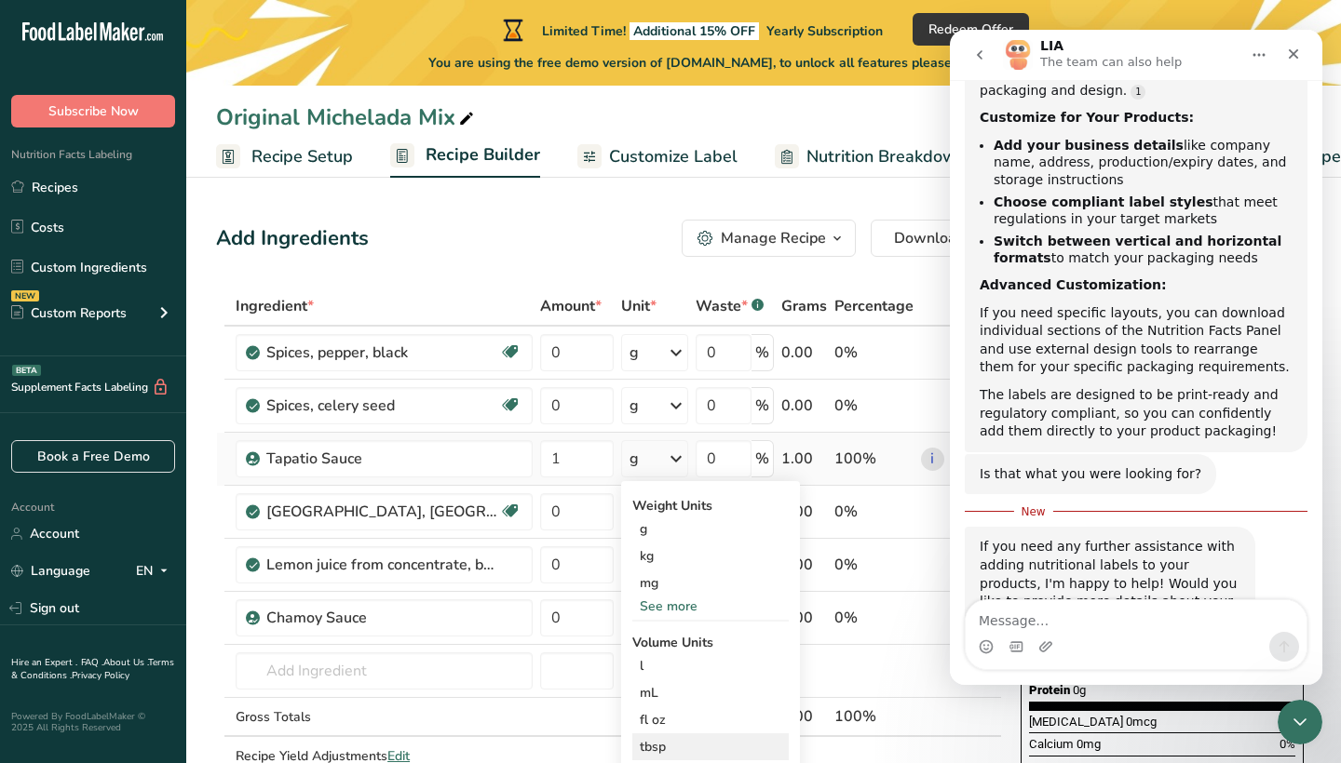
click at [646, 751] on div "tbsp" at bounding box center [710, 747] width 141 height 20
click at [645, 742] on div "tbsp" at bounding box center [710, 747] width 141 height 20
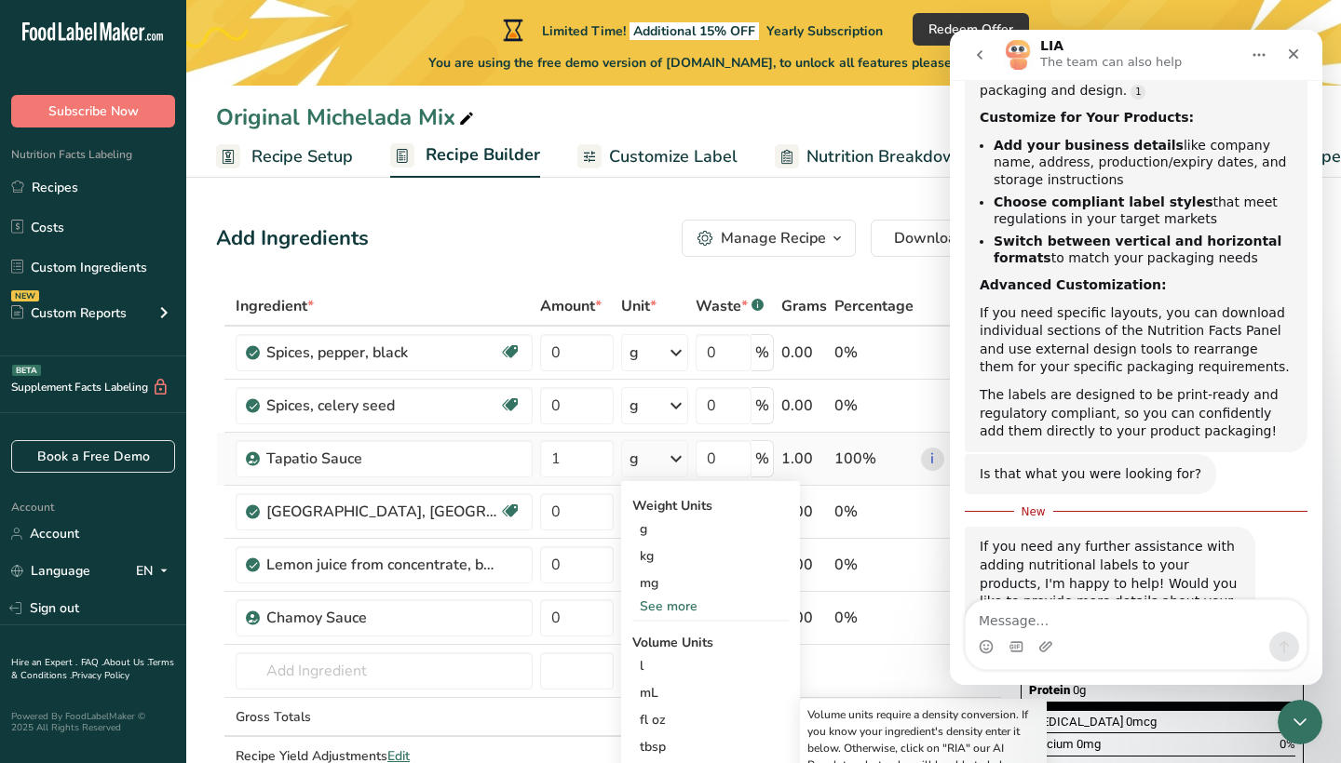
click at [674, 456] on icon at bounding box center [676, 459] width 22 height 34
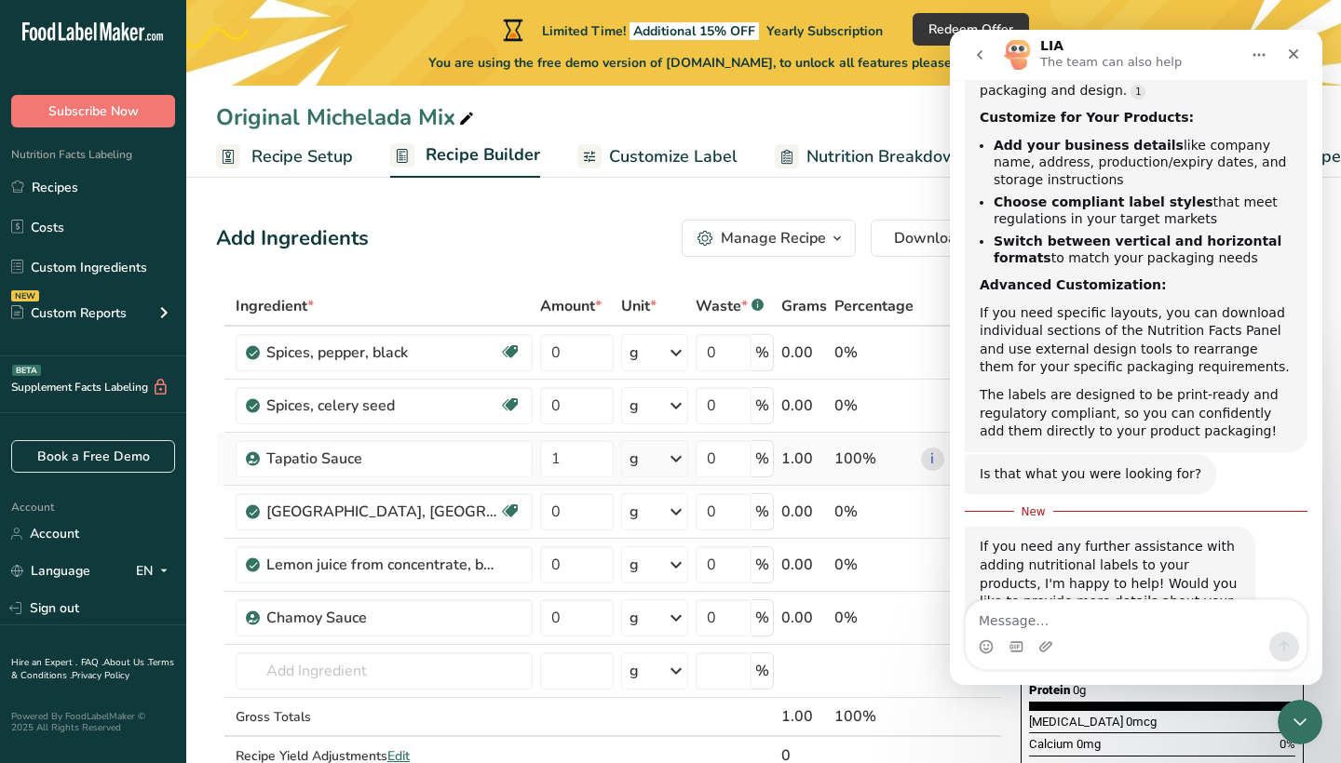
click at [674, 456] on icon at bounding box center [676, 459] width 22 height 34
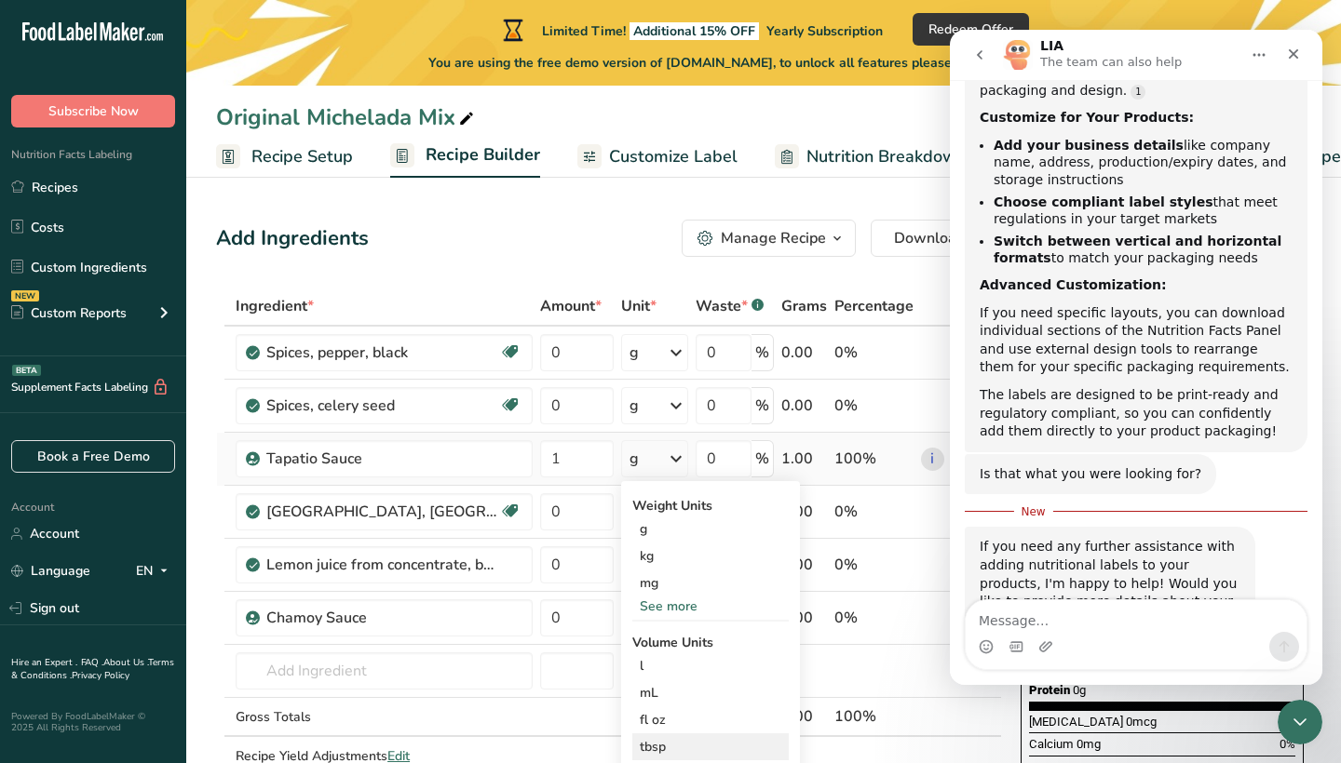
click at [640, 744] on div "tbsp" at bounding box center [710, 747] width 141 height 20
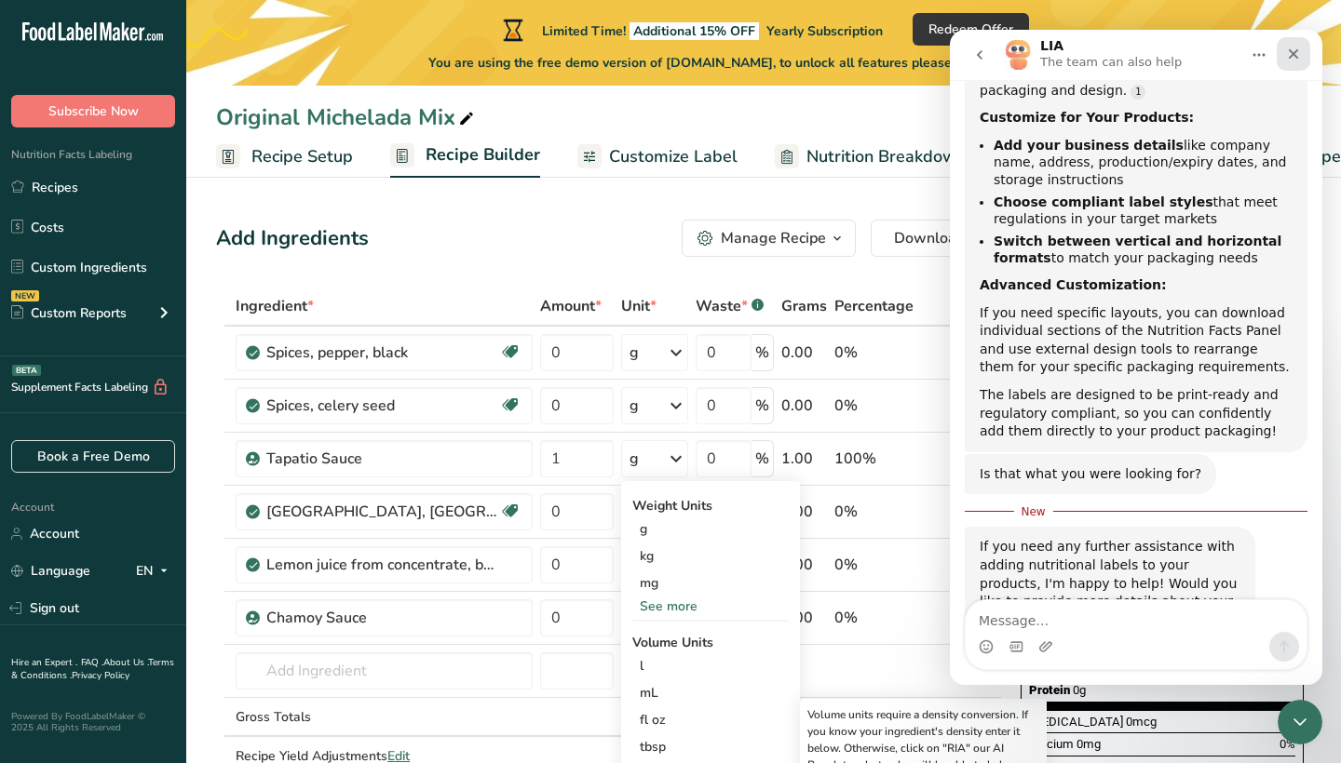
click at [1303, 48] on div "Close" at bounding box center [1293, 54] width 34 height 34
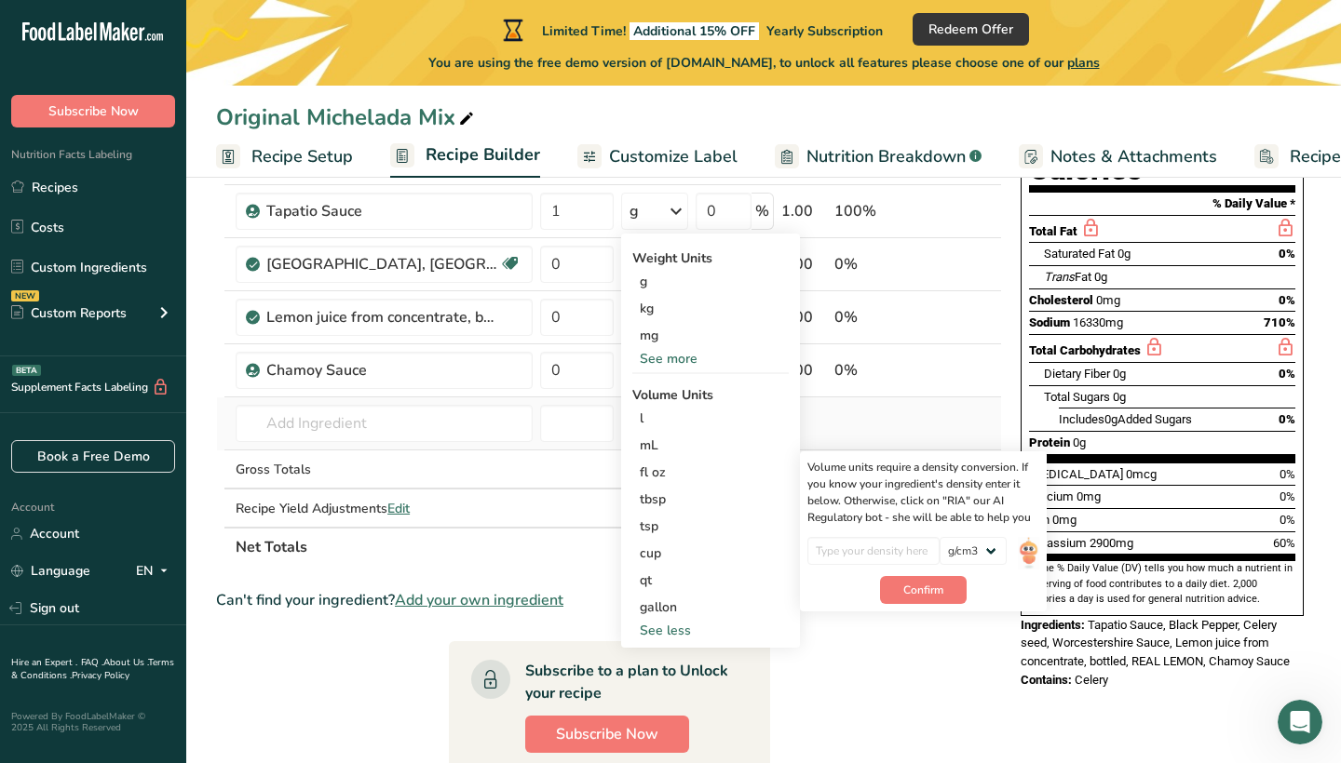
scroll to position [249, 0]
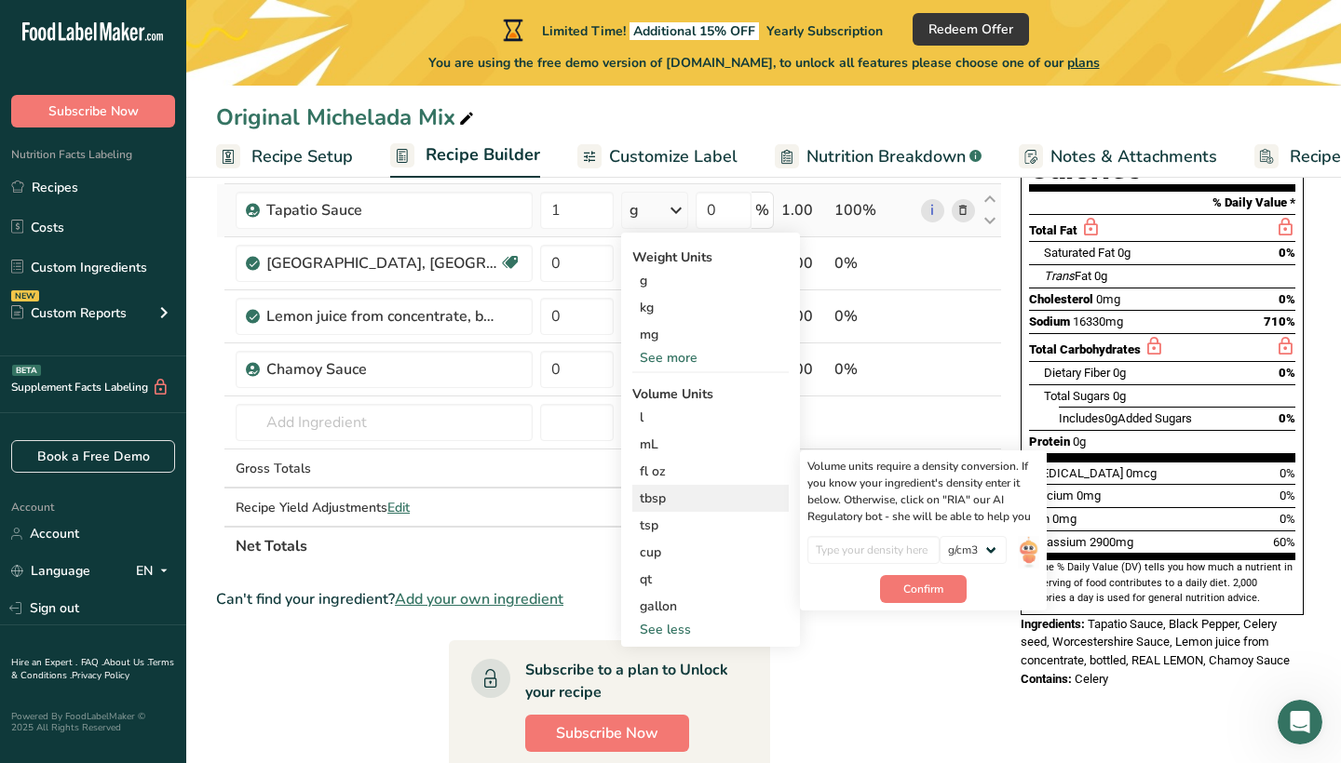
click at [715, 495] on div "tbsp" at bounding box center [710, 499] width 141 height 20
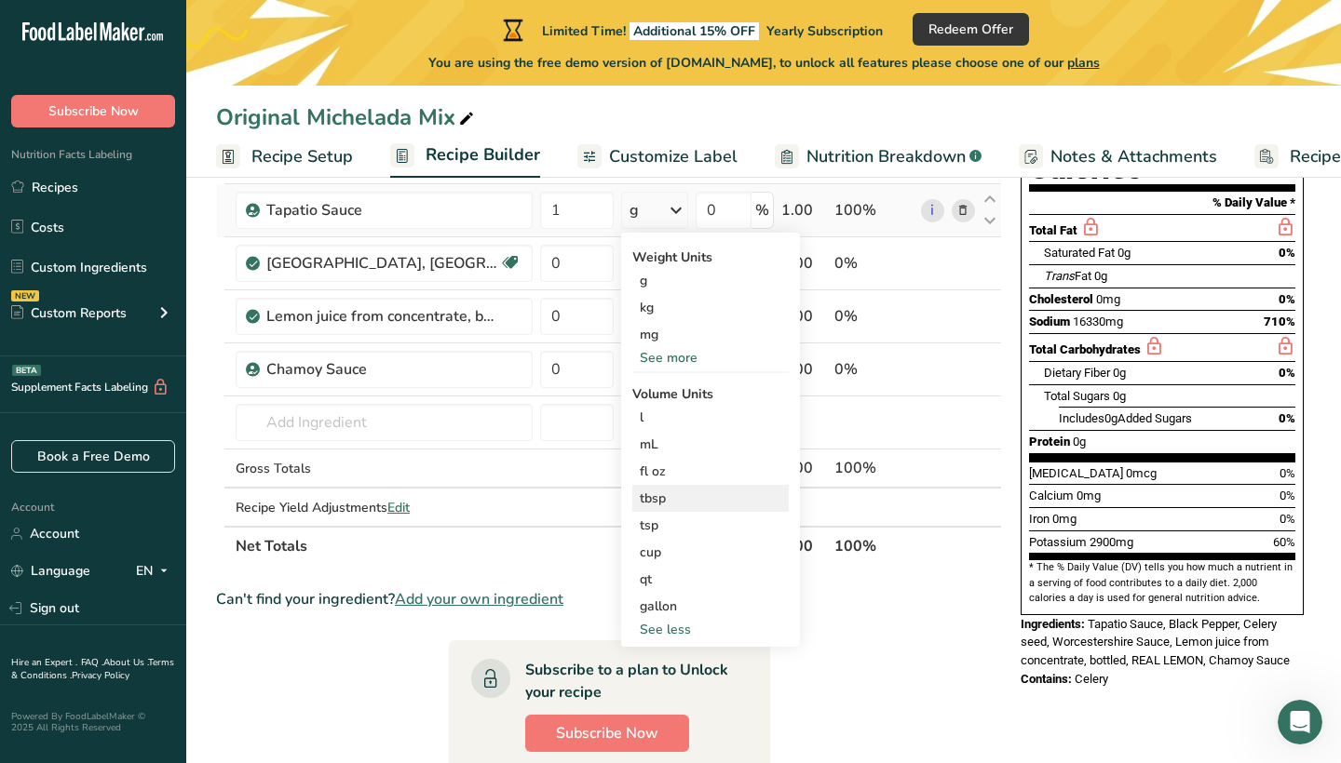
click at [715, 495] on div "tbsp" at bounding box center [710, 499] width 141 height 20
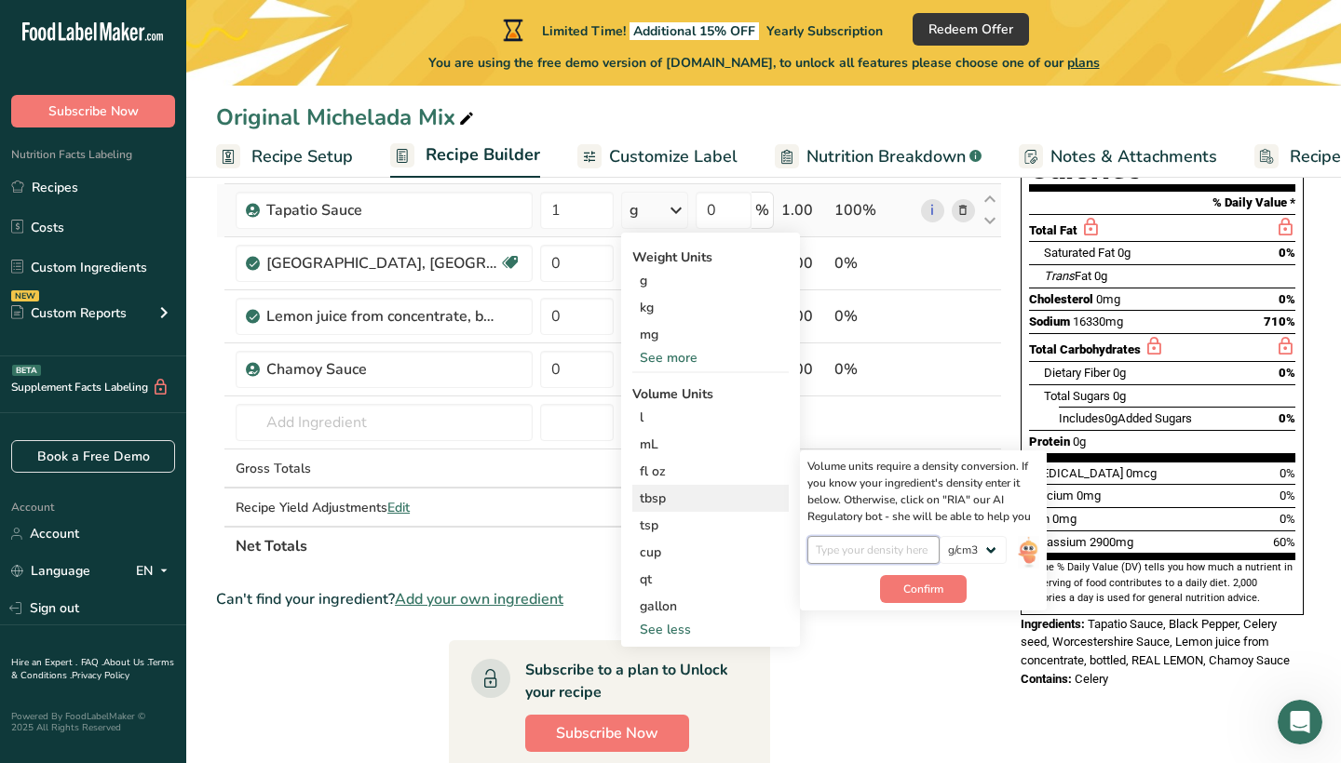
click at [824, 546] on input "number" at bounding box center [873, 550] width 133 height 28
type input "1"
click at [907, 591] on span "Confirm" at bounding box center [923, 589] width 40 height 17
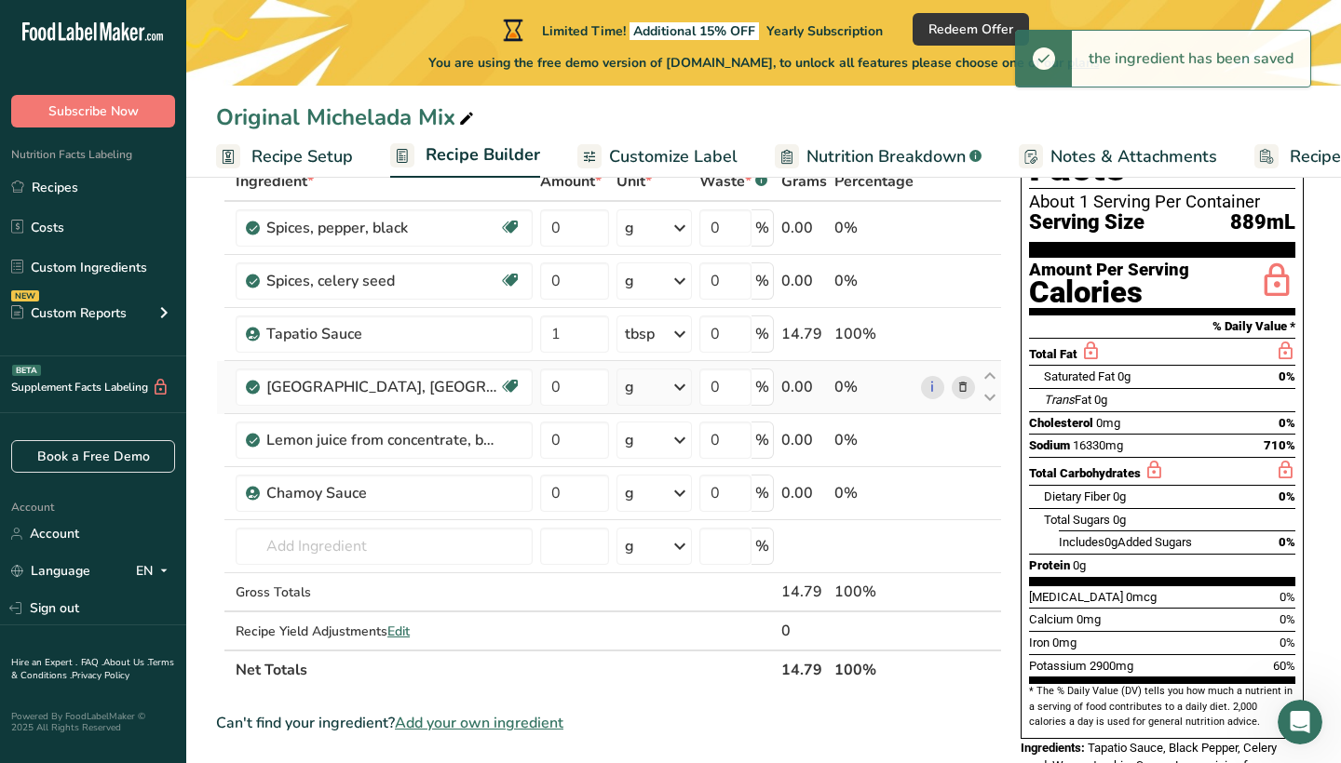
scroll to position [123, 0]
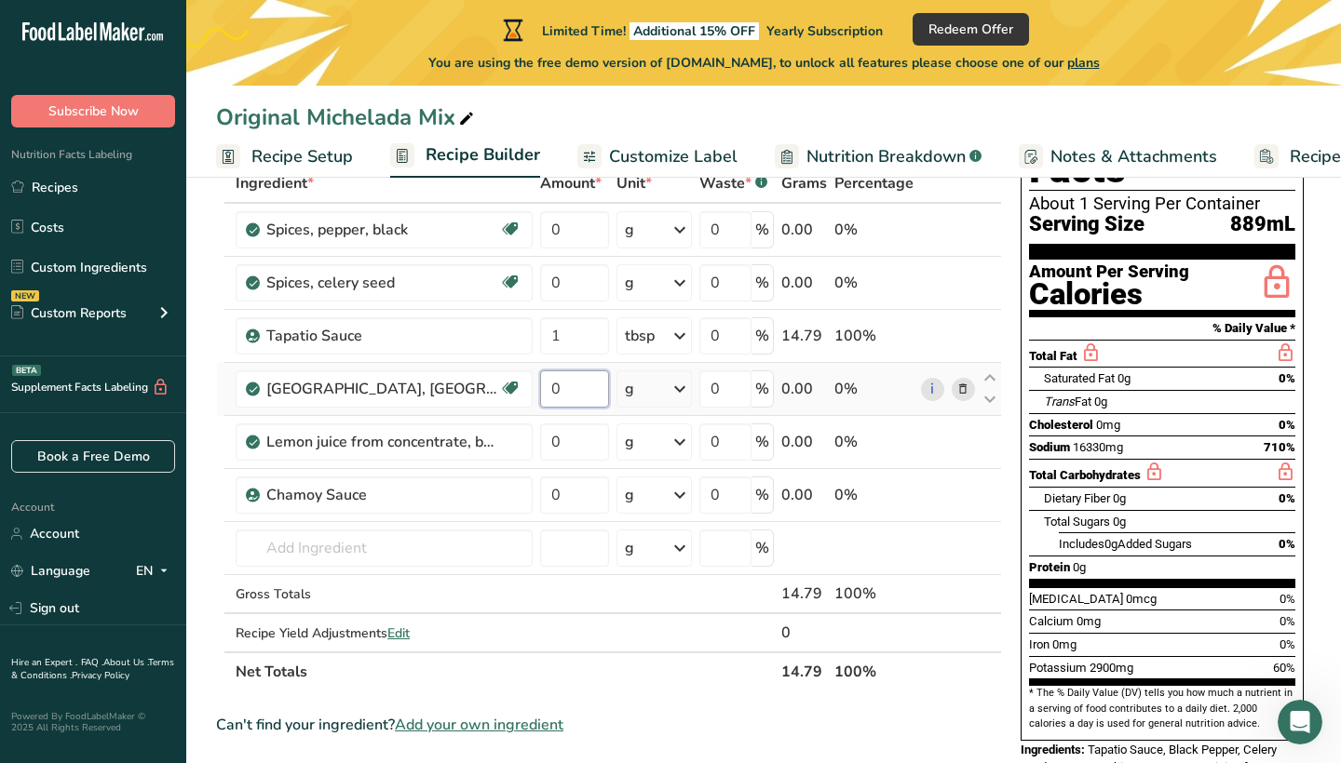
click at [580, 384] on input "0" at bounding box center [574, 389] width 69 height 37
type input "4"
click at [655, 394] on div "Ingredient * Amount * Unit * Waste * .a-a{fill:#347362;}.b-a{fill:#fff;} Grams …" at bounding box center [609, 428] width 786 height 528
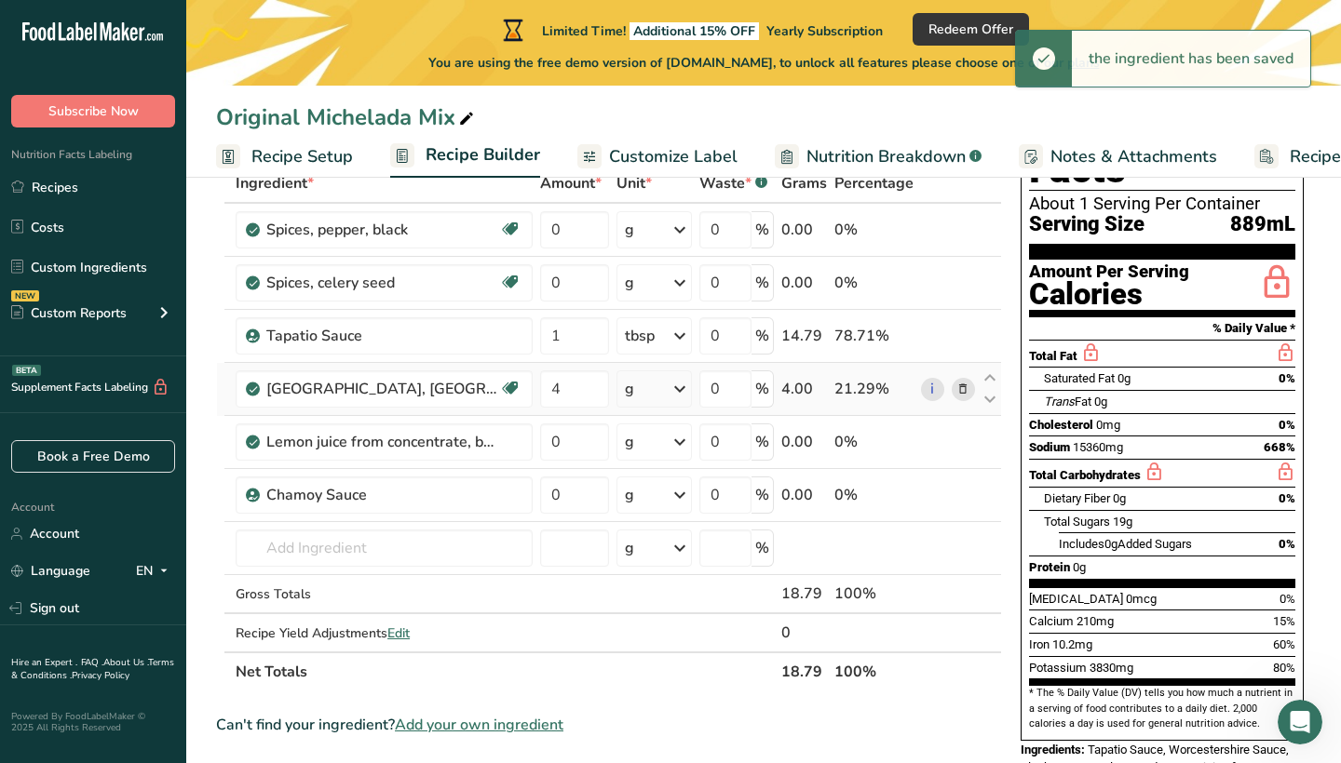
click at [668, 393] on icon at bounding box center [679, 389] width 22 height 34
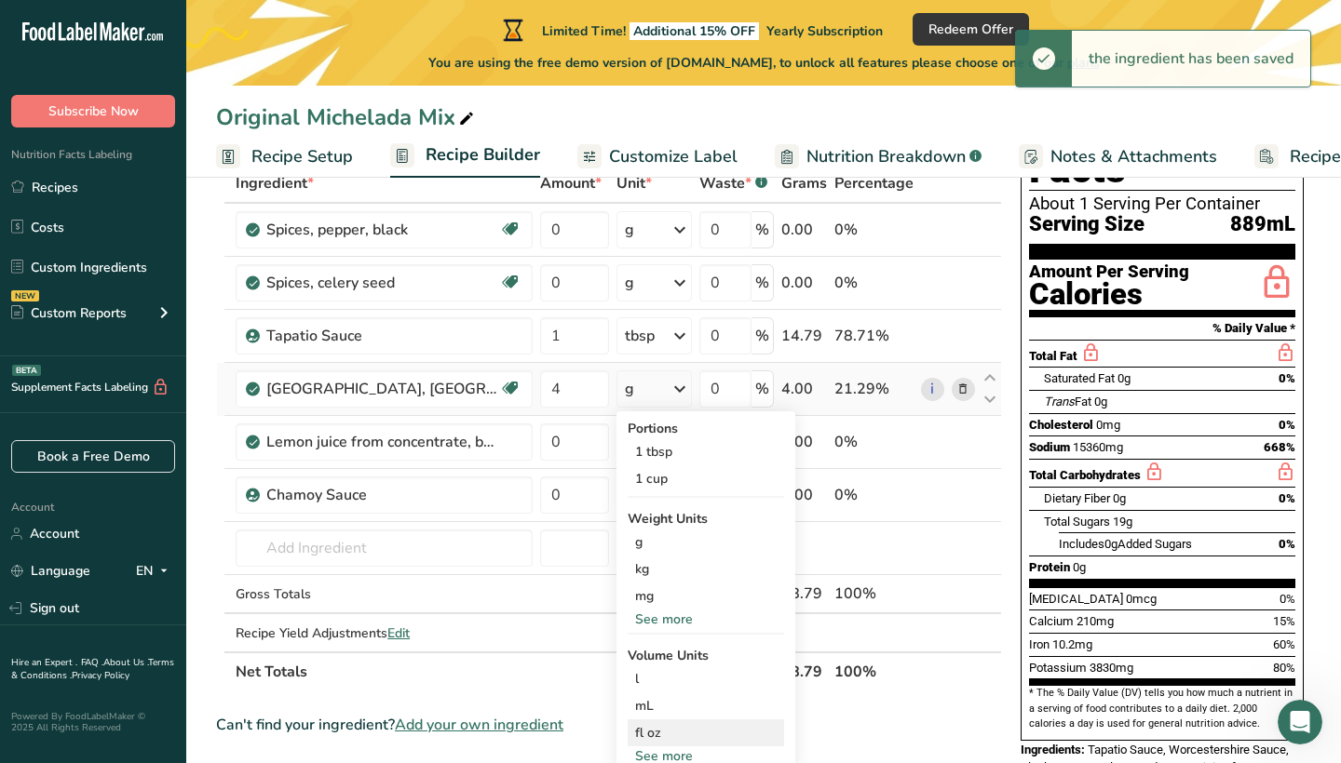
scroll to position [135, 0]
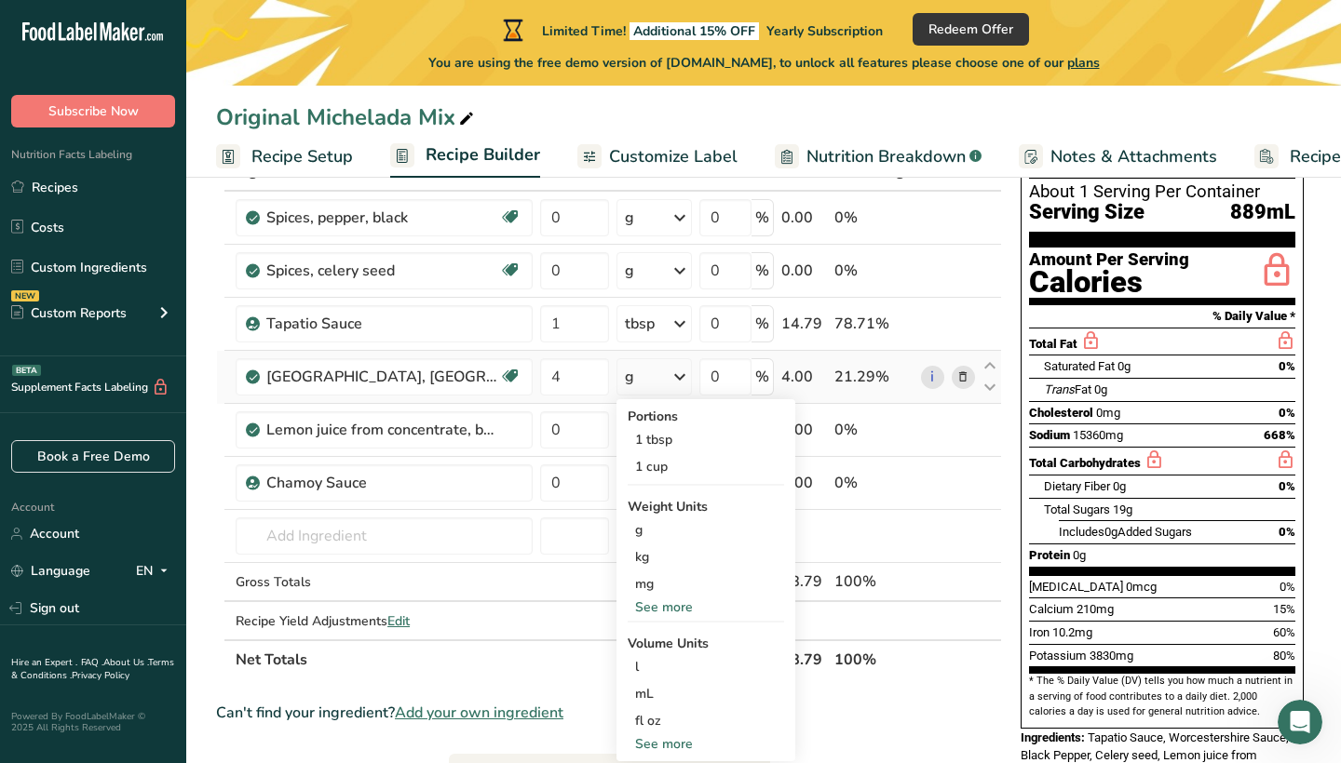
click at [667, 748] on div "See more" at bounding box center [705, 744] width 156 height 20
select select "22"
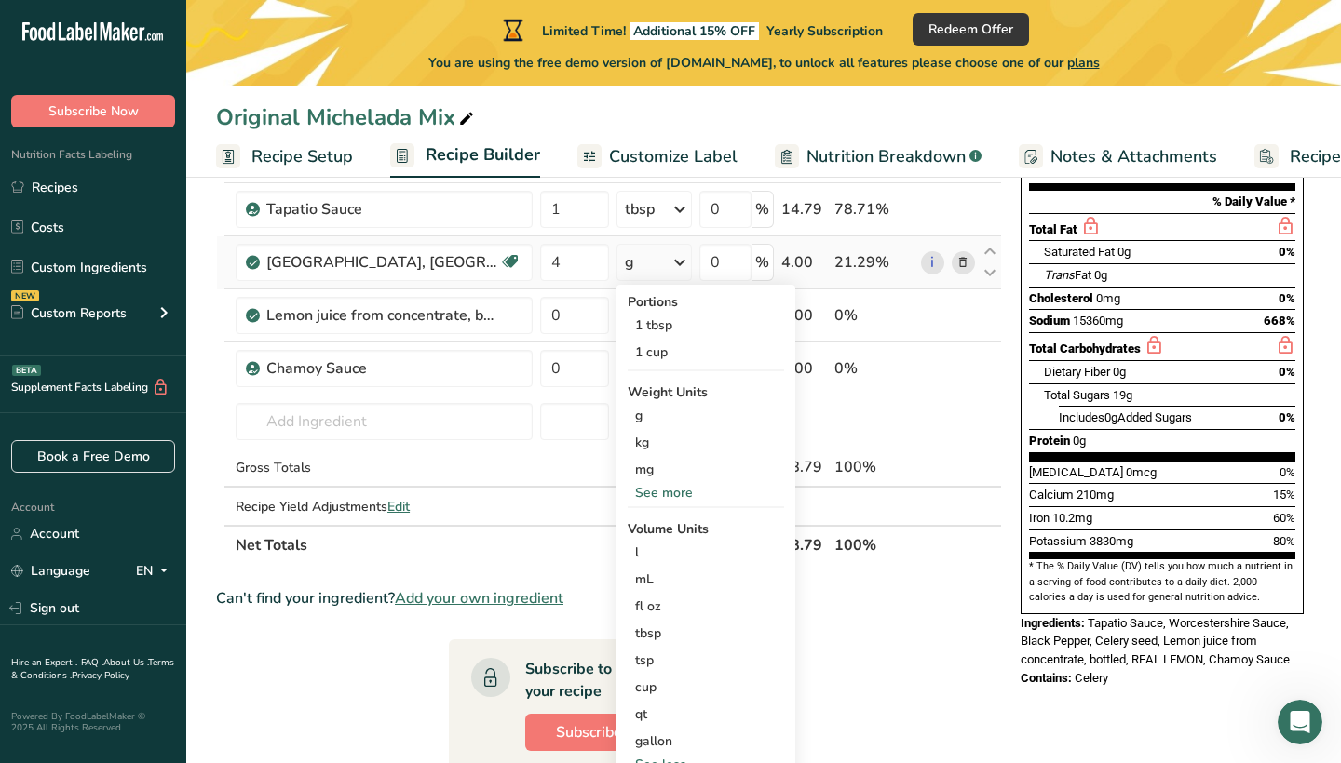
scroll to position [254, 0]
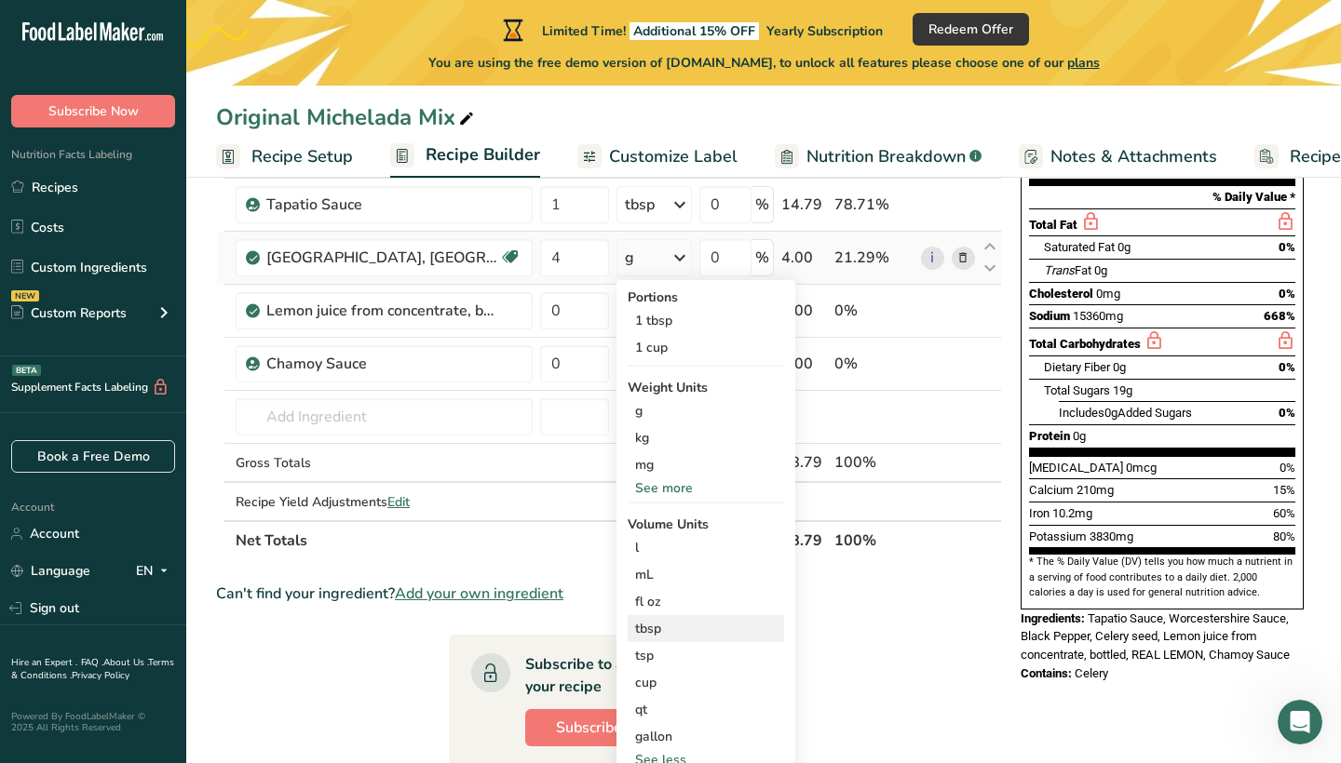
click at [654, 631] on div "tbsp" at bounding box center [705, 629] width 141 height 20
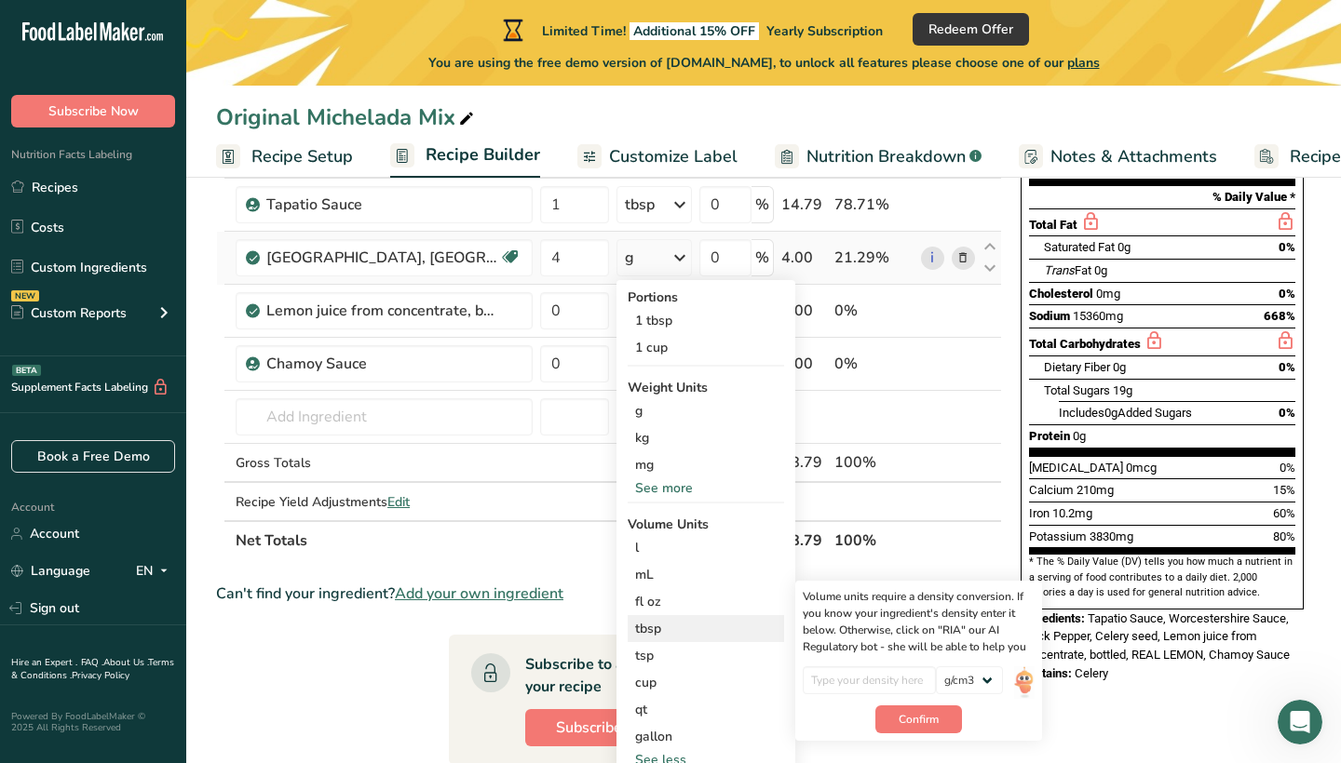
click at [845, 696] on div at bounding box center [868, 686] width 133 height 39
click at [898, 715] on span "Confirm" at bounding box center [918, 719] width 40 height 17
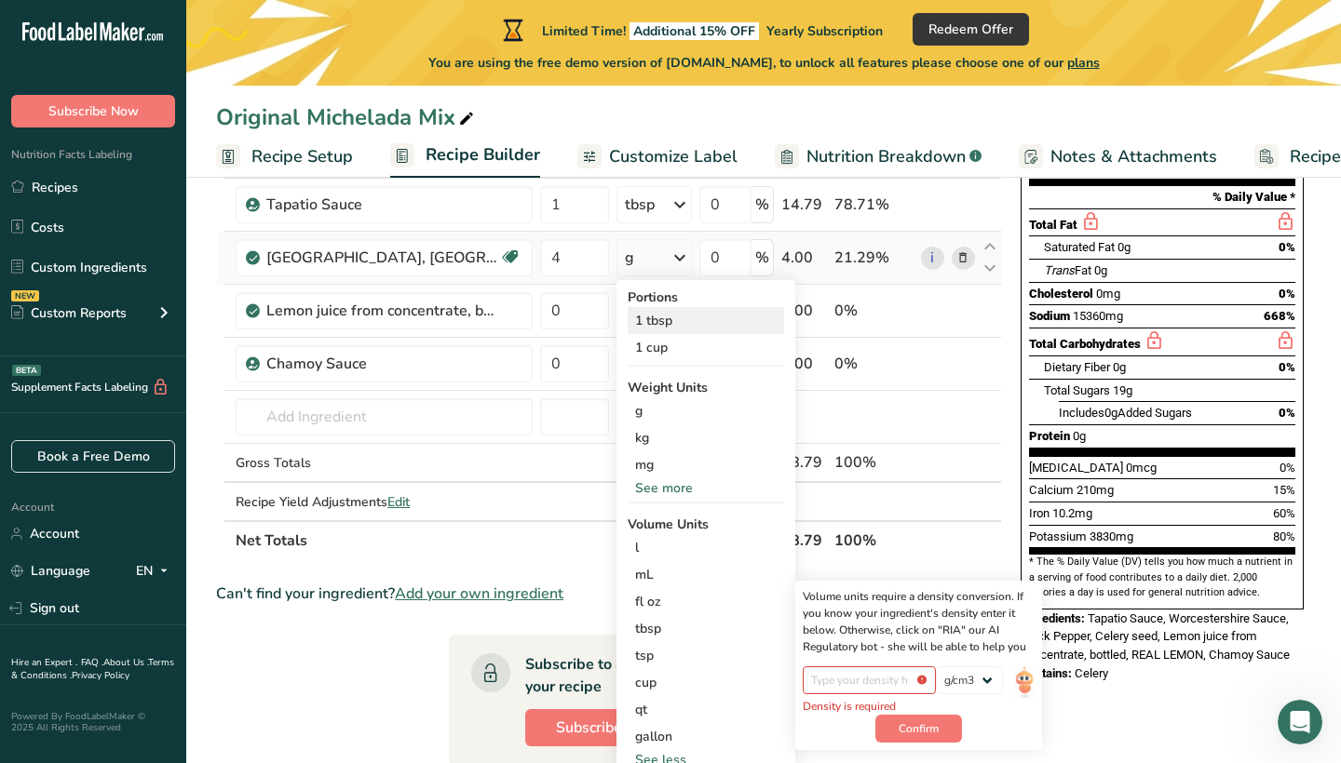
click at [681, 316] on div "1 tbsp" at bounding box center [705, 320] width 156 height 27
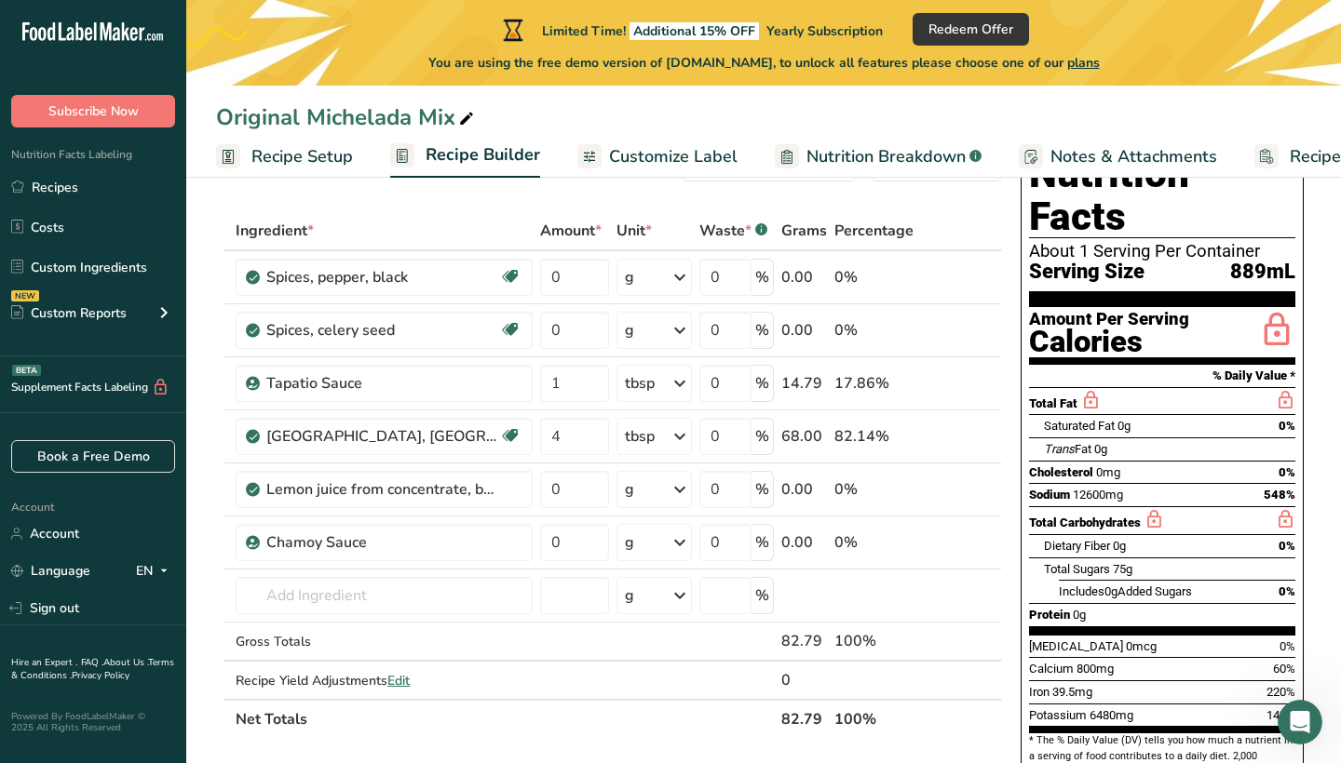
scroll to position [73, 0]
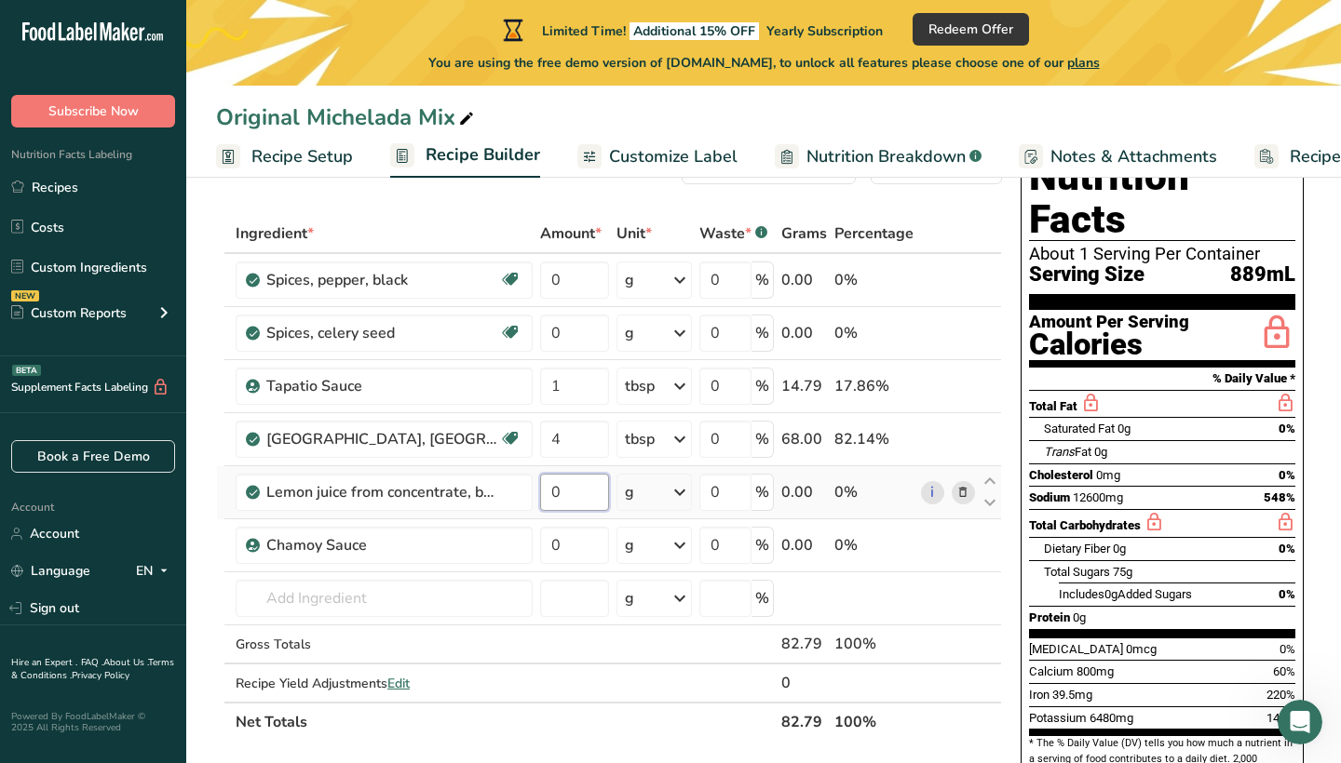
click at [565, 492] on input "0" at bounding box center [574, 492] width 69 height 37
type input "3"
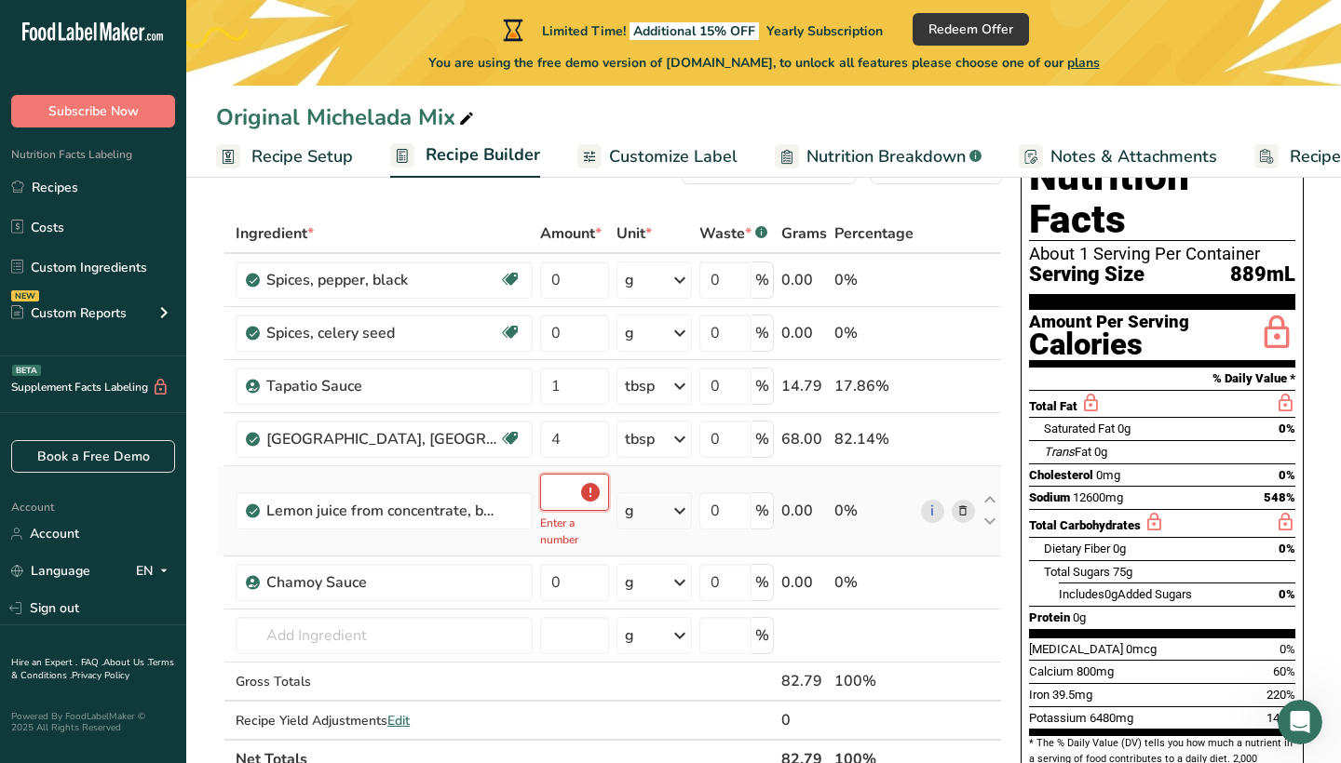
type input "3"
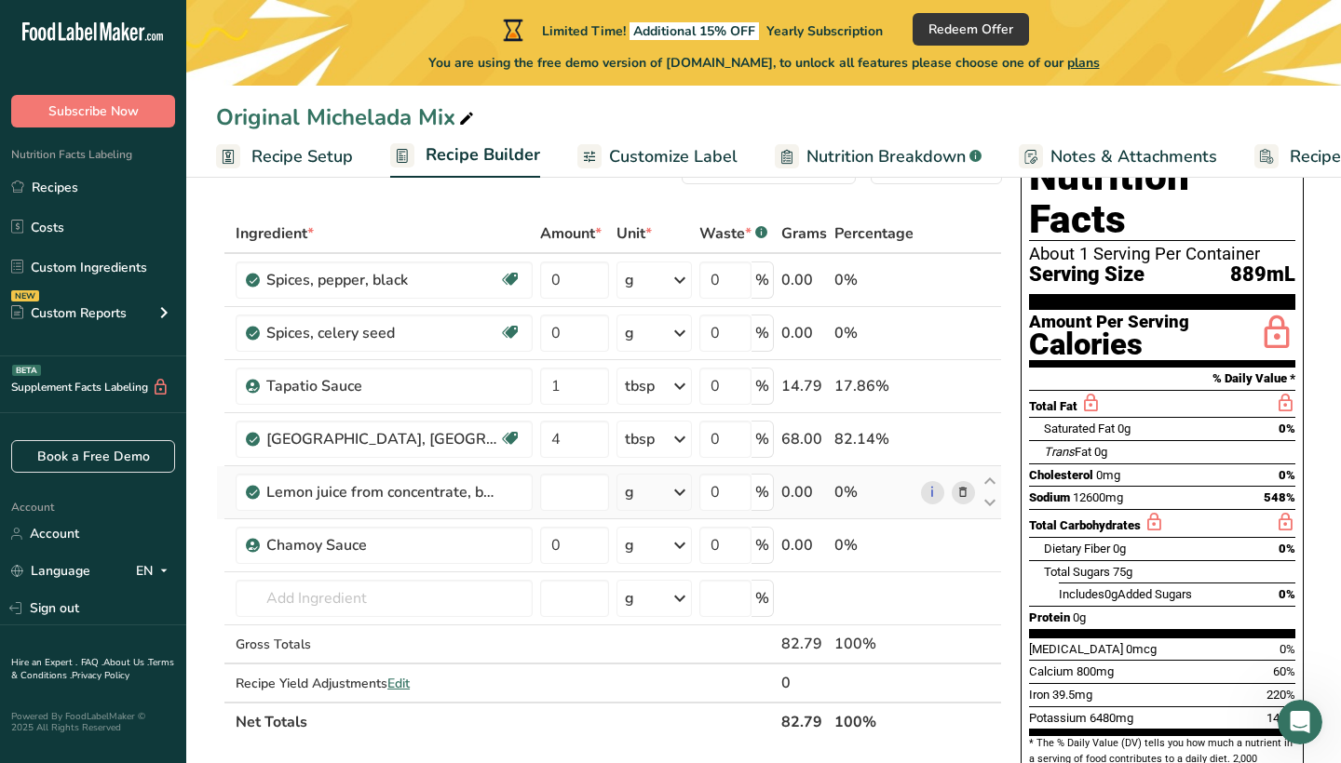
type input "0"
click at [649, 487] on div "Ingredient * Amount * Unit * Waste * .a-a{fill:#347362;}.b-a{fill:#fff;} Grams …" at bounding box center [609, 478] width 786 height 528
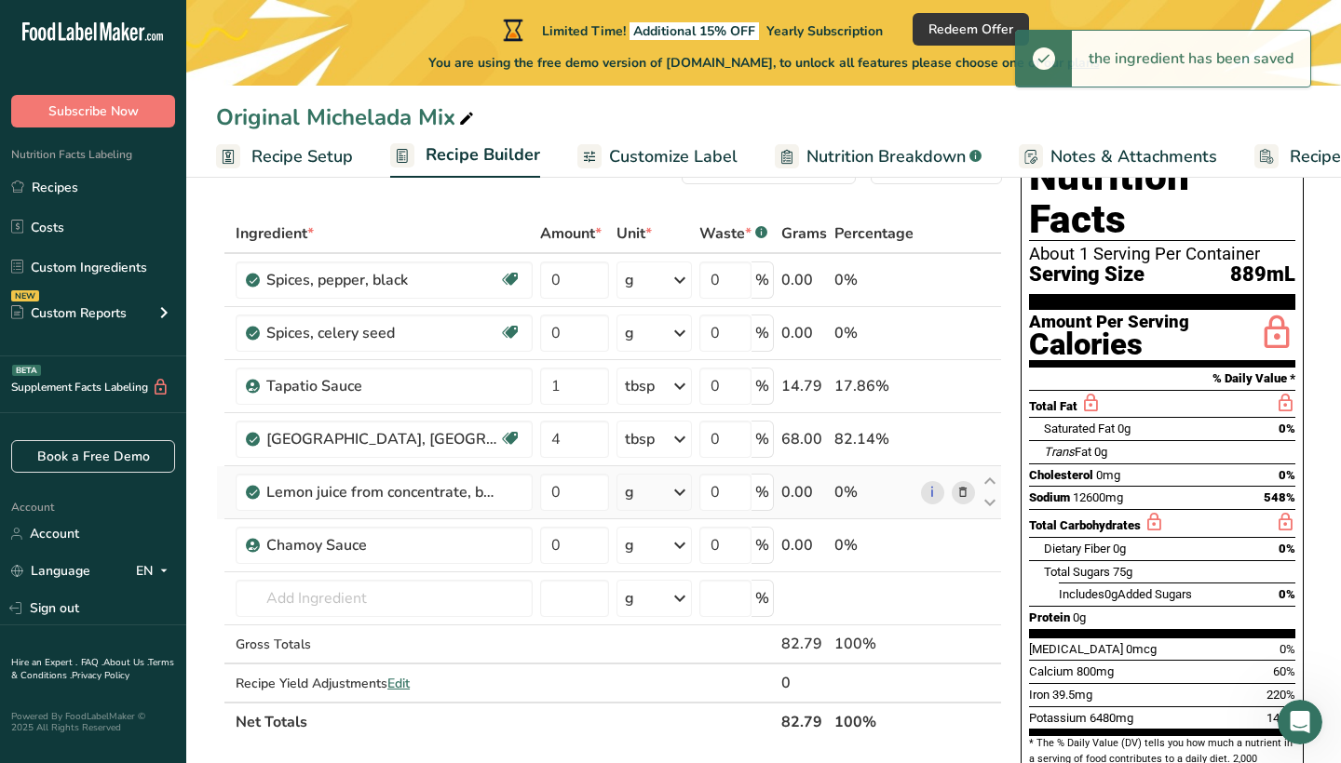
click at [681, 501] on icon at bounding box center [679, 493] width 22 height 34
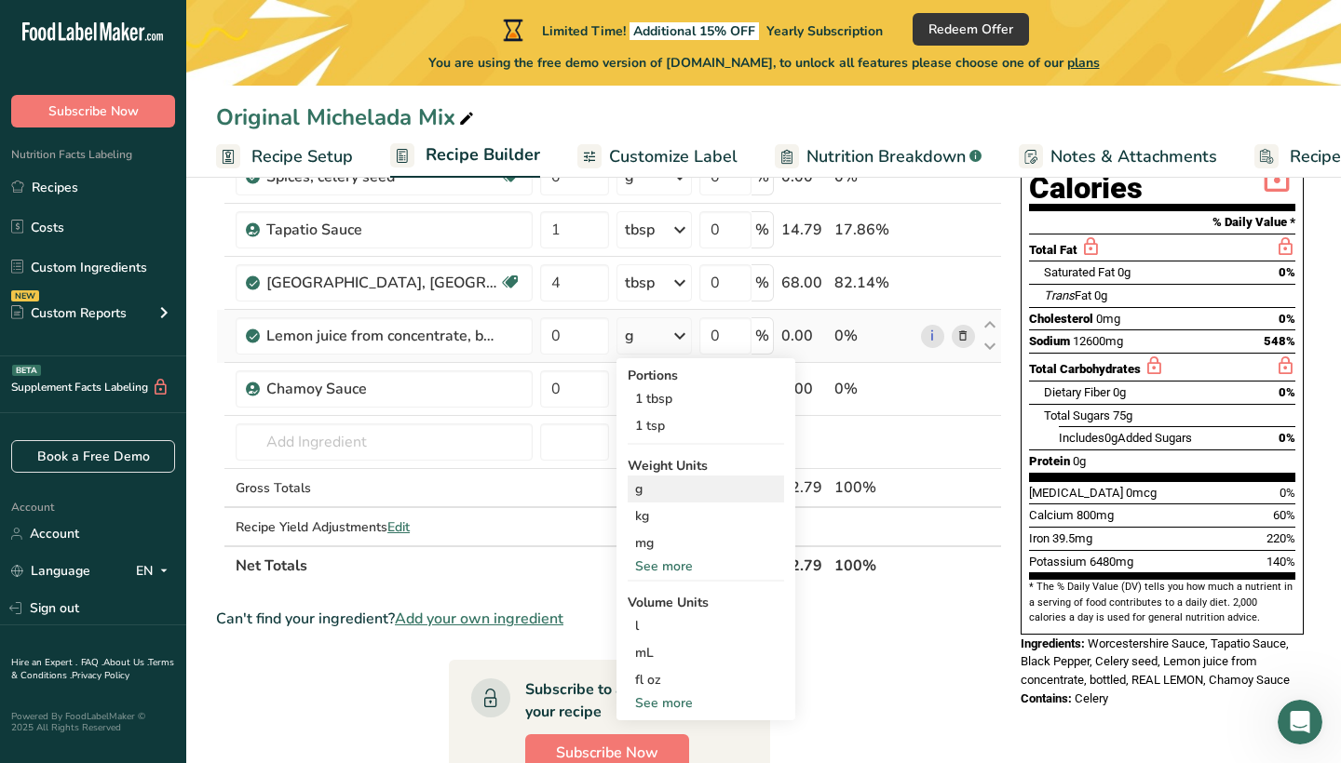
scroll to position [236, 0]
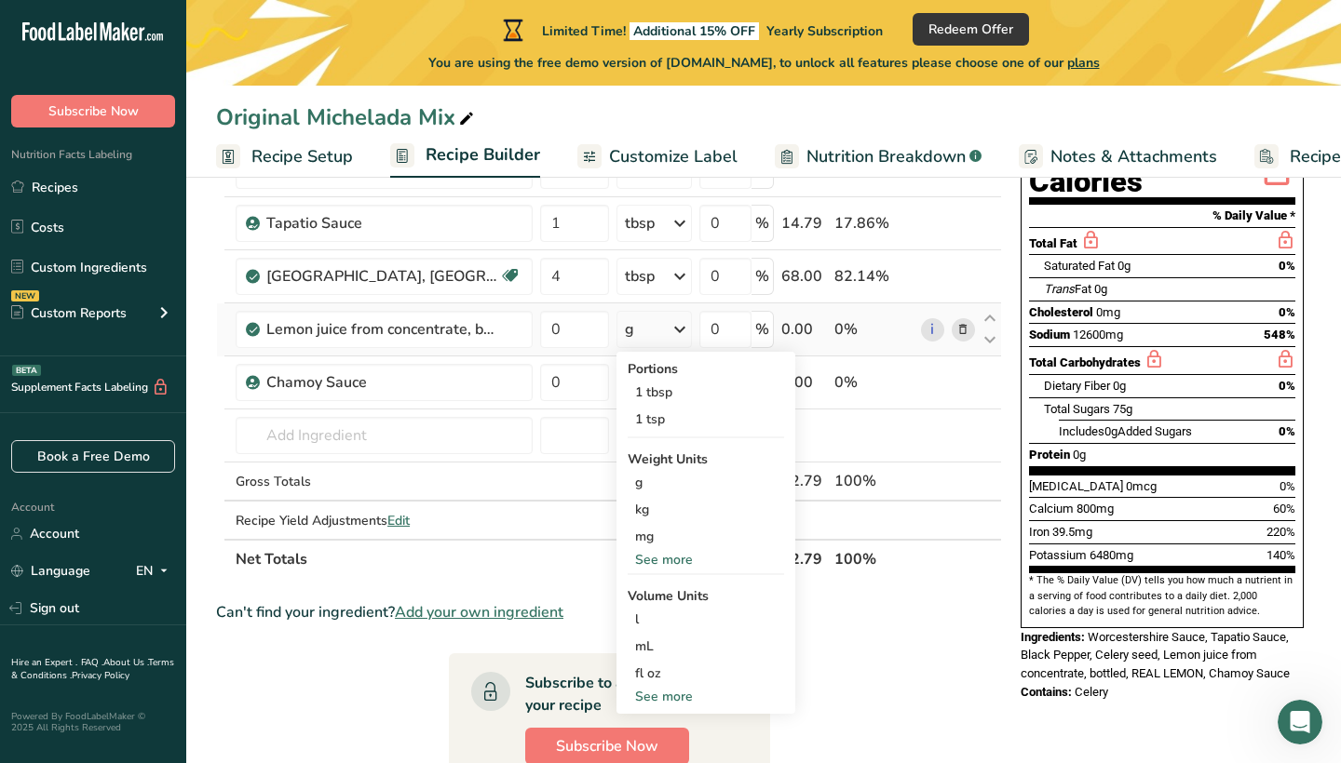
click at [663, 692] on div "See more" at bounding box center [705, 697] width 156 height 20
select select "22"
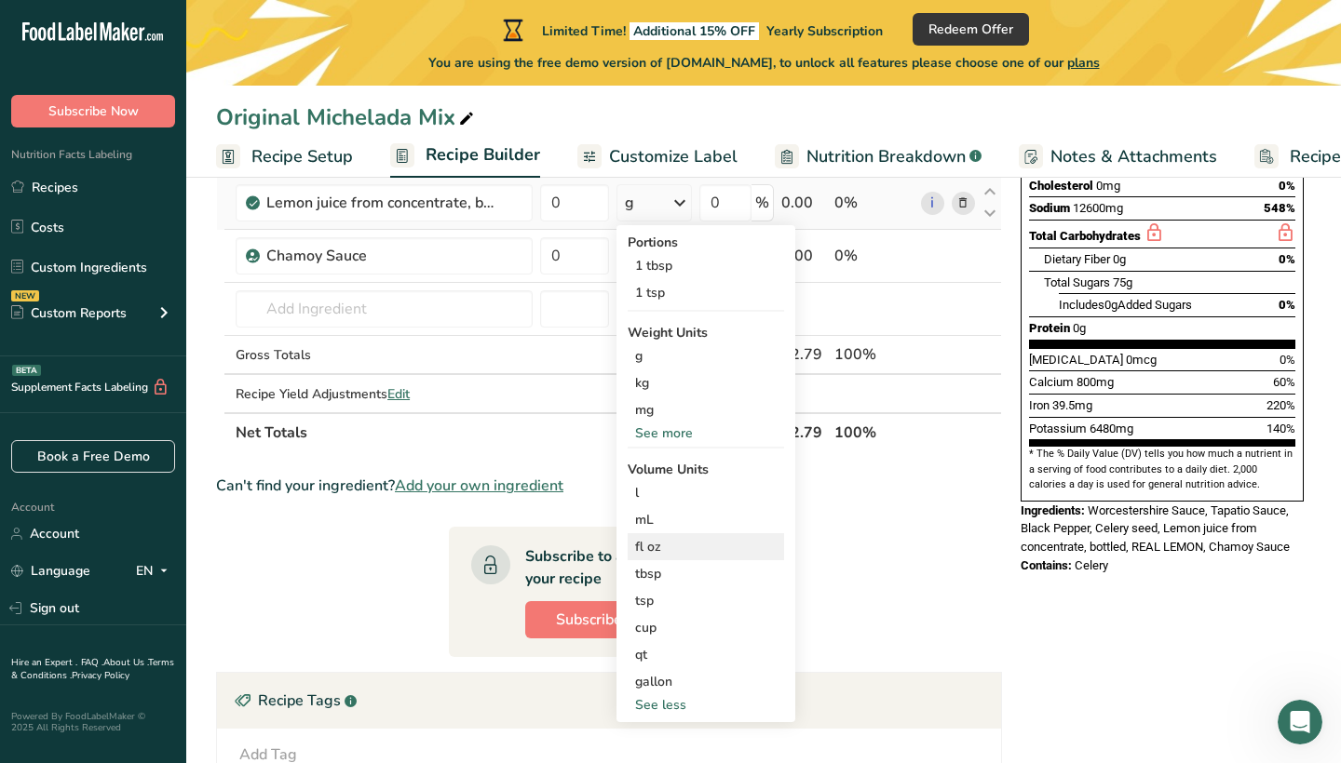
scroll to position [364, 0]
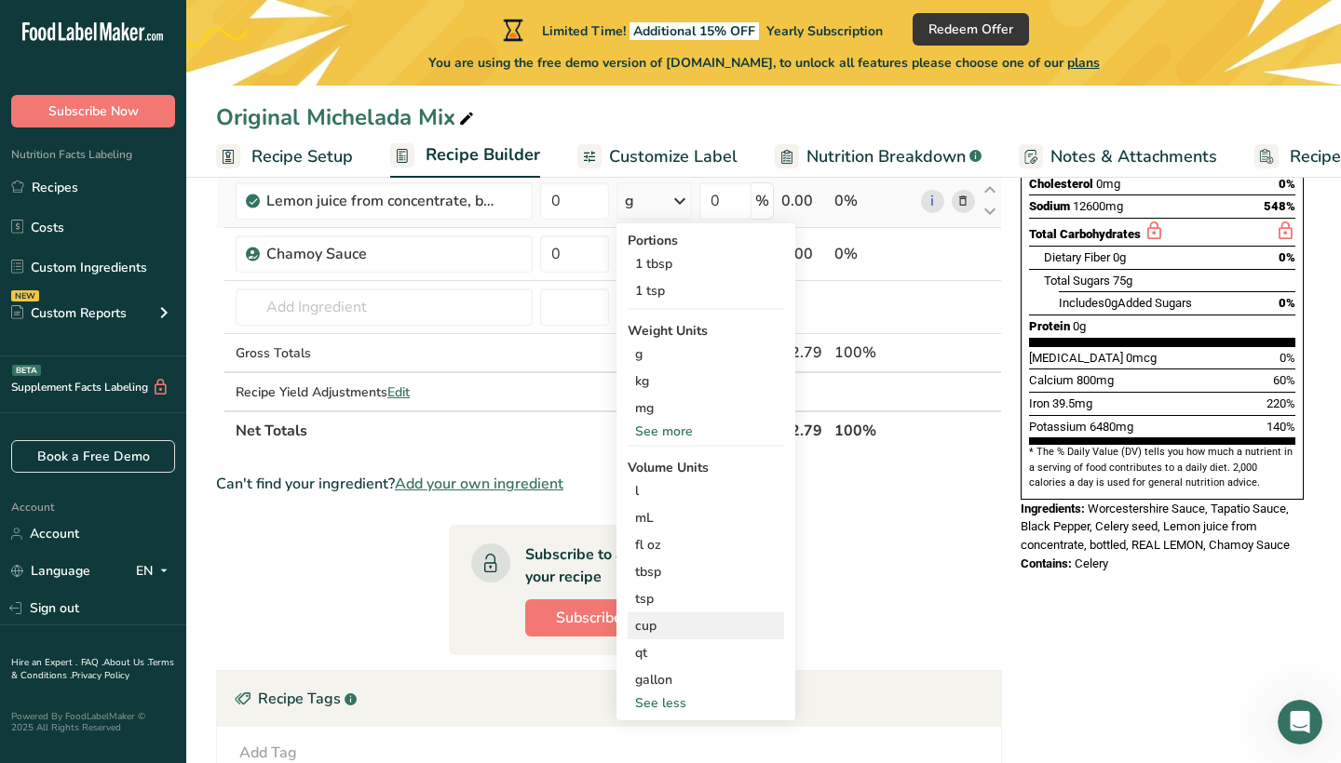
click at [654, 629] on div "cup" at bounding box center [705, 626] width 141 height 20
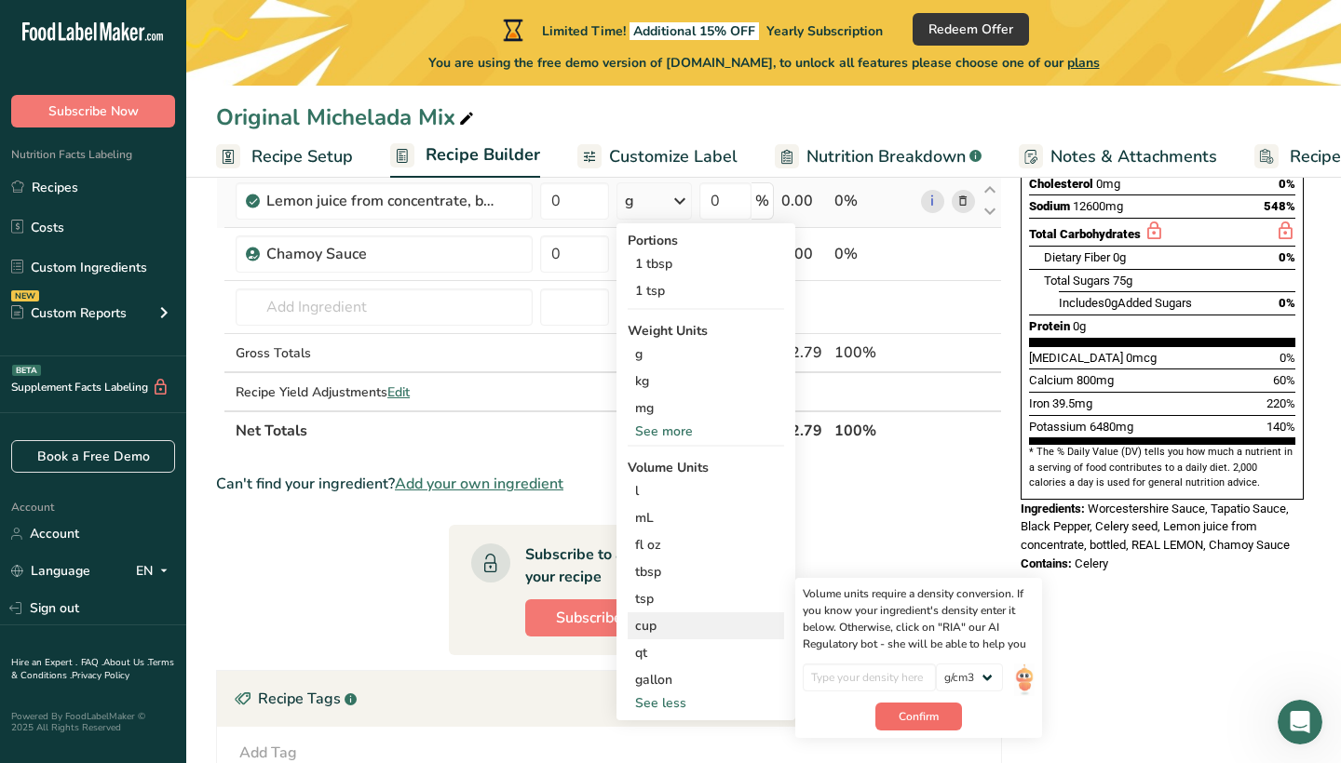
click at [910, 730] on button "Confirm" at bounding box center [918, 717] width 87 height 28
click at [910, 735] on button "Confirm" at bounding box center [918, 726] width 87 height 28
click at [875, 678] on input "number" at bounding box center [868, 678] width 133 height 28
type input "1"
type input "3"
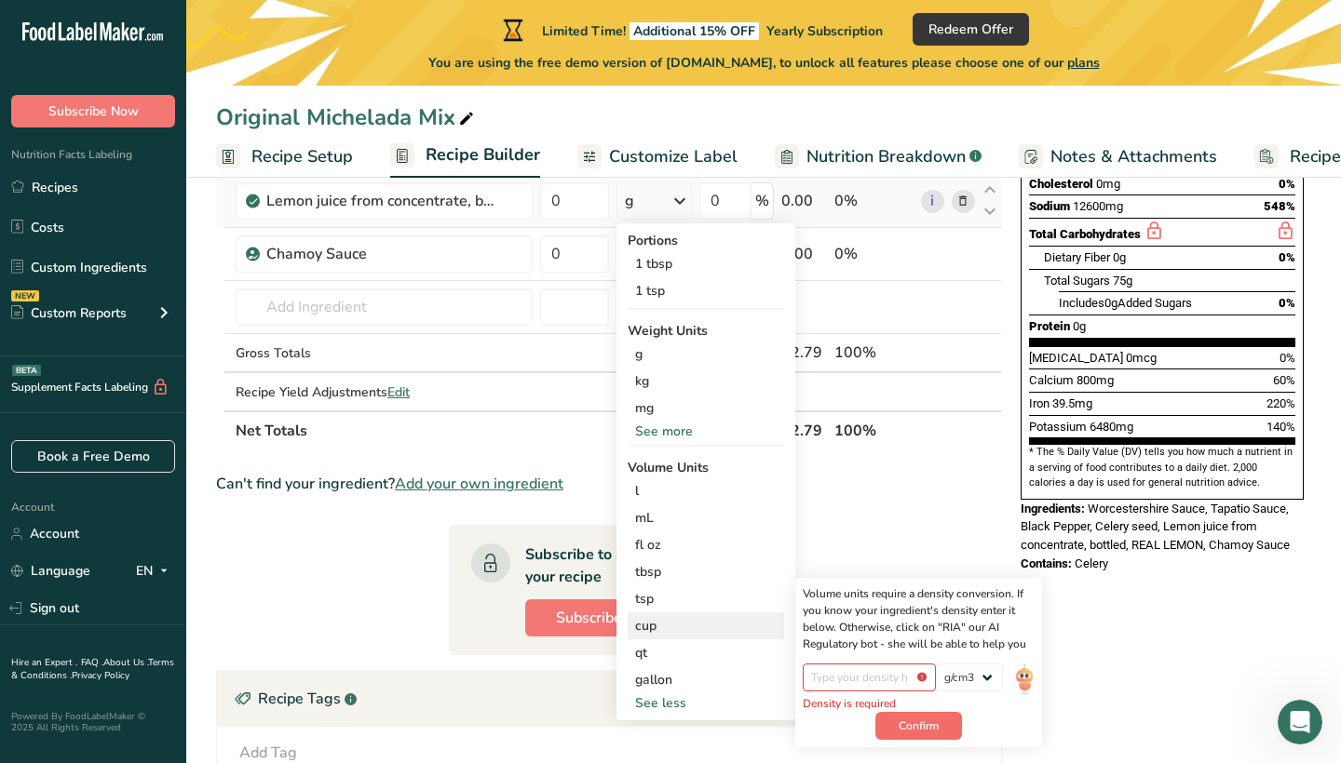
click at [898, 732] on span "Confirm" at bounding box center [918, 726] width 40 height 17
click at [868, 594] on div "Volume units require a density conversion. If you know your ingredient's densit…" at bounding box center [918, 619] width 232 height 67
click at [866, 525] on section "Ingredient * Amount * Unit * Waste * .a-a{fill:#347362;}.b-a{fill:#fff;} Grams …" at bounding box center [609, 474] width 786 height 1102
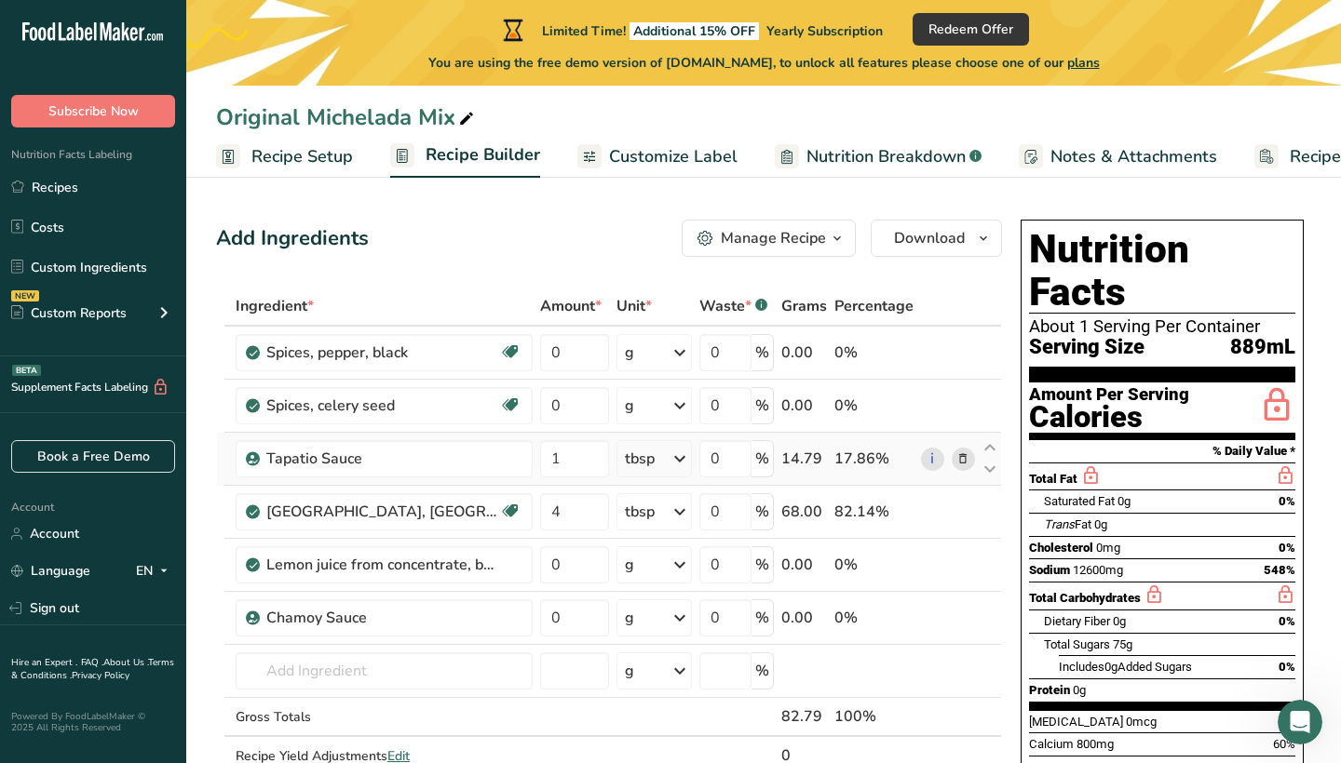
scroll to position [0, 0]
click at [840, 243] on icon "button" at bounding box center [836, 238] width 15 height 23
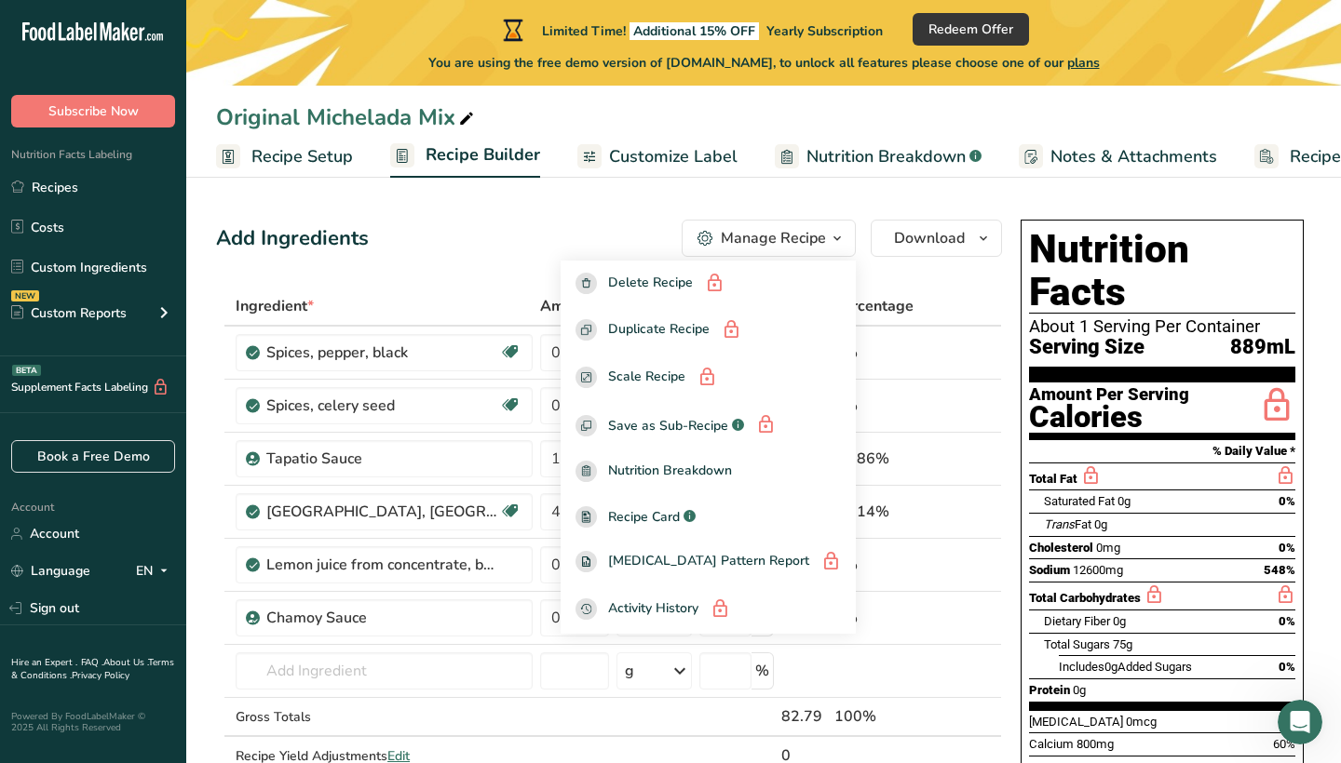
click at [580, 235] on div "Add Ingredients Manage Recipe Delete Recipe Duplicate Recipe Scale Recipe Save …" at bounding box center [609, 238] width 786 height 37
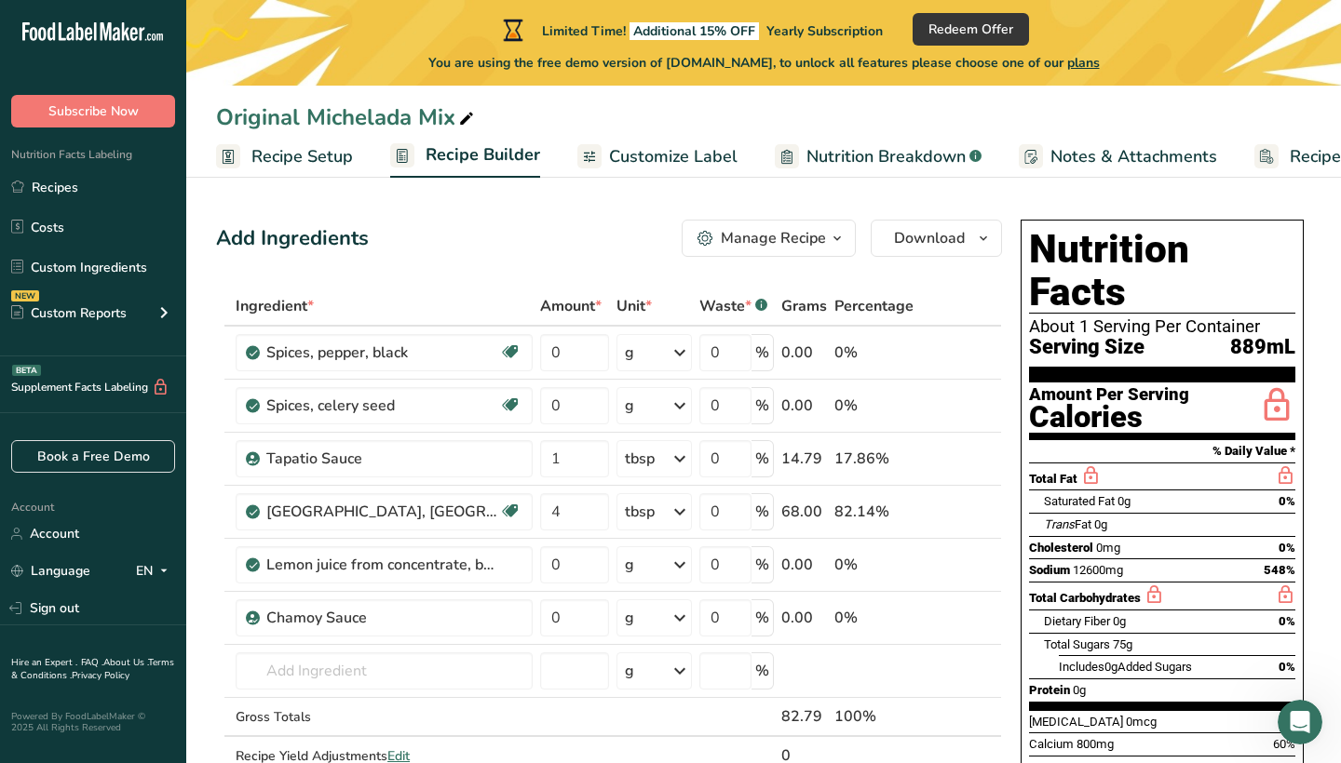
click at [323, 150] on span "Recipe Setup" at bounding box center [301, 156] width 101 height 25
select select "5"
select select "22"
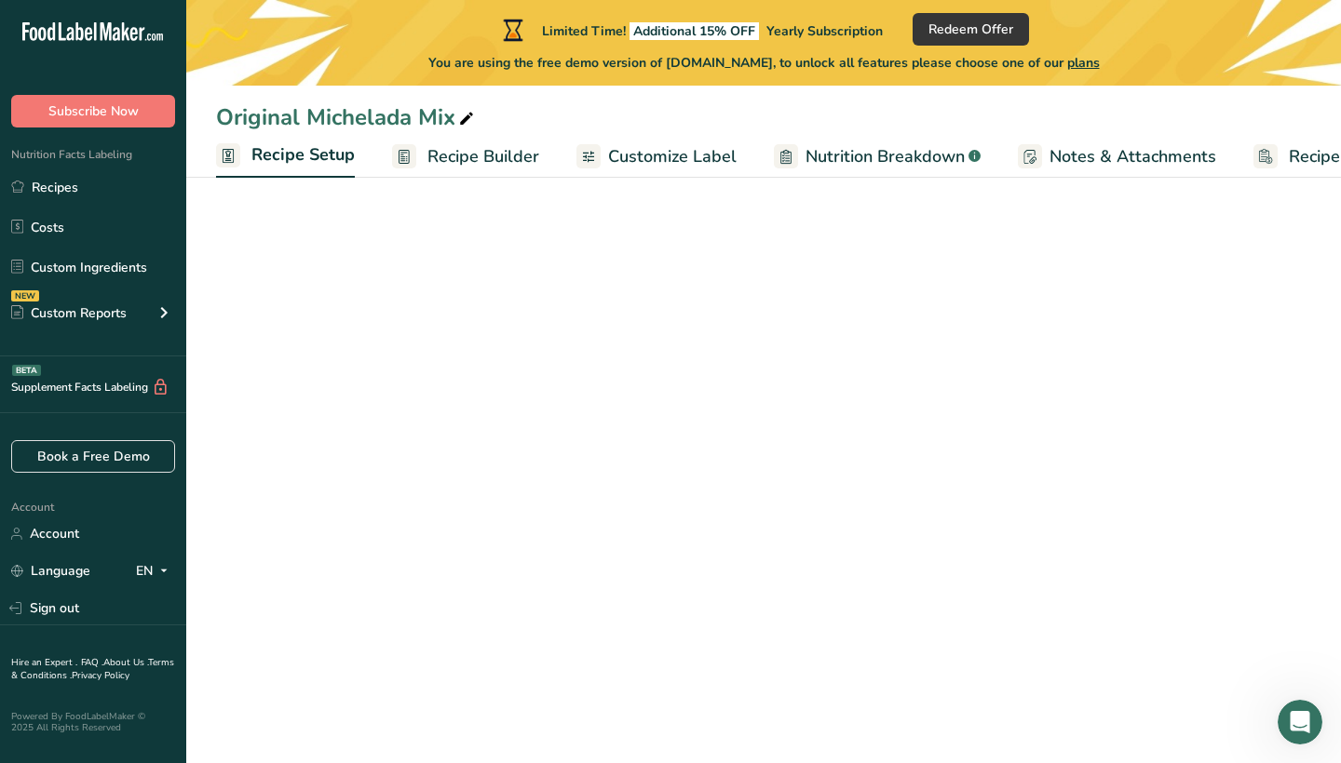
scroll to position [0, 7]
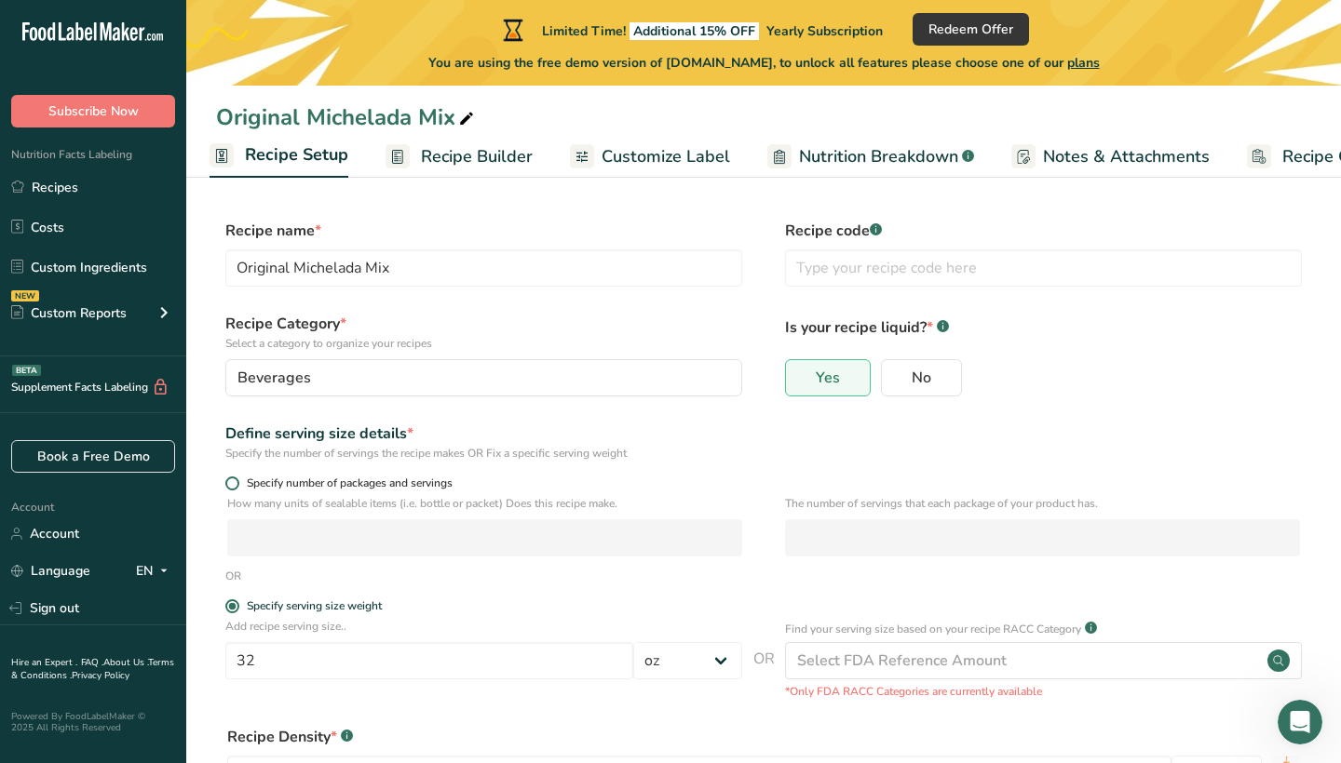
click at [329, 482] on span "Specify number of packages and servings" at bounding box center [345, 484] width 213 height 14
click at [237, 482] on input "Specify number of packages and servings" at bounding box center [231, 484] width 12 height 12
radio input "true"
radio input "false"
select select "0"
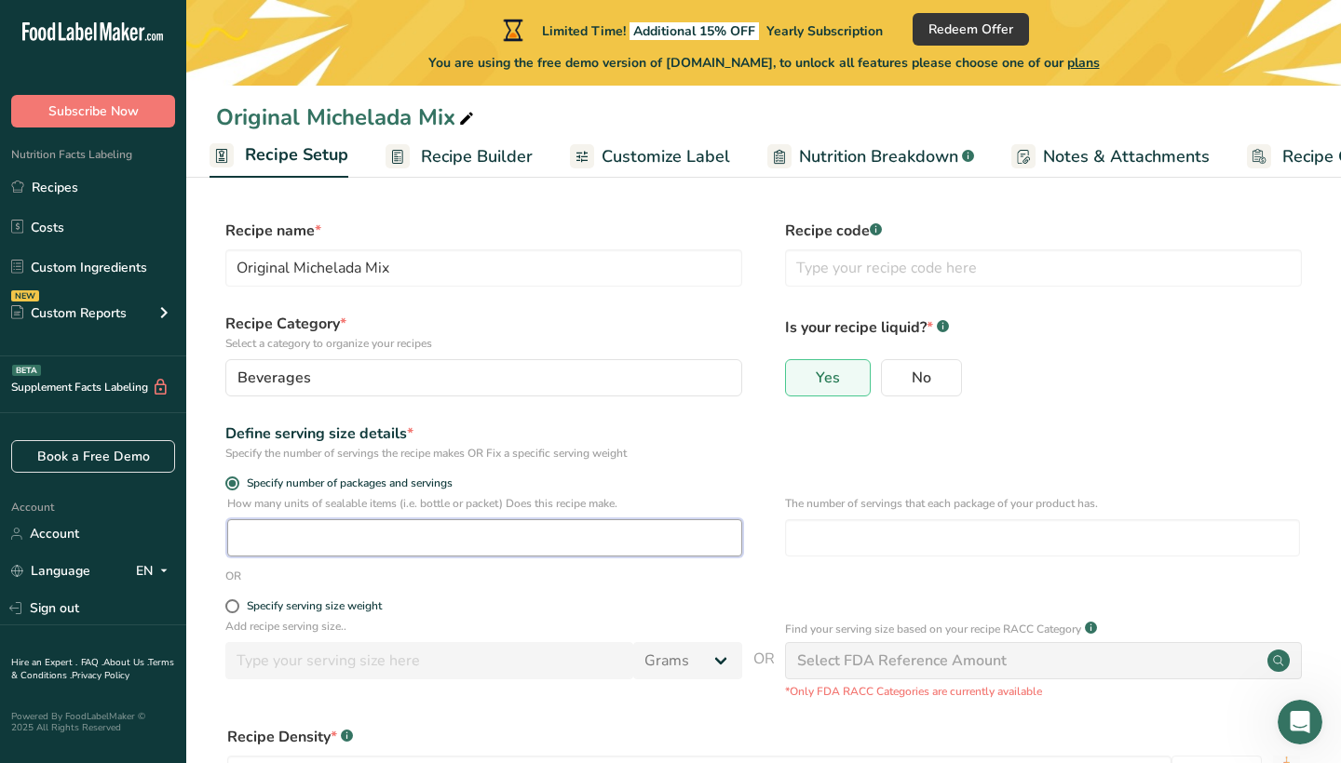
click at [332, 546] on input "number" at bounding box center [484, 537] width 515 height 37
click at [806, 519] on input "number" at bounding box center [1042, 537] width 515 height 37
type input "12"
click at [724, 455] on div "Specify the number of servings the recipe makes OR Fix a specific serving weight" at bounding box center [483, 453] width 517 height 17
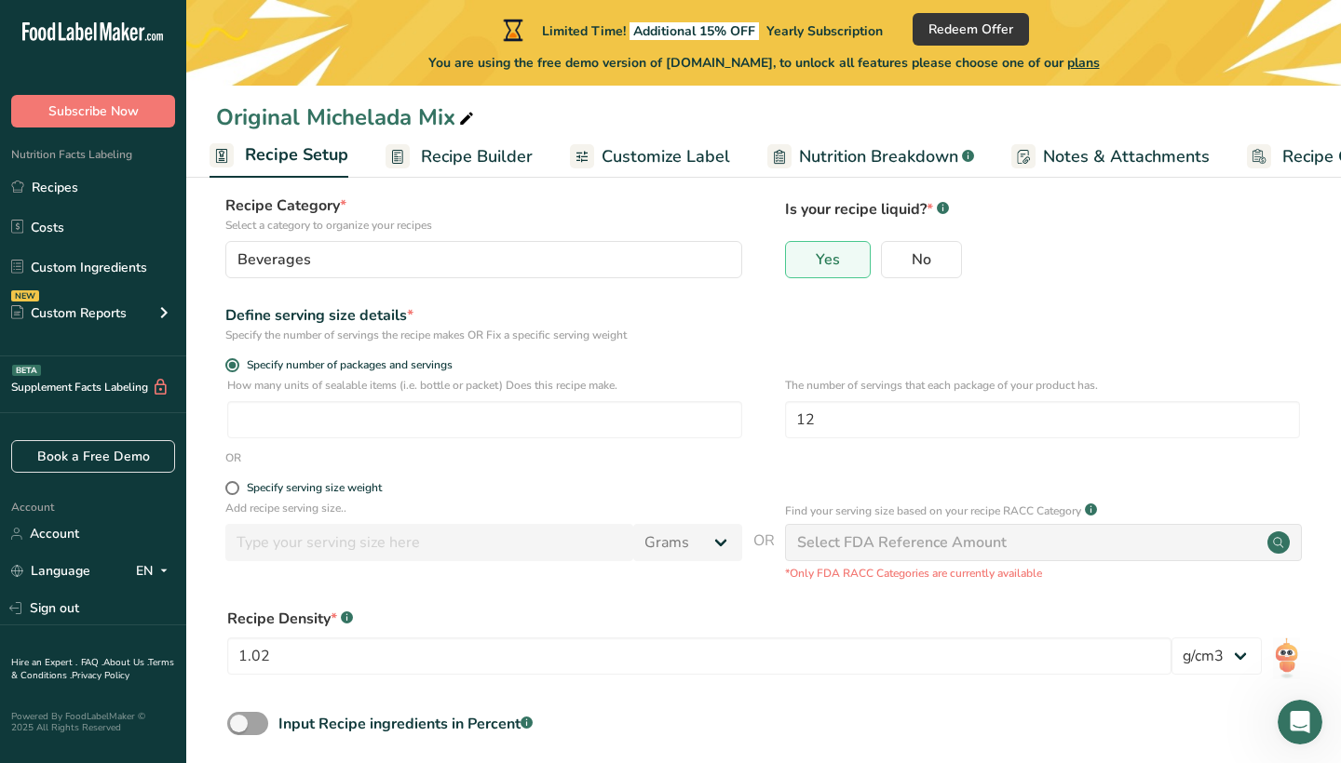
scroll to position [122, 0]
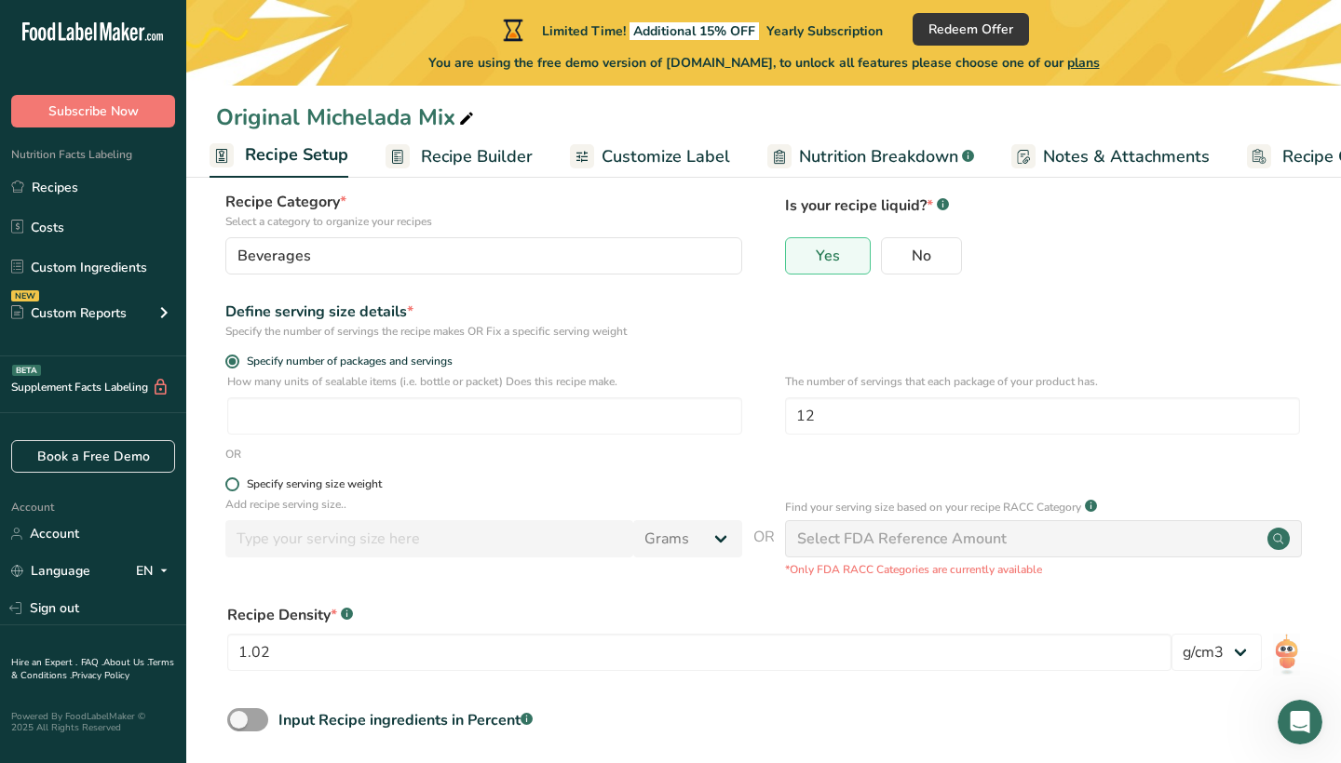
click at [280, 482] on div "Specify serving size weight" at bounding box center [314, 485] width 135 height 14
click at [237, 482] on input "Specify serving size weight" at bounding box center [231, 484] width 12 height 12
radio input "true"
radio input "false"
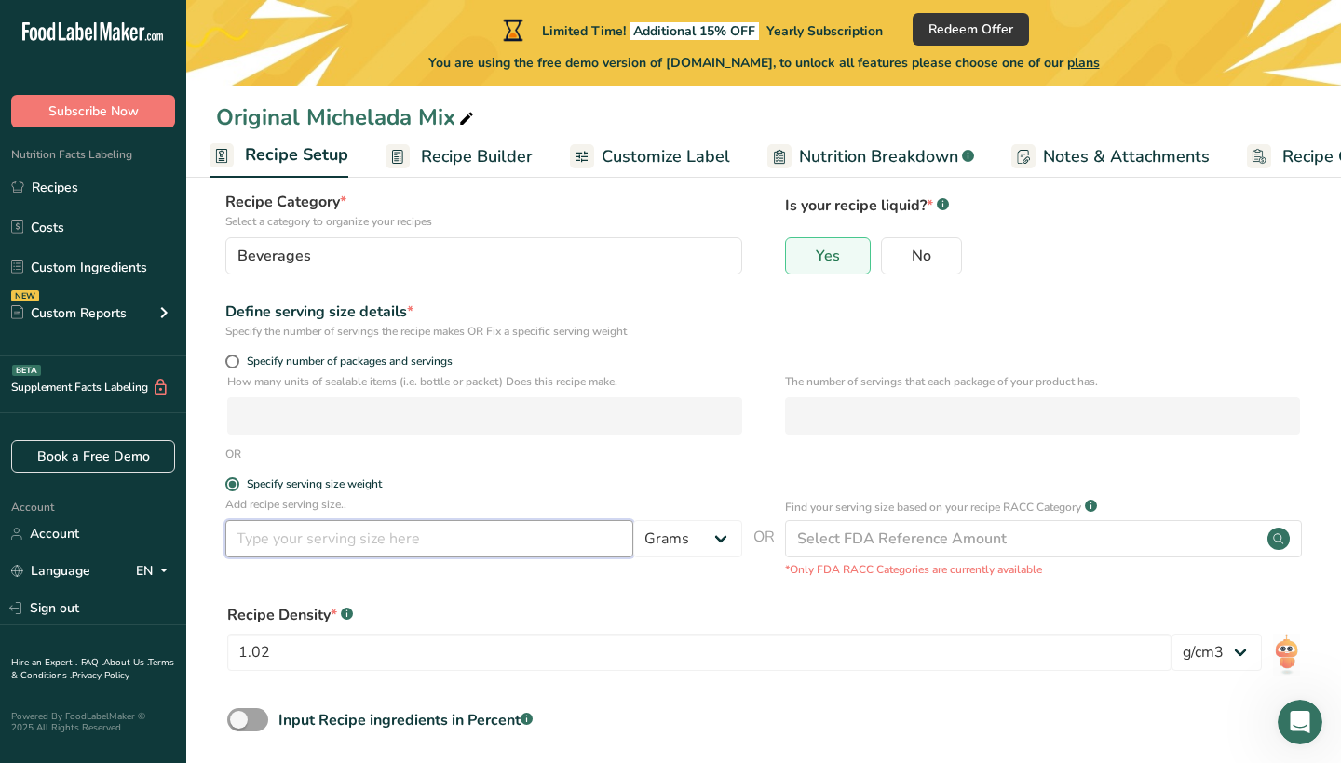
click at [387, 544] on input "number" at bounding box center [429, 538] width 408 height 37
type input "32"
select select "5"
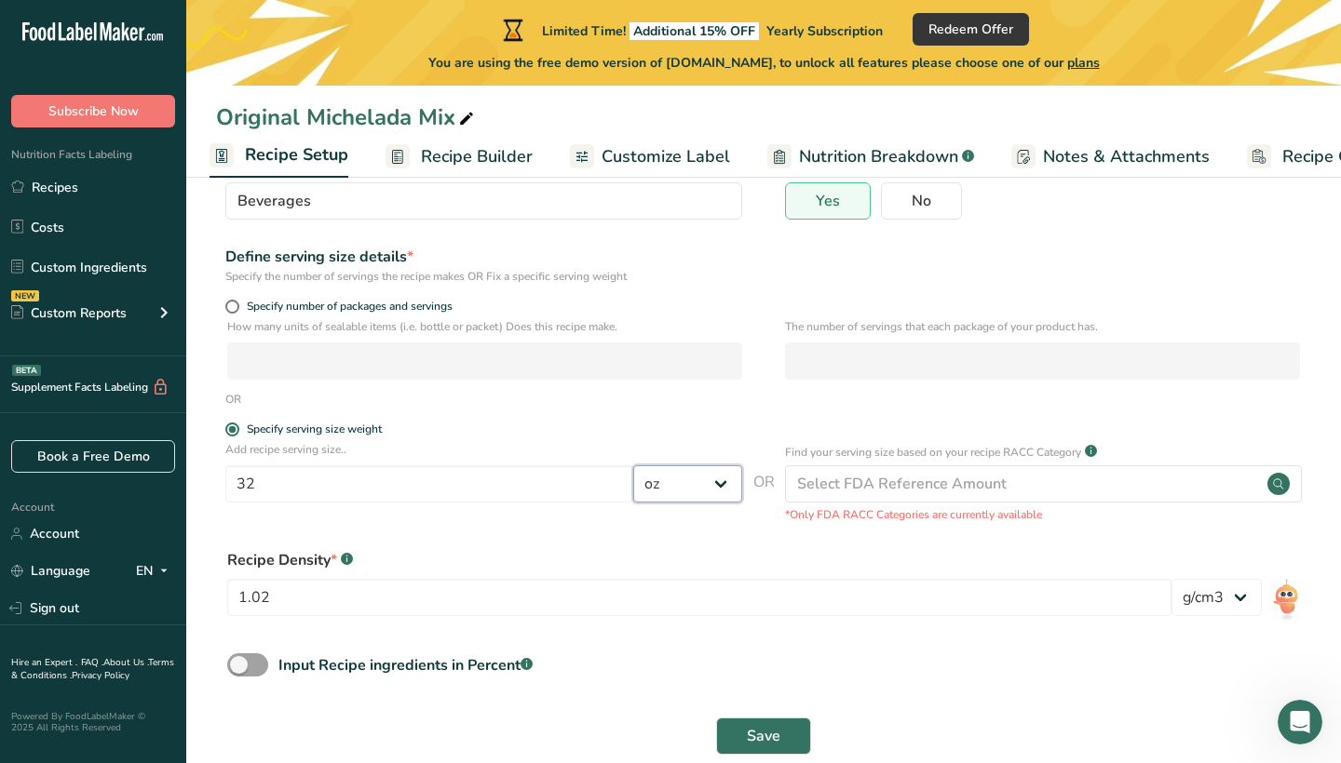
scroll to position [180, 0]
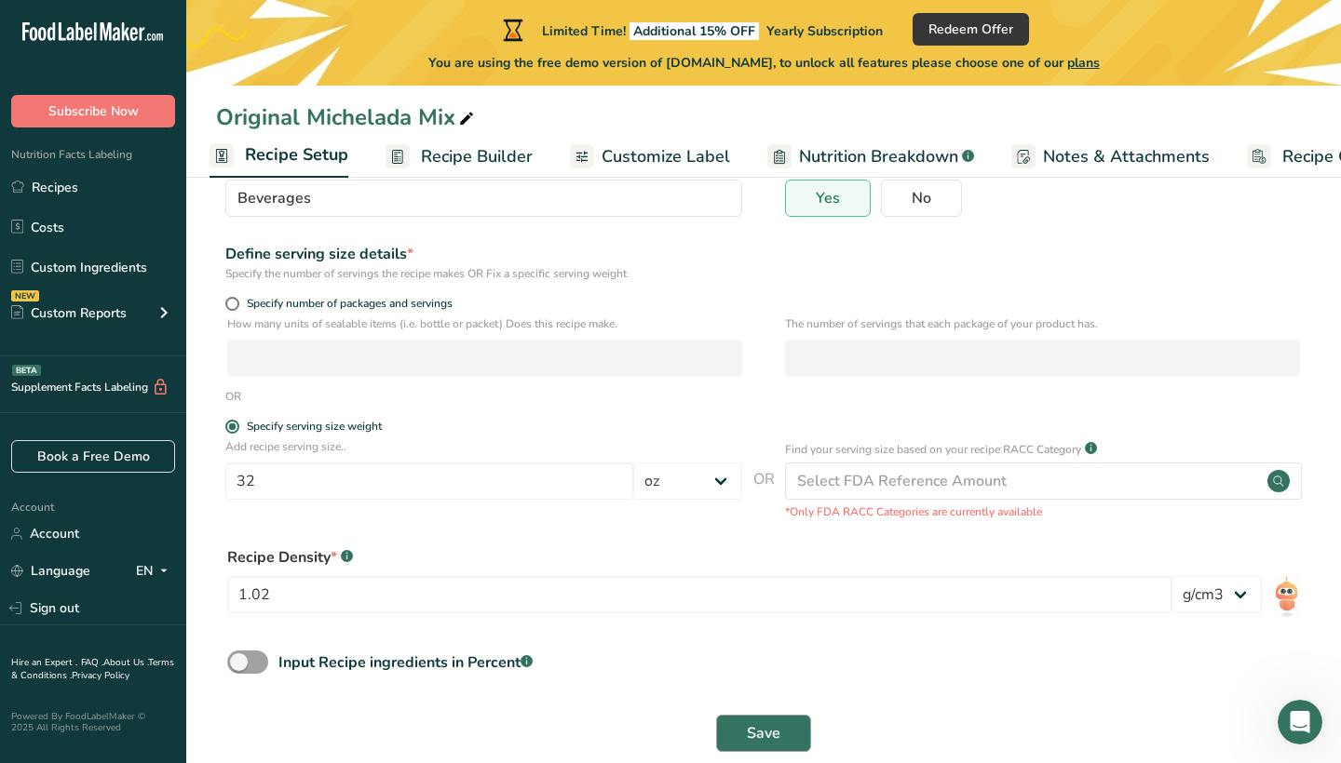
click at [759, 734] on span "Save" at bounding box center [764, 733] width 34 height 22
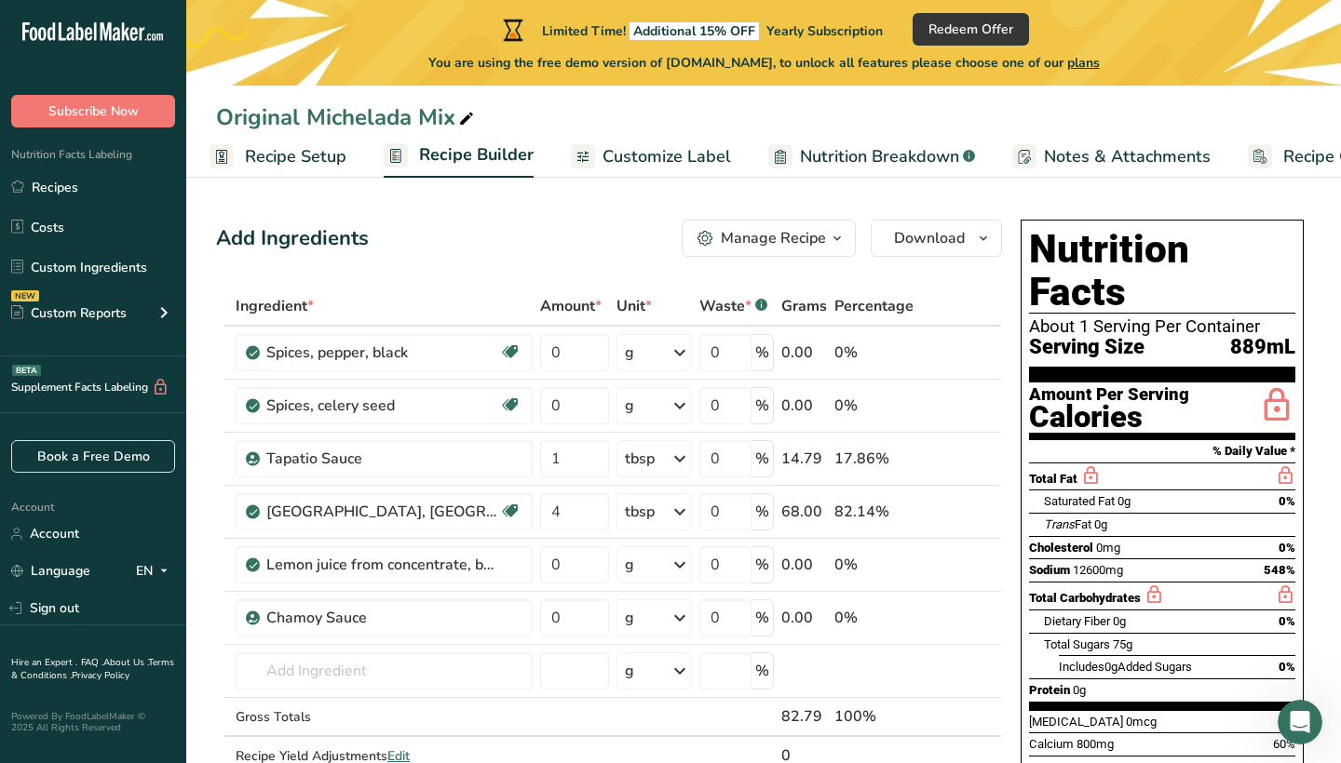
click at [804, 34] on span "Yearly Subscription" at bounding box center [824, 31] width 116 height 18
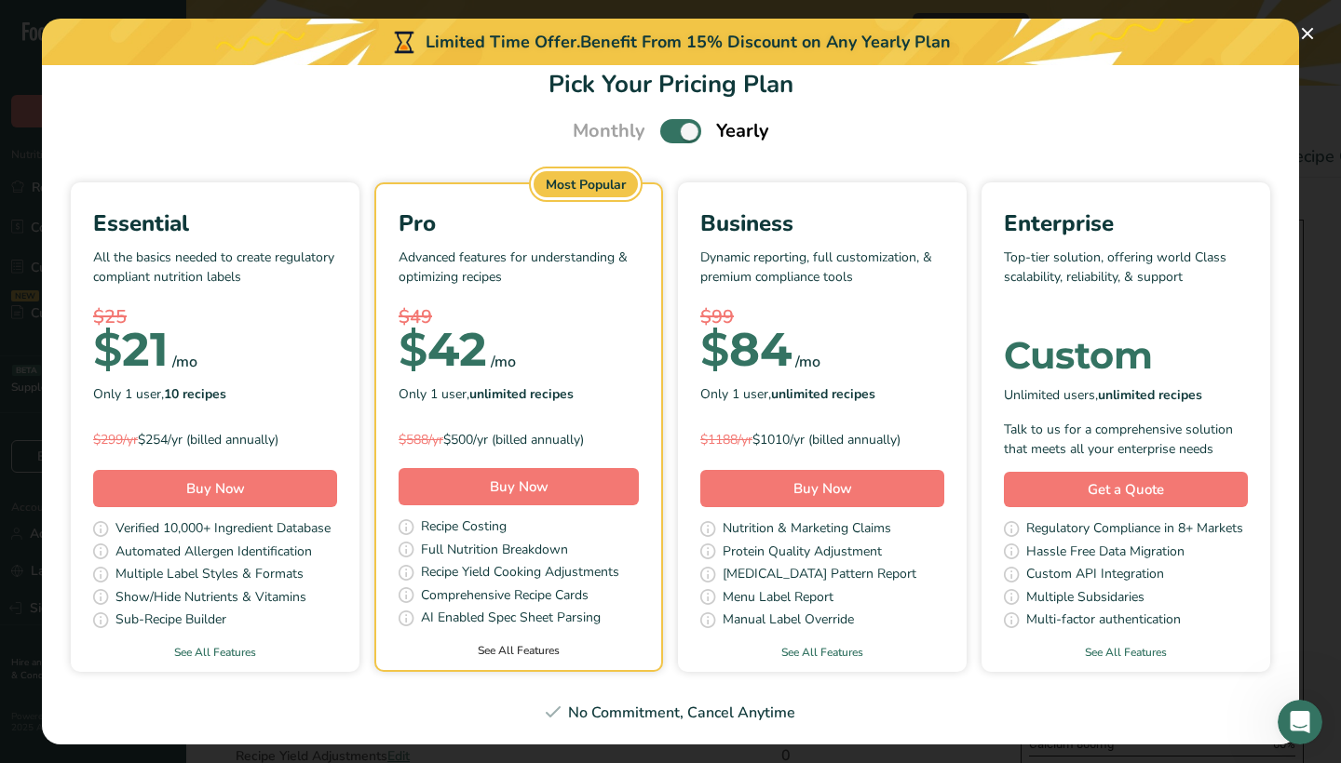
scroll to position [28, 0]
click at [554, 648] on link "See All Features" at bounding box center [518, 651] width 285 height 17
click at [1293, 715] on icon "Open Intercom Messenger" at bounding box center [1297, 720] width 31 height 31
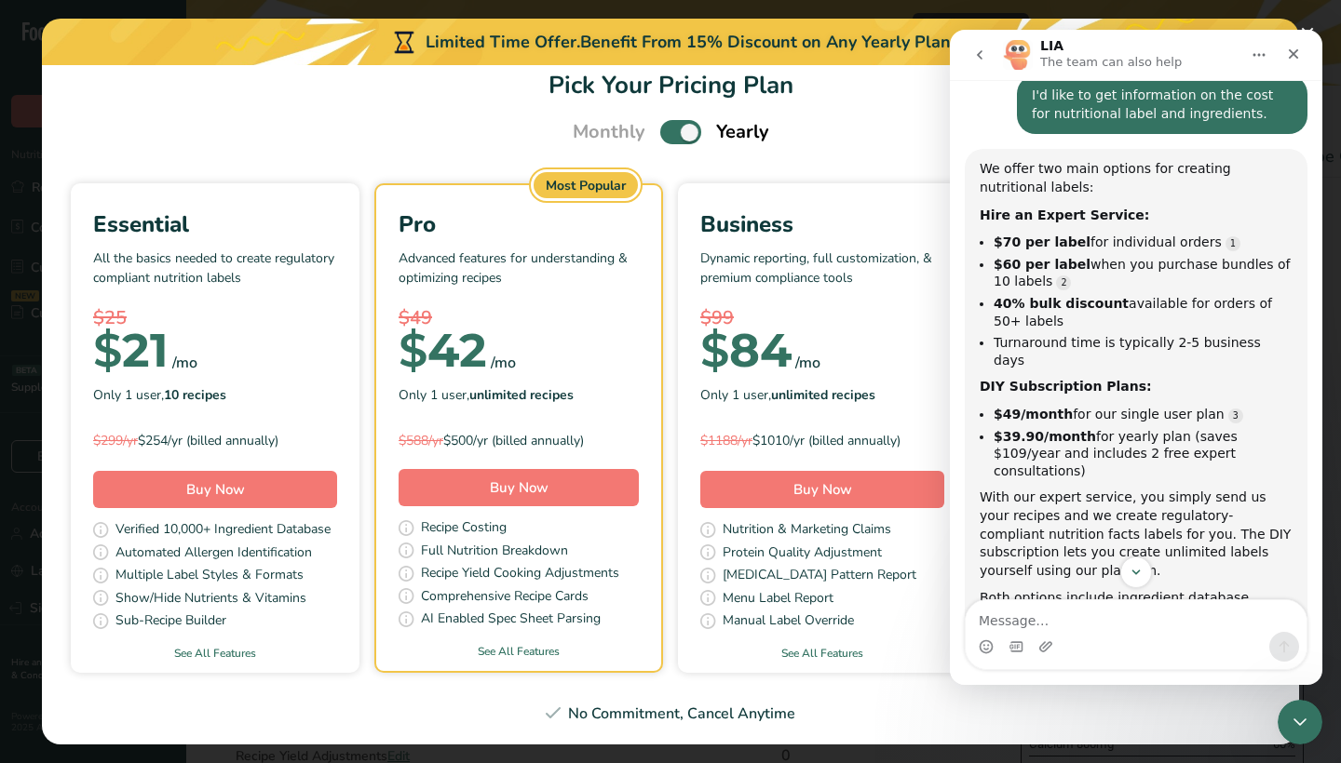
scroll to position [154, 0]
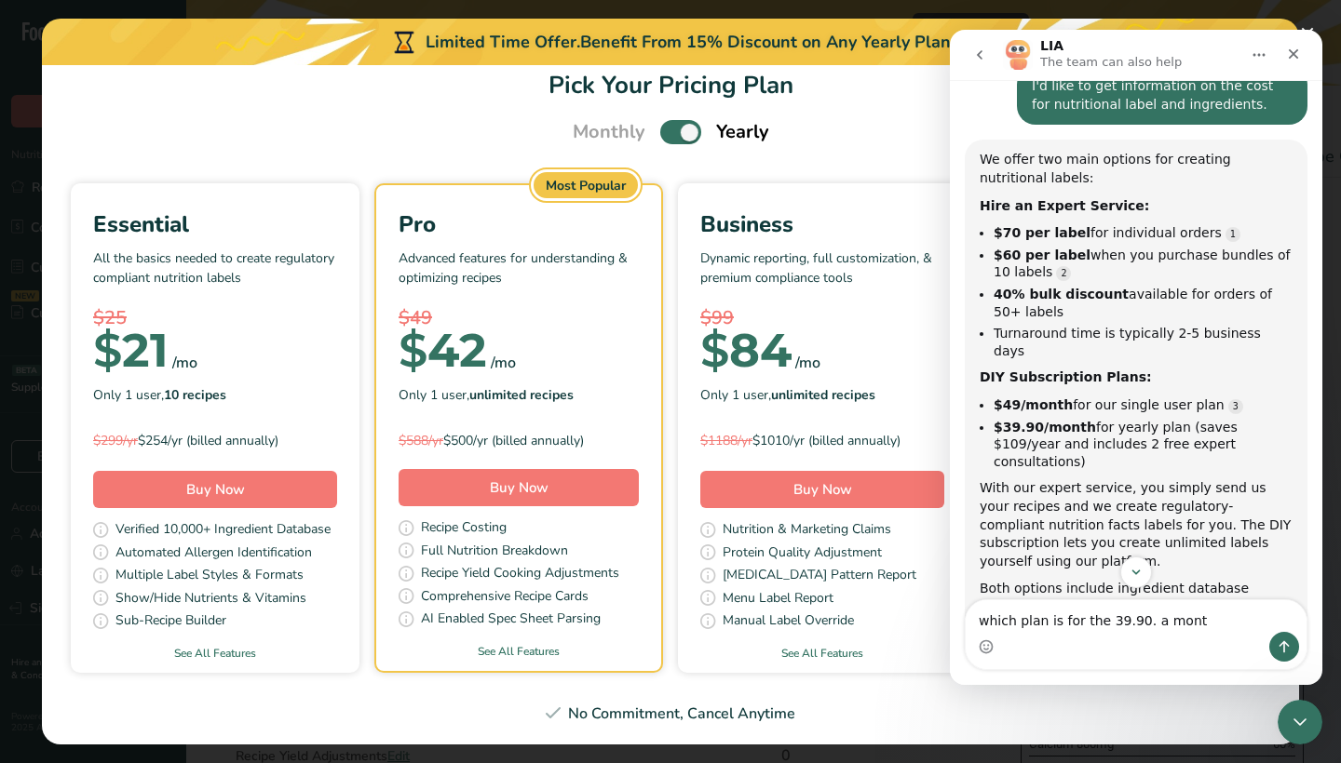
type textarea "which plan is for the 39.90. a month"
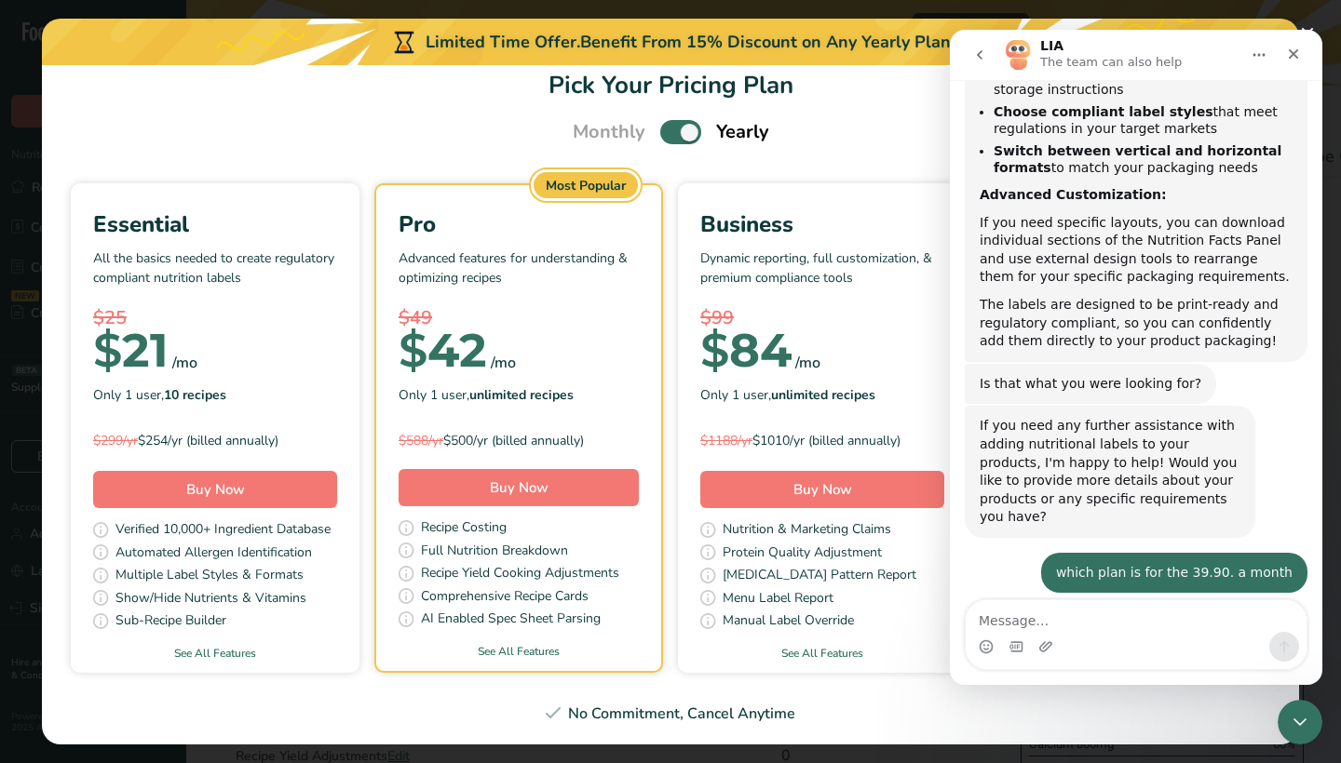
scroll to position [1570, 0]
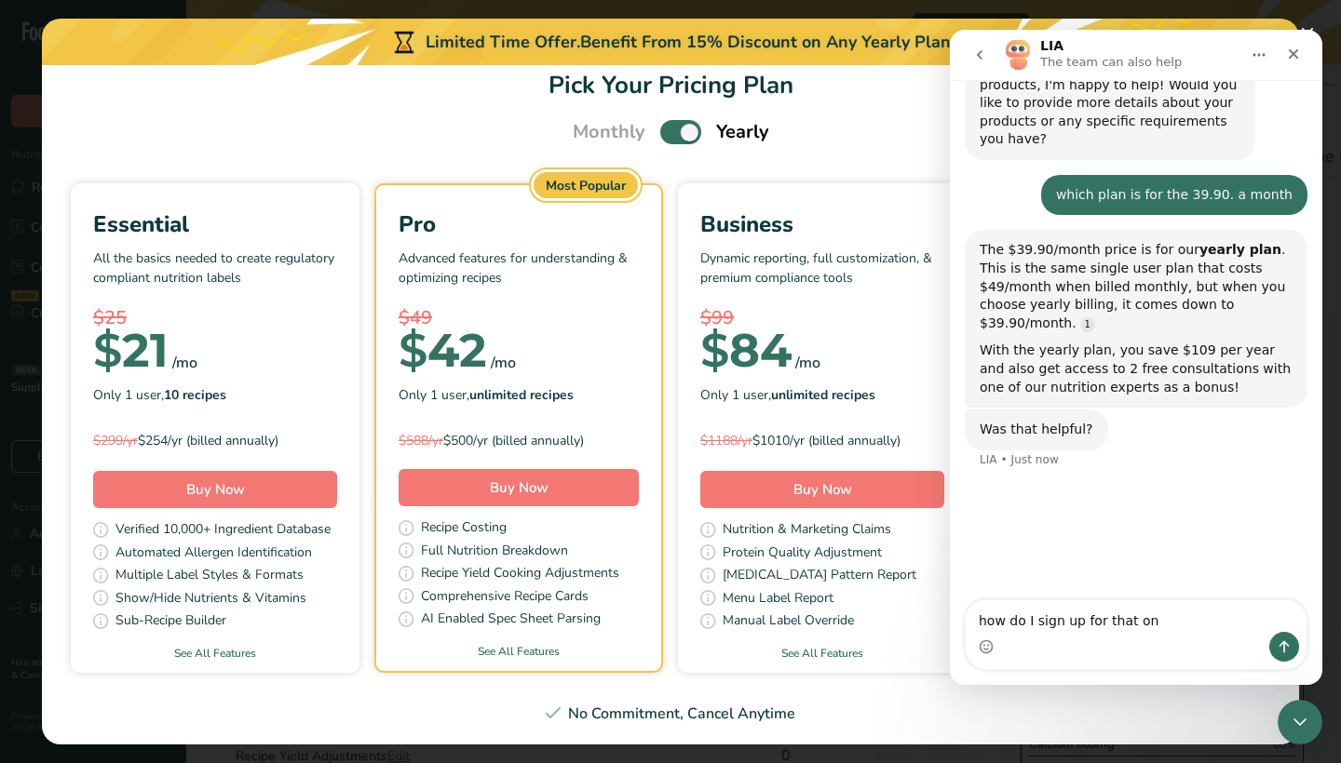
type textarea "how do I sign up for that one"
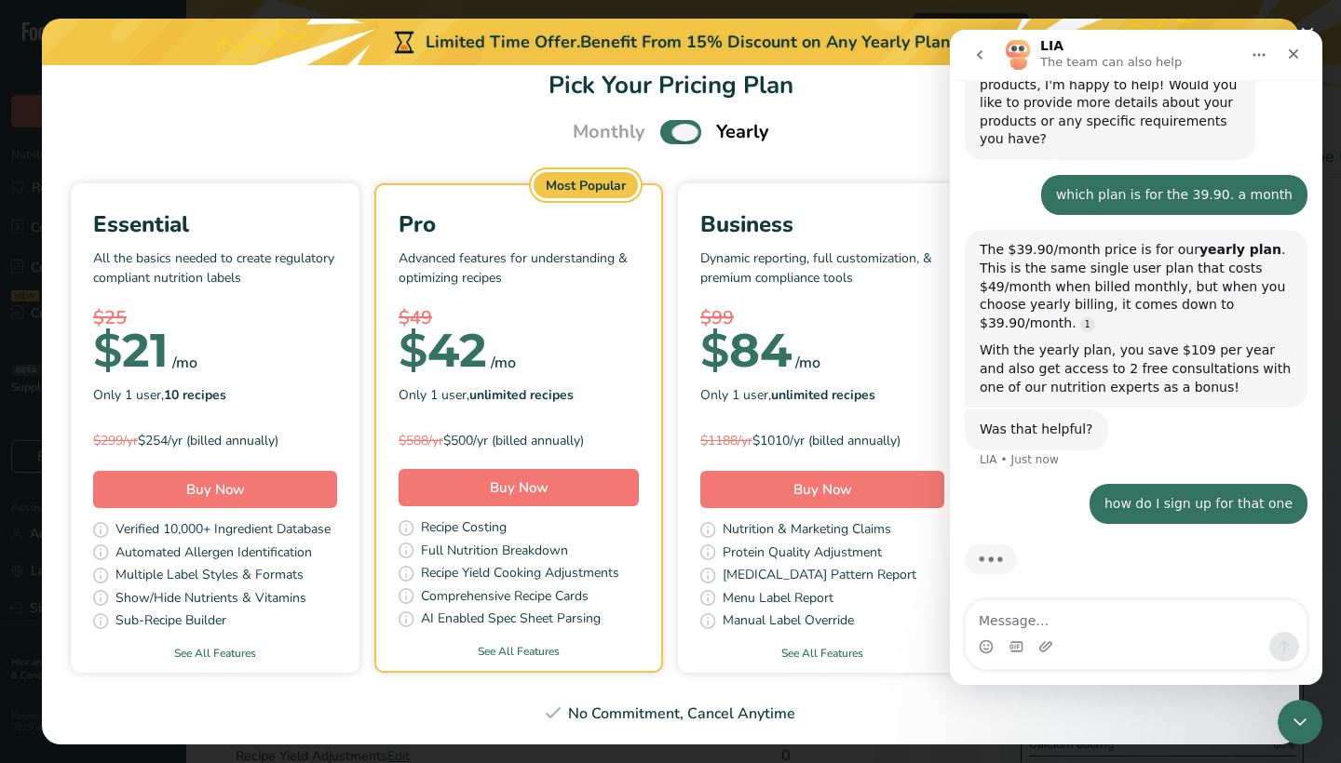
click at [694, 133] on span "Pick Your Pricing Plan Modal" at bounding box center [680, 131] width 41 height 23
click at [672, 133] on input "Pick Your Pricing Plan Modal" at bounding box center [666, 133] width 12 height 12
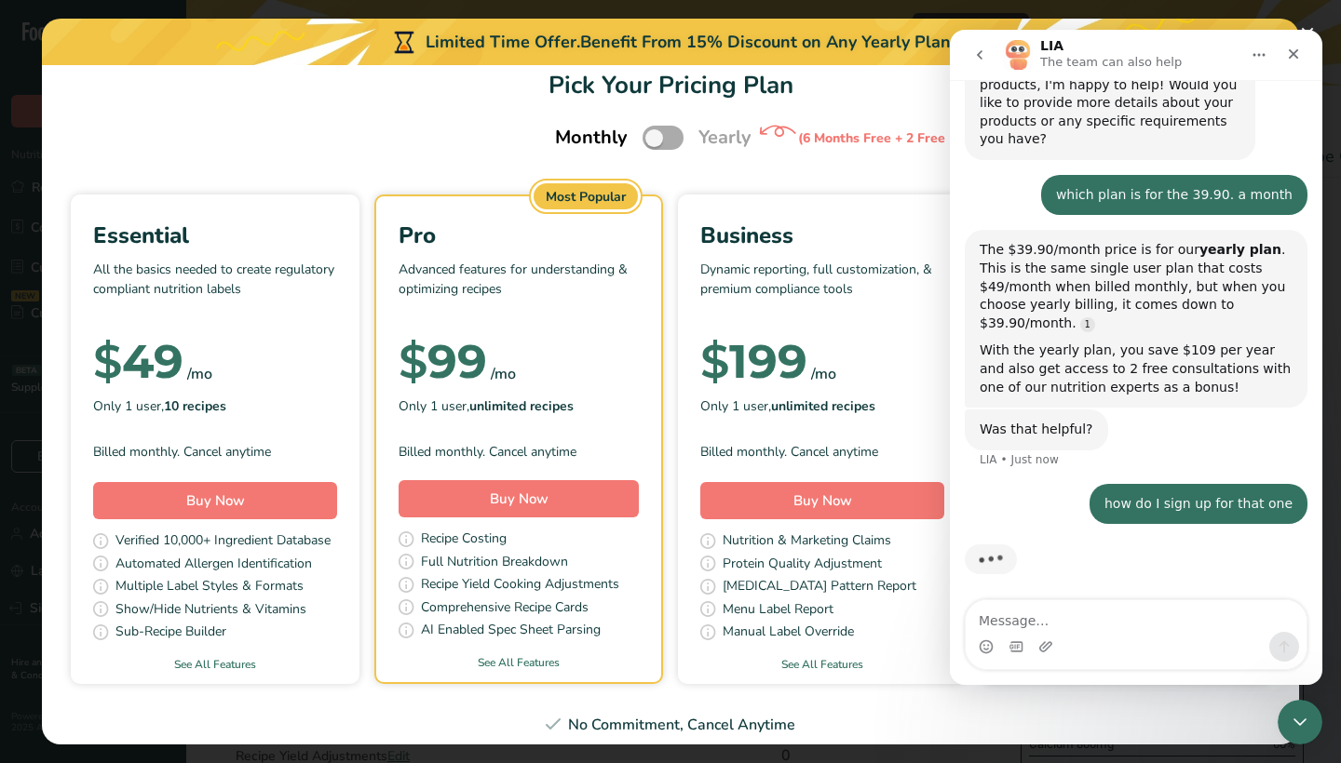
click at [694, 133] on div "Monthly Yearly (6 Months Free + 2 Free Nutritional Consultations)" at bounding box center [670, 137] width 276 height 39
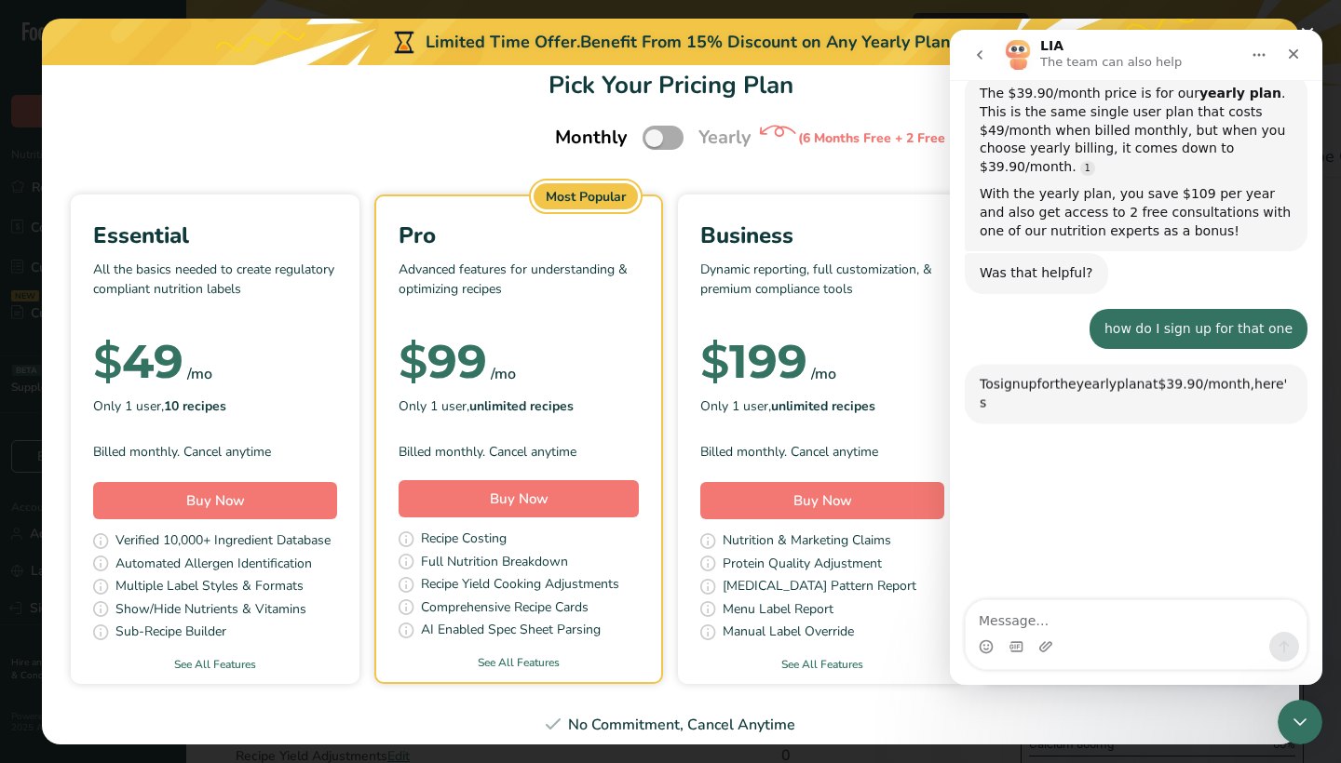
scroll to position [1835, 0]
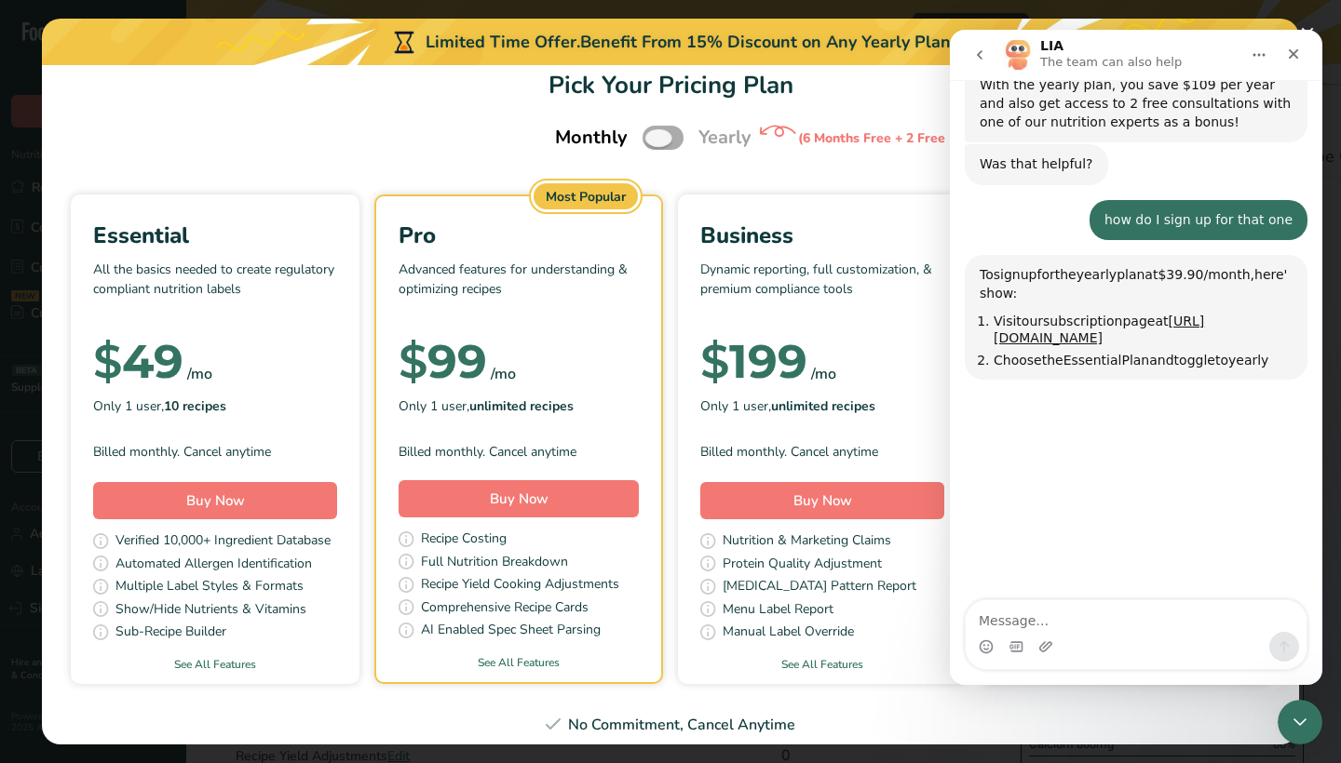
click at [662, 135] on span "Pick Your Pricing Plan Modal" at bounding box center [662, 137] width 41 height 23
click at [654, 135] on input "Pick Your Pricing Plan Modal" at bounding box center [648, 138] width 12 height 12
checkbox input "true"
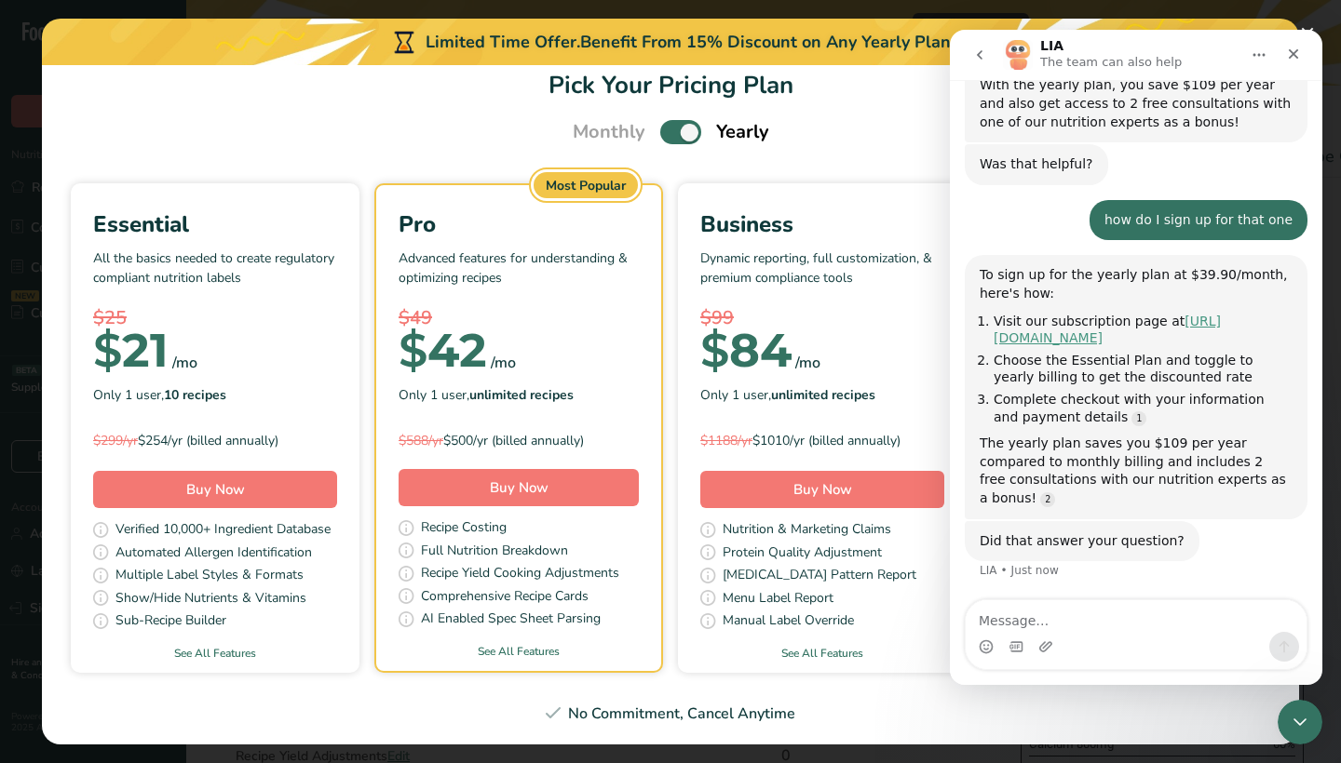
click at [1034, 314] on link "https://app.foodlabelmaker.com/sign-up" at bounding box center [1106, 330] width 227 height 33
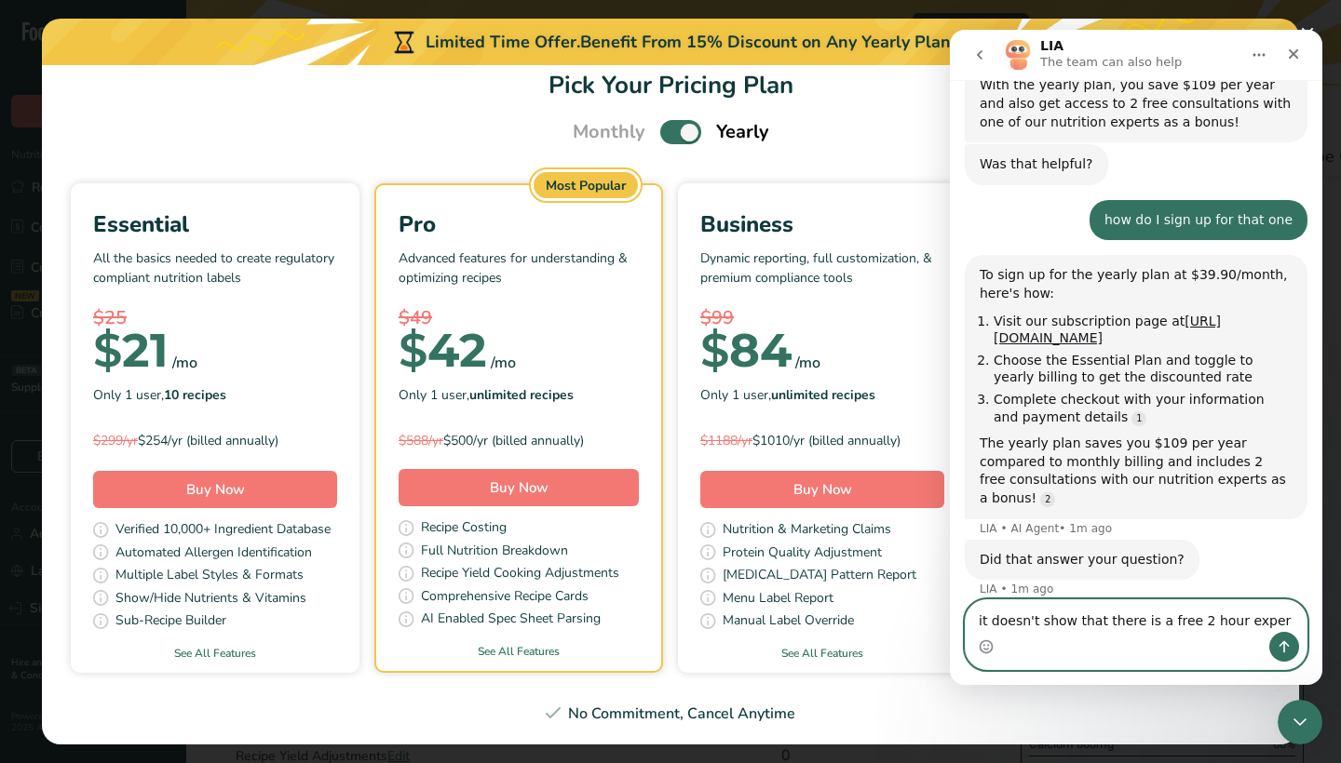
type textarea "it doesn't show that there is a free 2 hour expert"
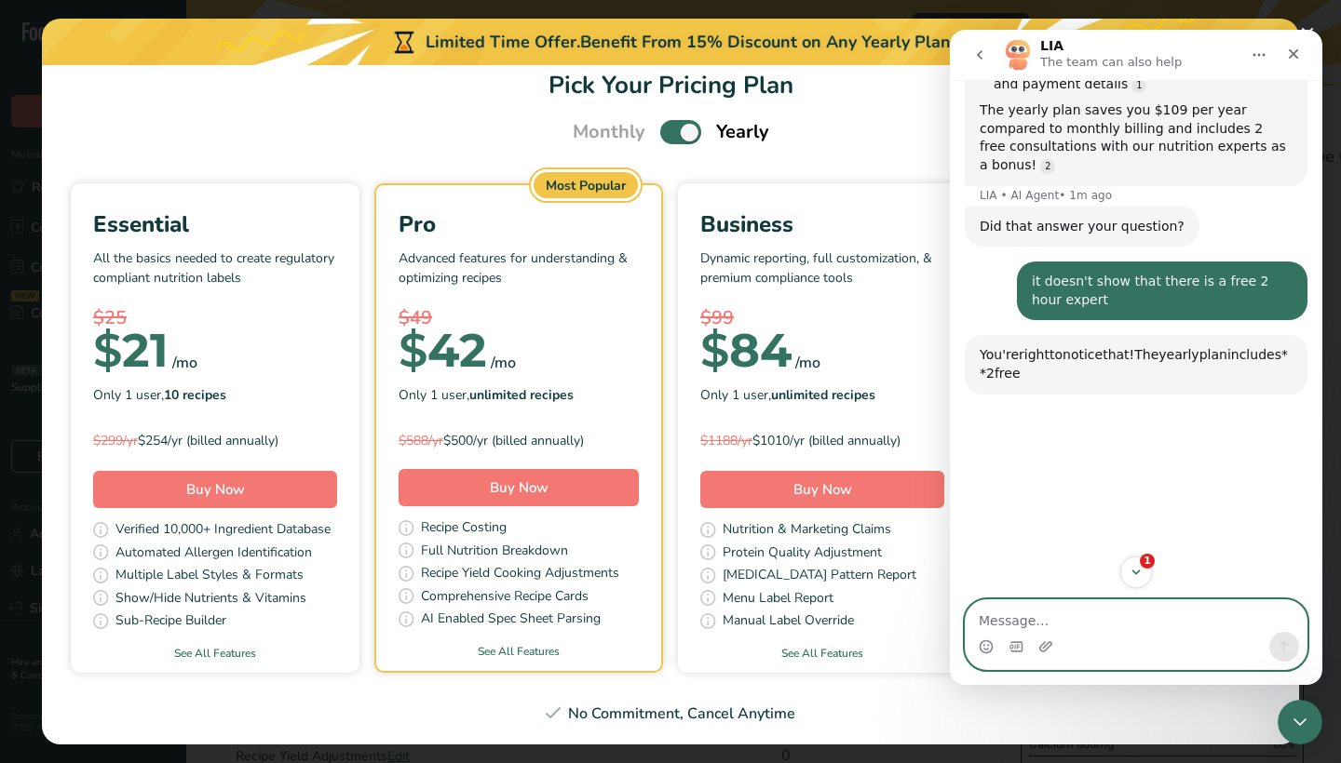
scroll to position [2204, 0]
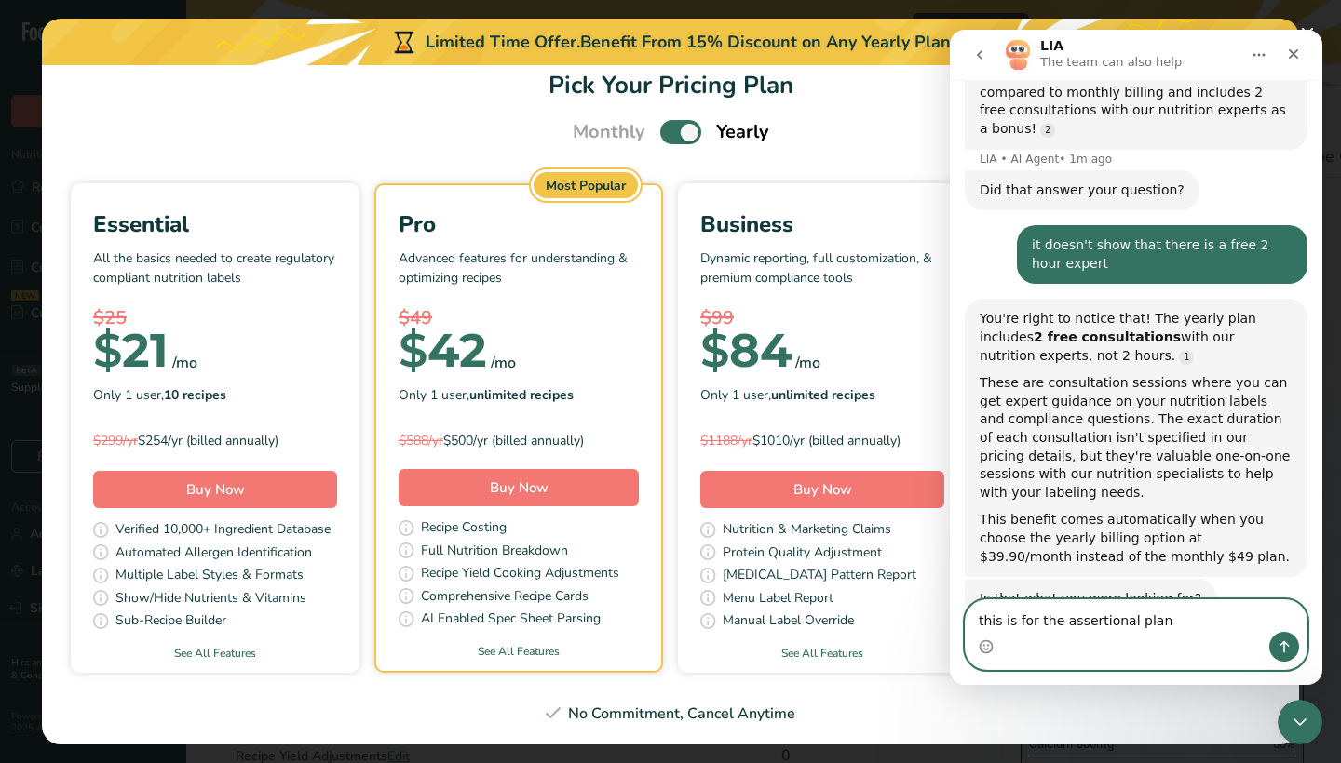
type textarea "this is for the assertional plan?"
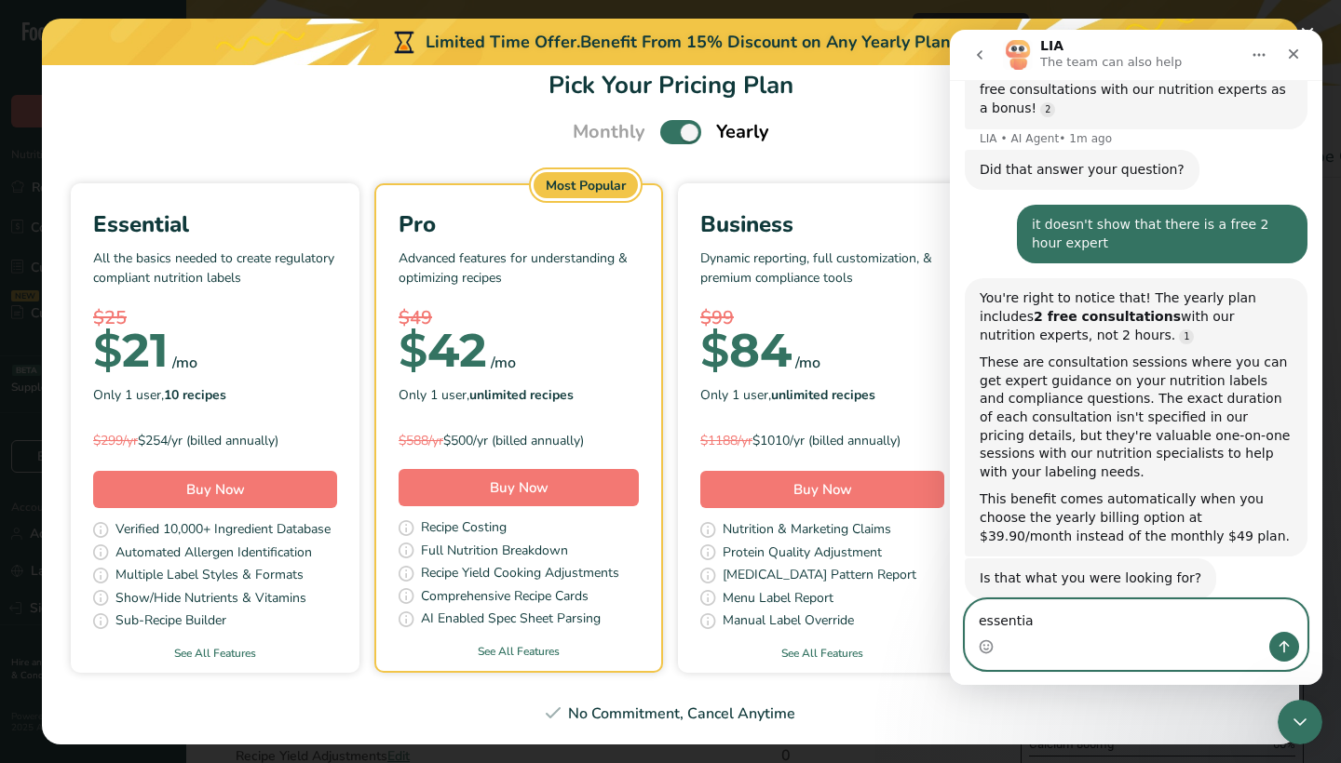
type textarea "essential"
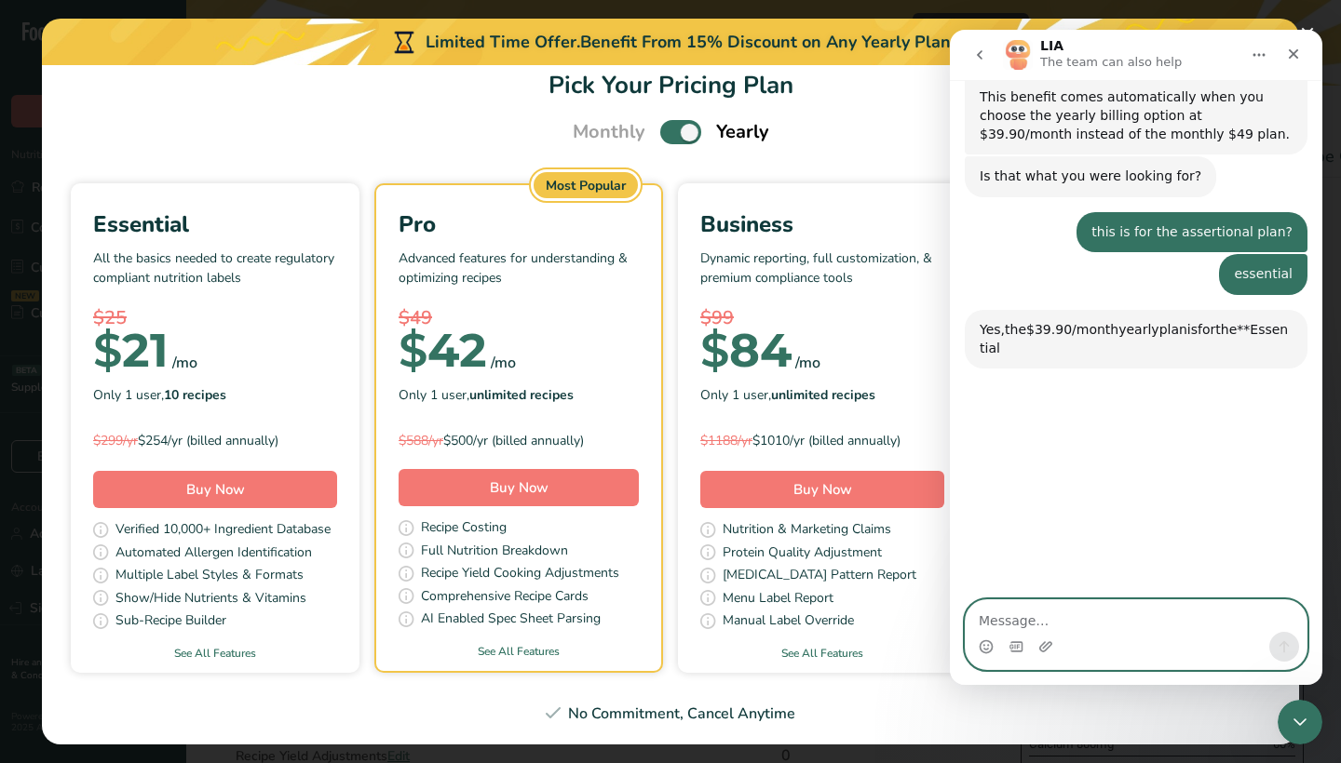
scroll to position [2650, 0]
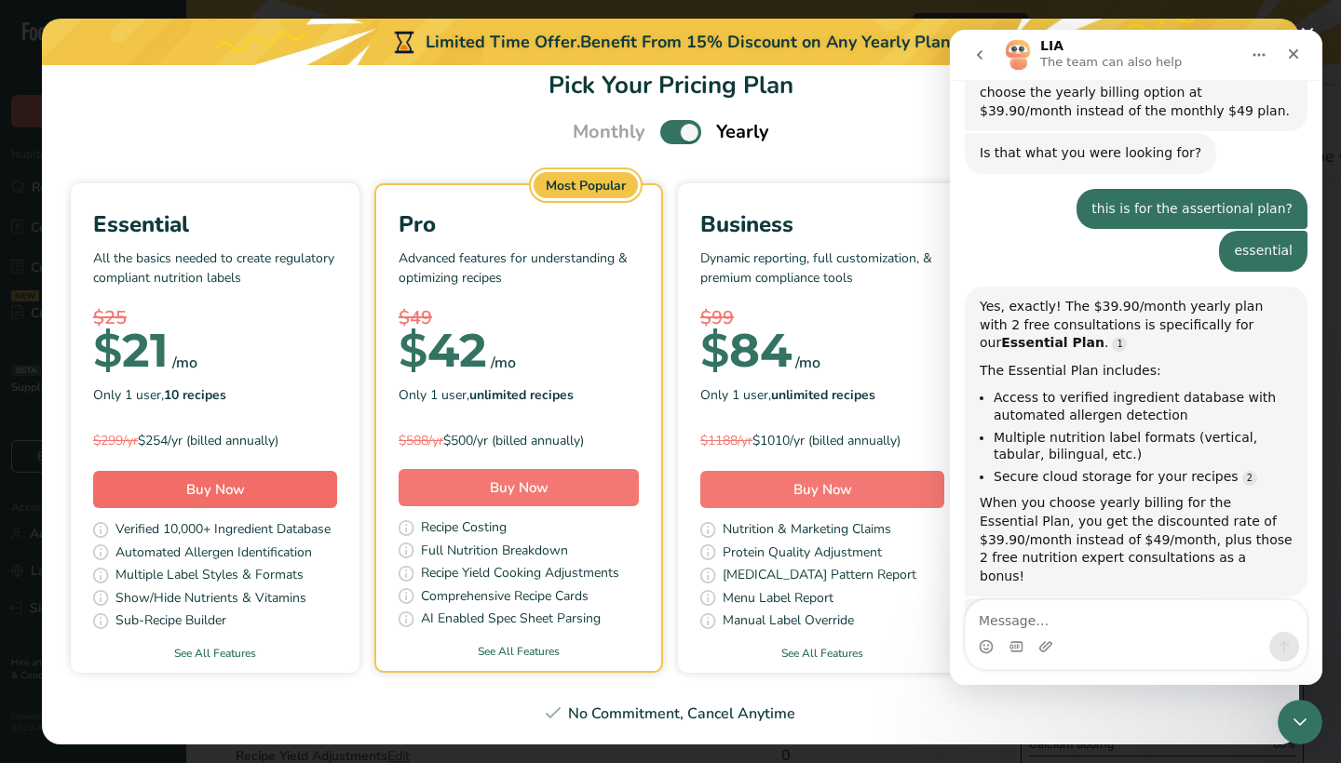
click at [277, 492] on button "Buy Now" at bounding box center [215, 489] width 244 height 37
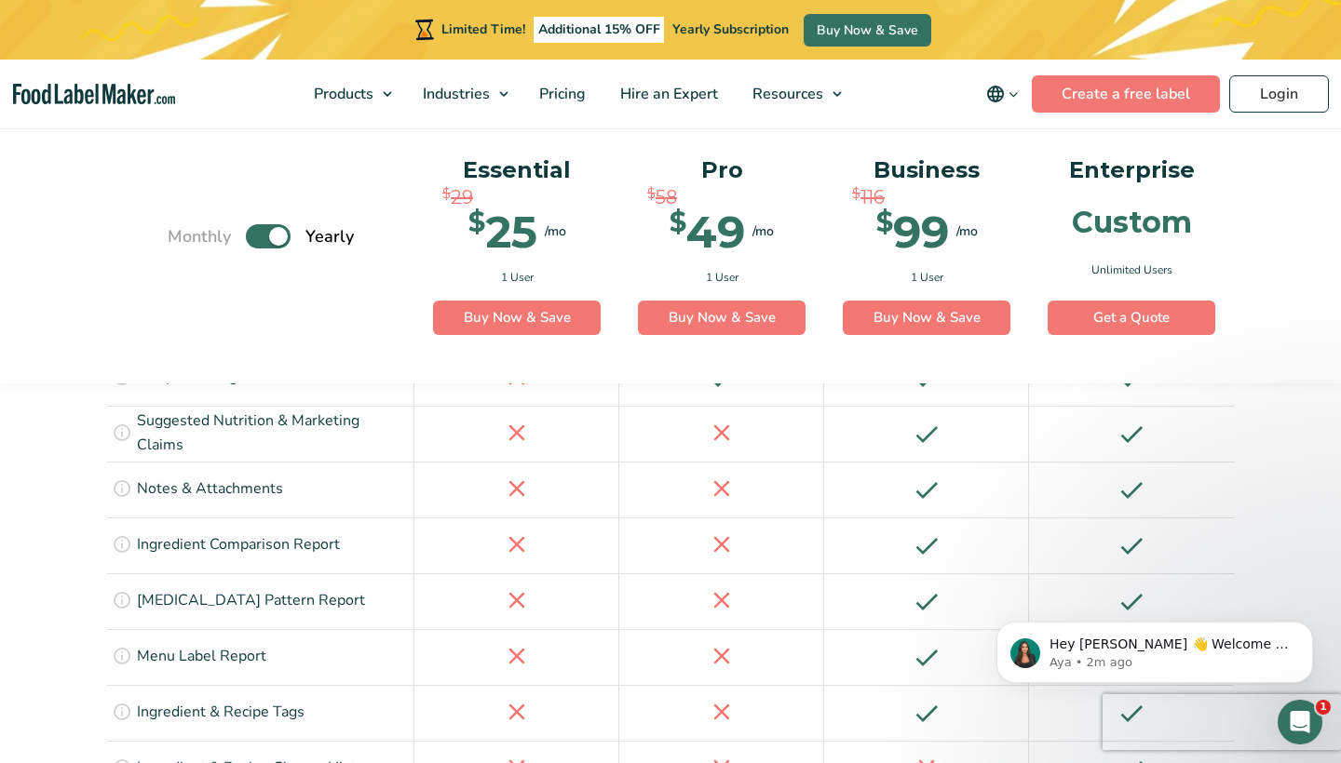
scroll to position [3043, 0]
click at [129, 703] on icon at bounding box center [122, 713] width 20 height 20
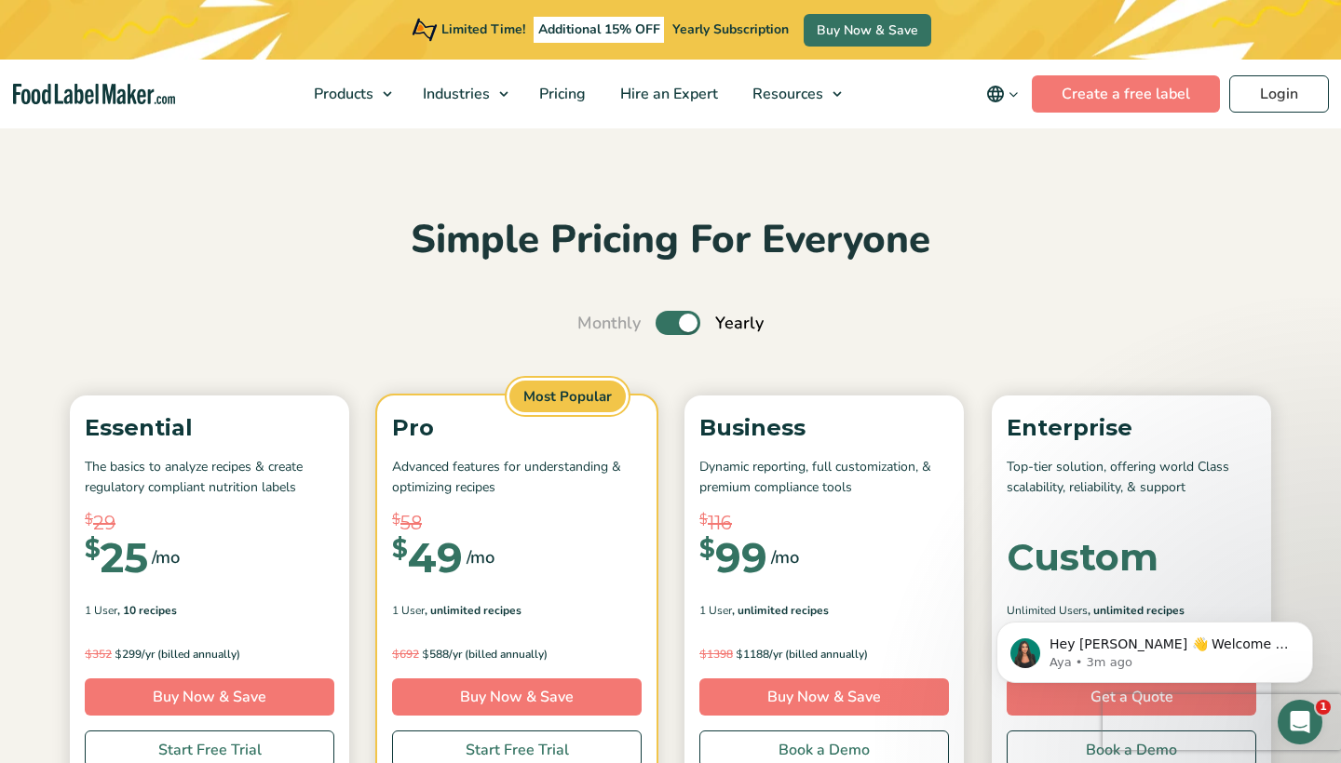
scroll to position [0, 0]
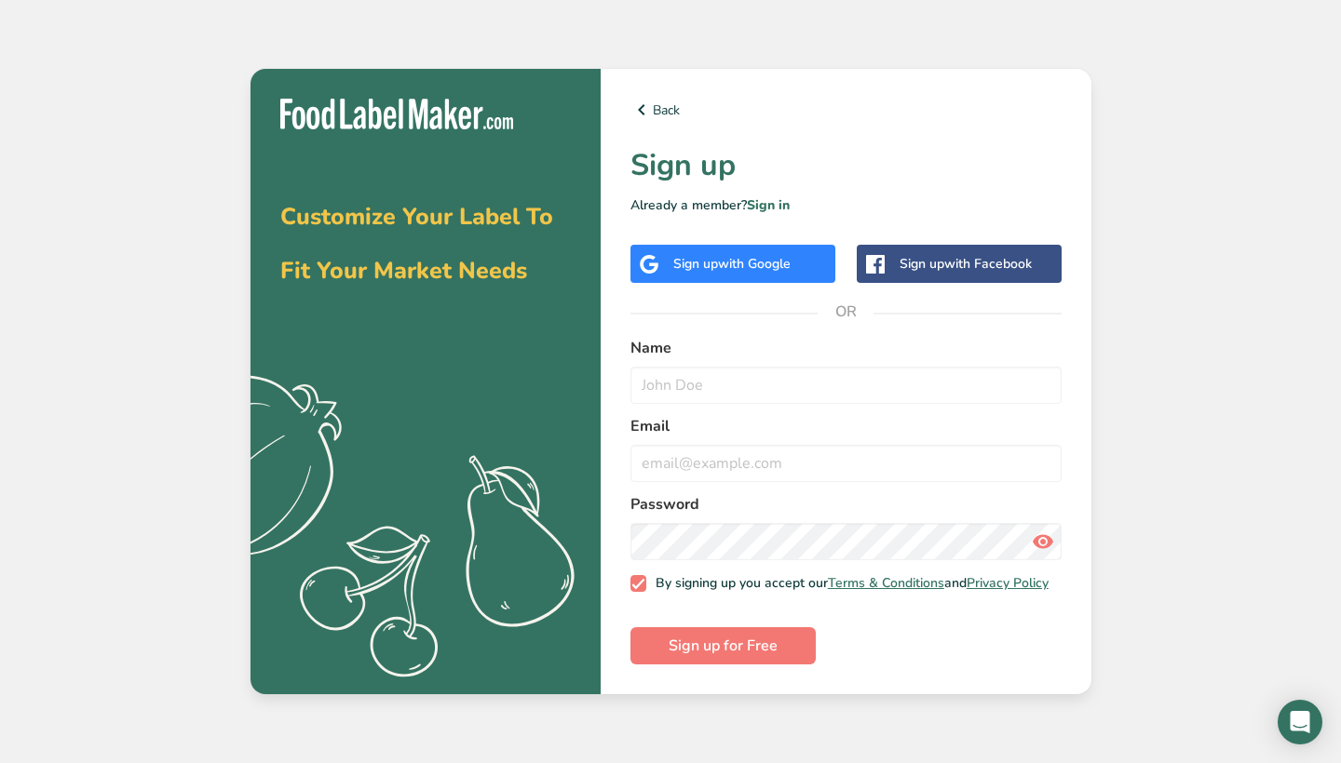
click at [765, 186] on div "Back Sign up Already a member? Sign in Sign up with Google Sign up with Faceboo…" at bounding box center [845, 382] width 491 height 626
click at [769, 199] on link "Sign in" at bounding box center [768, 205] width 43 height 18
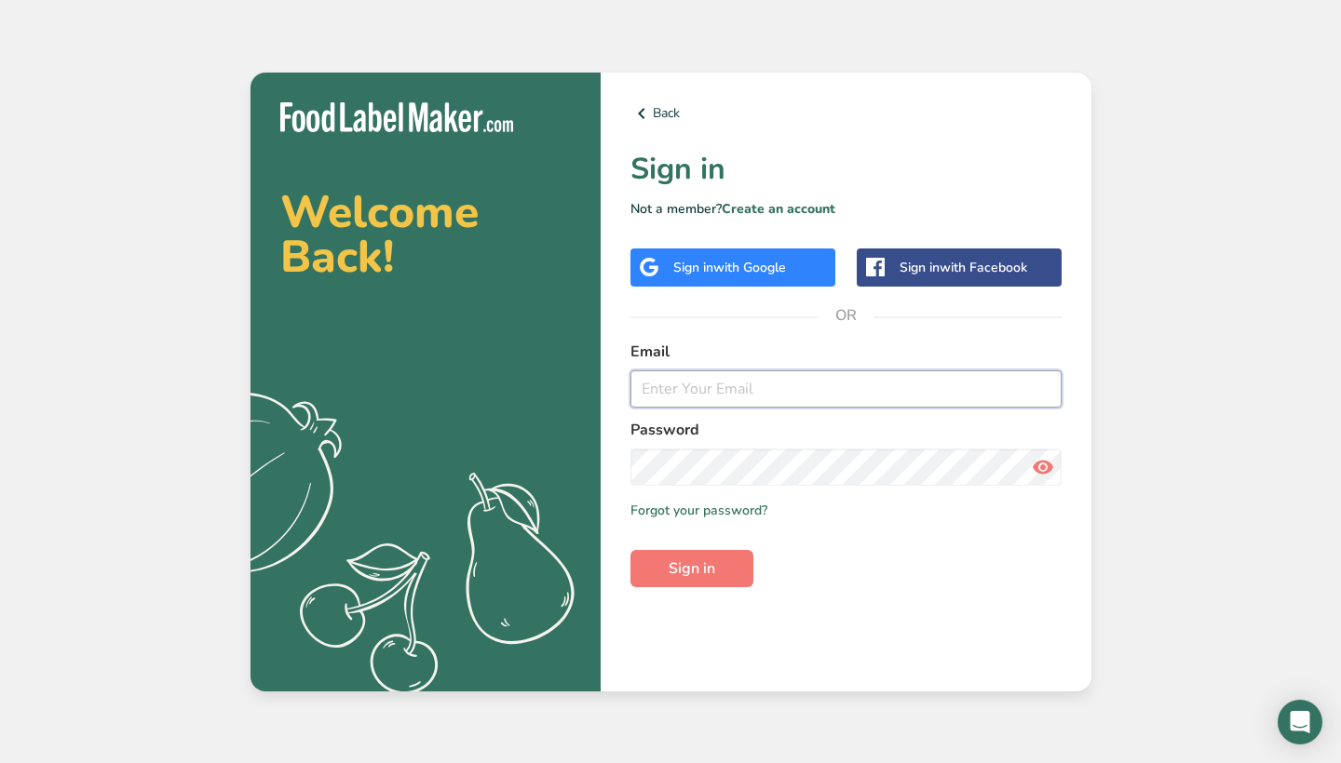
type input "[EMAIL_ADDRESS][DOMAIN_NAME]"
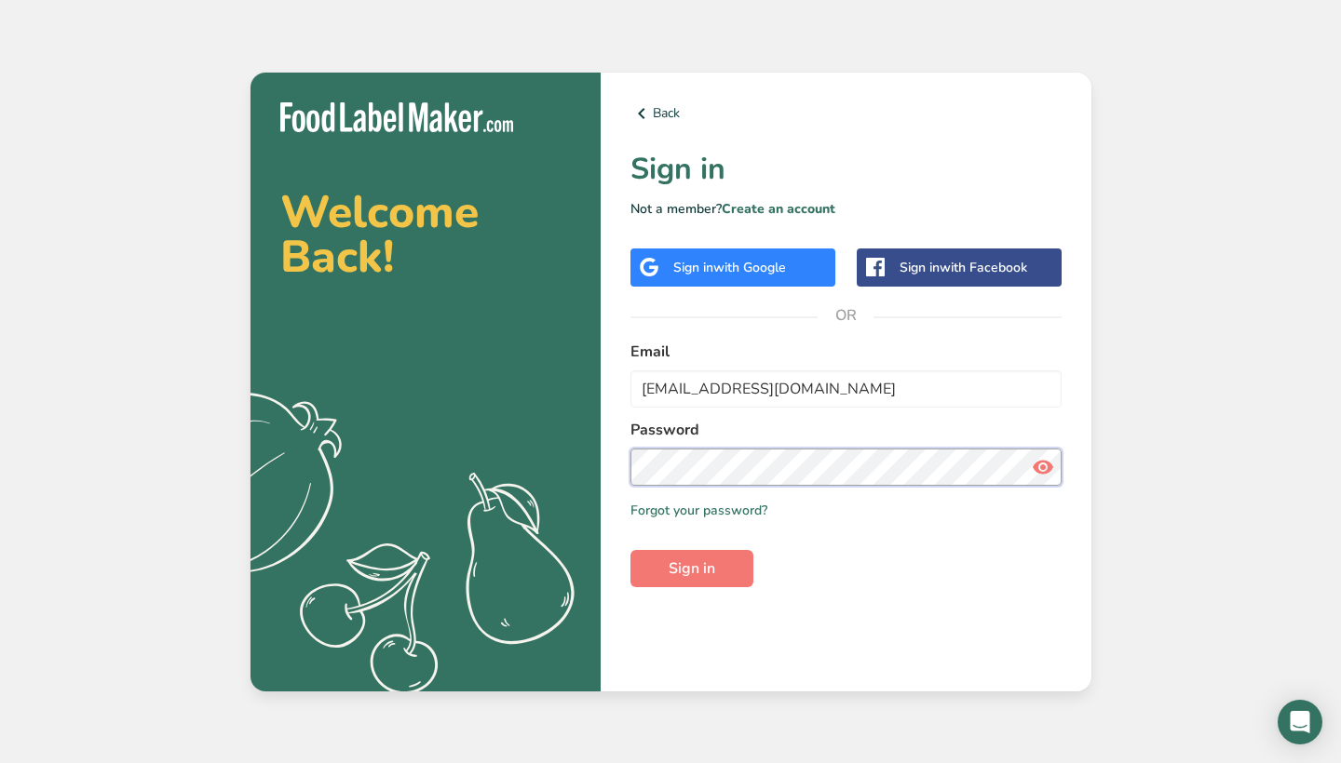
click at [691, 568] on button "Sign in" at bounding box center [691, 568] width 123 height 37
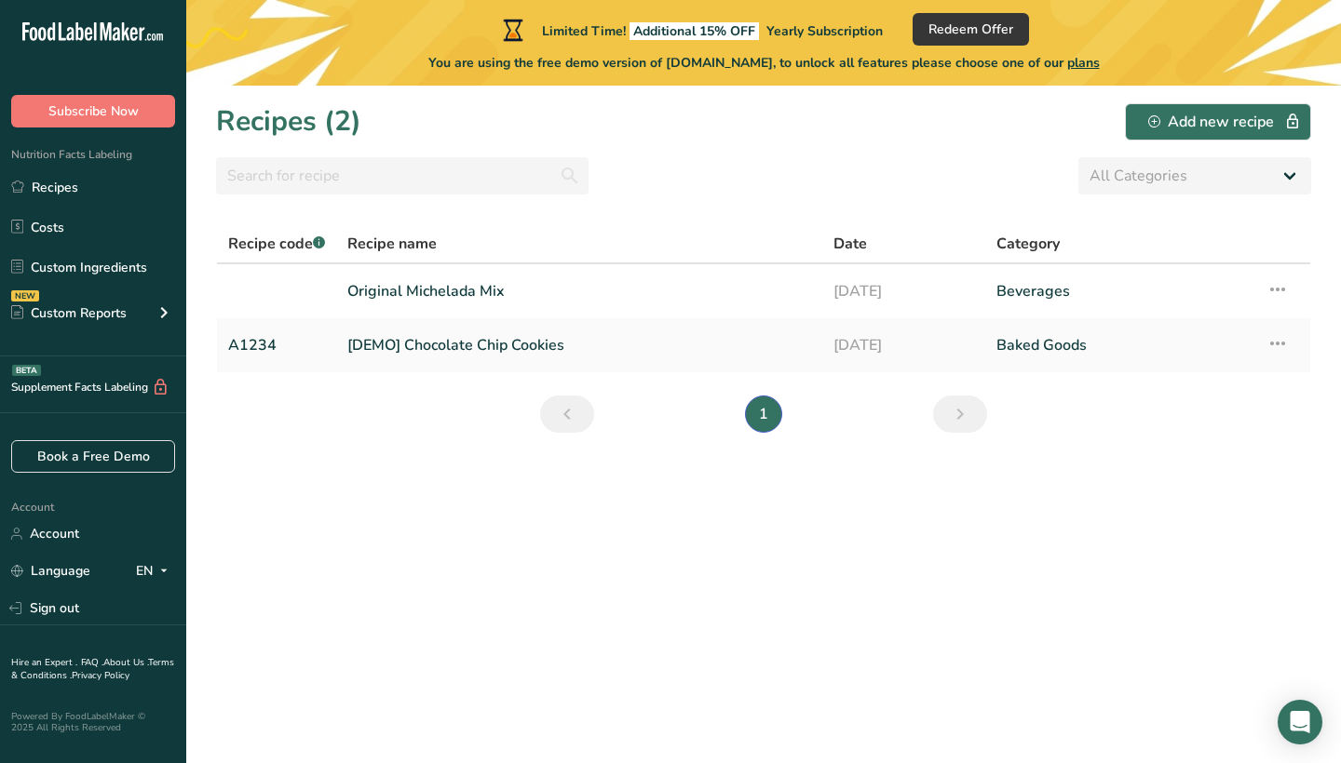
click at [97, 144] on div "Nutrition Facts Labeling Recipes Costs Custom Ingredients NEW Custom Reports Me…" at bounding box center [93, 242] width 186 height 229
click at [97, 128] on div "Nutrition Facts Labeling Recipes Costs Custom Ingredients NEW Custom Reports Me…" at bounding box center [93, 242] width 186 height 229
click at [94, 104] on span "Subscribe Now" at bounding box center [93, 111] width 90 height 20
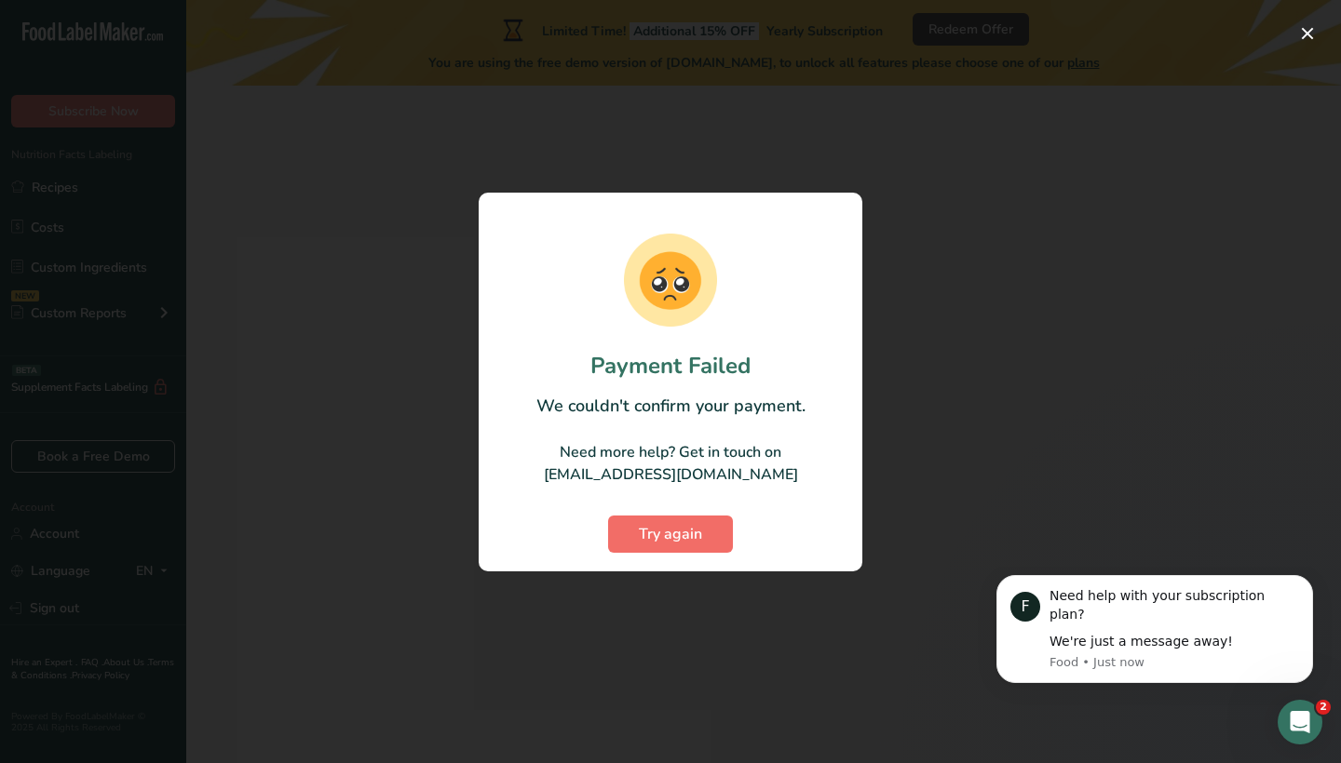
click at [658, 530] on span "Try again" at bounding box center [670, 534] width 63 height 22
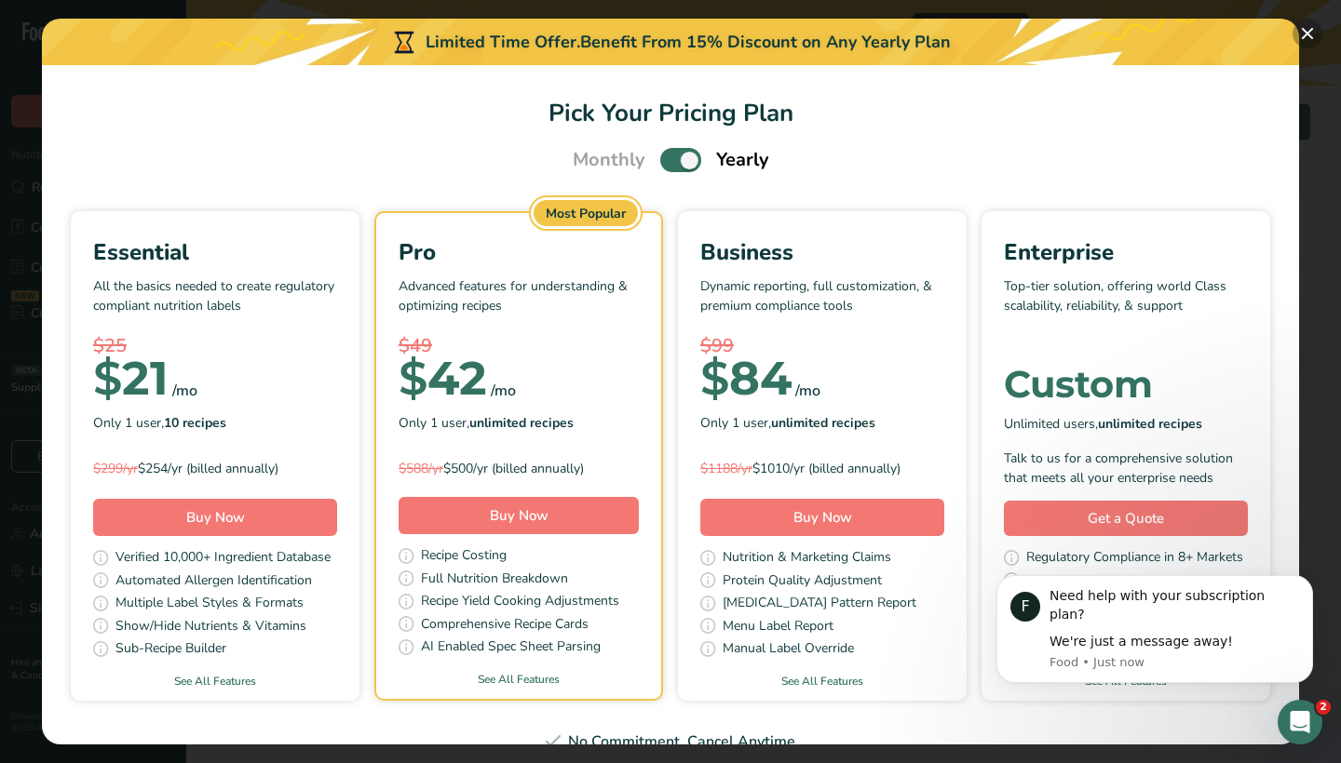
click at [1313, 34] on button "Pick Your Pricing Plan Modal" at bounding box center [1307, 34] width 30 height 30
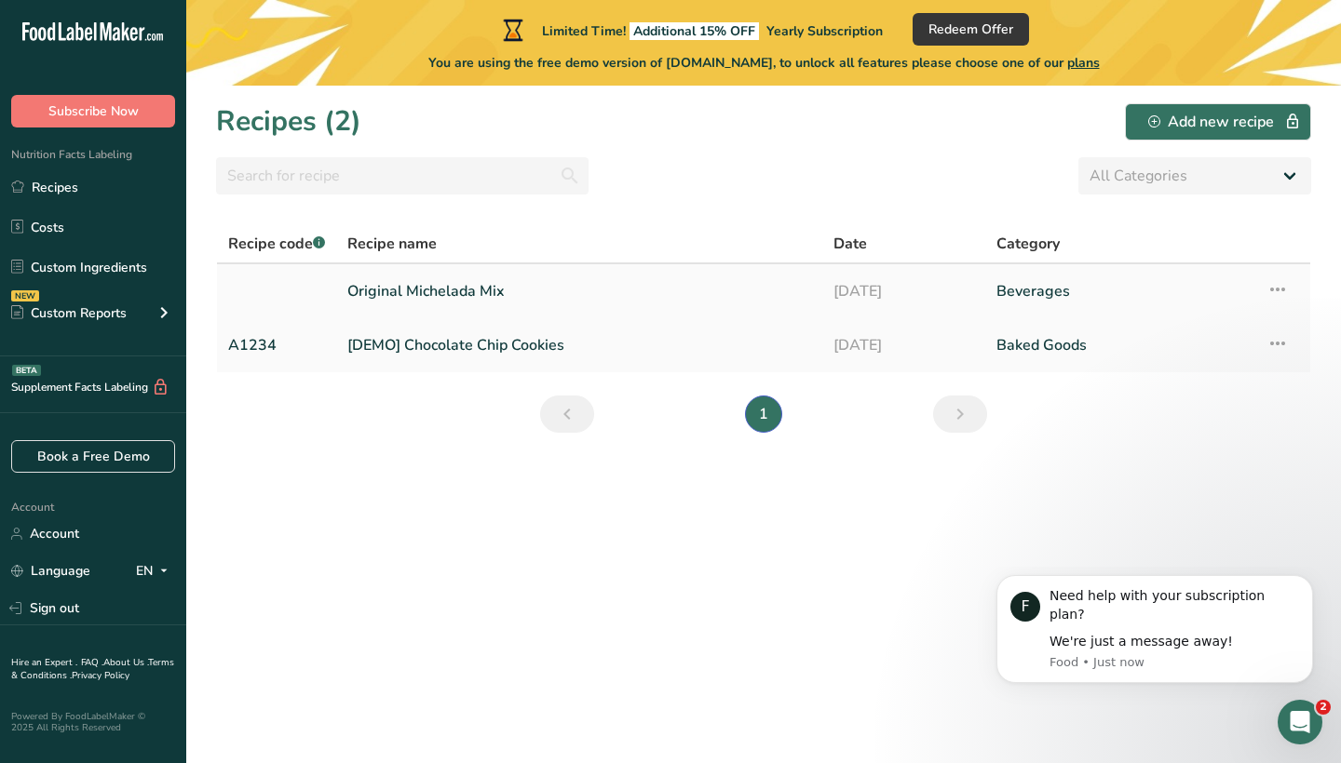
click at [426, 297] on link "Original Michelada Mix" at bounding box center [579, 291] width 464 height 39
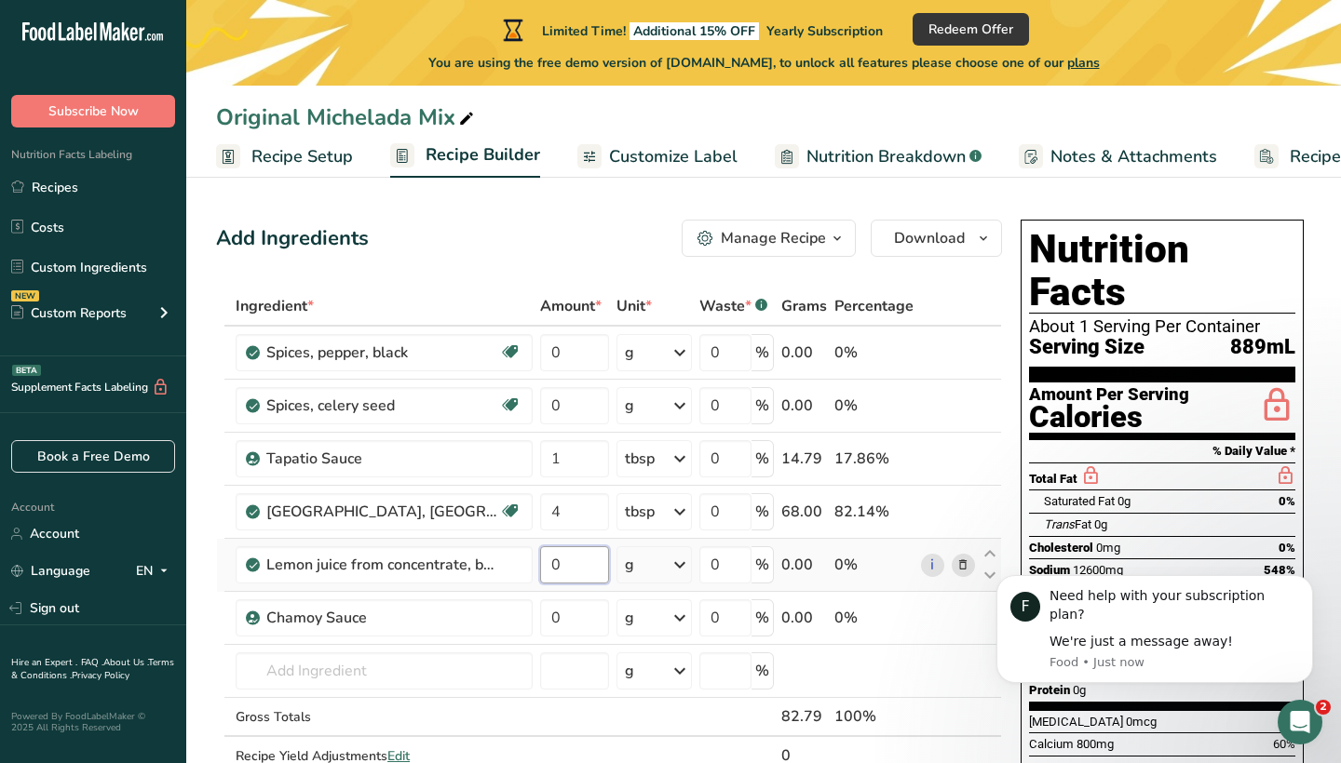
click at [555, 558] on input "0" at bounding box center [574, 564] width 69 height 37
type input "0.75"
click at [667, 565] on div "Ingredient * Amount * Unit * Waste * .a-a{fill:#347362;}.b-a{fill:#fff;} Grams …" at bounding box center [609, 551] width 786 height 528
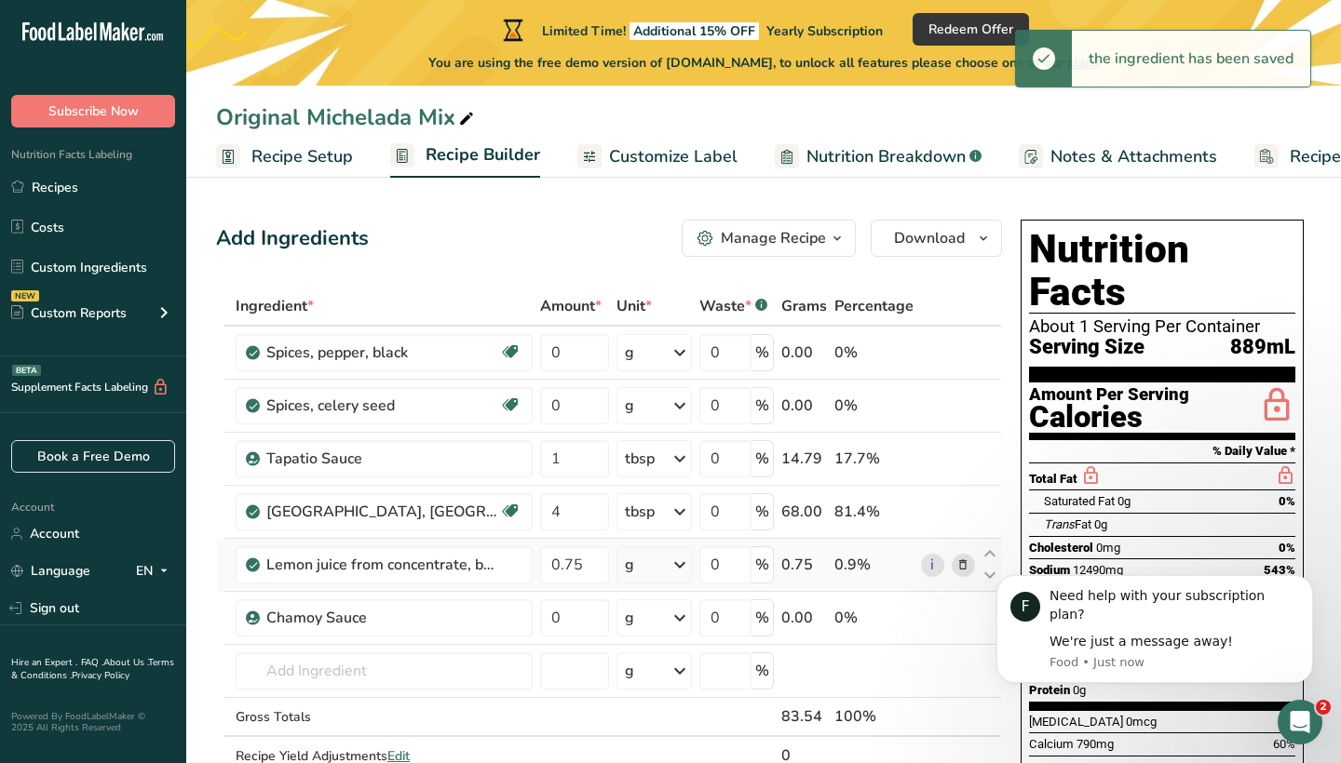
click at [676, 562] on icon at bounding box center [679, 565] width 22 height 34
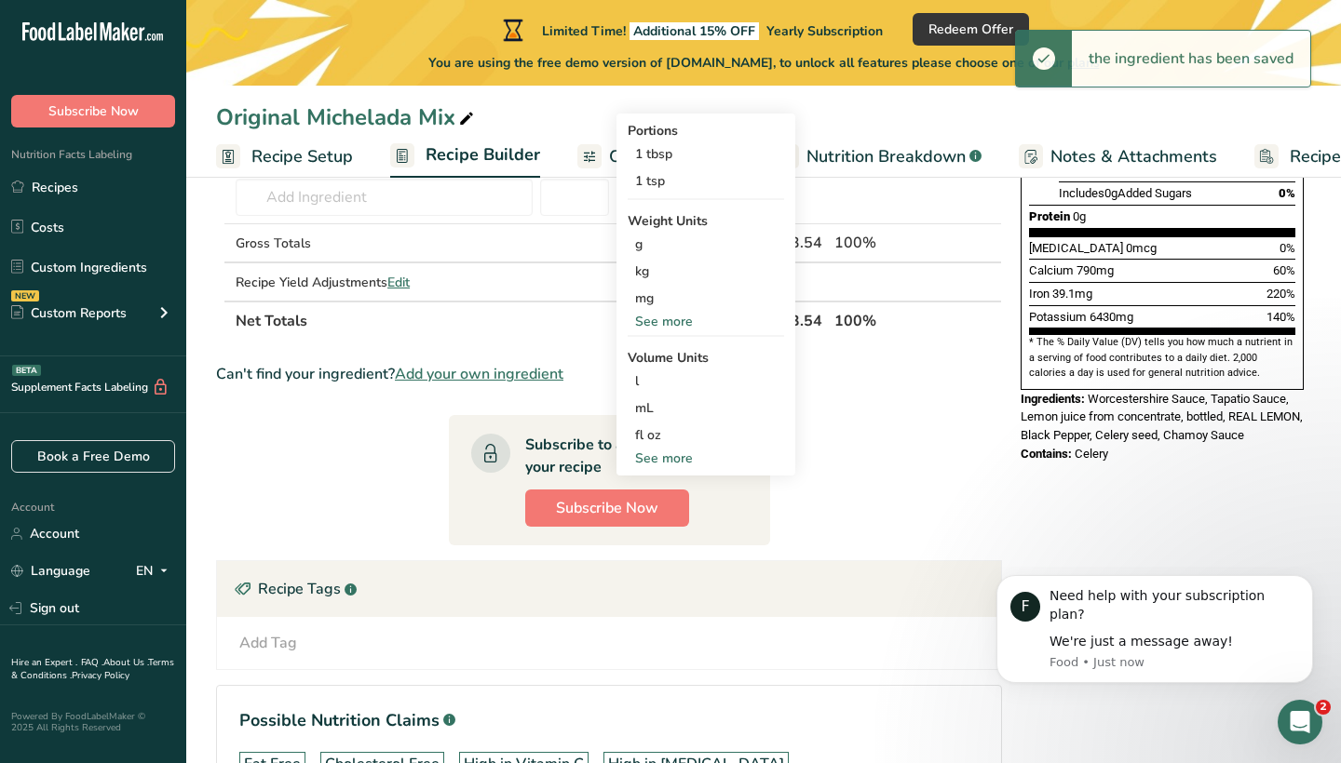
scroll to position [495, 0]
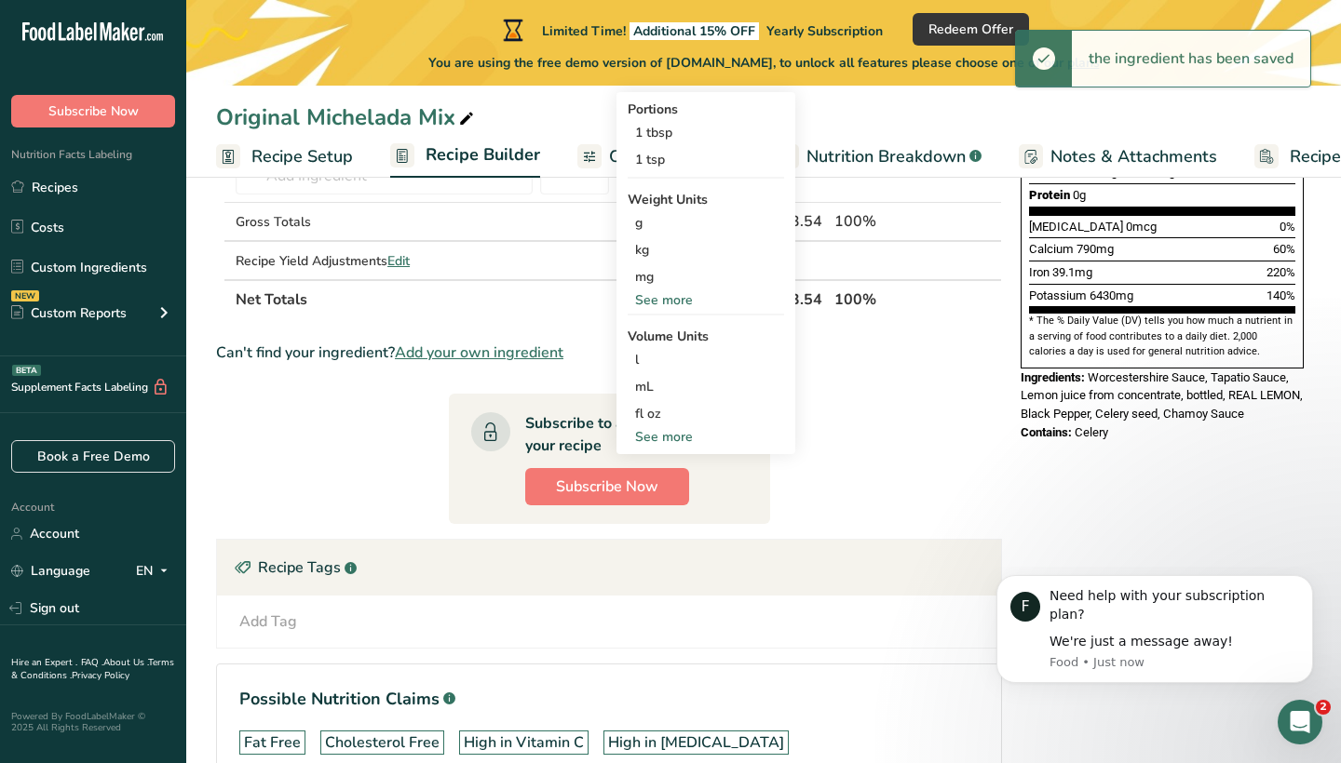
click at [666, 435] on div "See more" at bounding box center [705, 437] width 156 height 20
select select "22"
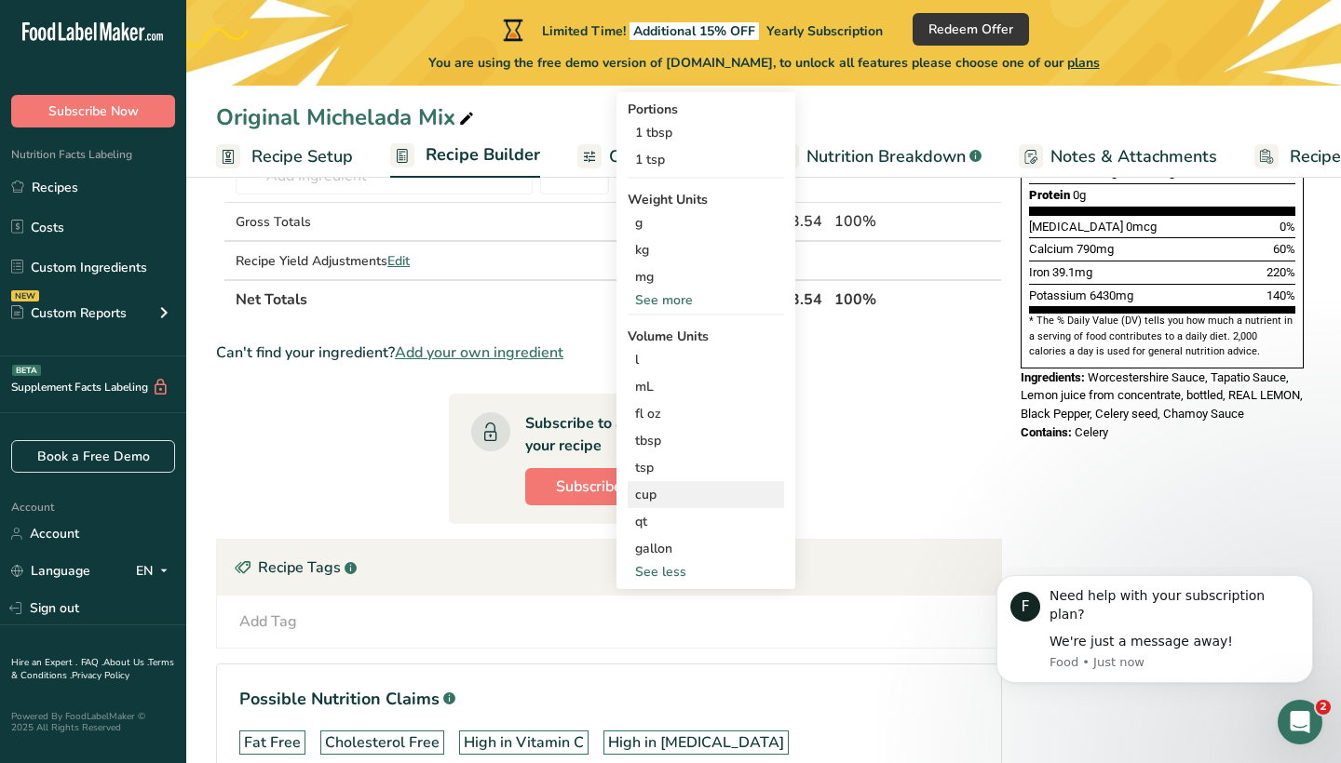
click at [664, 491] on div "cup" at bounding box center [705, 495] width 141 height 20
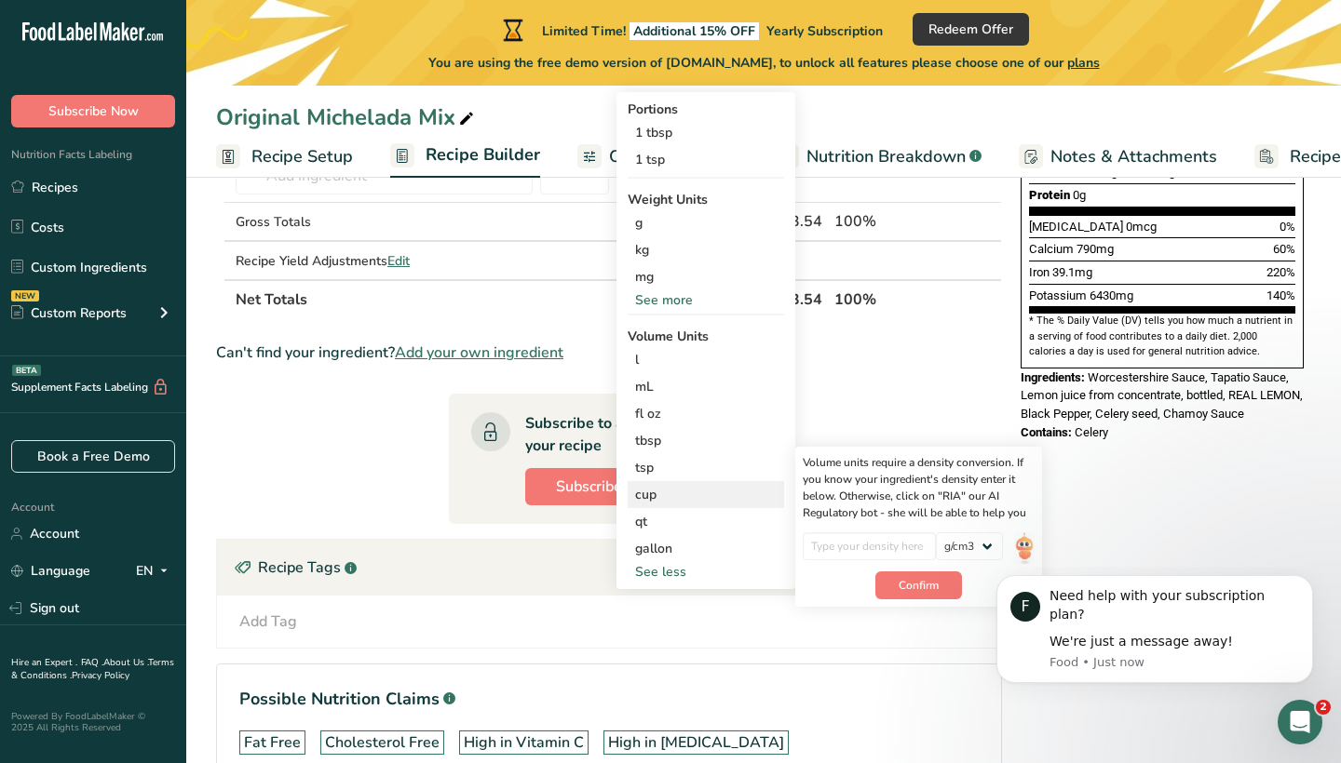
drag, startPoint x: 1004, startPoint y: 523, endPoint x: 990, endPoint y: 524, distance: 14.0
click at [1004, 523] on div "Volume units require a density conversion. If you know your ingredient's densit…" at bounding box center [918, 527] width 247 height 160
click at [711, 485] on div "cup" at bounding box center [705, 495] width 141 height 20
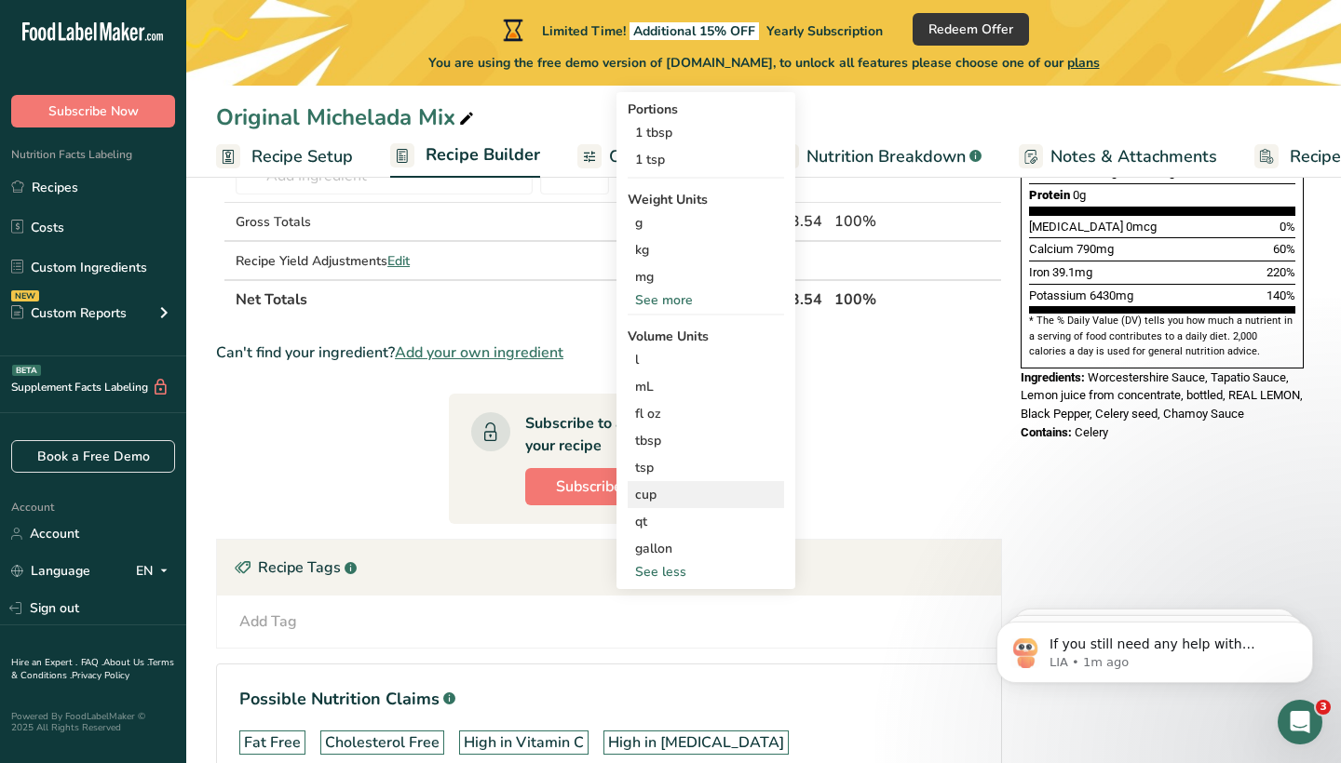
click at [711, 491] on div "cup" at bounding box center [705, 495] width 141 height 20
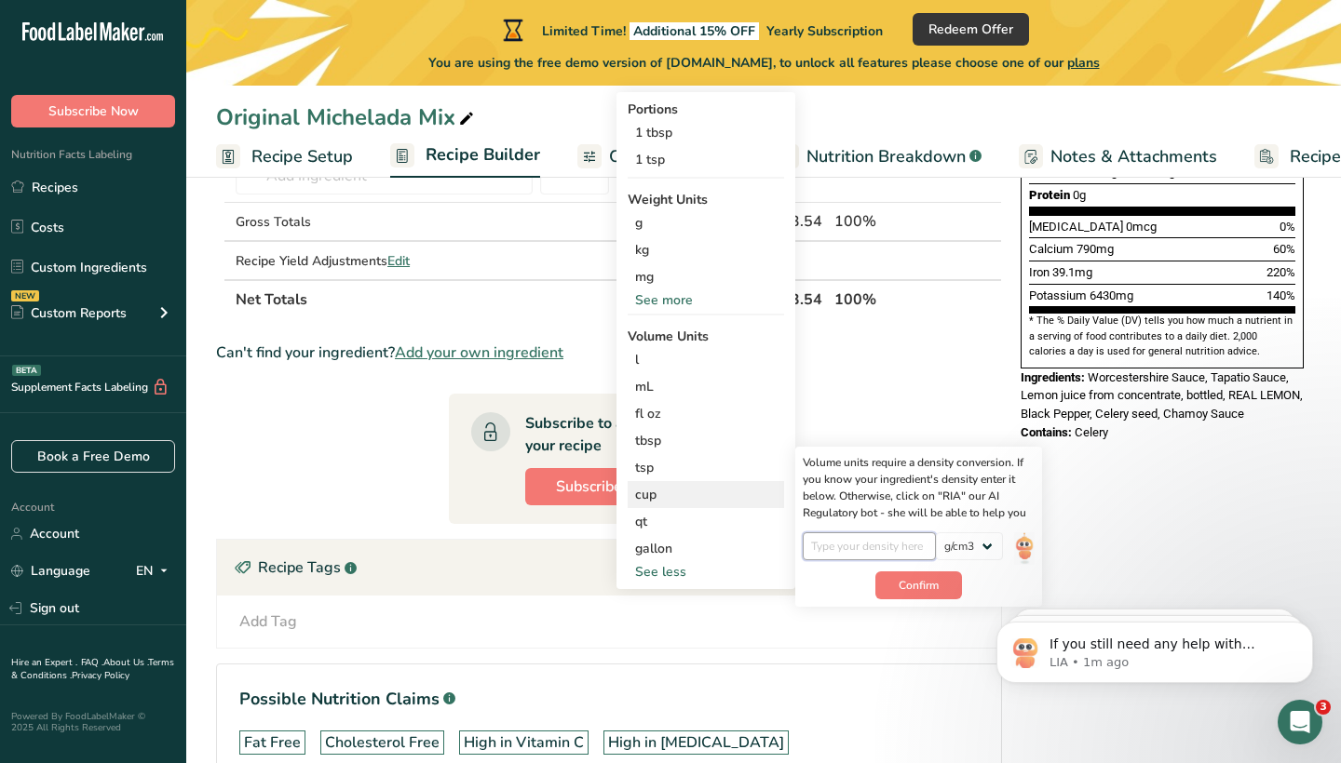
click at [848, 556] on input "number" at bounding box center [868, 546] width 133 height 28
type input "0.75"
click at [898, 585] on span "Confirm" at bounding box center [918, 585] width 40 height 17
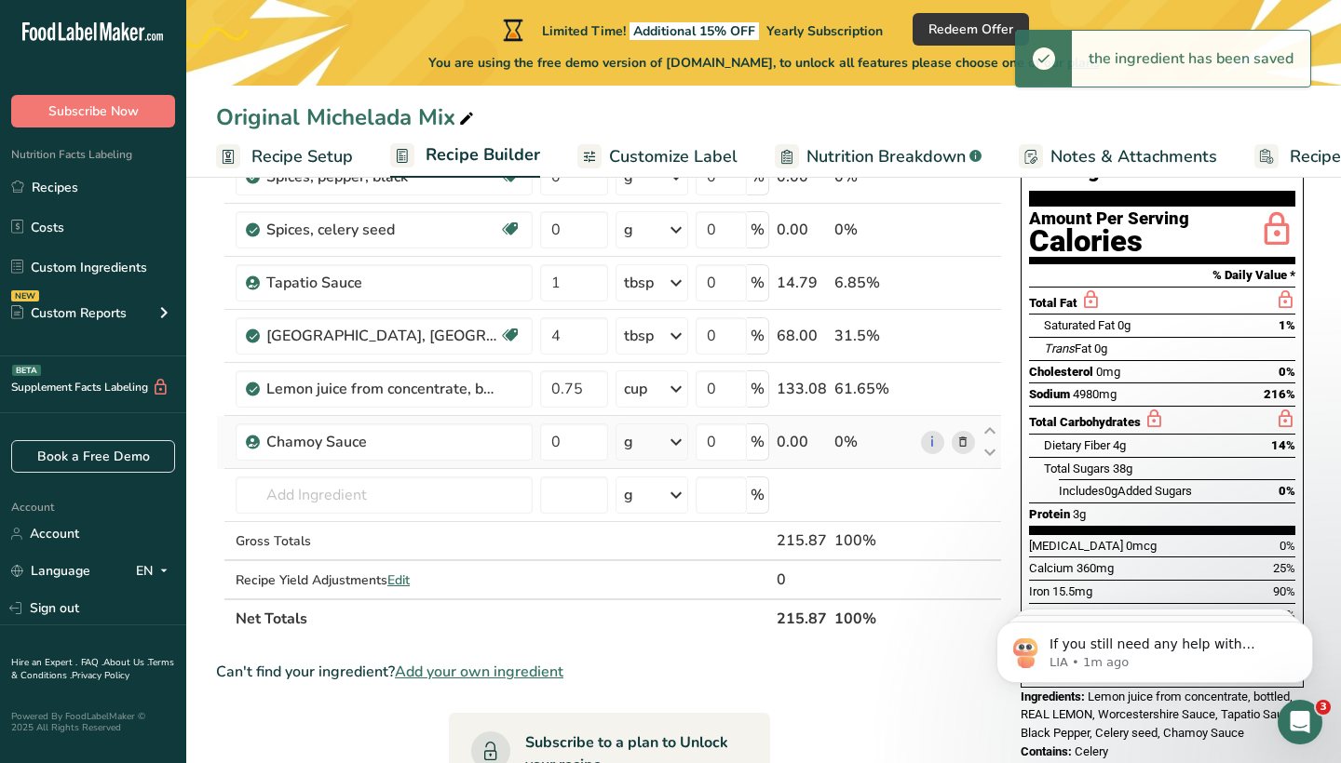
scroll to position [91, 0]
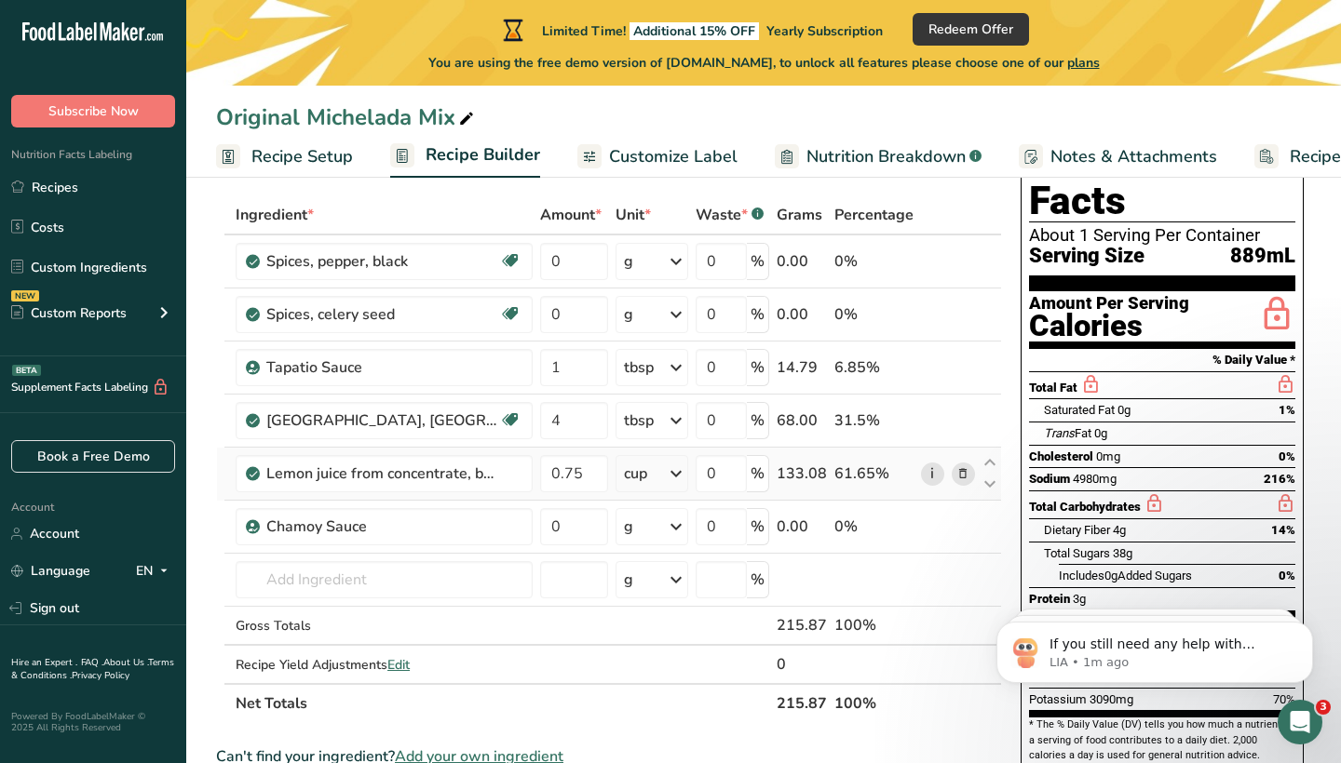
click at [929, 471] on link "i" at bounding box center [932, 474] width 23 height 23
click at [667, 329] on icon at bounding box center [676, 315] width 22 height 34
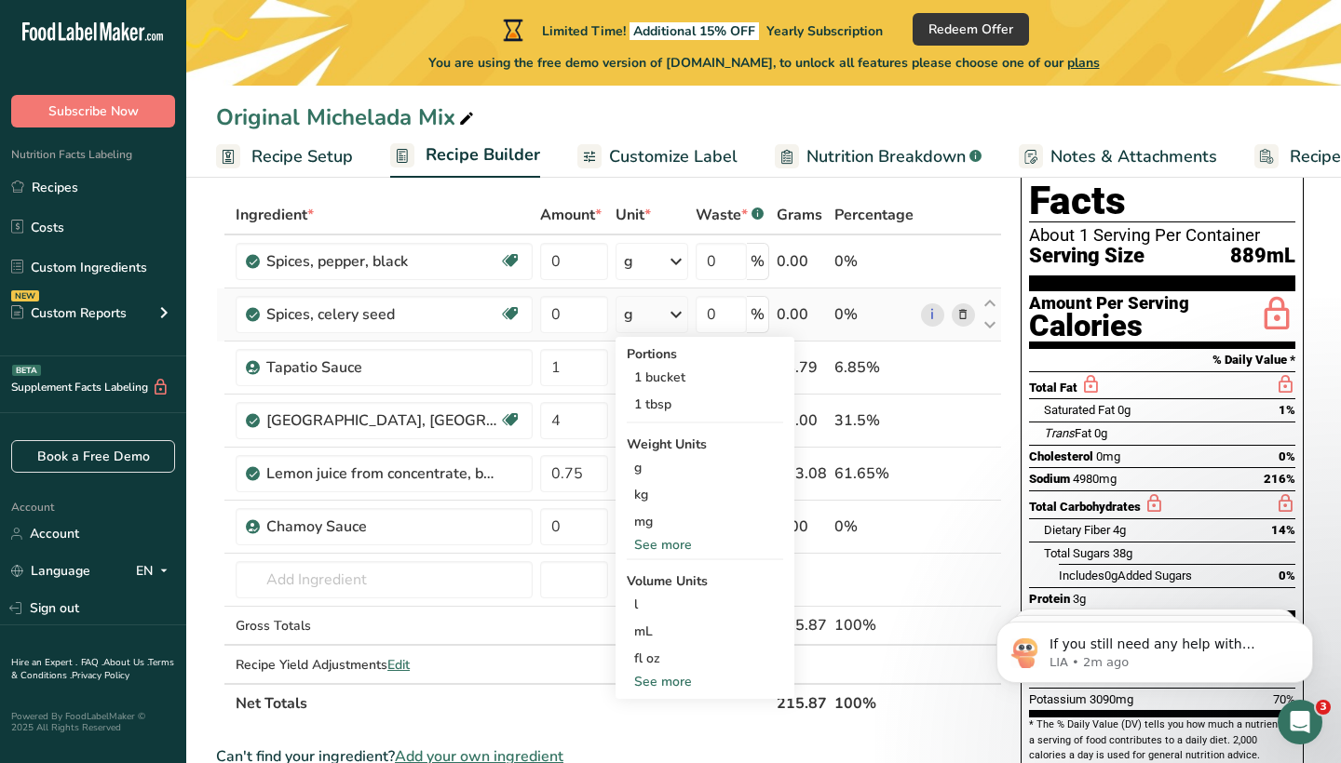
click at [667, 318] on icon at bounding box center [676, 315] width 22 height 34
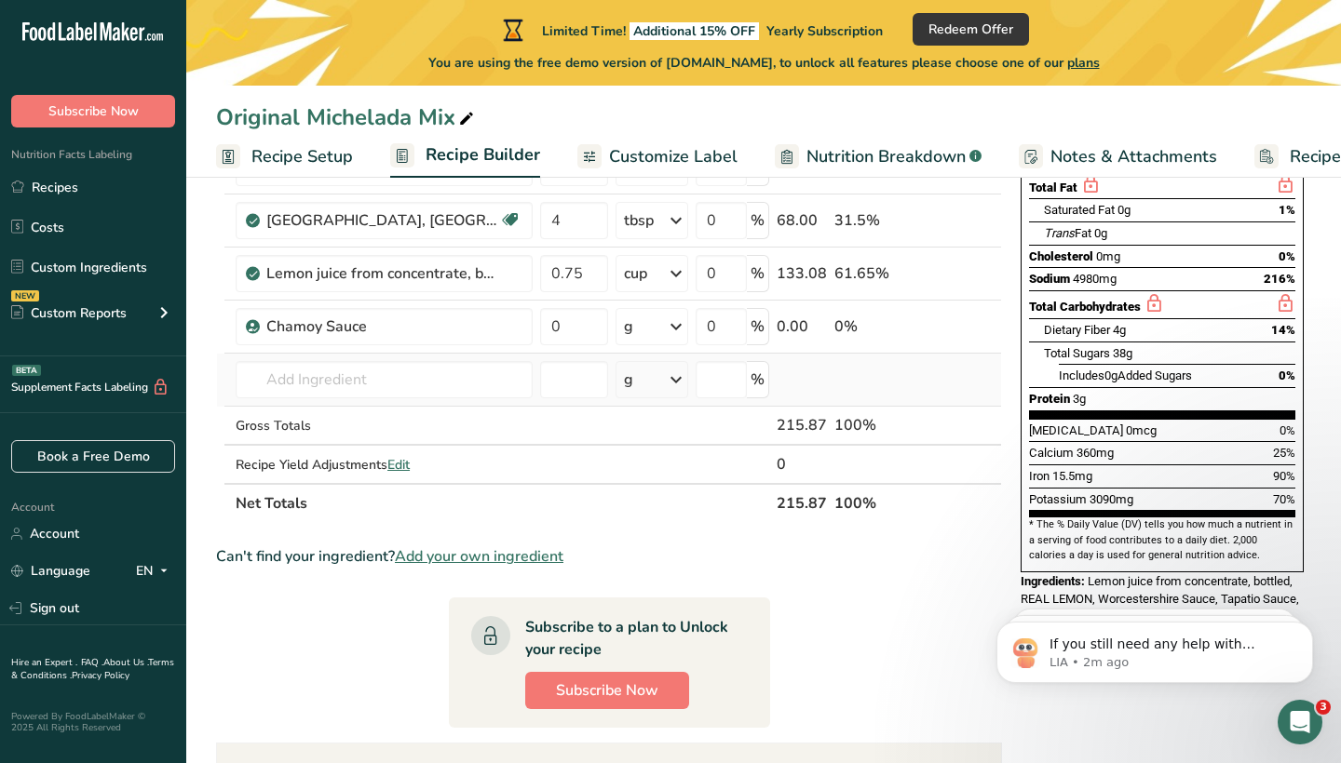
scroll to position [293, 0]
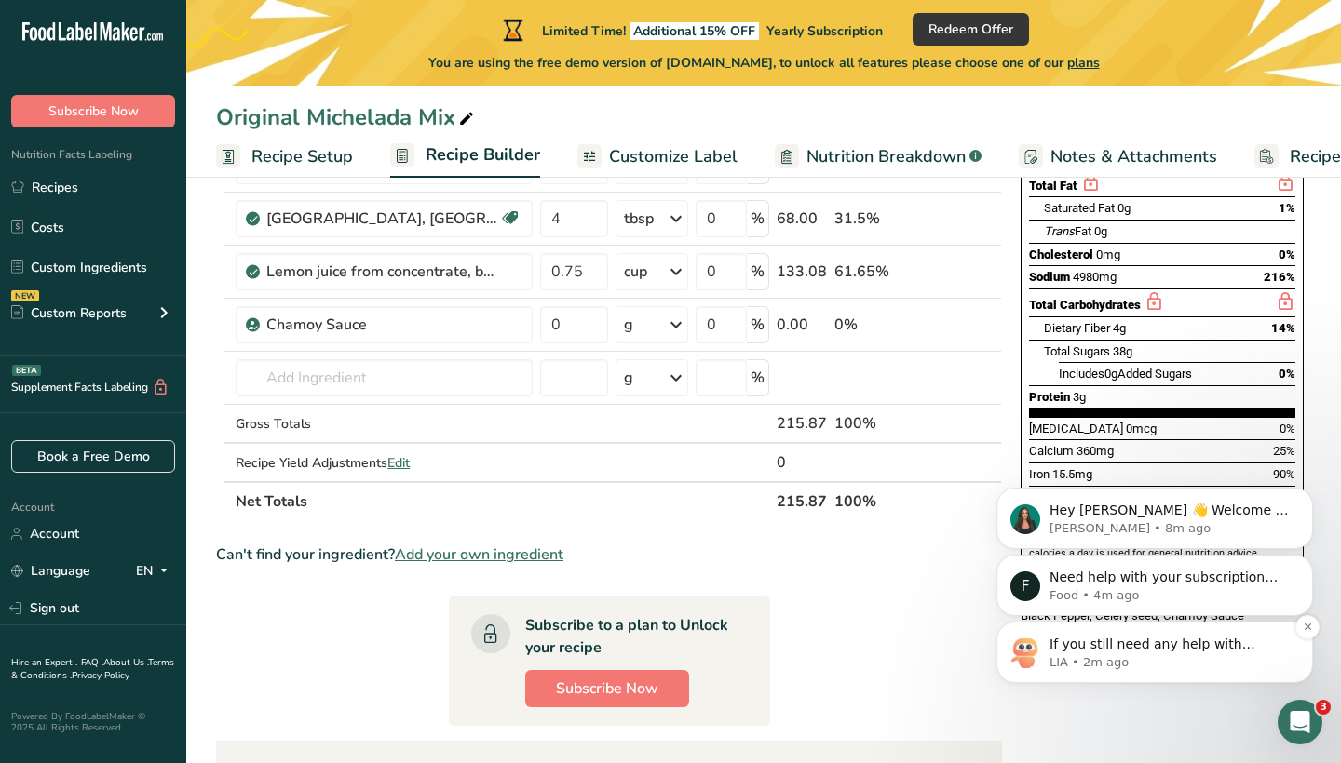
click at [1068, 670] on p "LIA • 2m ago" at bounding box center [1169, 662] width 240 height 17
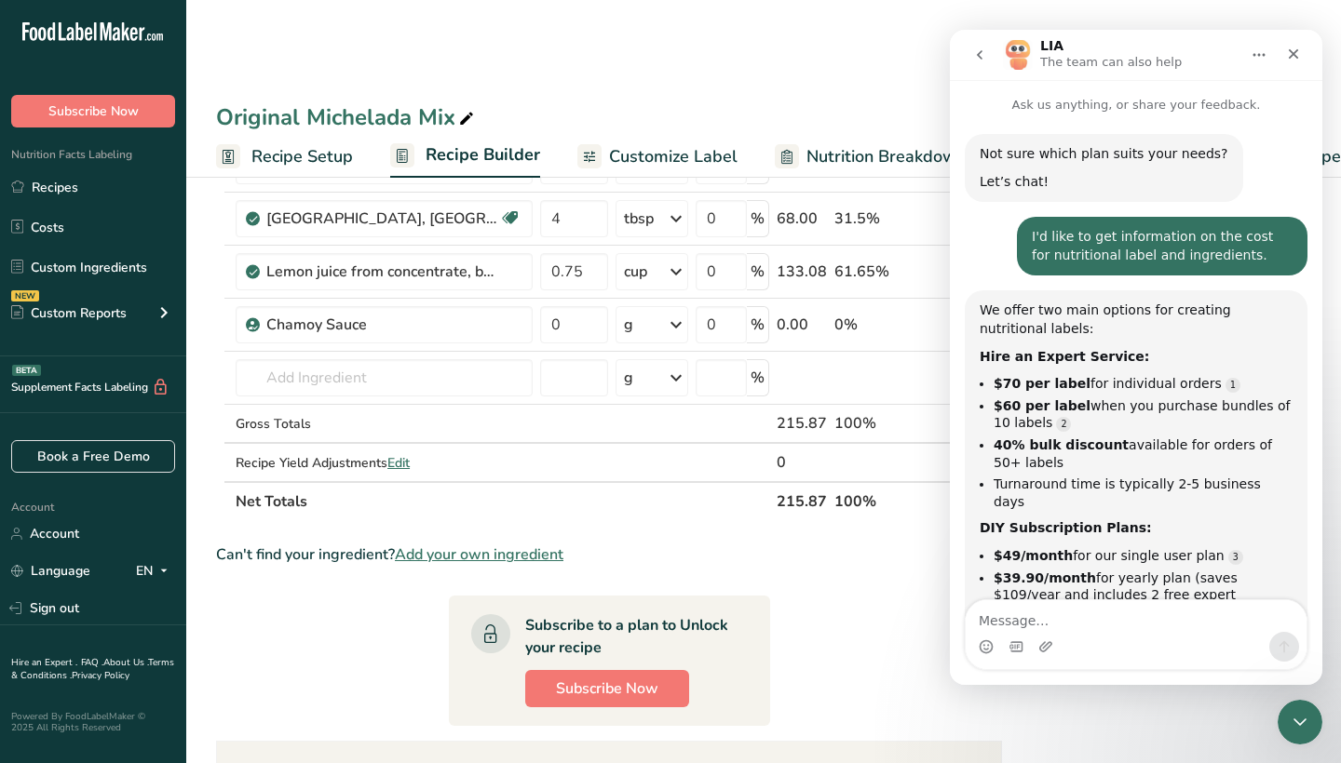
scroll to position [2675, 0]
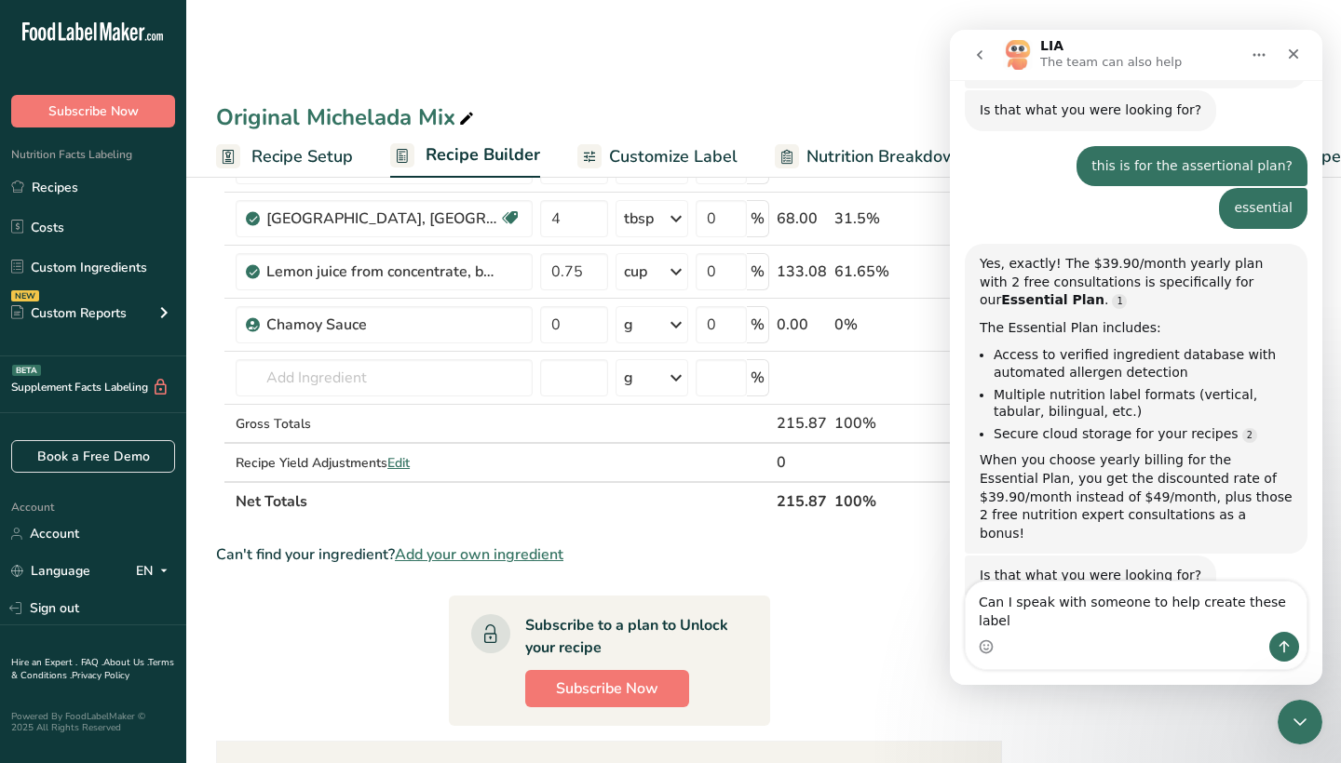
type textarea "Can I speak with someone to help create these labels"
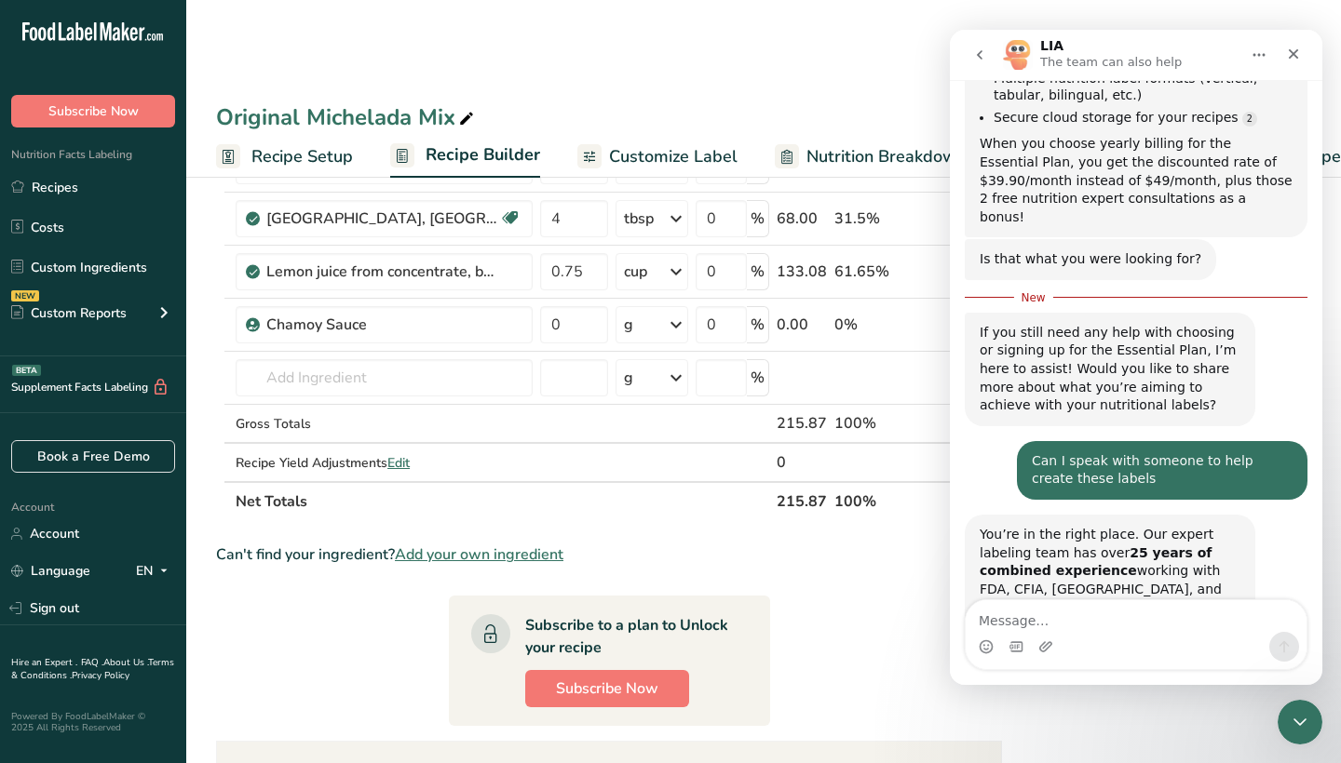
scroll to position [3084, 0]
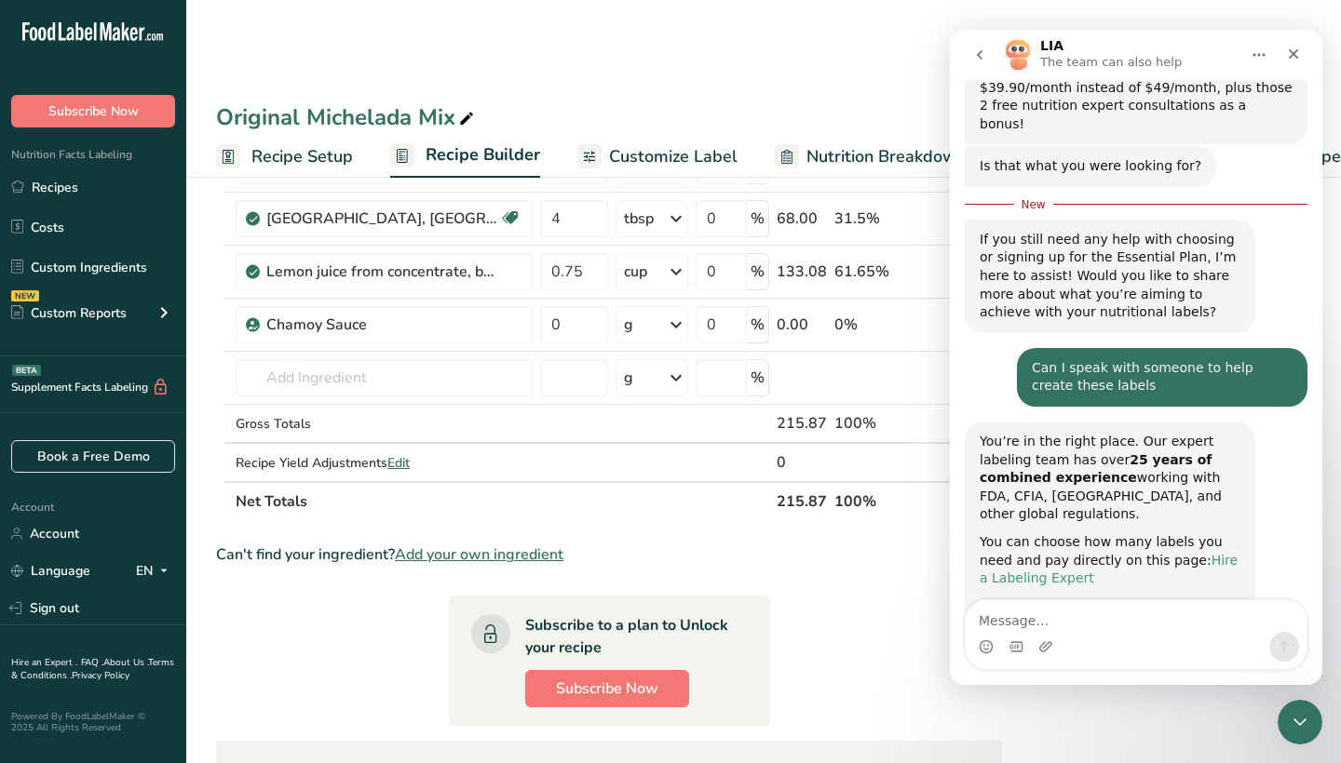
click at [1053, 553] on link "Hire a Labeling Expert" at bounding box center [1108, 570] width 258 height 34
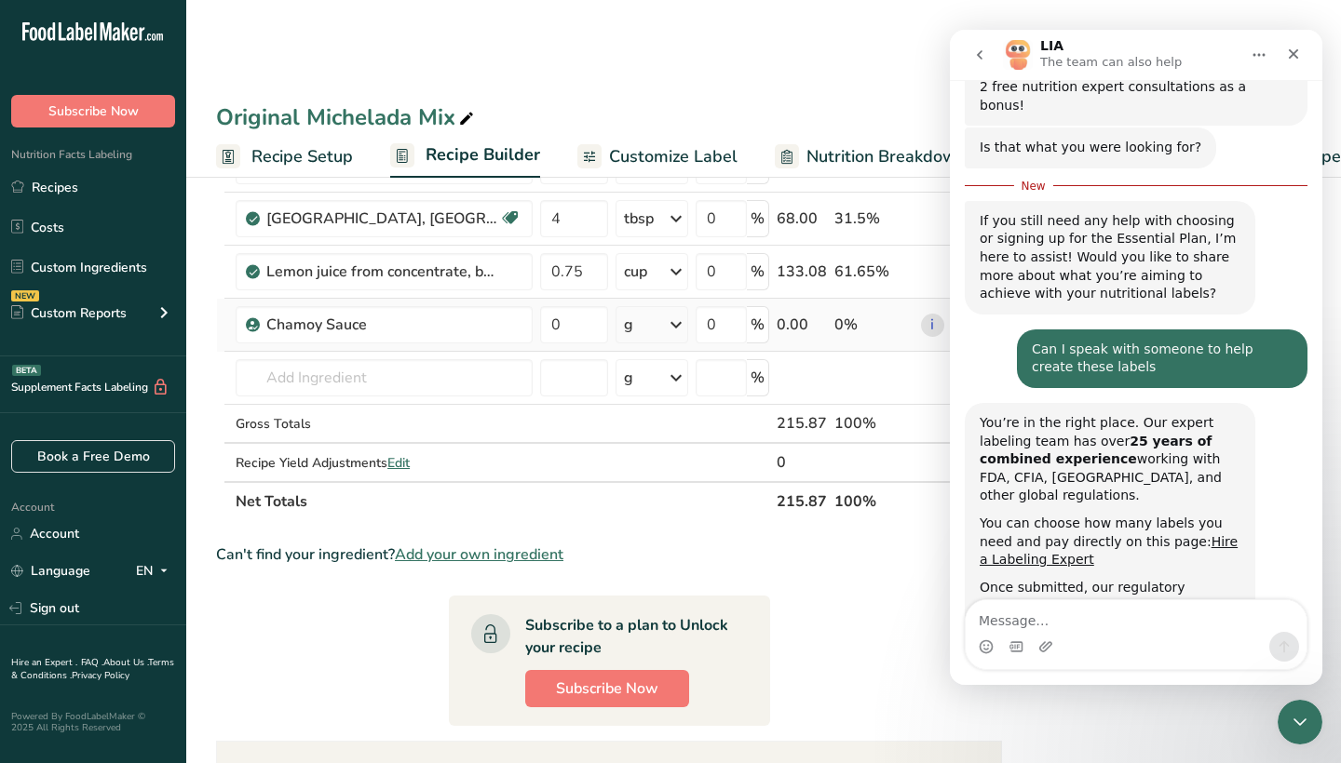
scroll to position [0, 0]
click at [1294, 59] on icon "Close" at bounding box center [1293, 54] width 15 height 15
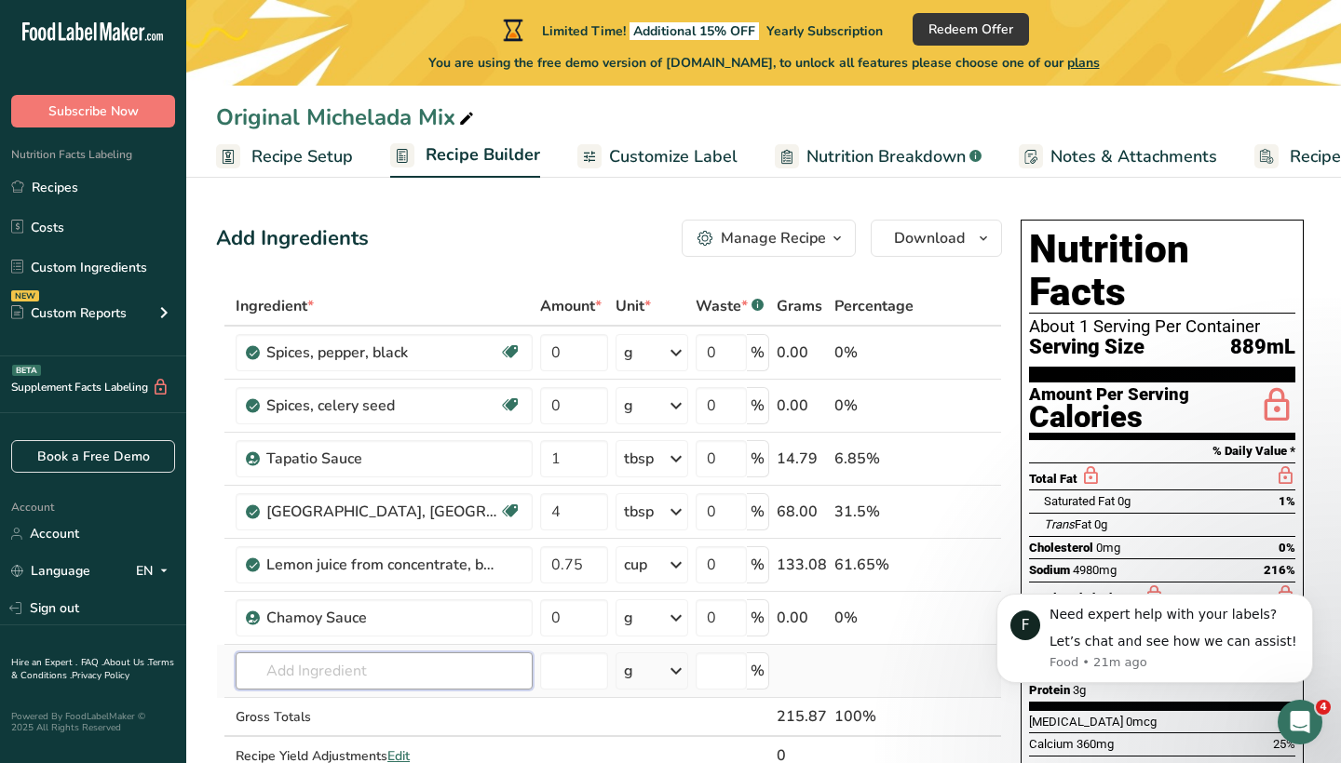
click at [437, 669] on input "text" at bounding box center [384, 671] width 297 height 37
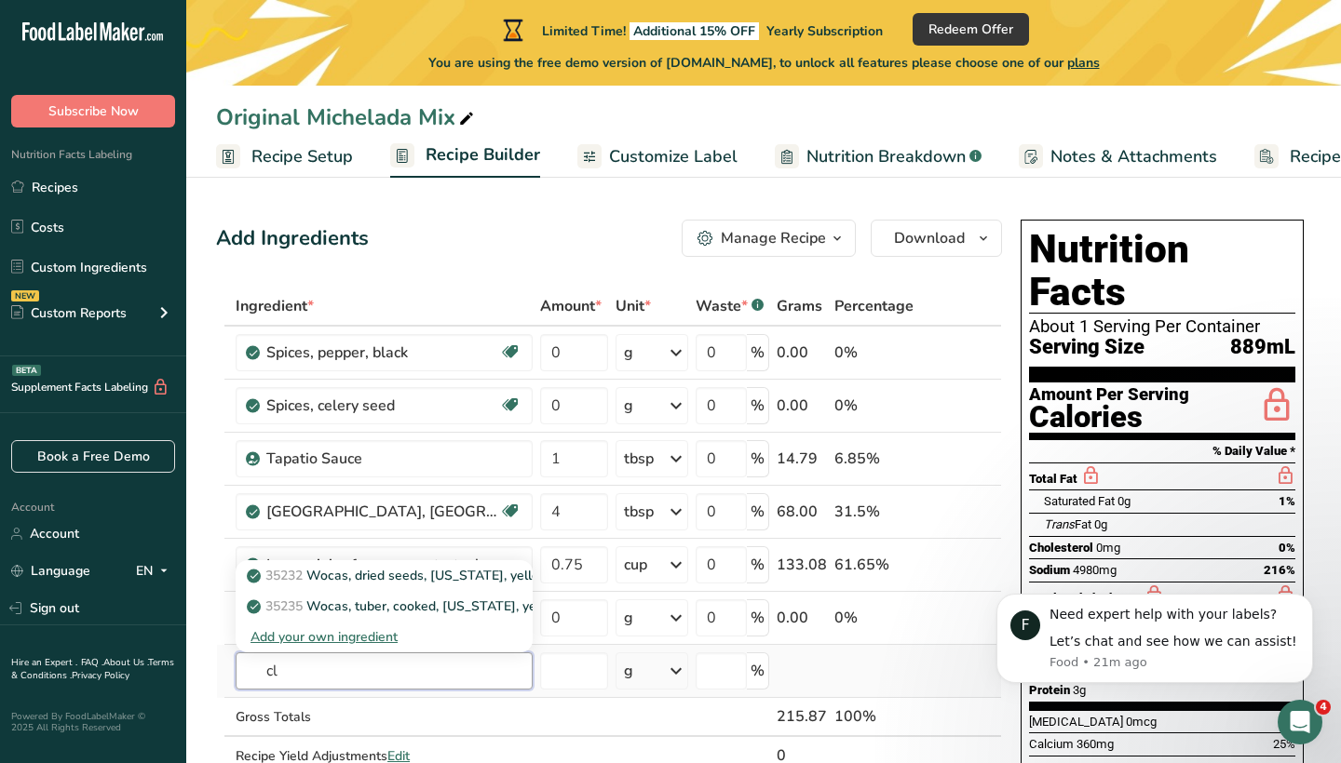
type input "c"
type input "mor's clamato"
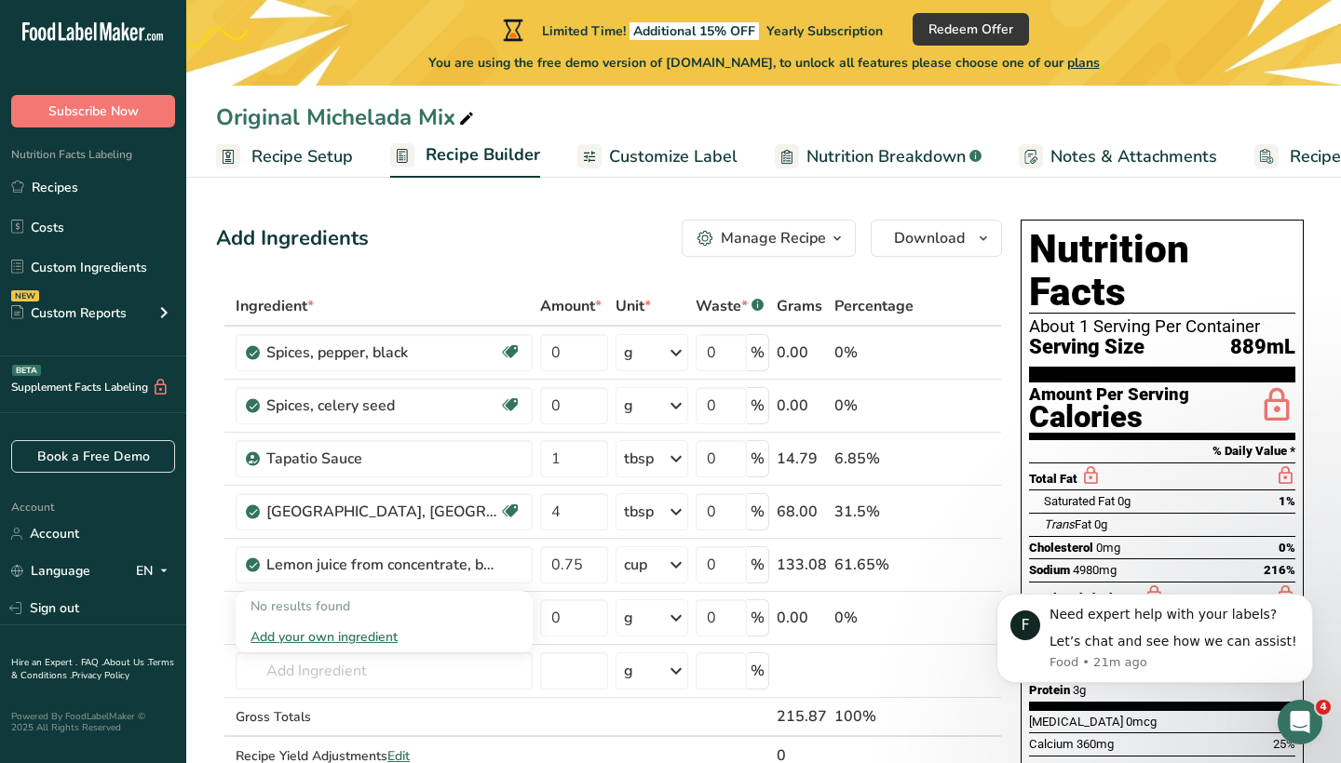
click at [675, 353] on icon at bounding box center [676, 353] width 22 height 34
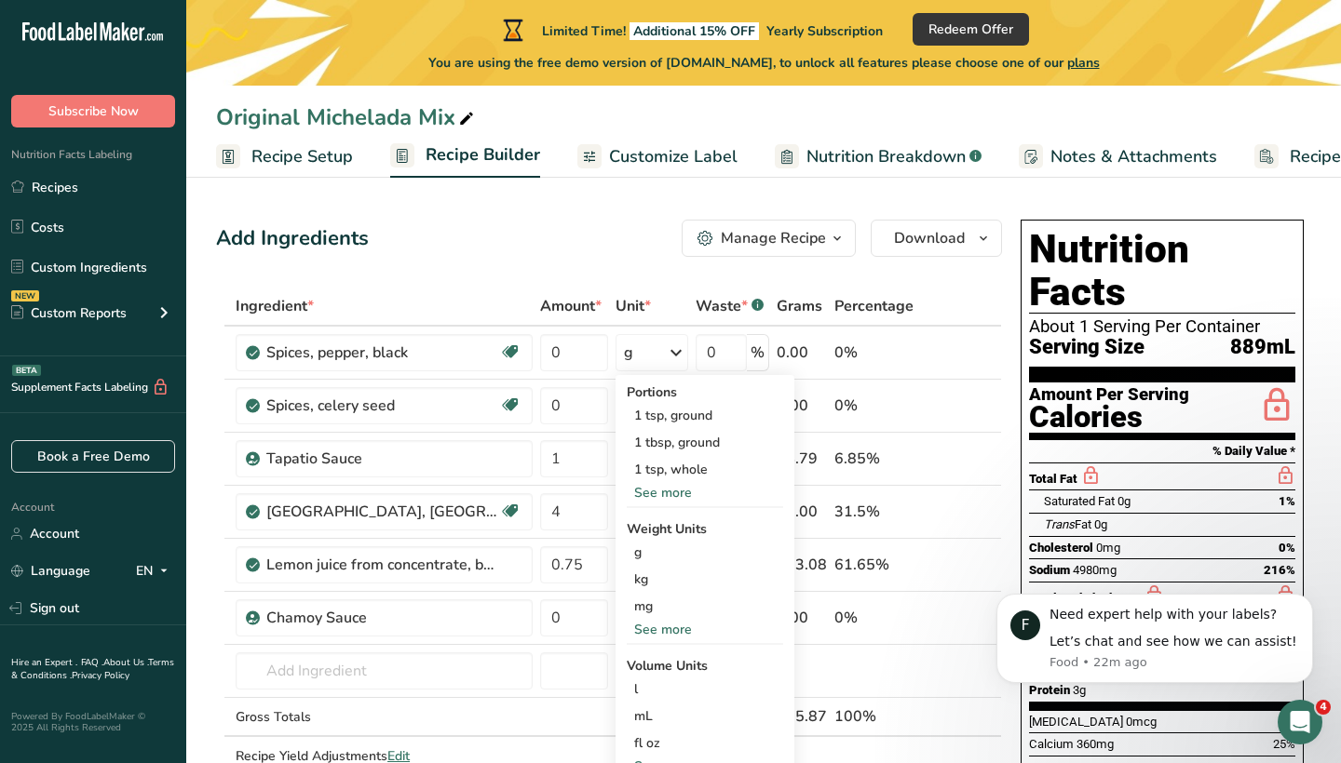
click at [630, 254] on div "Add Ingredients Manage Recipe Delete Recipe Duplicate Recipe Scale Recipe Save …" at bounding box center [609, 238] width 786 height 37
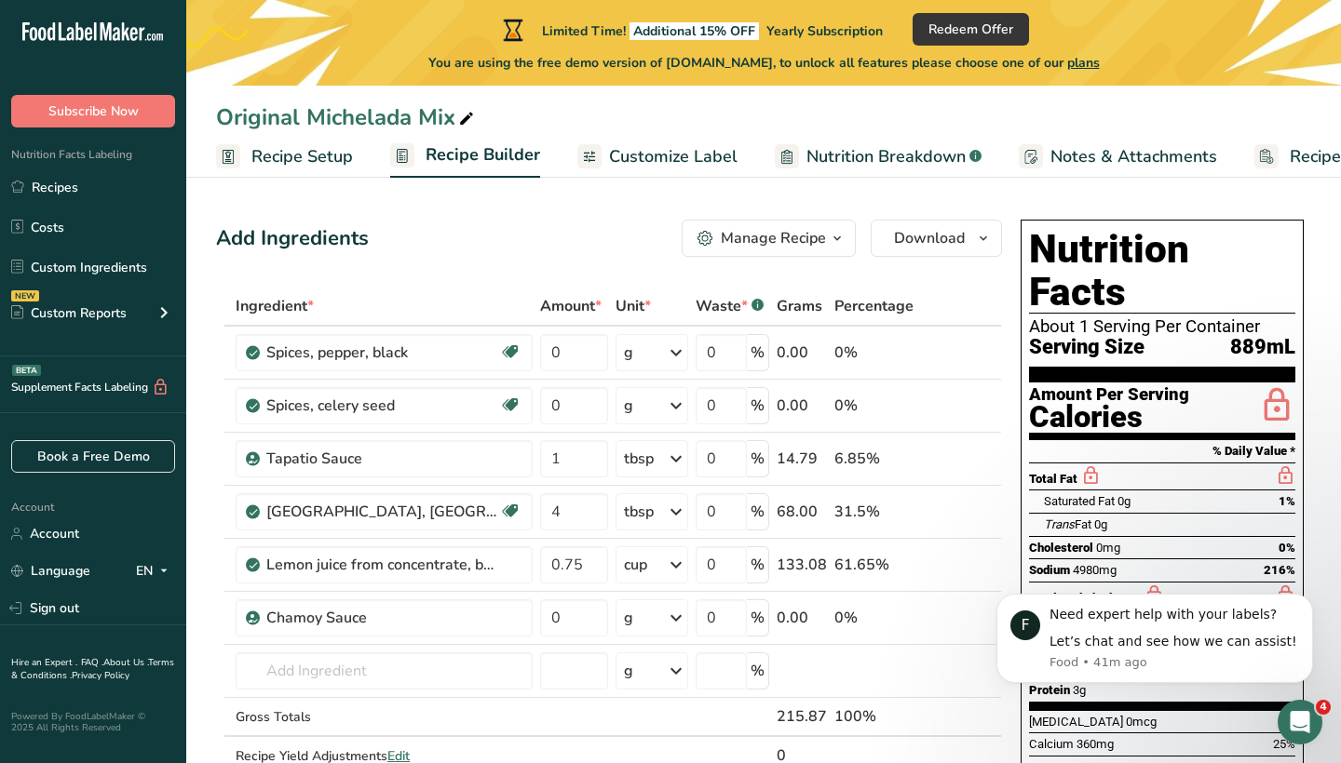
click at [748, 24] on span "Additional 15% OFF" at bounding box center [693, 31] width 129 height 18
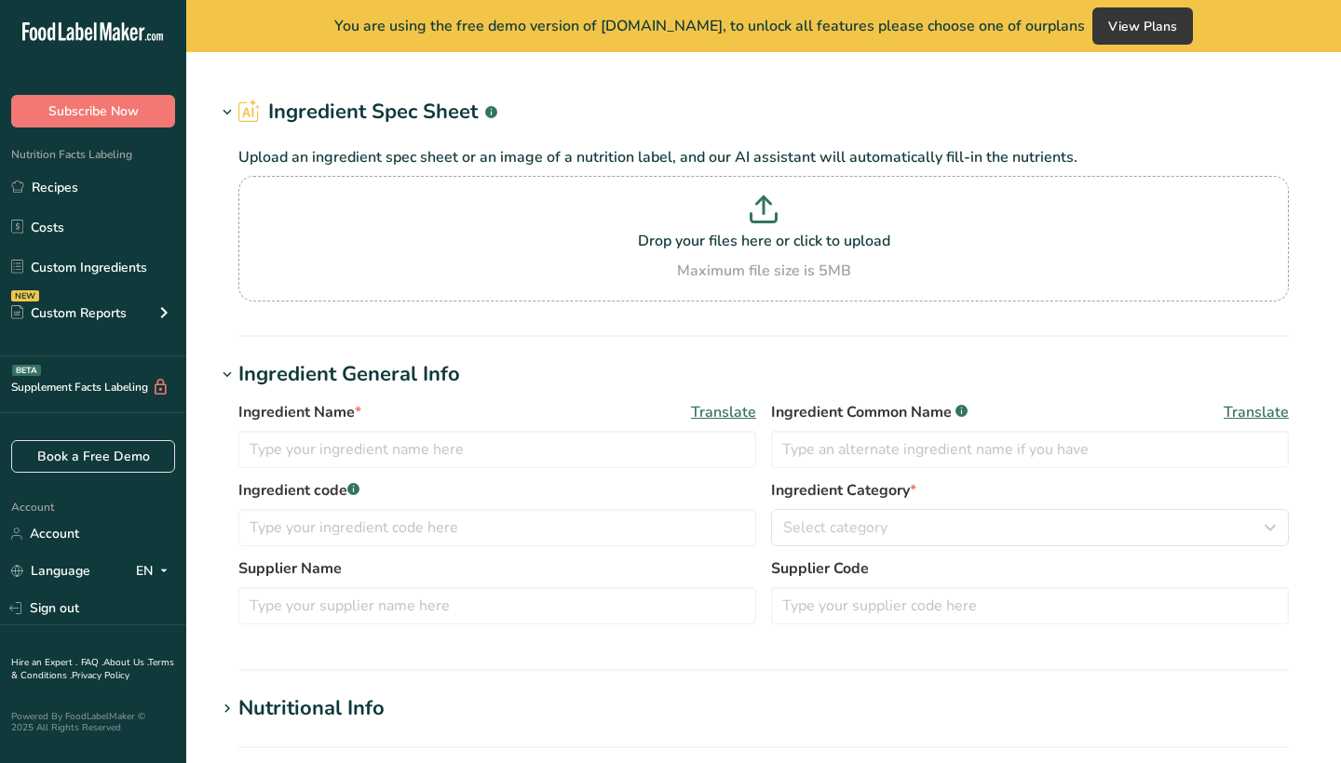
type input "Lemon juice from concentrate, bottled, REAL LEMON"
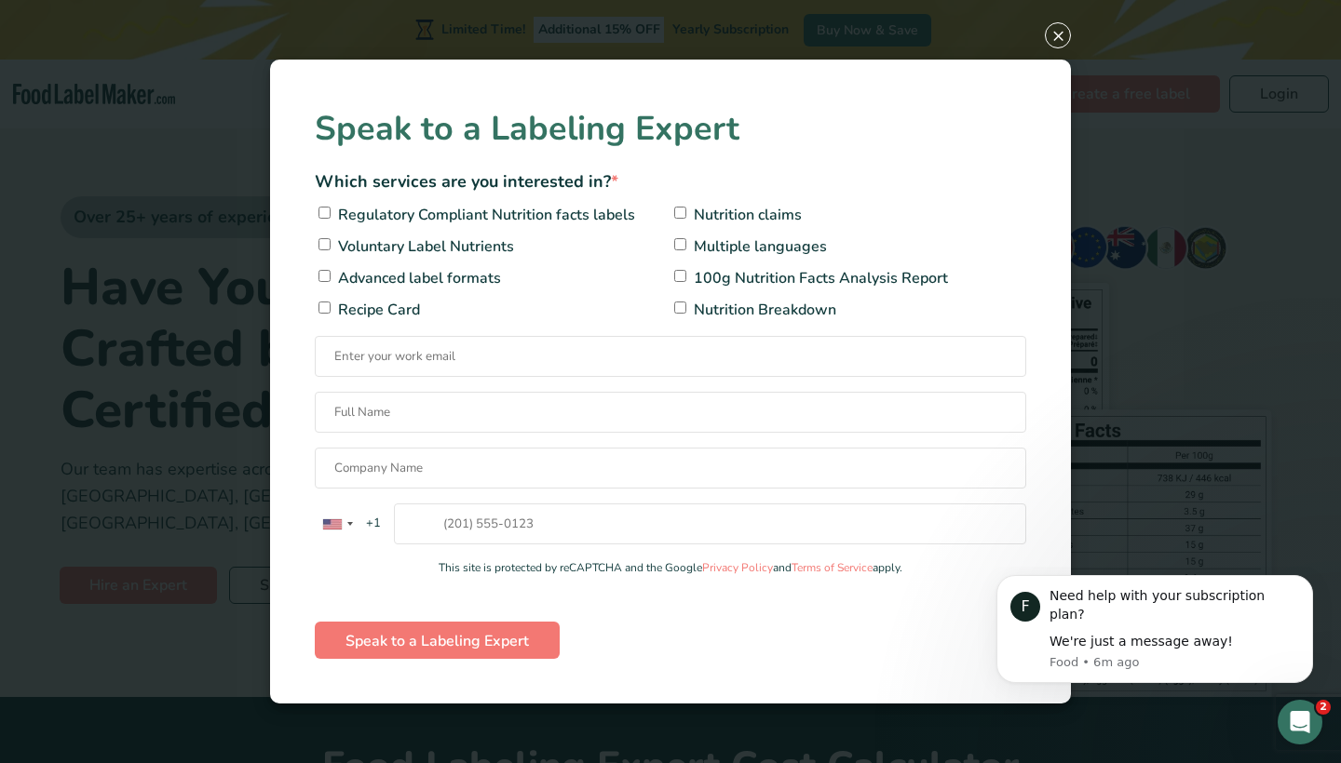
click at [428, 217] on span "Regulatory Compliant Nutrition facts labels" at bounding box center [484, 215] width 302 height 22
click at [330, 217] on input"] "Regulatory Compliant Nutrition facts labels" at bounding box center [324, 213] width 12 height 12
checkbox input"] "true"
type input "info.themixllc@gmail.com"
type input "Jovanna Ruiz"
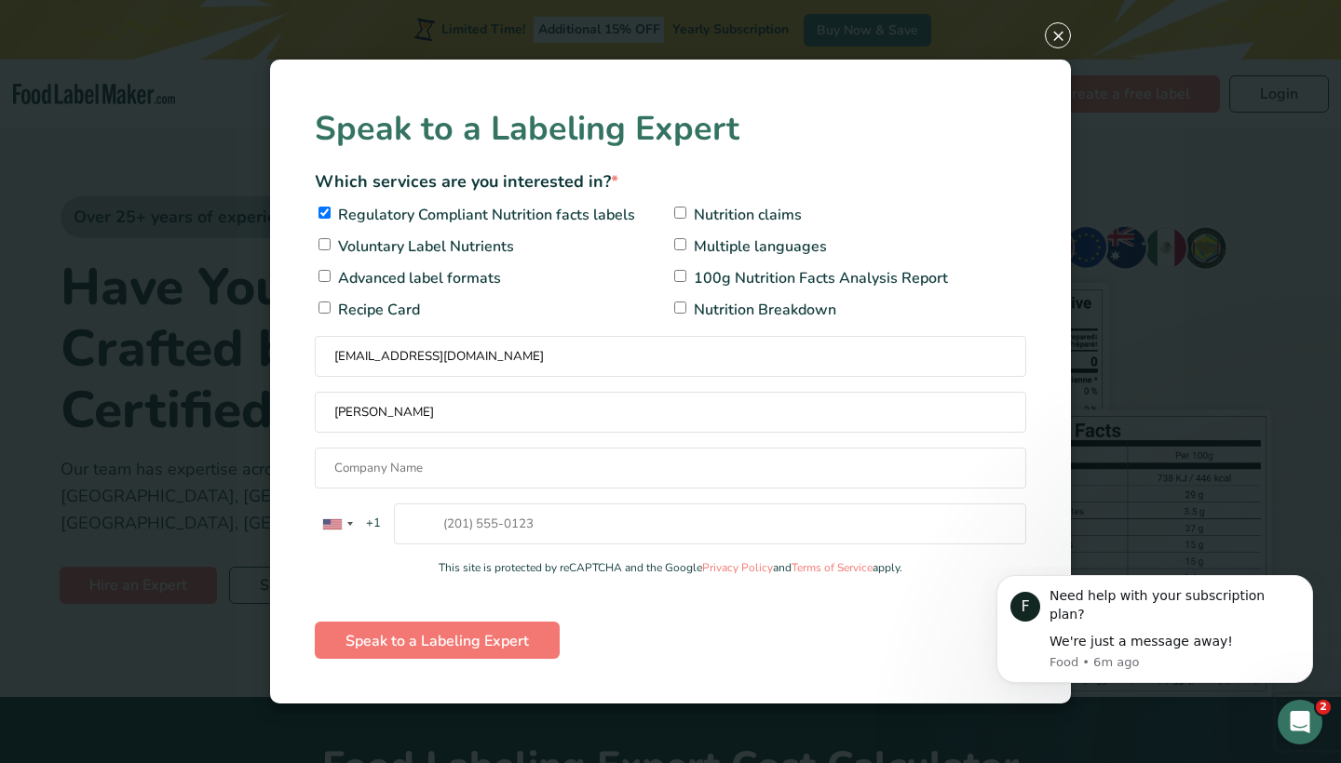
click at [445, 486] on div "Speak to a Labeling Expert Which services are you interested in? * Regulatory C…" at bounding box center [670, 382] width 711 height 556
type input "The Mix, LLC"
type input "9515259491"
click at [422, 645] on input "Speak to a Labeling Expert" at bounding box center [437, 640] width 245 height 37
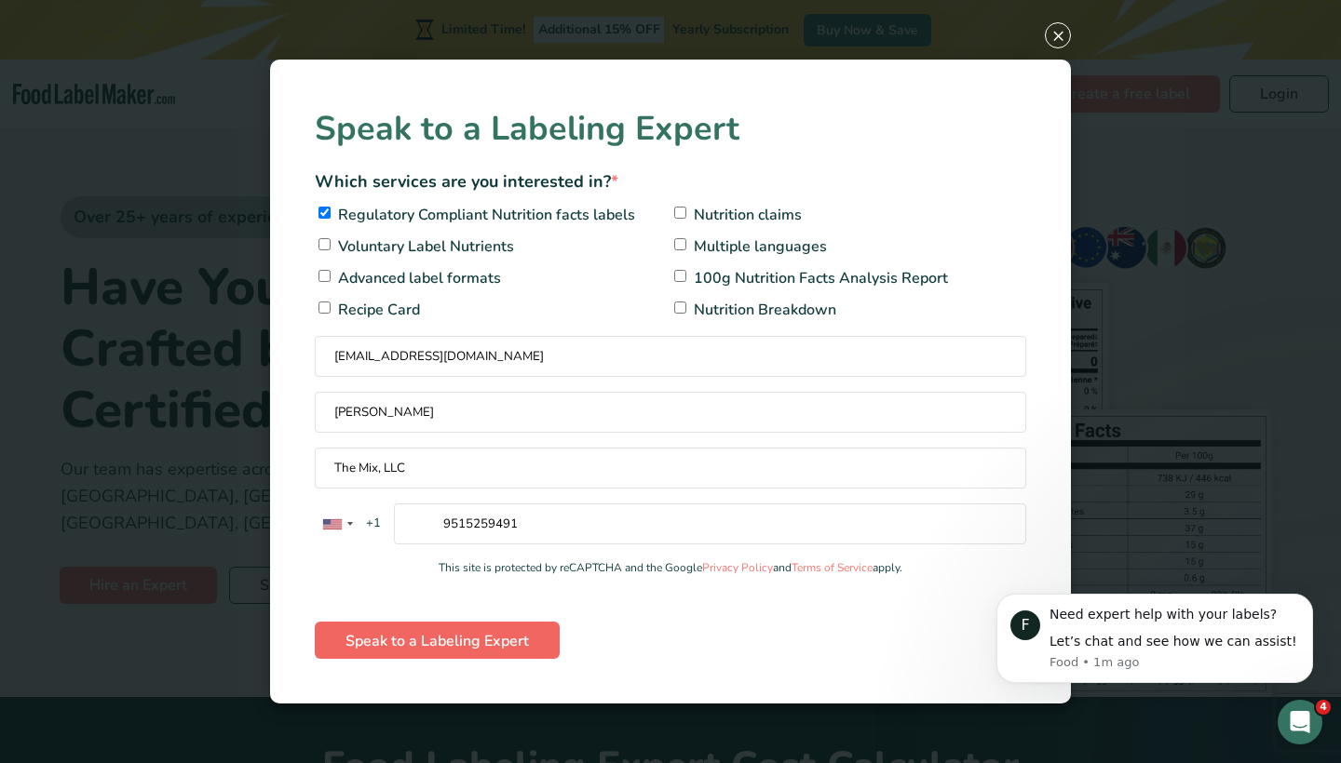
click at [503, 633] on input "Speak to a Labeling Expert" at bounding box center [437, 640] width 245 height 37
click at [1057, 40] on span "×" at bounding box center [1057, 35] width 26 height 26
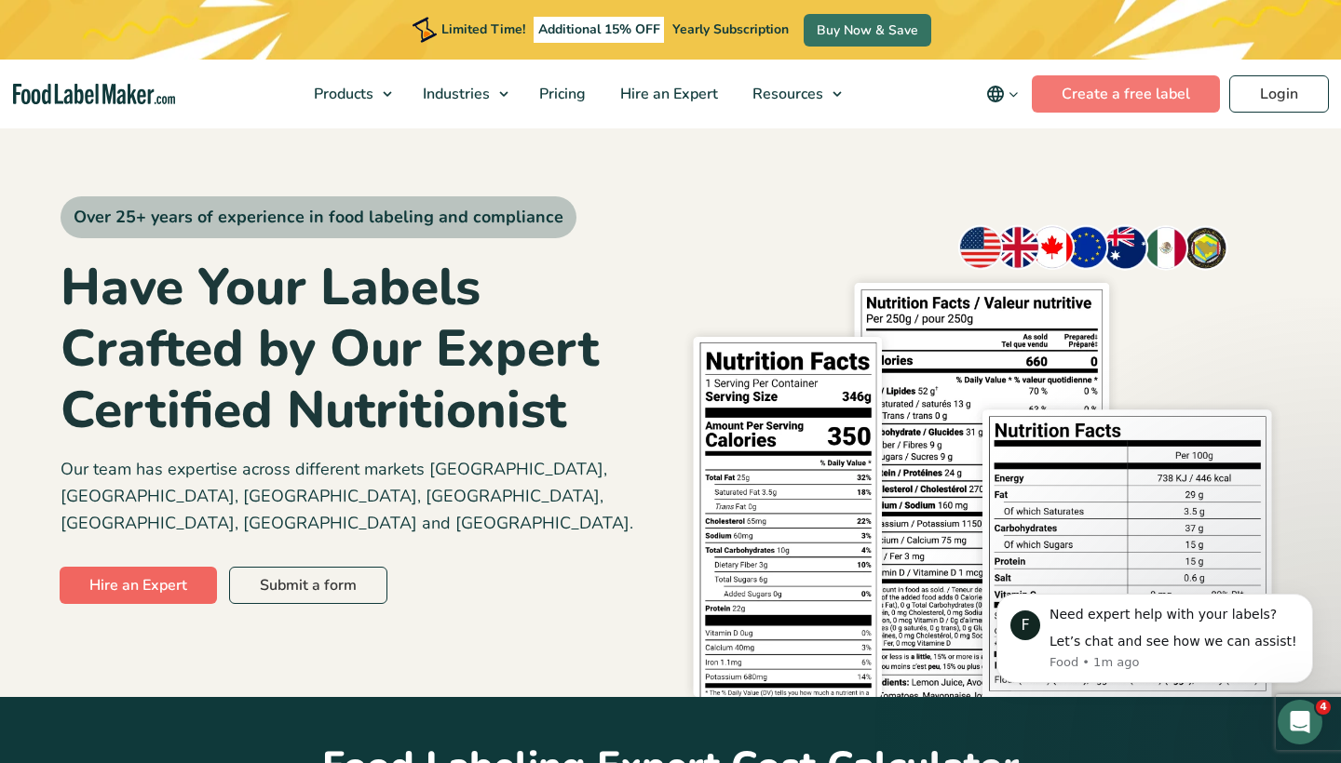
click at [195, 567] on link "Hire an Expert" at bounding box center [138, 585] width 157 height 37
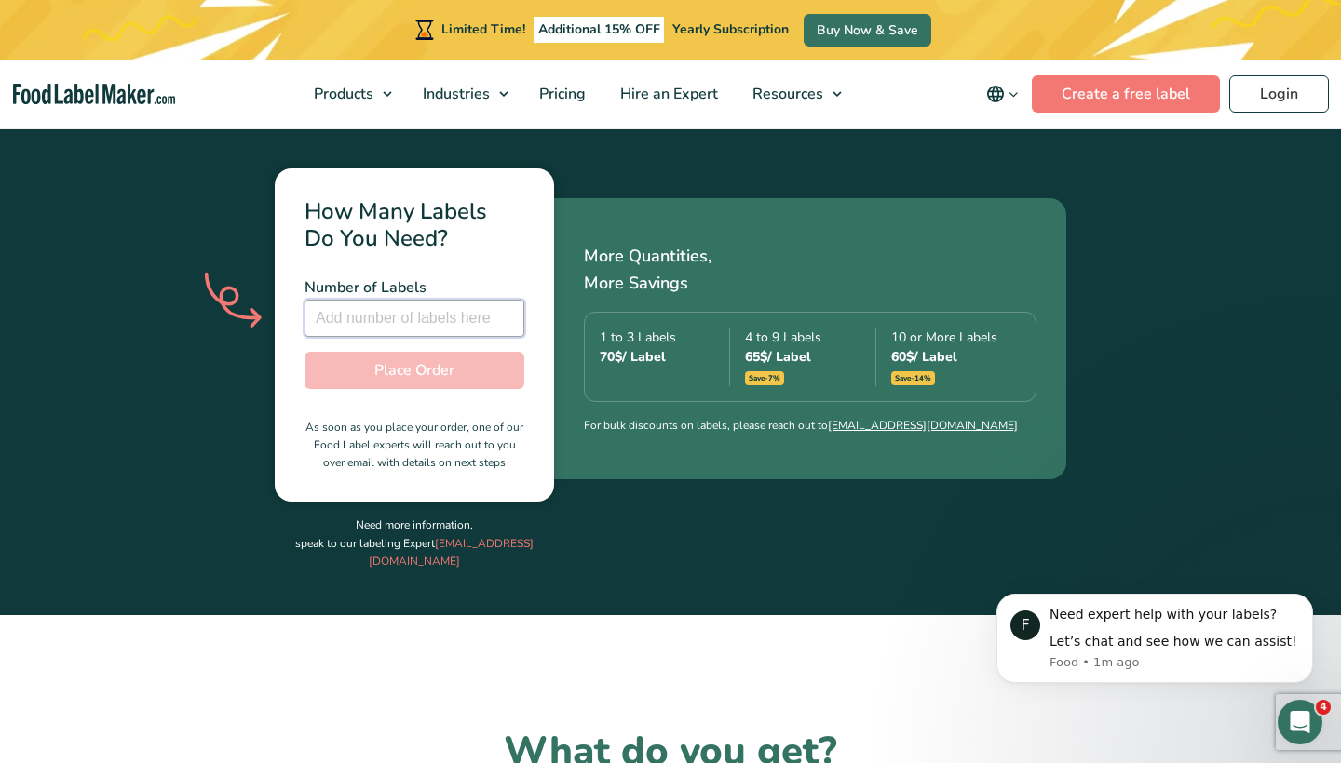
click at [451, 300] on input "number" at bounding box center [414, 318] width 220 height 37
type input "8"
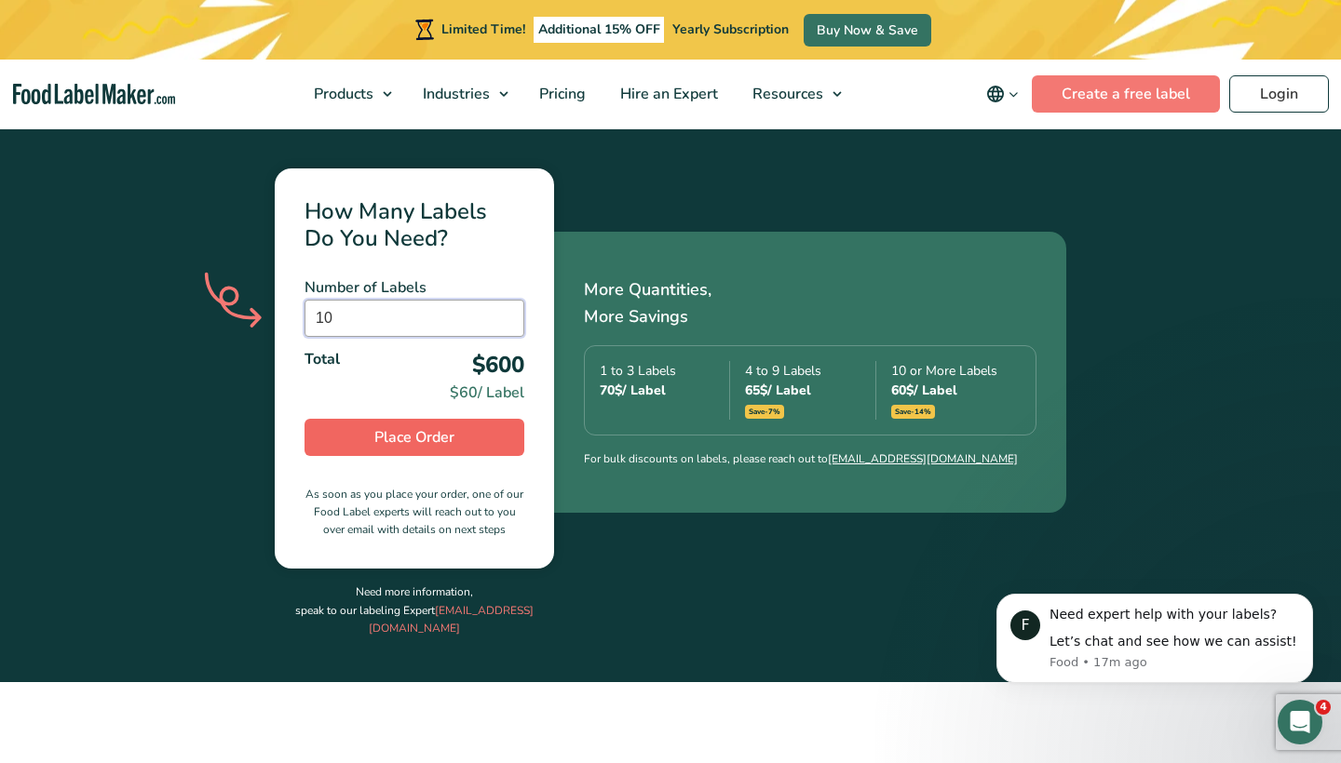
type input "1"
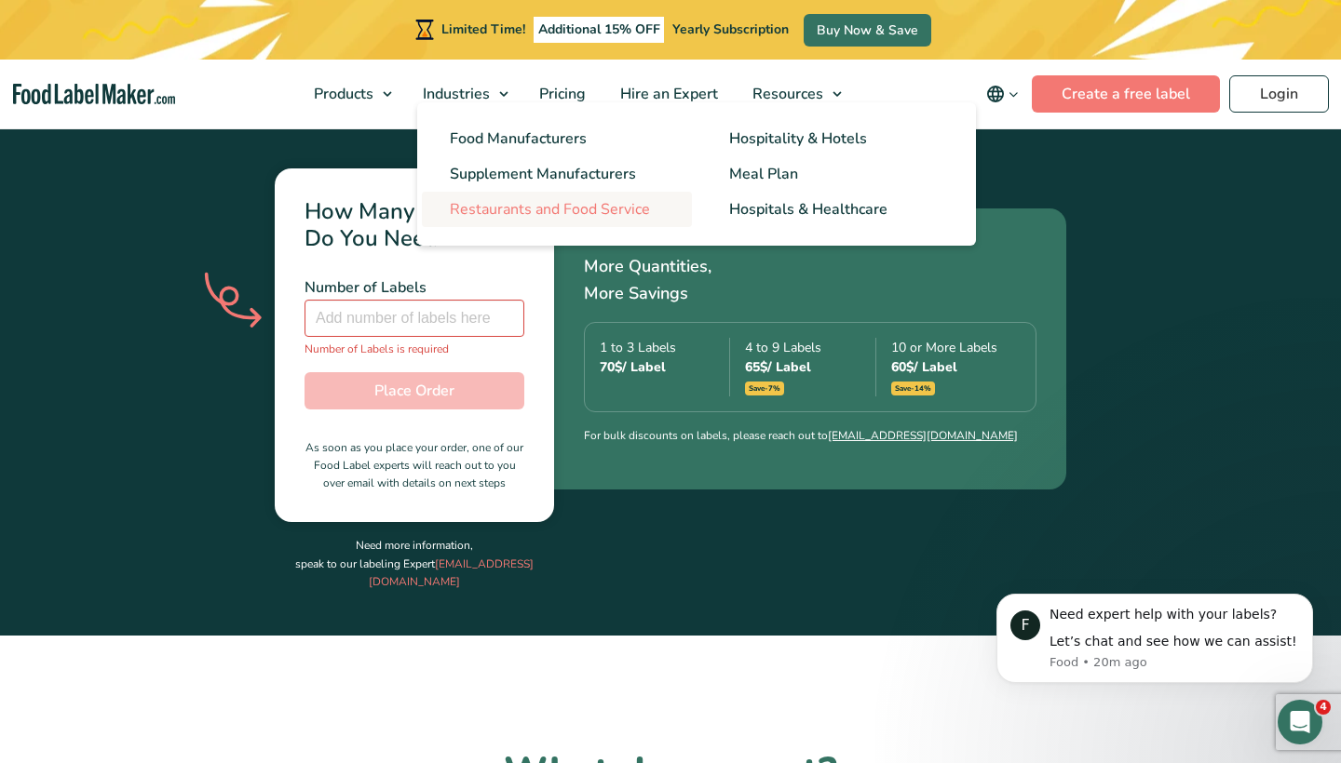
click at [536, 201] on span "Restaurants and Food Service" at bounding box center [550, 209] width 200 height 20
